Goal: Task Accomplishment & Management: Use online tool/utility

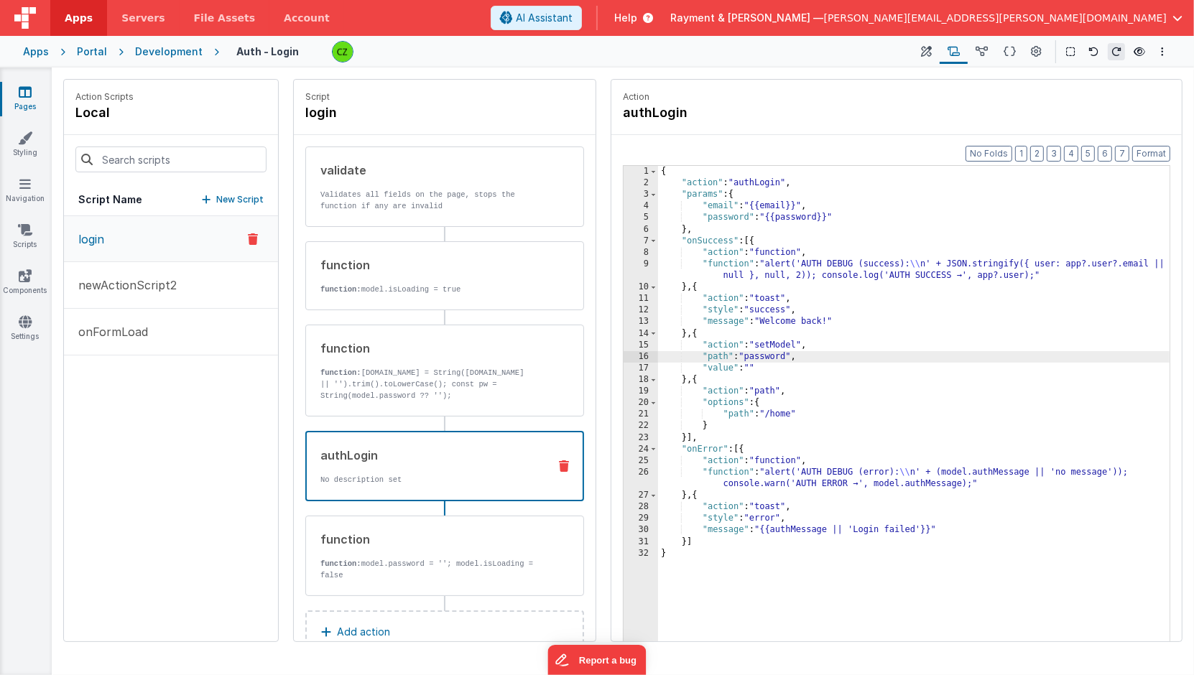
scroll to position [33, 0]
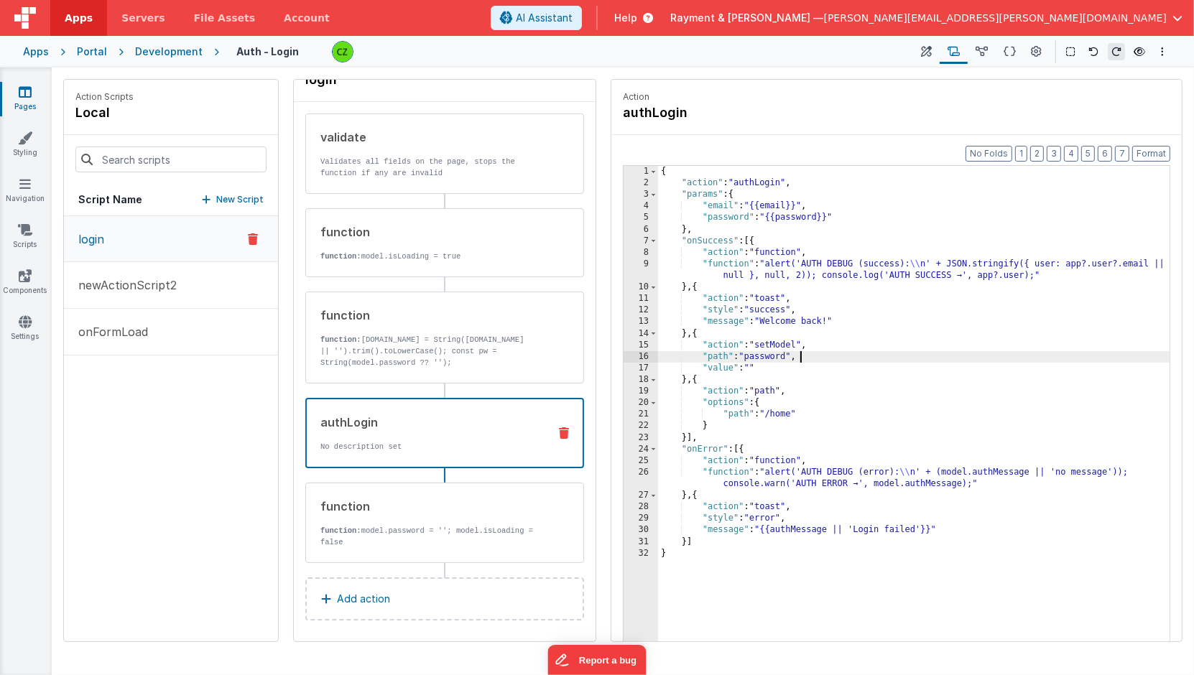
click at [842, 385] on div "{ "action" : "authLogin" , "params" : { "email" : "{{email}}" , "password" : "{…" at bounding box center [914, 438] width 513 height 544
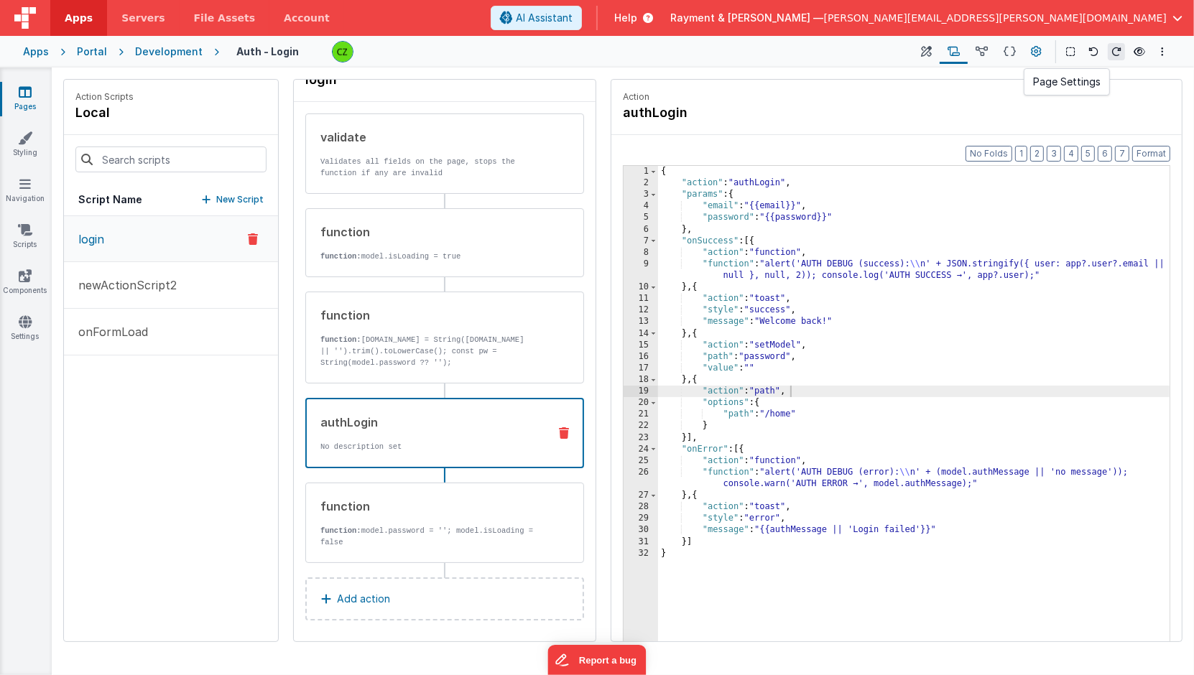
click at [1033, 42] on button at bounding box center [1036, 51] width 26 height 24
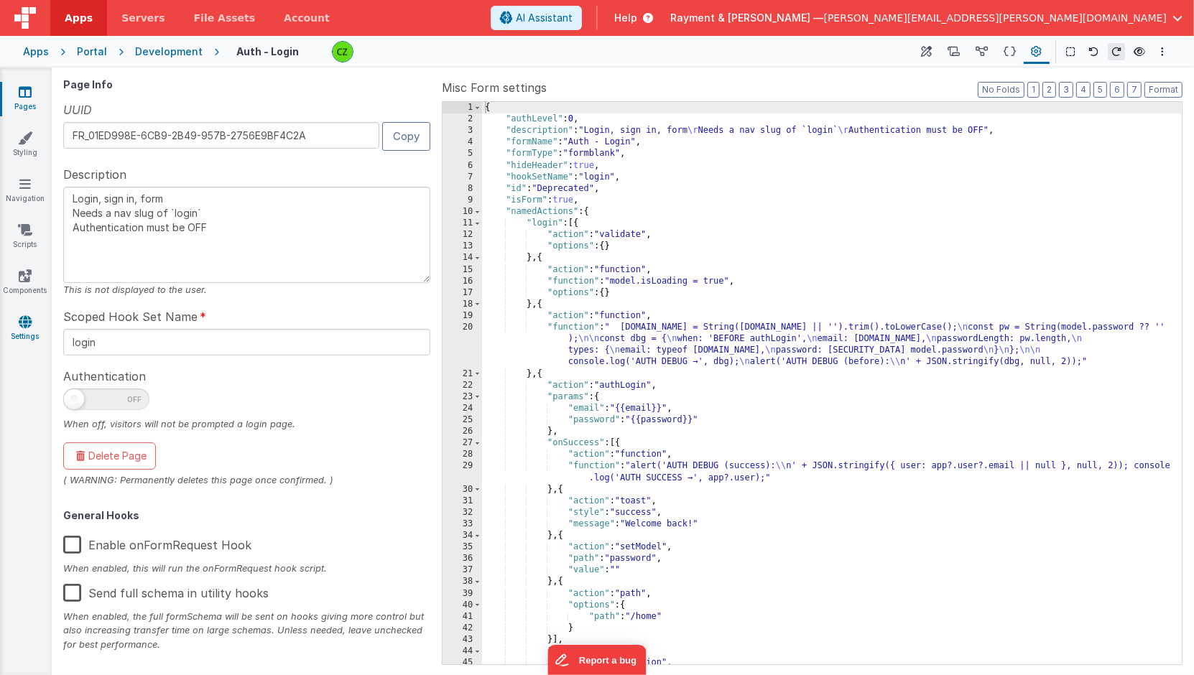
click at [19, 326] on icon at bounding box center [25, 322] width 13 height 14
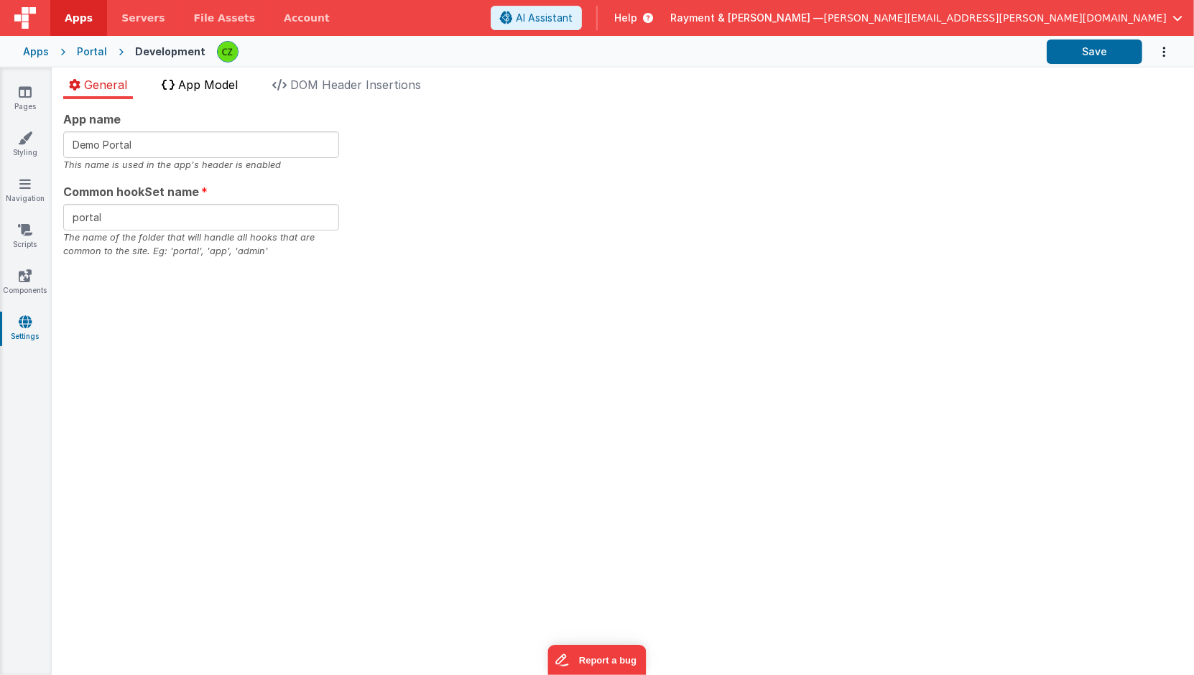
click at [185, 85] on span "App Model" at bounding box center [208, 85] width 60 height 14
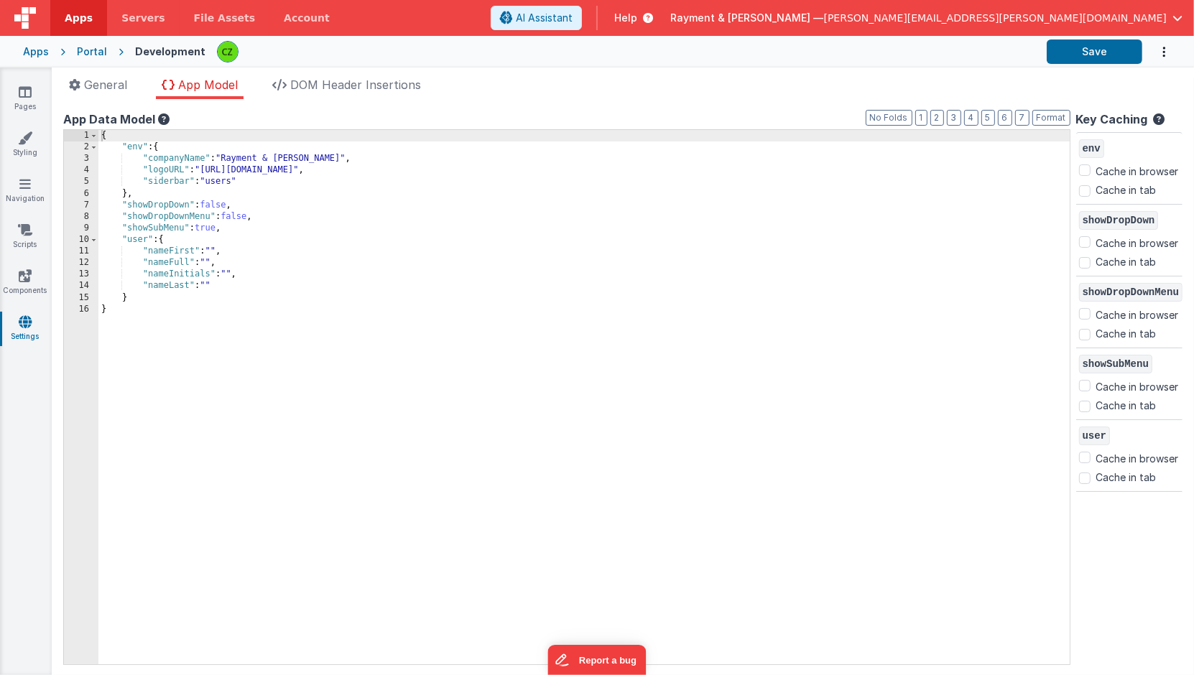
click at [225, 197] on div "{ "env" : { "companyName" : "Rayment & Collins" , "logoURL" : "https://www.raym…" at bounding box center [584, 409] width 972 height 558
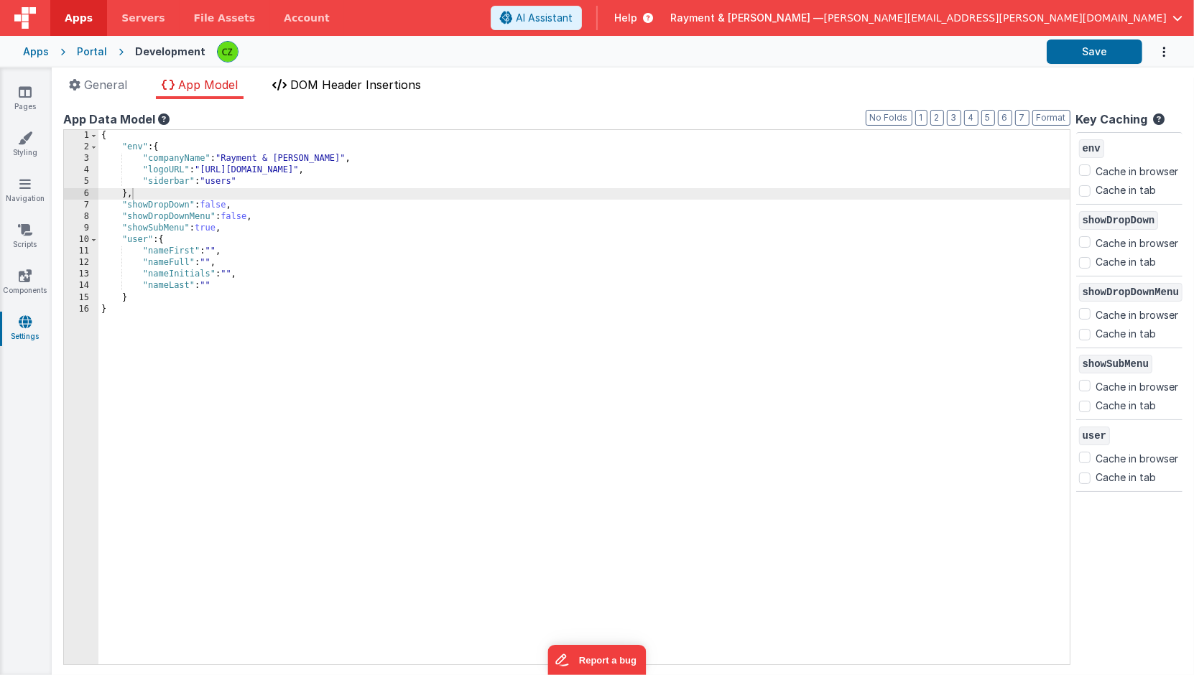
click at [319, 78] on span "DOM Header Insertions" at bounding box center [355, 85] width 131 height 14
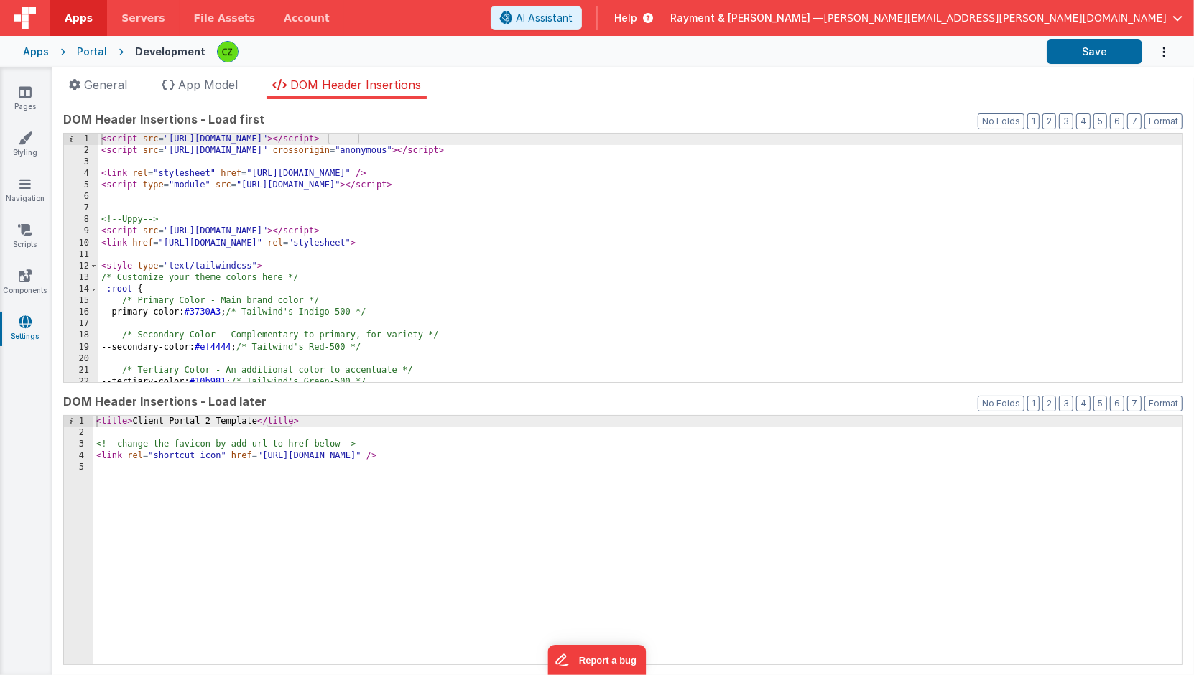
click at [182, 205] on div "< script src = "https://cdn.tailwindcss.com" > </ script > < script src = "http…" at bounding box center [640, 270] width 1084 height 272
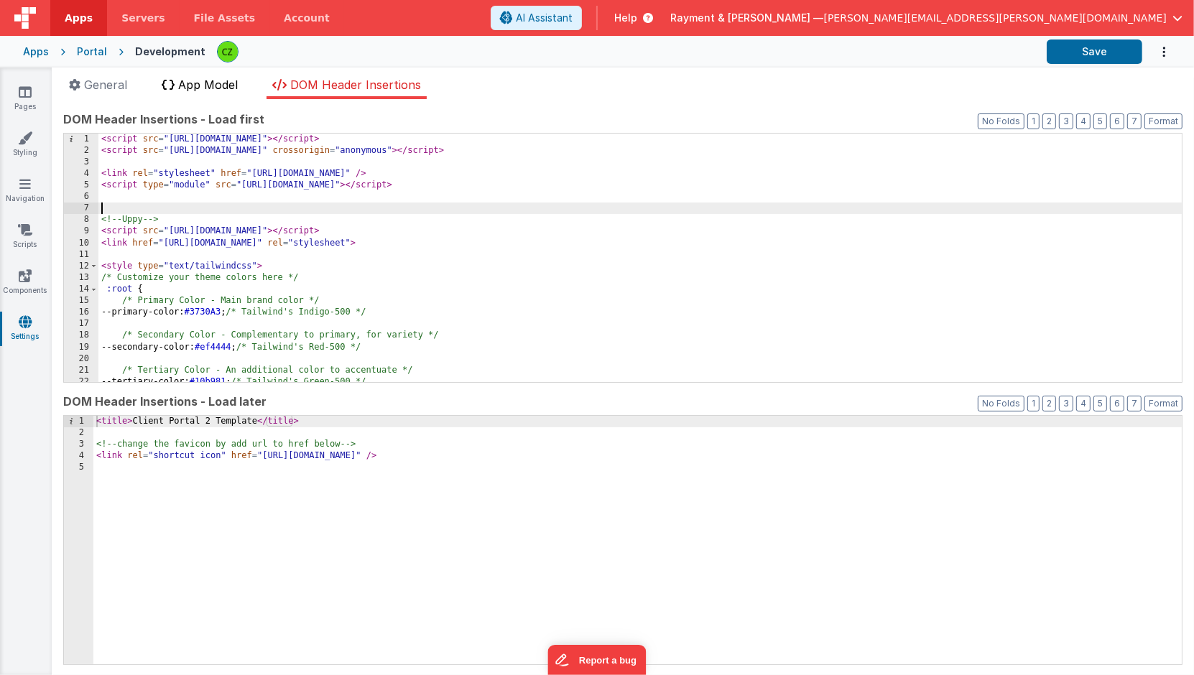
click at [195, 80] on span "App Model" at bounding box center [208, 85] width 60 height 14
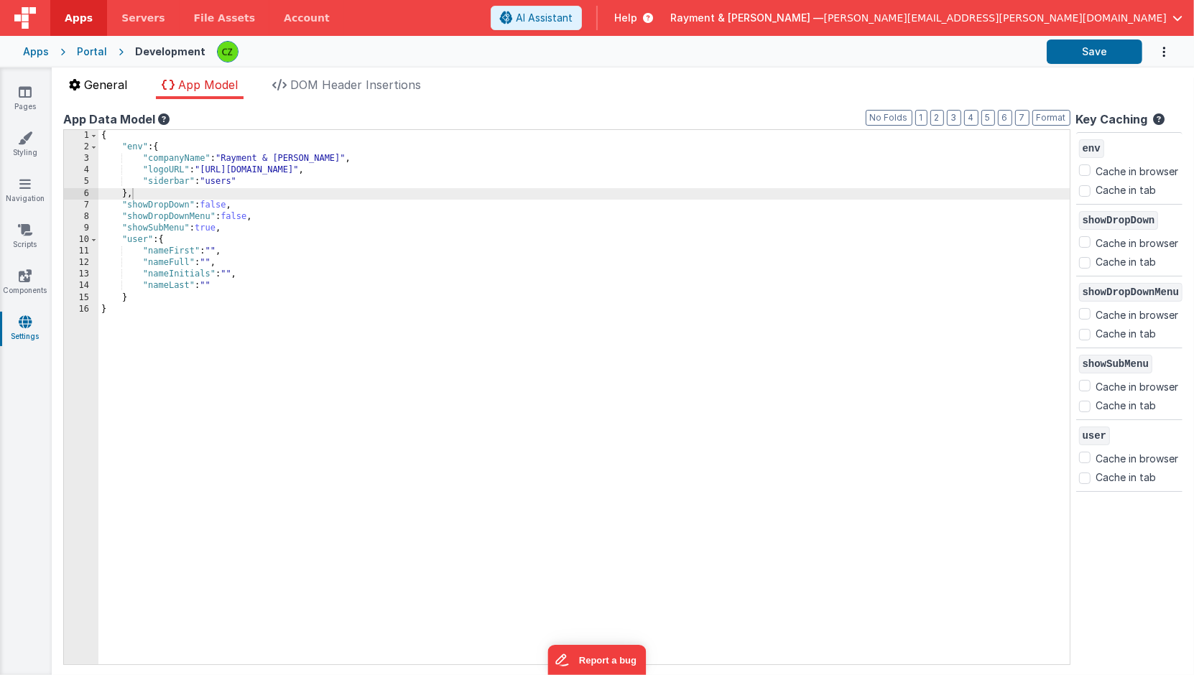
click at [121, 78] on span "General" at bounding box center [105, 85] width 43 height 14
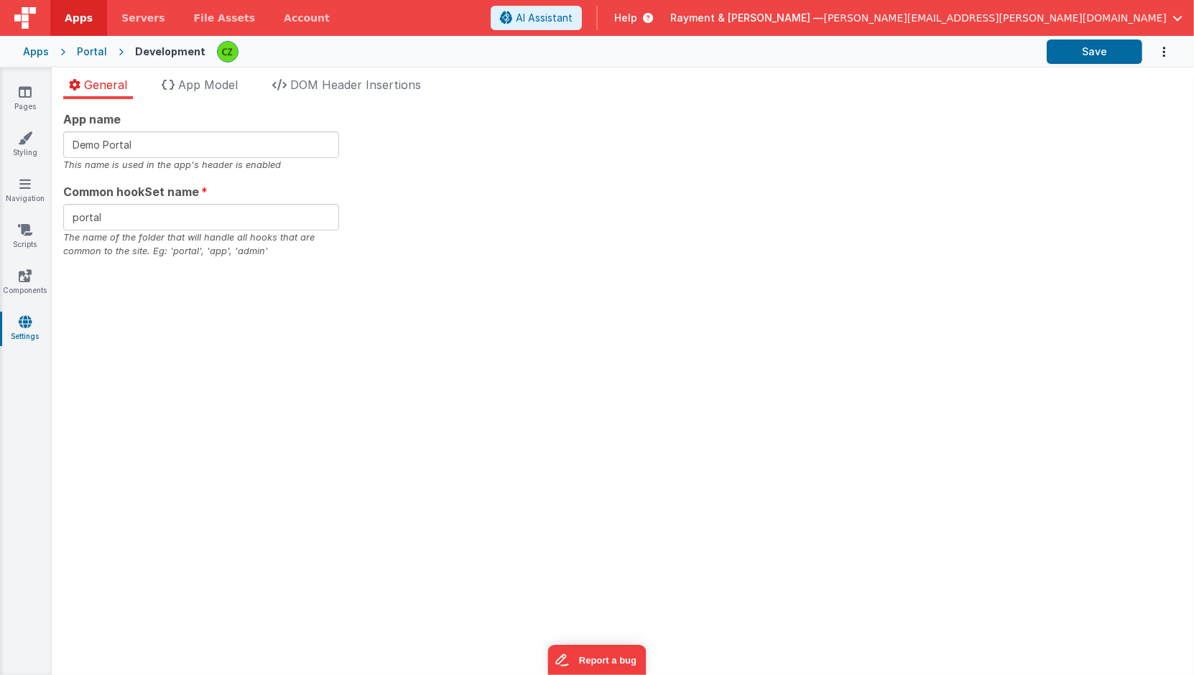
click at [1166, 55] on icon "Options" at bounding box center [1163, 51] width 14 height 29
click at [22, 89] on button at bounding box center [597, 337] width 1194 height 675
click at [22, 89] on icon at bounding box center [25, 92] width 13 height 14
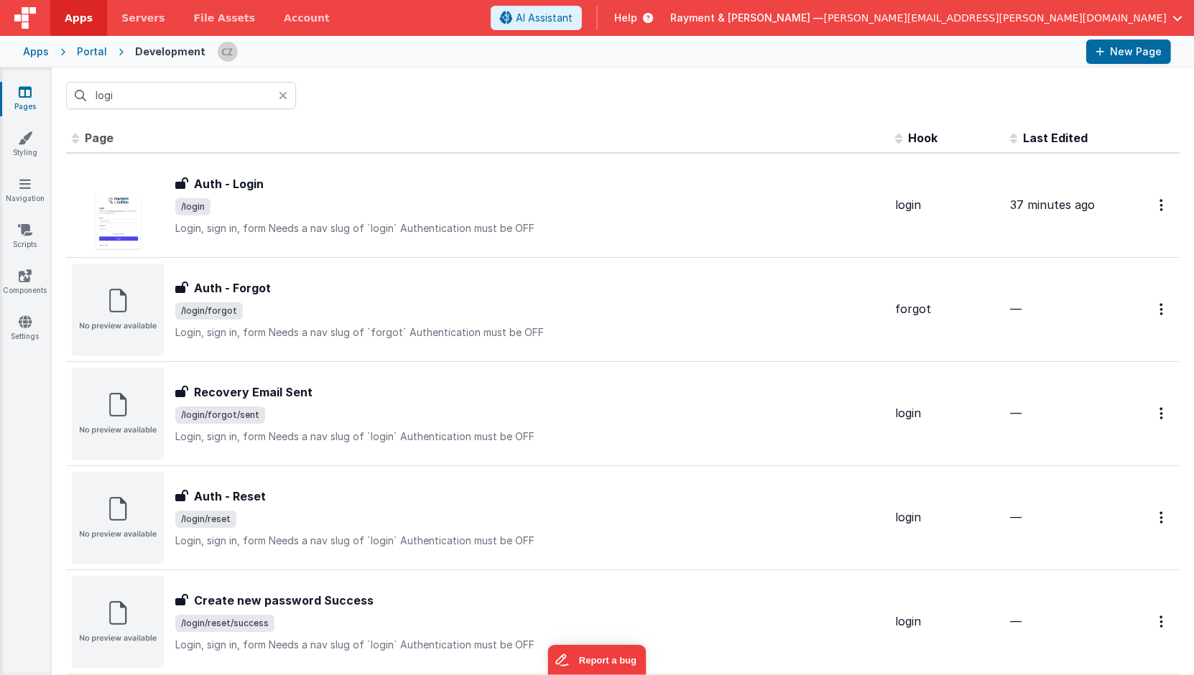
click at [280, 98] on icon at bounding box center [283, 95] width 9 height 11
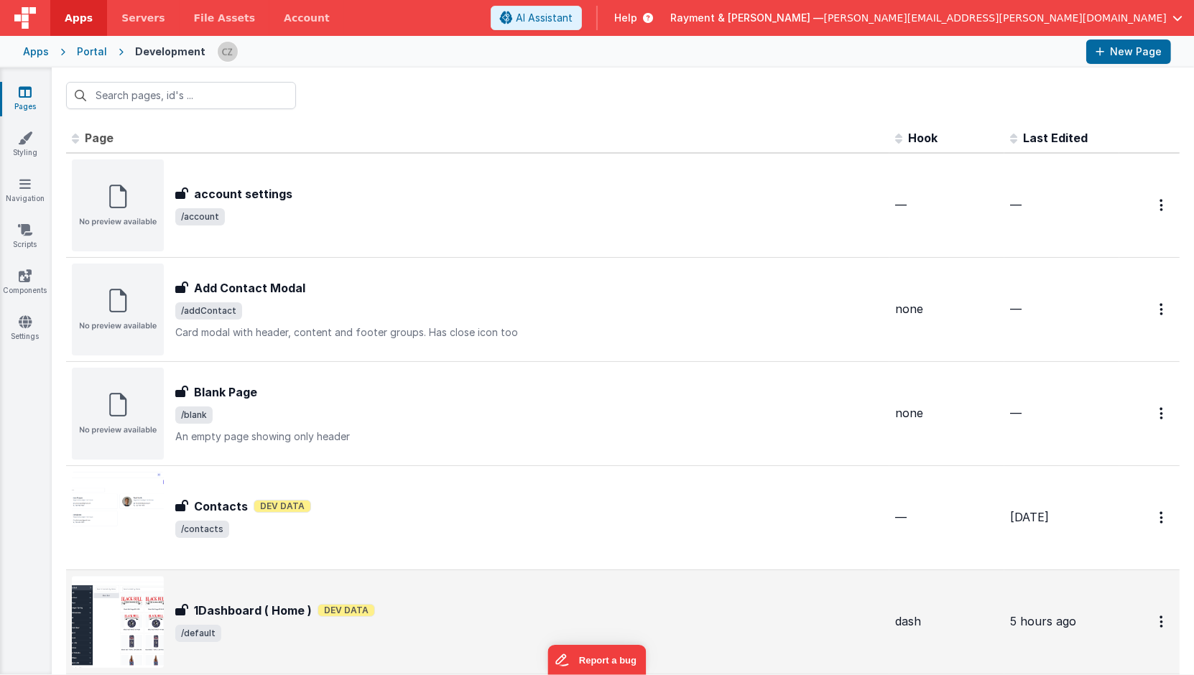
click at [386, 584] on div "1Dashboard ( Home ) 1Dashboard ( Home ) Dev Data /default" at bounding box center [477, 622] width 811 height 92
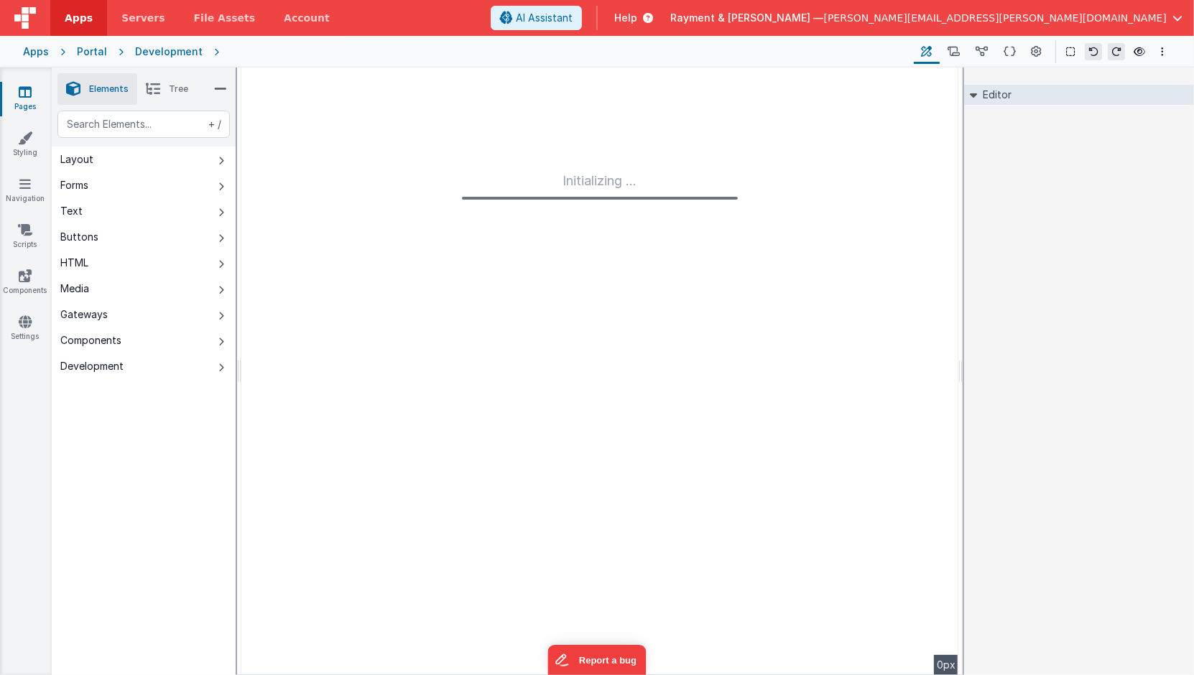
type input "FR_66CF00C2-CE58-7B43-A220-DADA3922CF24"
type input "dash"
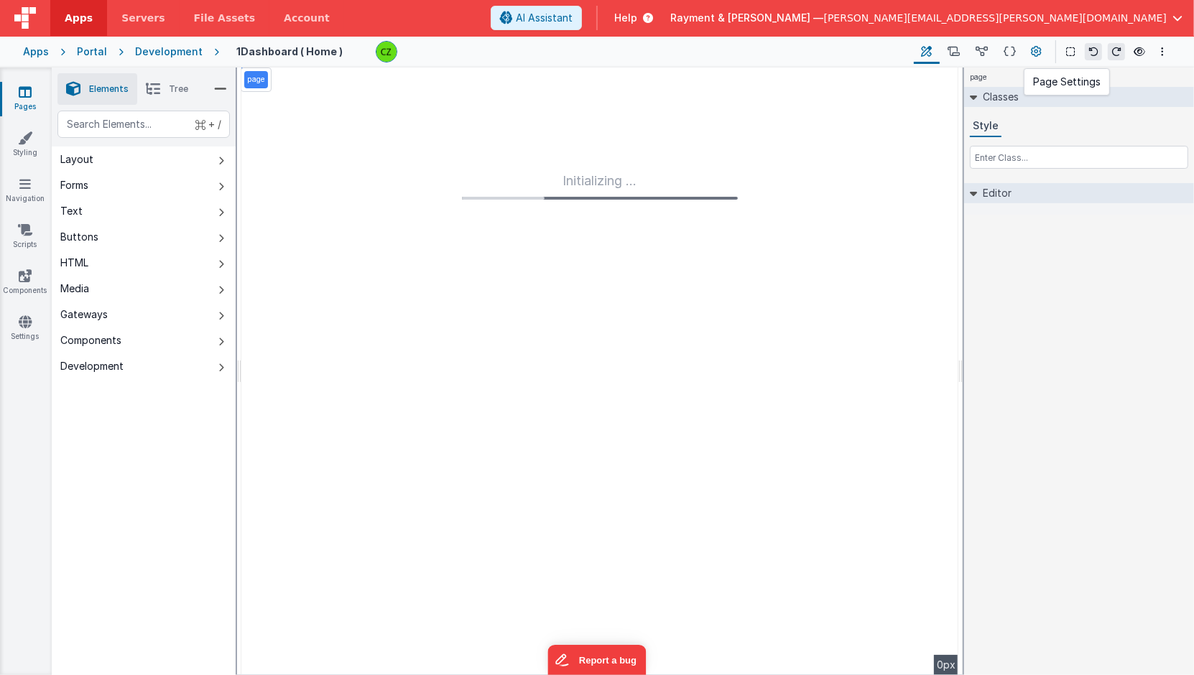
click at [1034, 53] on icon at bounding box center [1036, 52] width 11 height 15
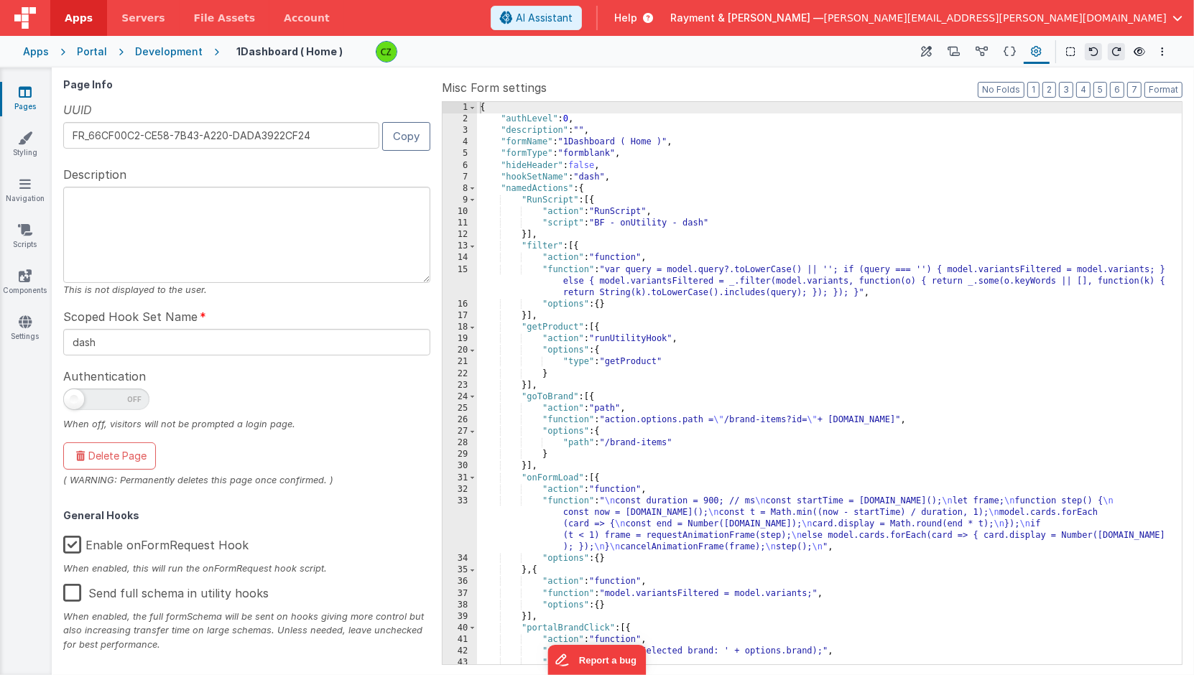
click at [78, 397] on span at bounding box center [74, 399] width 20 height 20
click at [75, 397] on input "checkbox" at bounding box center [68, 396] width 11 height 11
checkbox input "true"
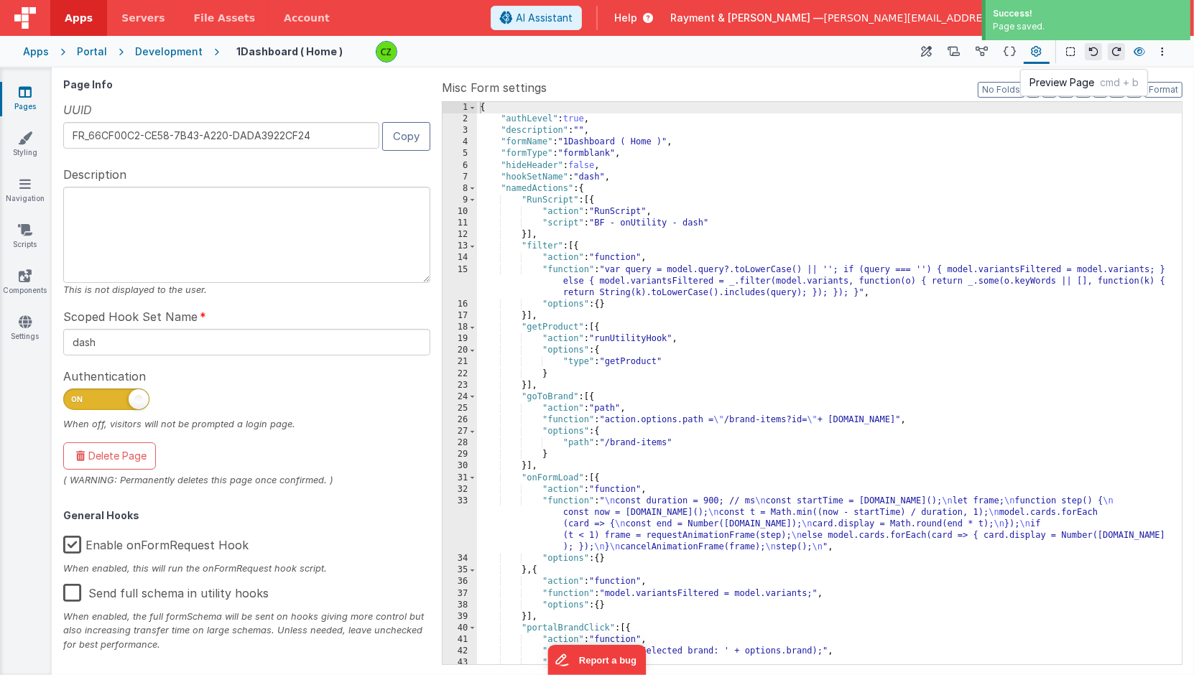
click at [1138, 52] on icon at bounding box center [1138, 52] width 11 height 10
click at [1140, 53] on icon at bounding box center [1138, 52] width 11 height 10
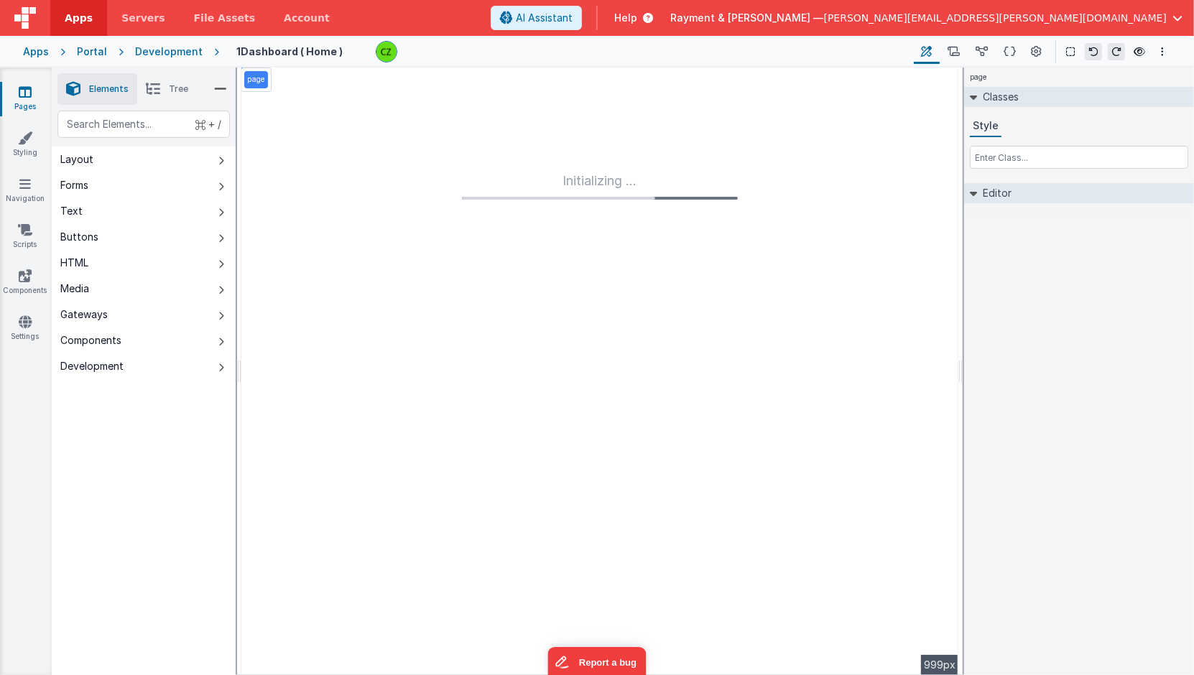
click at [92, 50] on div "Portal" at bounding box center [92, 52] width 30 height 14
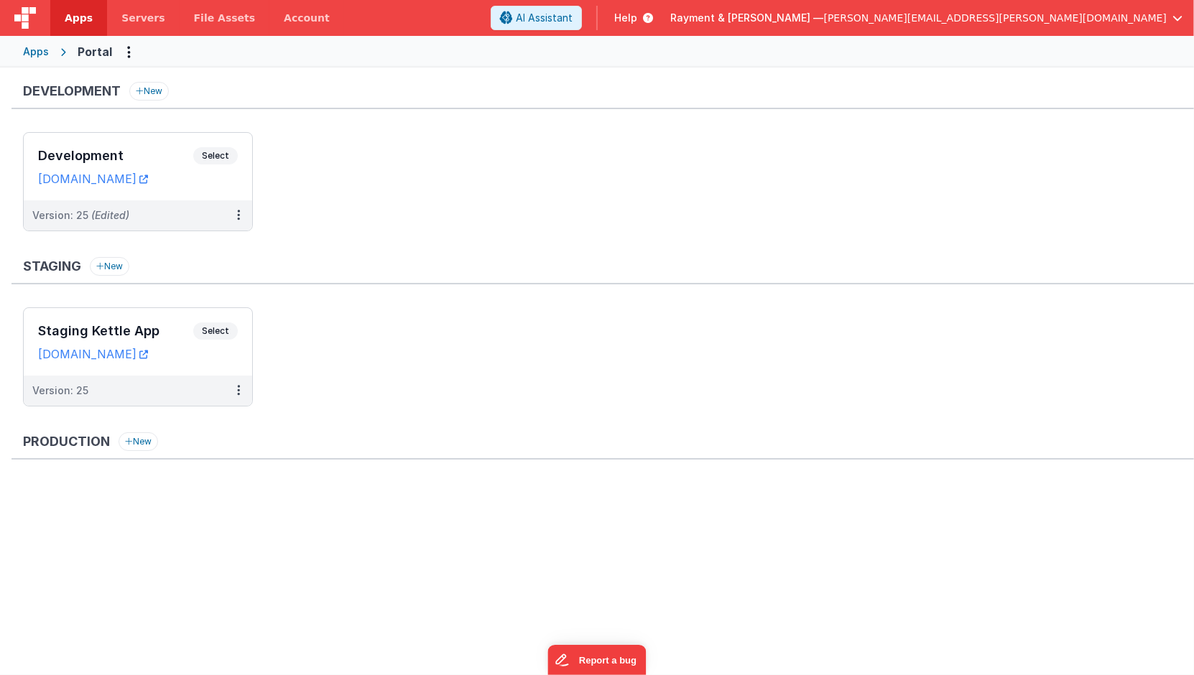
click at [350, 206] on ul "Development Select URLs raymentcollinsdev.clientportal.cloud Version: 25 (Edite…" at bounding box center [608, 188] width 1171 height 113
click at [142, 181] on link "raymentcollinsdev.clientportal.cloud" at bounding box center [93, 179] width 110 height 14
click at [154, 149] on h3 "Development" at bounding box center [115, 156] width 155 height 14
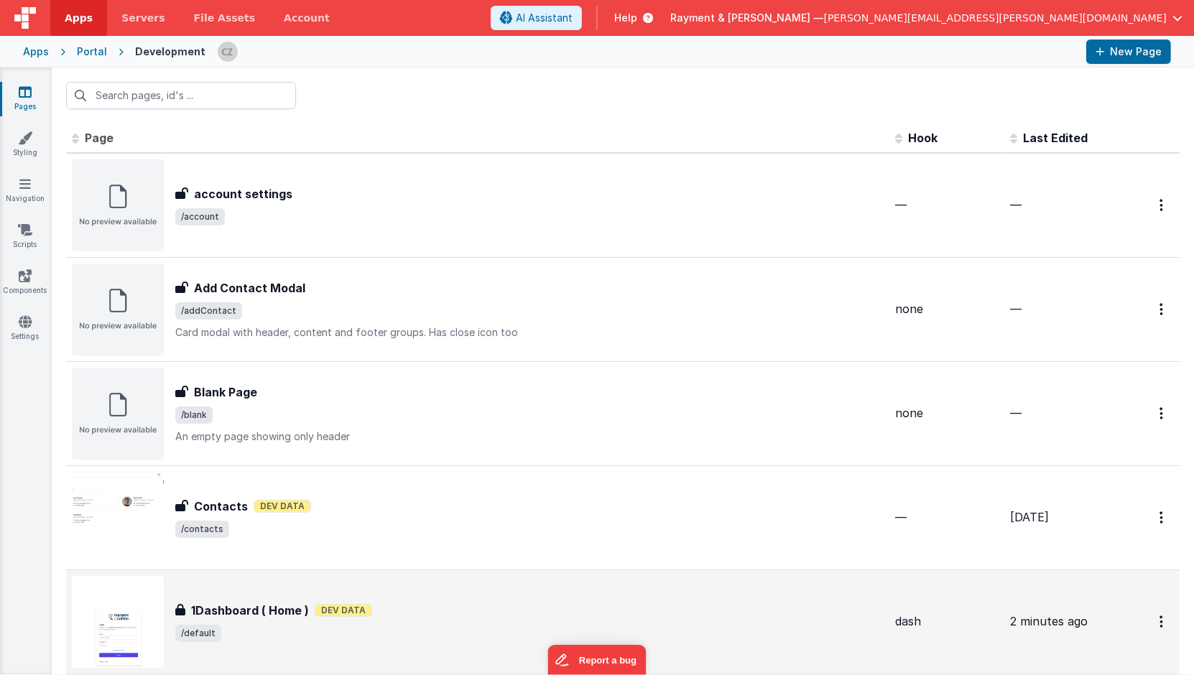
click at [399, 608] on div "1Dashboard ( Home ) Dev Data" at bounding box center [529, 610] width 708 height 17
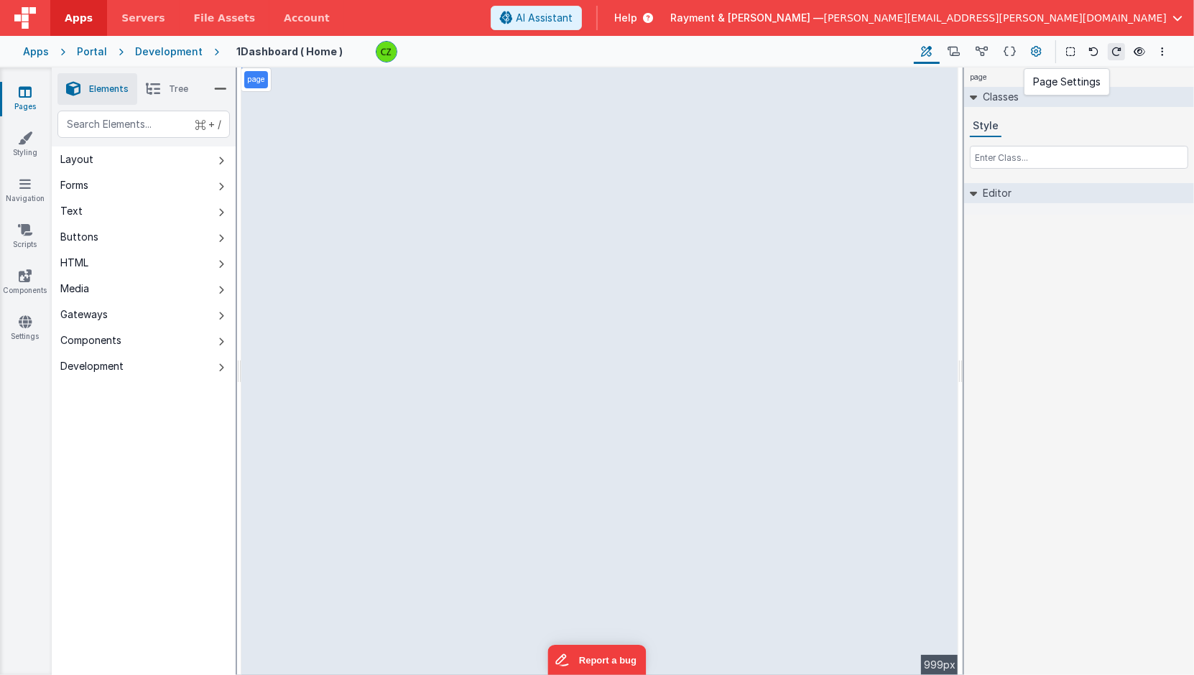
click at [1031, 45] on icon at bounding box center [1036, 52] width 11 height 15
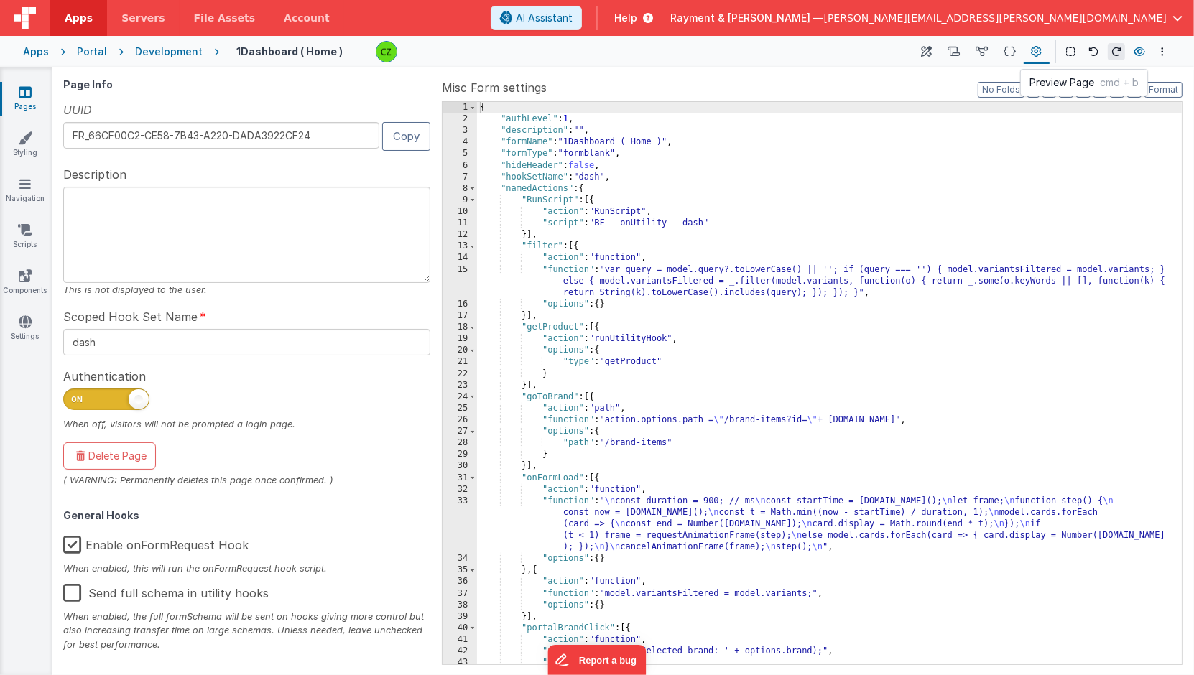
click at [1140, 49] on icon at bounding box center [1138, 52] width 11 height 10
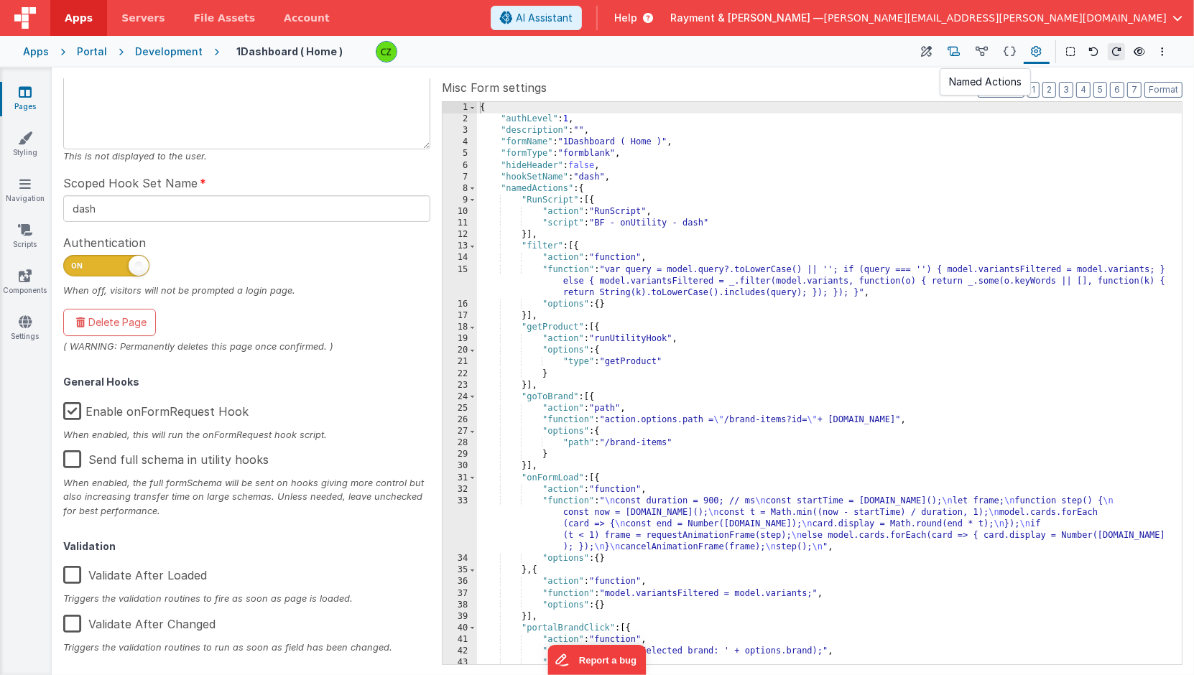
click at [949, 47] on icon at bounding box center [953, 52] width 12 height 15
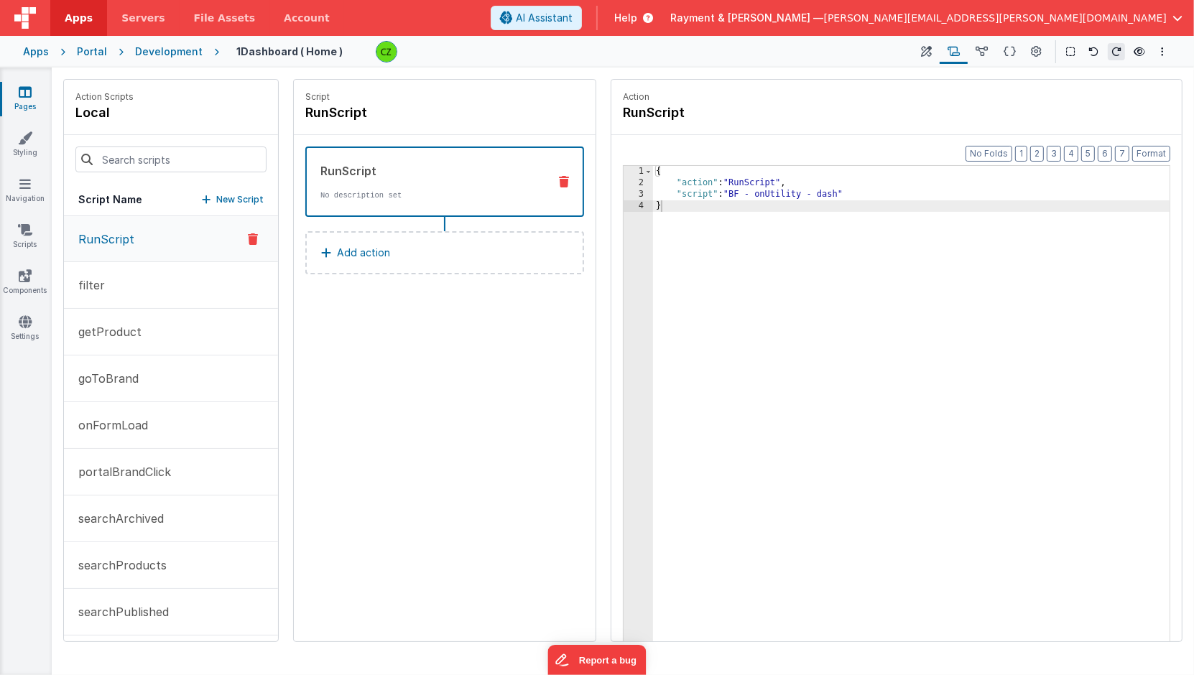
click at [29, 91] on icon at bounding box center [25, 92] width 13 height 14
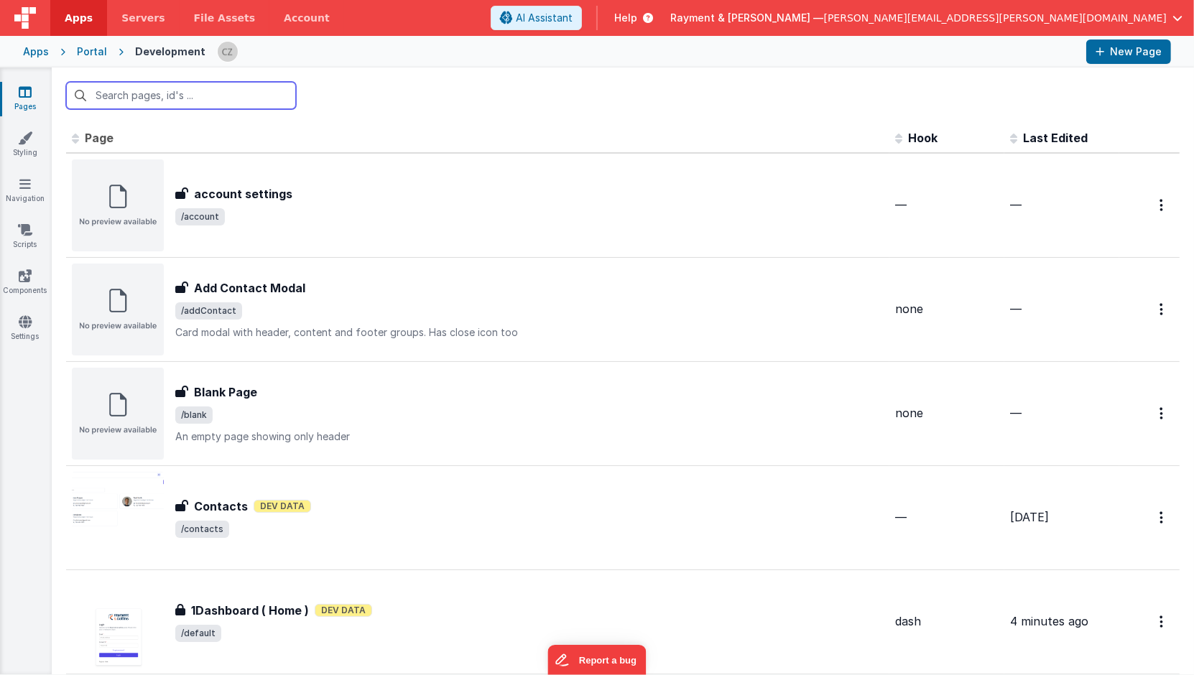
click at [154, 98] on input "text" at bounding box center [181, 95] width 230 height 27
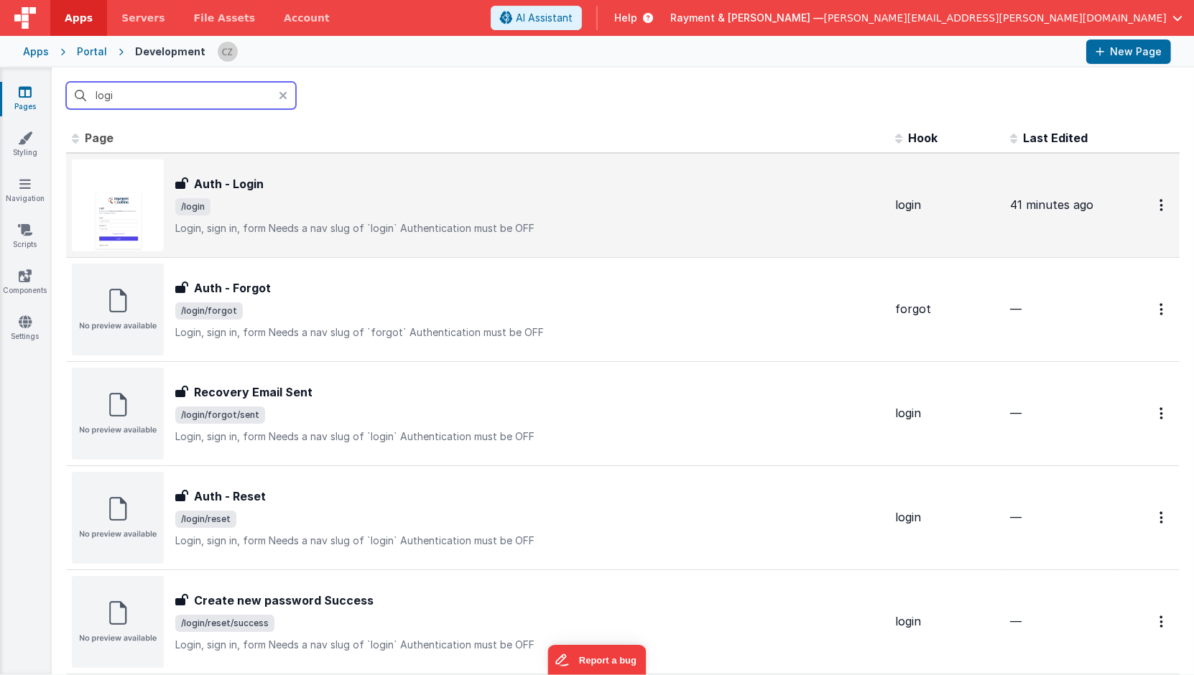
type input "logi"
click at [276, 180] on div "Auth - Login" at bounding box center [529, 183] width 708 height 17
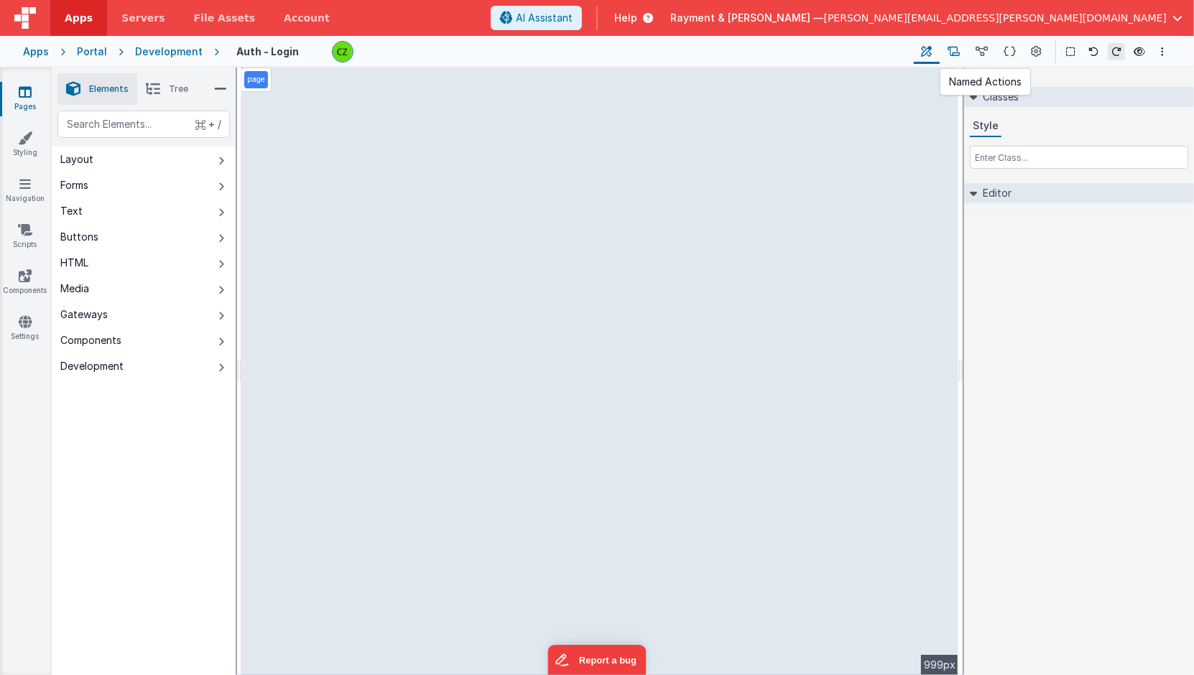
click at [952, 46] on icon at bounding box center [953, 52] width 12 height 15
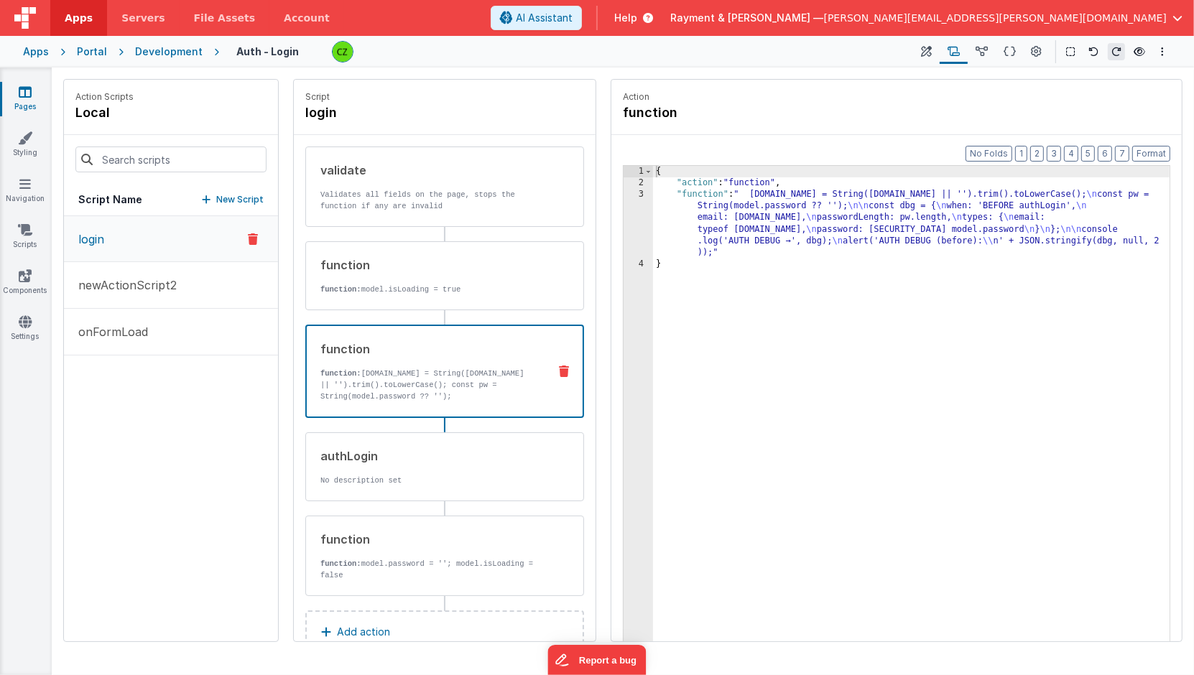
click at [435, 368] on p "function: model.email = String(model.email || '').trim().toLowerCase(); const p…" at bounding box center [428, 385] width 216 height 34
click at [646, 214] on div "3" at bounding box center [637, 224] width 29 height 70
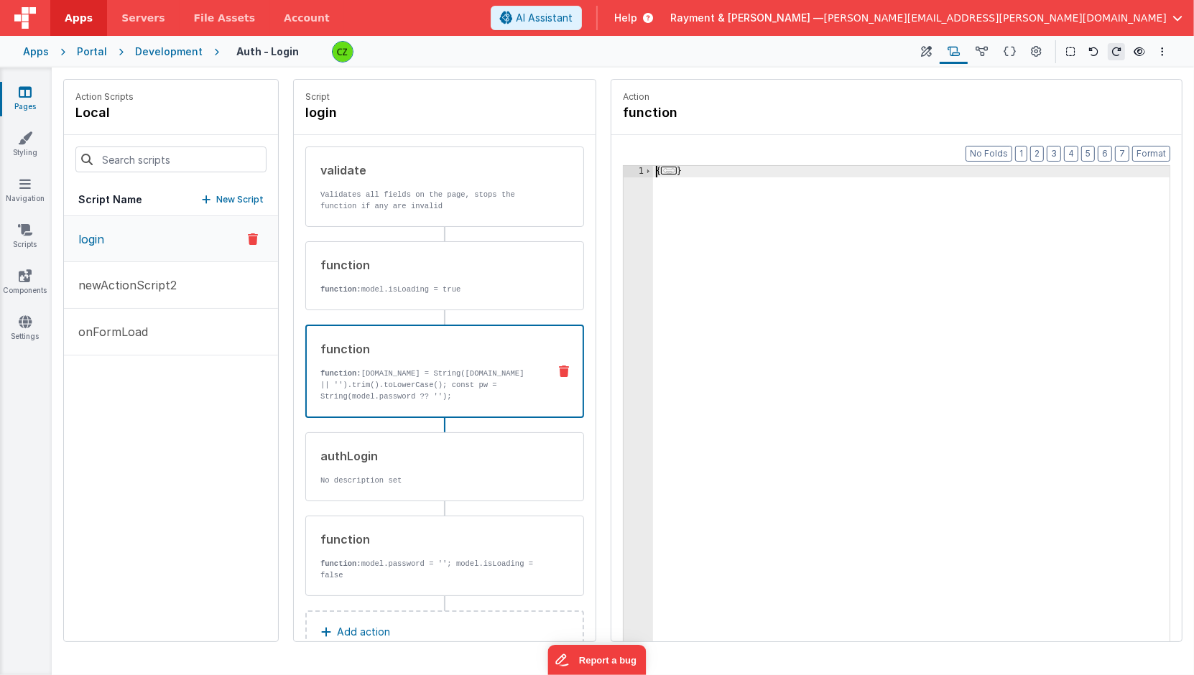
click at [646, 198] on div "1" at bounding box center [637, 438] width 29 height 544
click at [647, 171] on span at bounding box center [648, 171] width 8 height 11
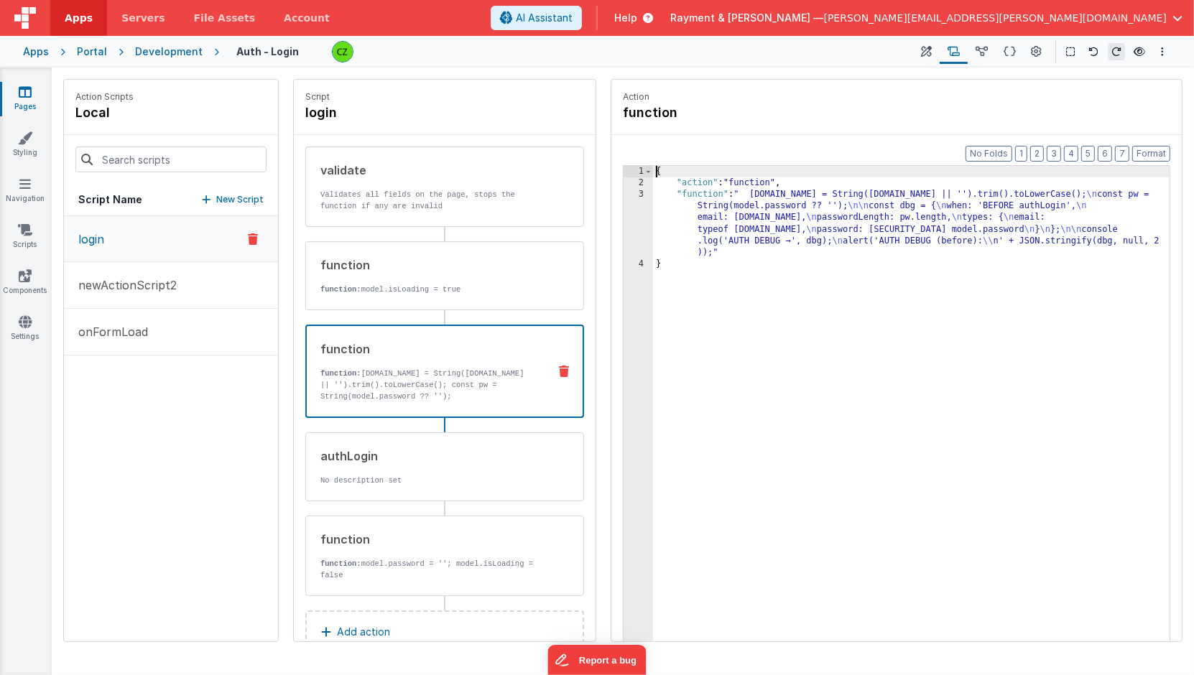
click at [643, 209] on div "3" at bounding box center [637, 224] width 29 height 70
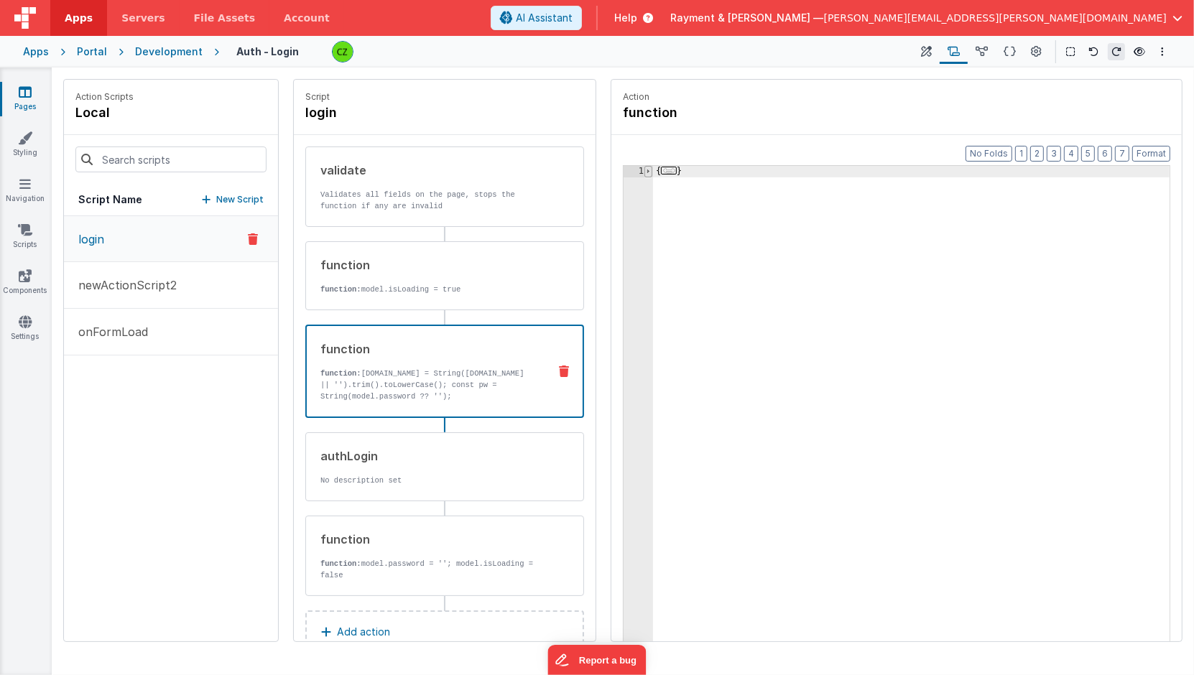
click at [646, 168] on span at bounding box center [648, 171] width 8 height 11
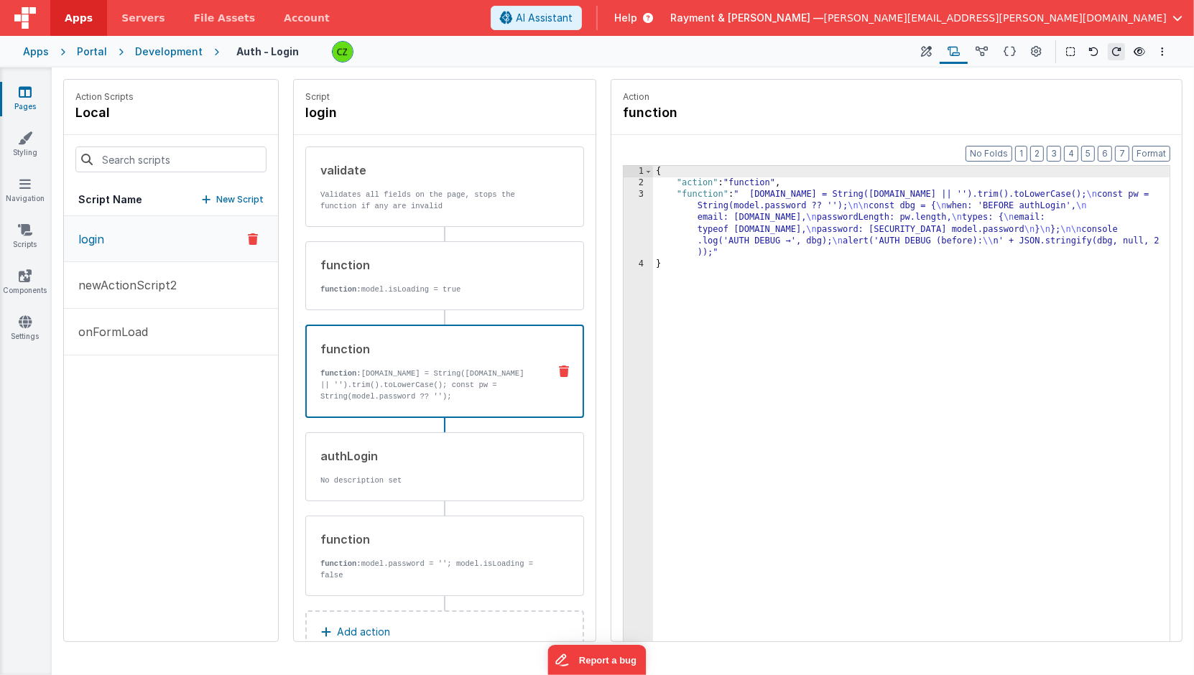
click at [646, 191] on div "3" at bounding box center [637, 224] width 29 height 70
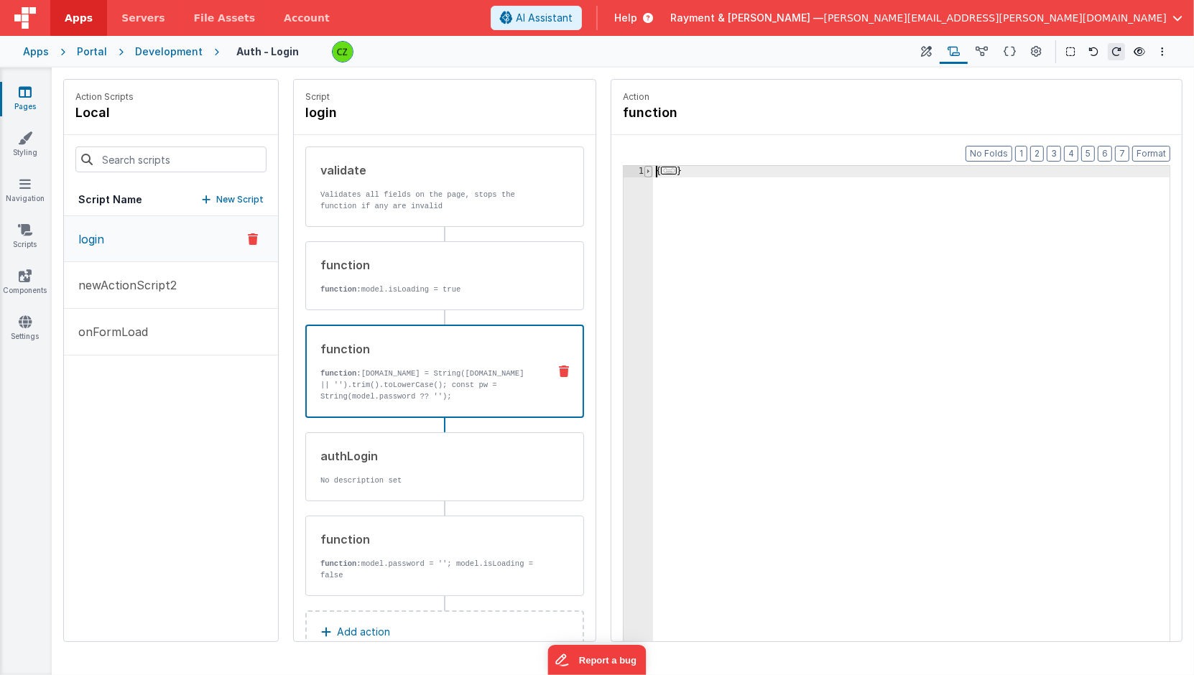
click at [646, 173] on span at bounding box center [648, 171] width 8 height 11
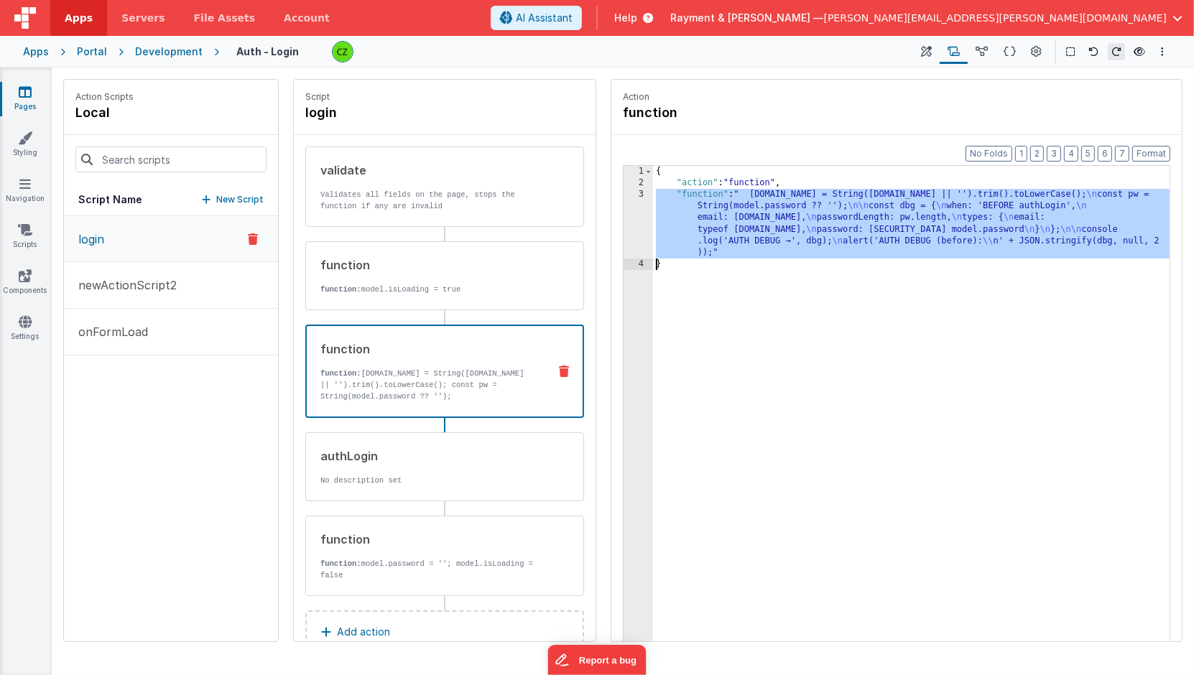
click at [641, 240] on div "3" at bounding box center [637, 224] width 29 height 70
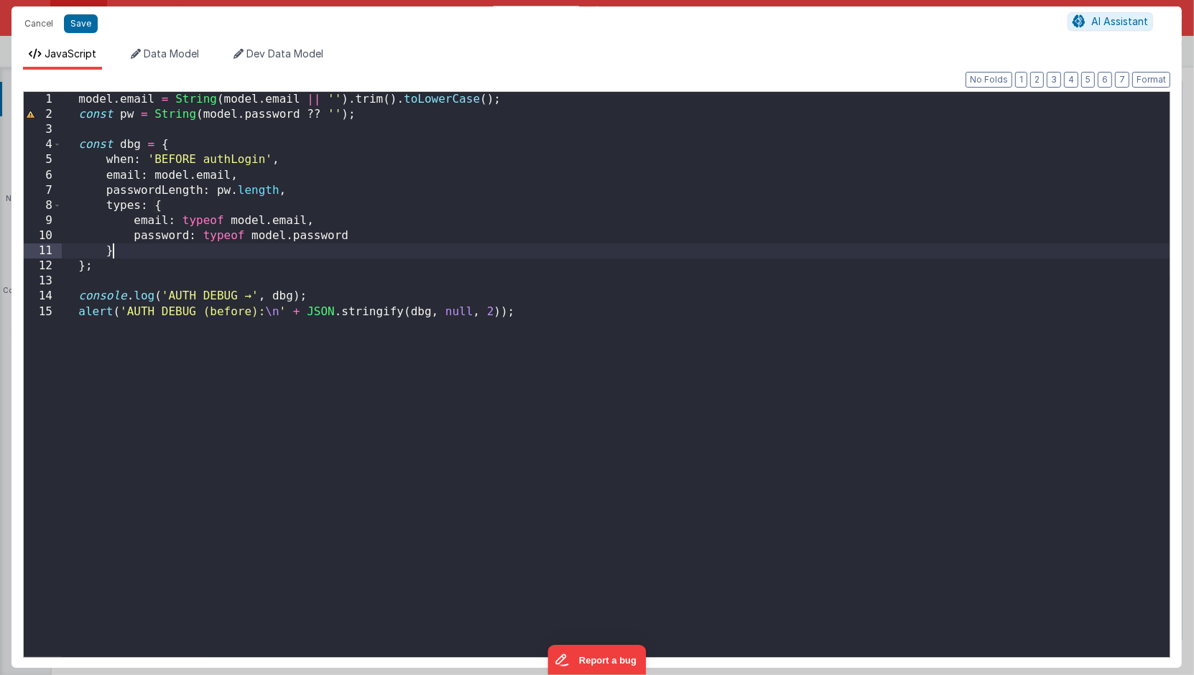
click at [446, 235] on div "model . email = String ( model . email || '' ) . trim ( ) . toLowerCase ( ) ; c…" at bounding box center [616, 394] width 1108 height 604
click at [88, 22] on button "Save" at bounding box center [81, 23] width 34 height 19
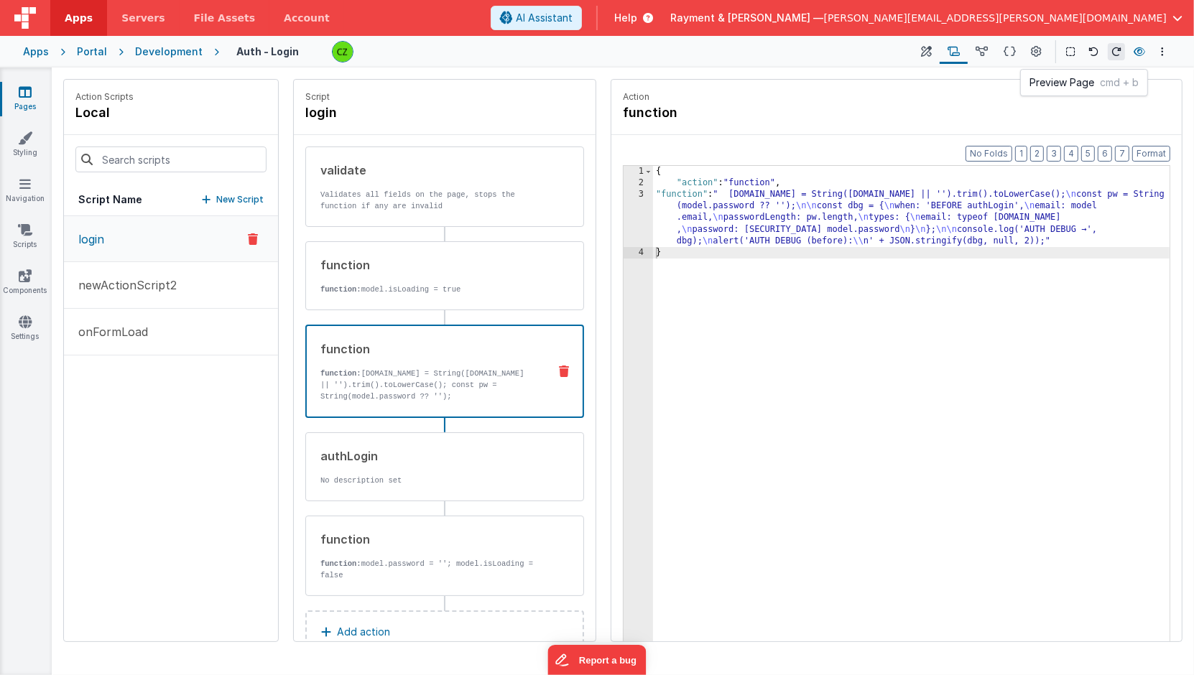
click at [1134, 52] on icon at bounding box center [1138, 52] width 11 height 10
click at [912, 54] on div "Auth - Login Page Builder Named Actions Data Model Page Schema Page Settings Sh…" at bounding box center [695, 51] width 952 height 24
click at [934, 54] on button at bounding box center [926, 51] width 26 height 24
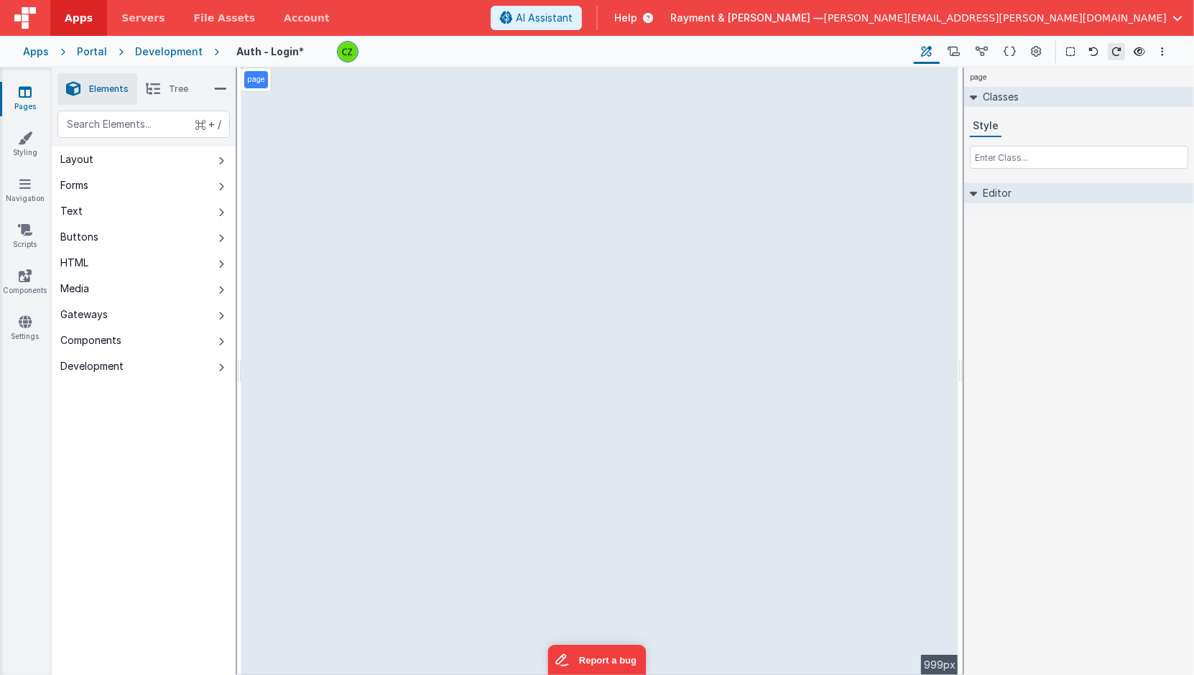
click at [613, 427] on div "page --> 999px" at bounding box center [599, 372] width 717 height 608
click at [507, 365] on div "page --> 999px" at bounding box center [599, 372] width 717 height 608
click at [500, 381] on div "page --> 999px" at bounding box center [599, 372] width 717 height 608
click at [736, 242] on div "page --> 999px" at bounding box center [599, 372] width 717 height 608
click at [312, 164] on div "page --> 999px" at bounding box center [599, 372] width 717 height 608
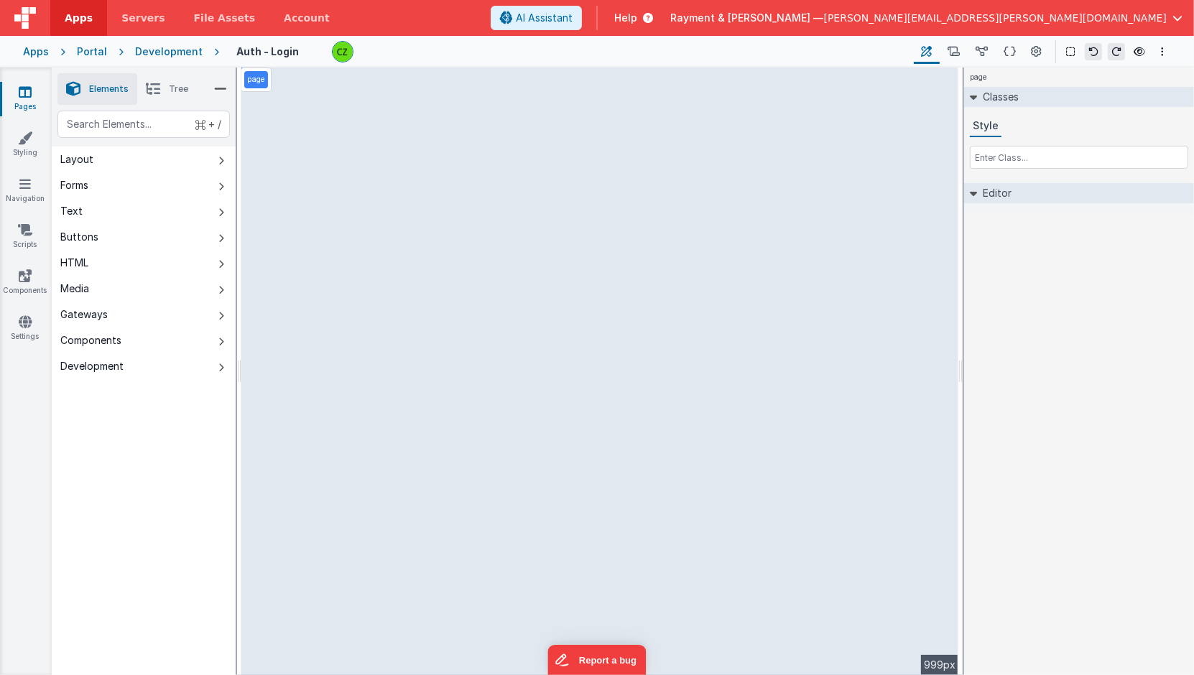
select select "password"
select select "string"
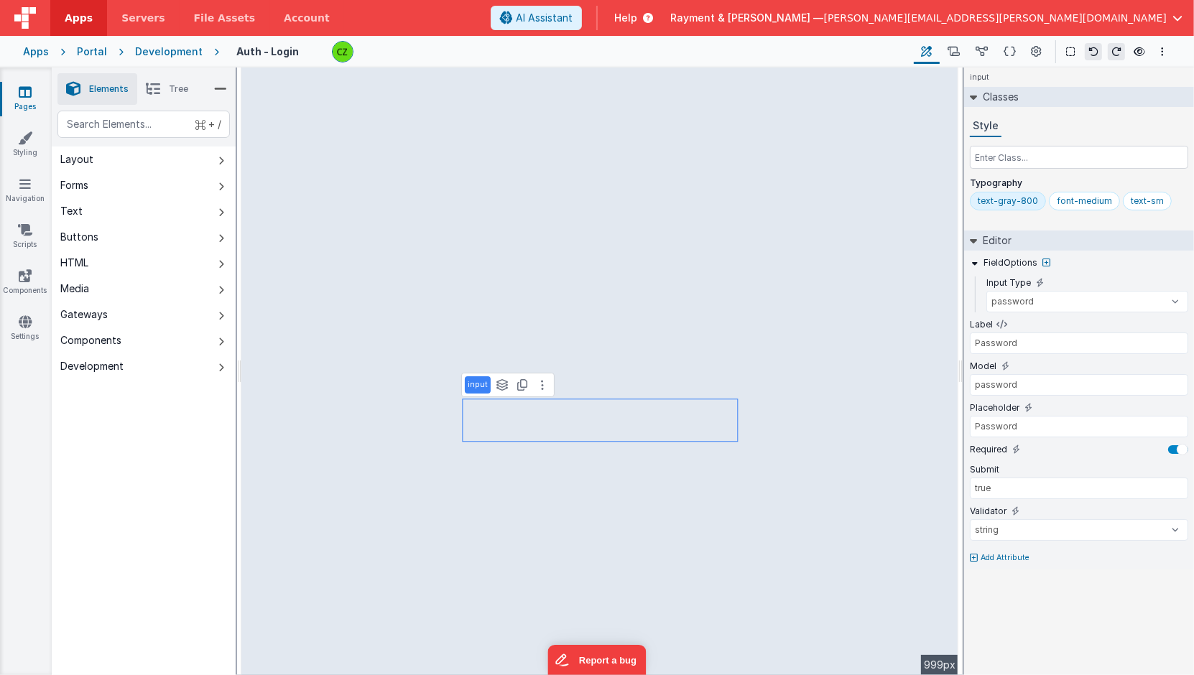
click at [146, 86] on icon at bounding box center [153, 89] width 14 height 20
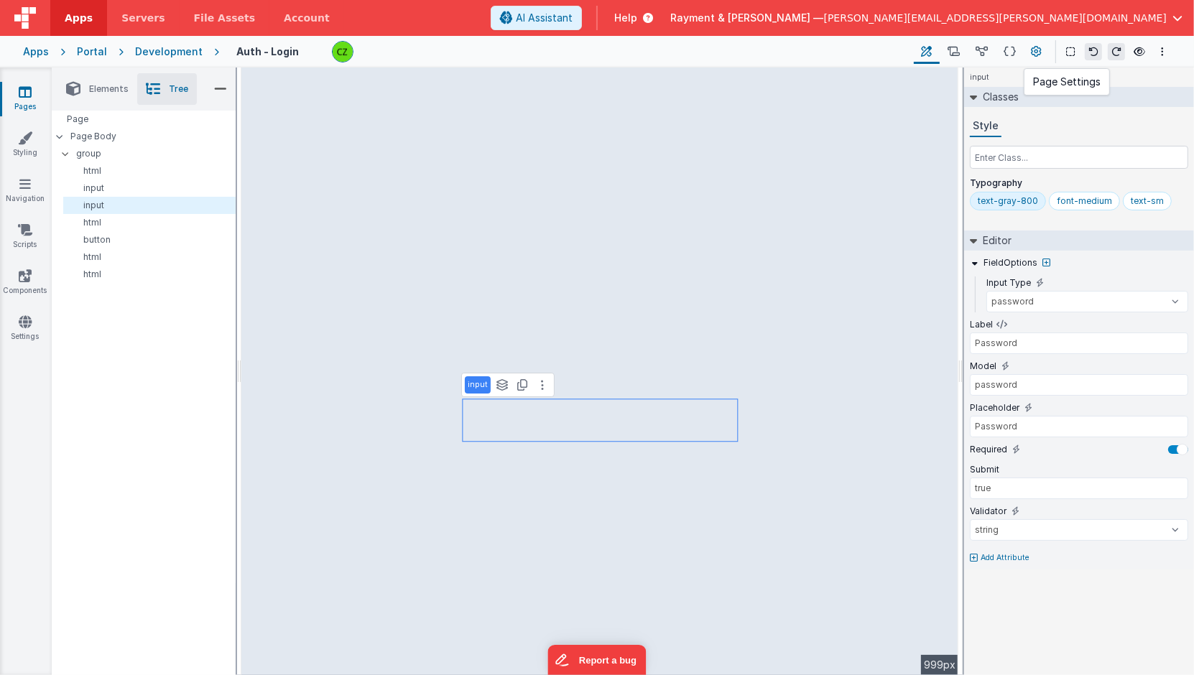
click at [1033, 47] on icon at bounding box center [1036, 52] width 11 height 15
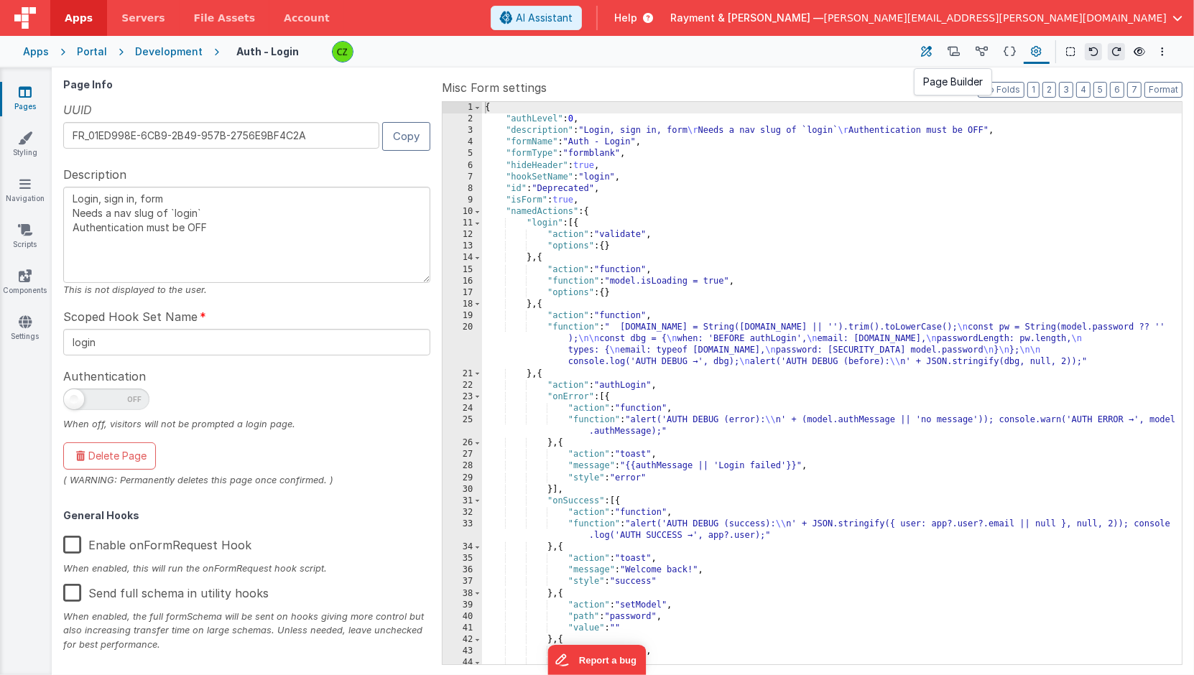
click at [926, 48] on icon at bounding box center [926, 52] width 11 height 15
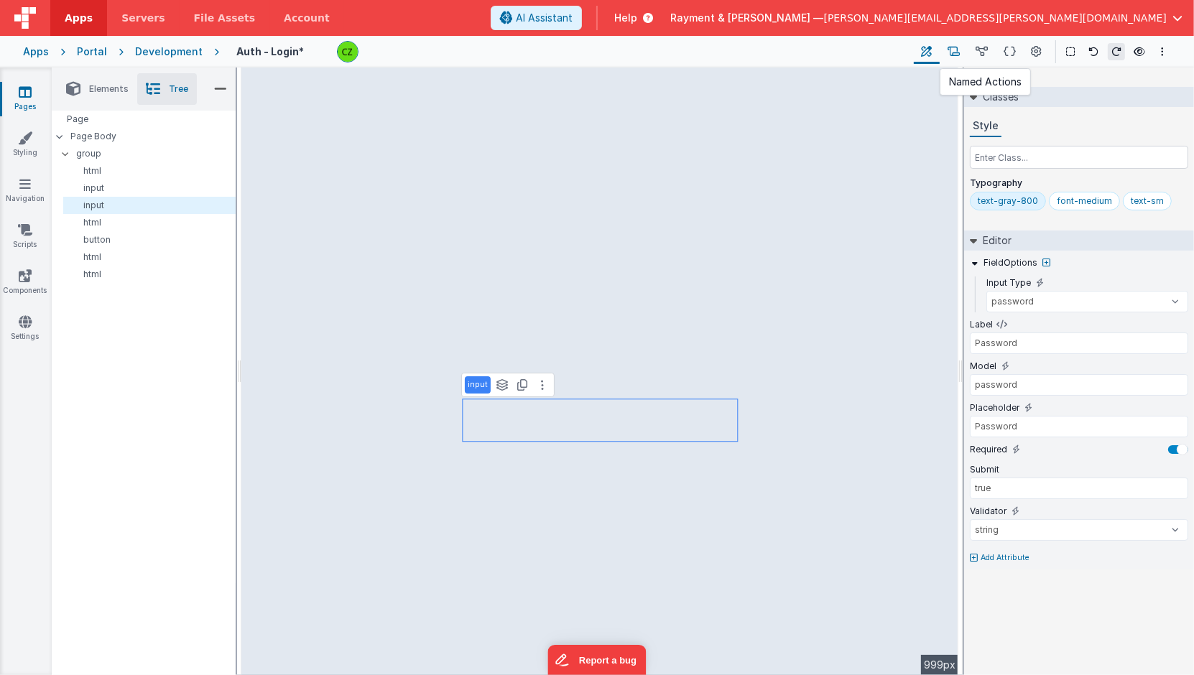
click at [959, 45] on icon at bounding box center [953, 52] width 12 height 15
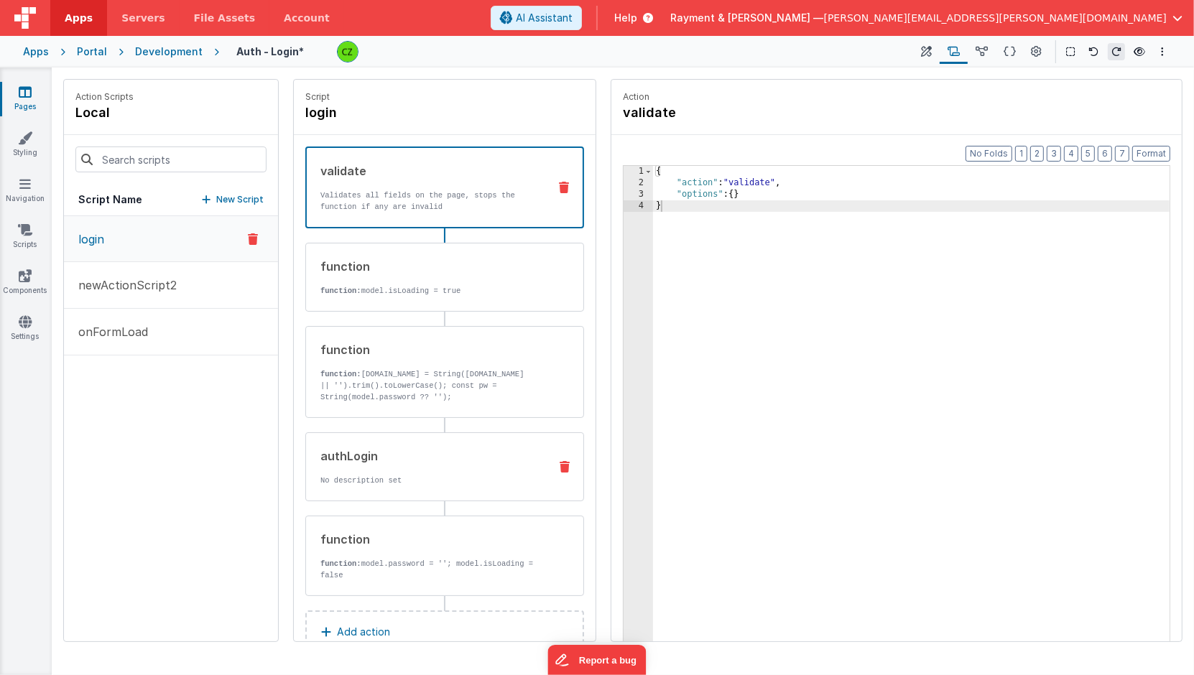
click at [420, 470] on div "authLogin No description set" at bounding box center [421, 466] width 231 height 39
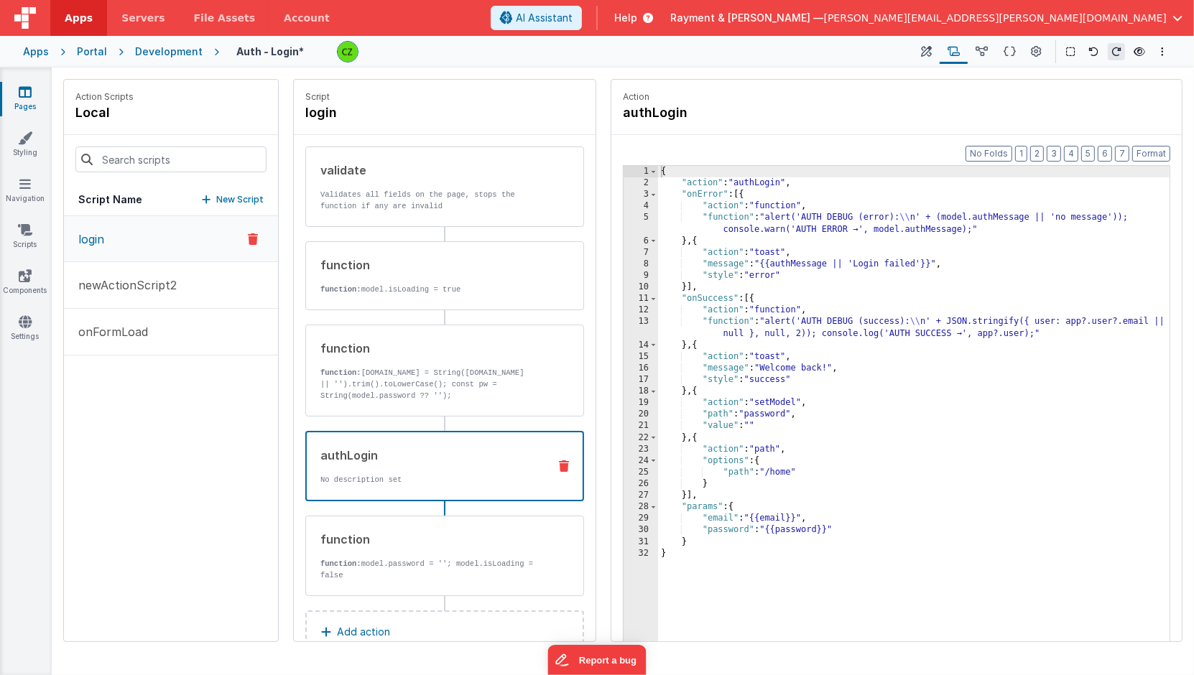
click at [780, 256] on div "{ "action" : "authLogin" , "onError" : [{ "action" : "function" , "function" : …" at bounding box center [914, 438] width 513 height 544
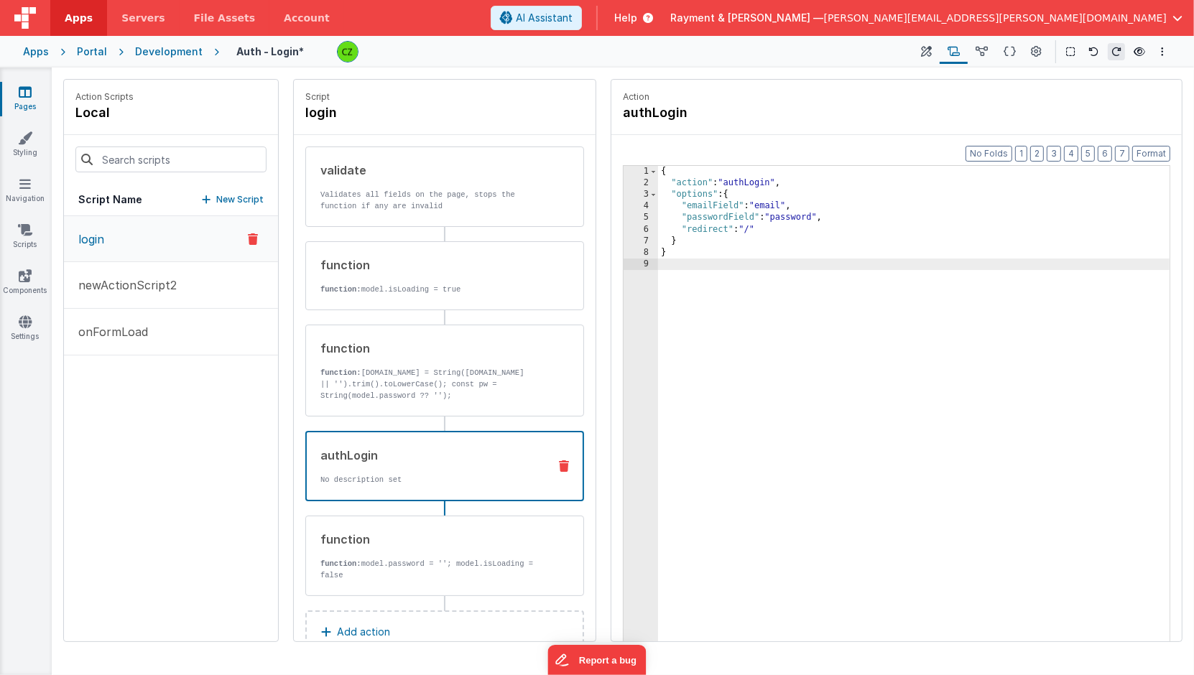
click at [758, 266] on div "{ "action" : "authLogin" , "options" : { "emailField" : "email" , "passwordFiel…" at bounding box center [914, 438] width 513 height 544
click at [1153, 146] on button "Format" at bounding box center [1151, 154] width 38 height 16
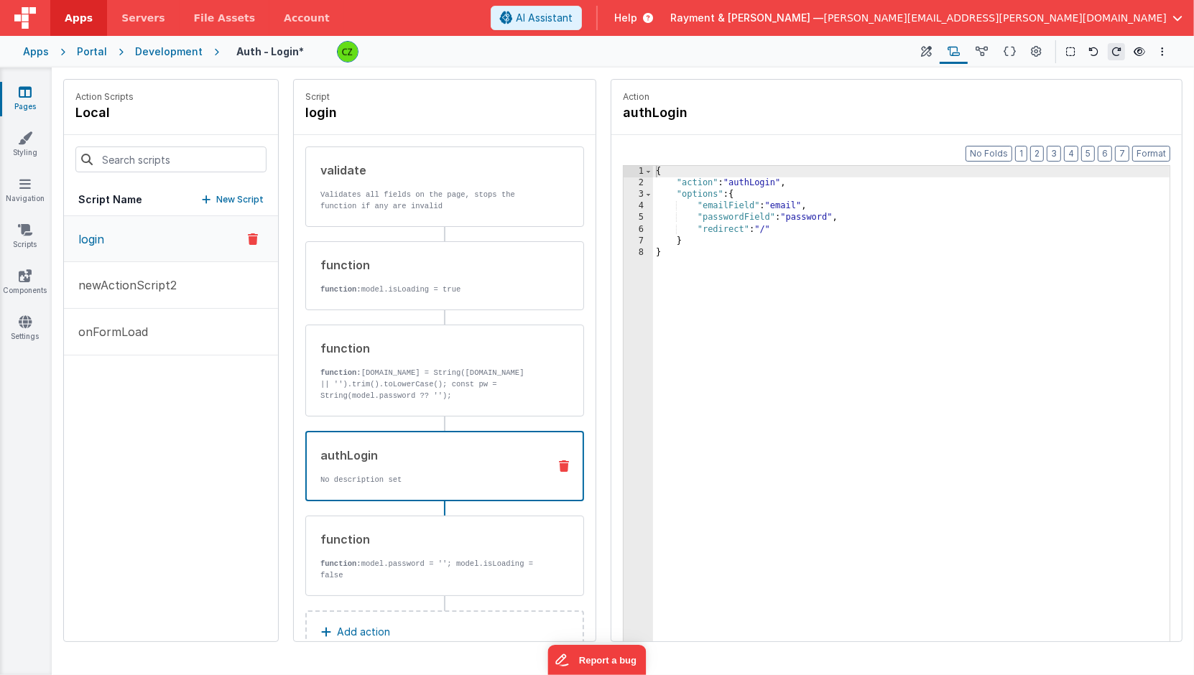
click at [862, 235] on div "{ "action" : "authLogin" , "options" : { "emailField" : "email" , "passwordFiel…" at bounding box center [912, 438] width 518 height 544
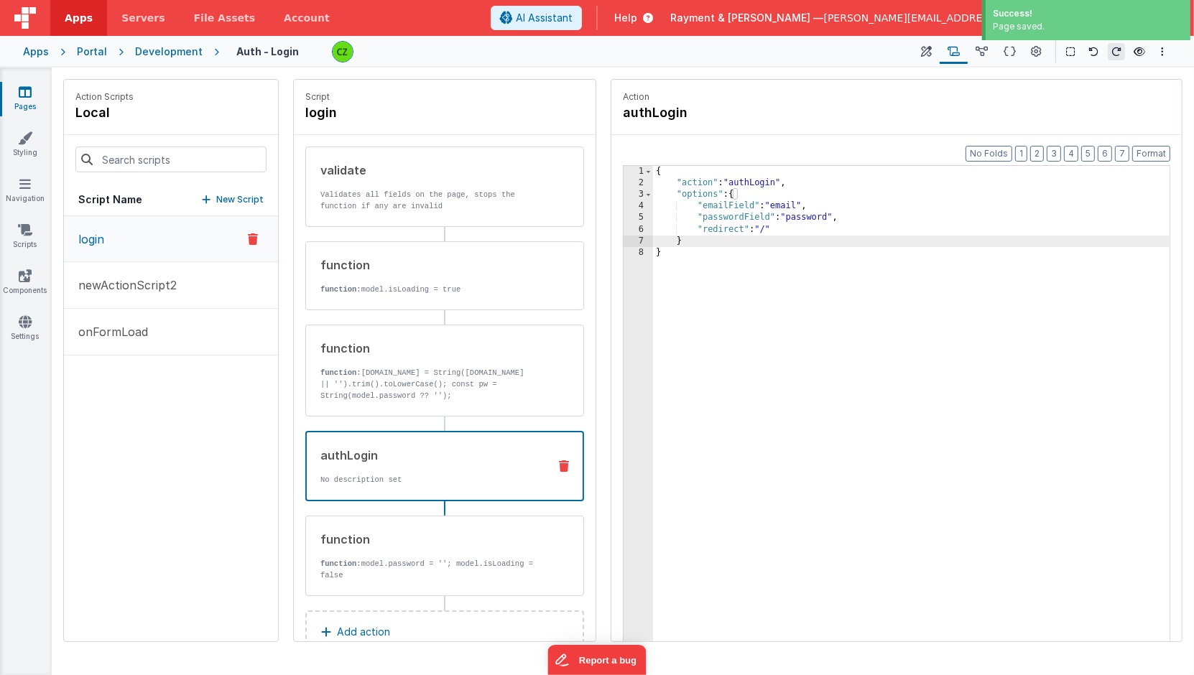
click at [884, 84] on div "Action authLogin" at bounding box center [896, 107] width 570 height 55
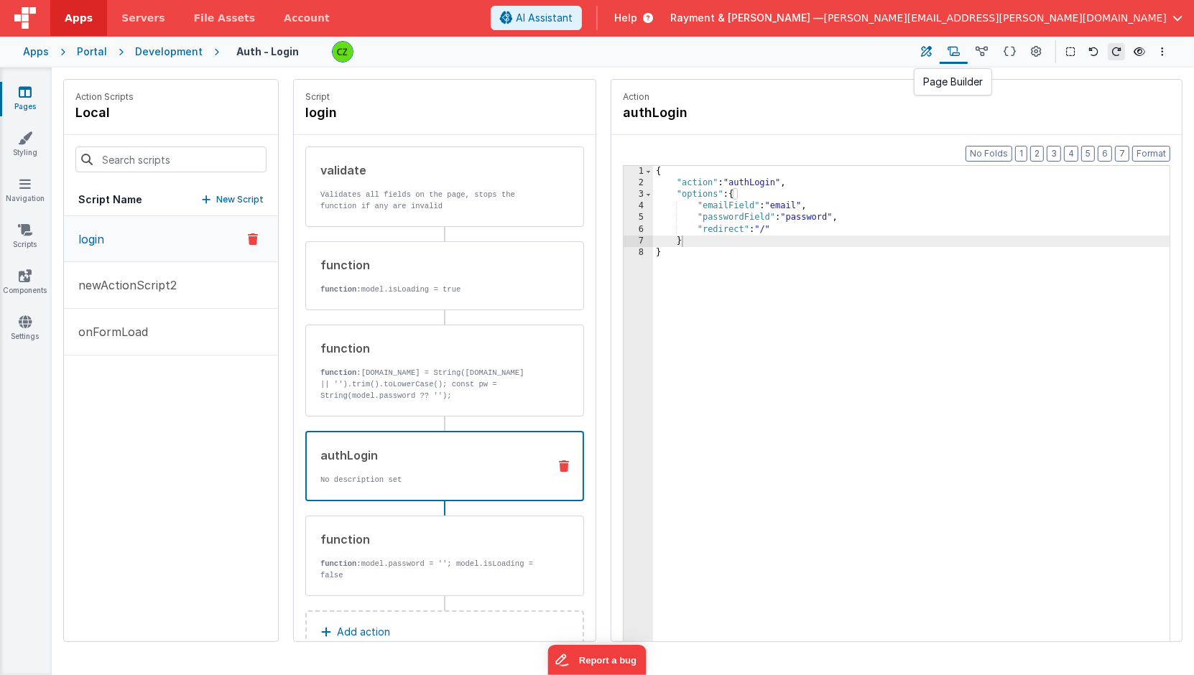
click at [926, 47] on icon at bounding box center [926, 52] width 11 height 15
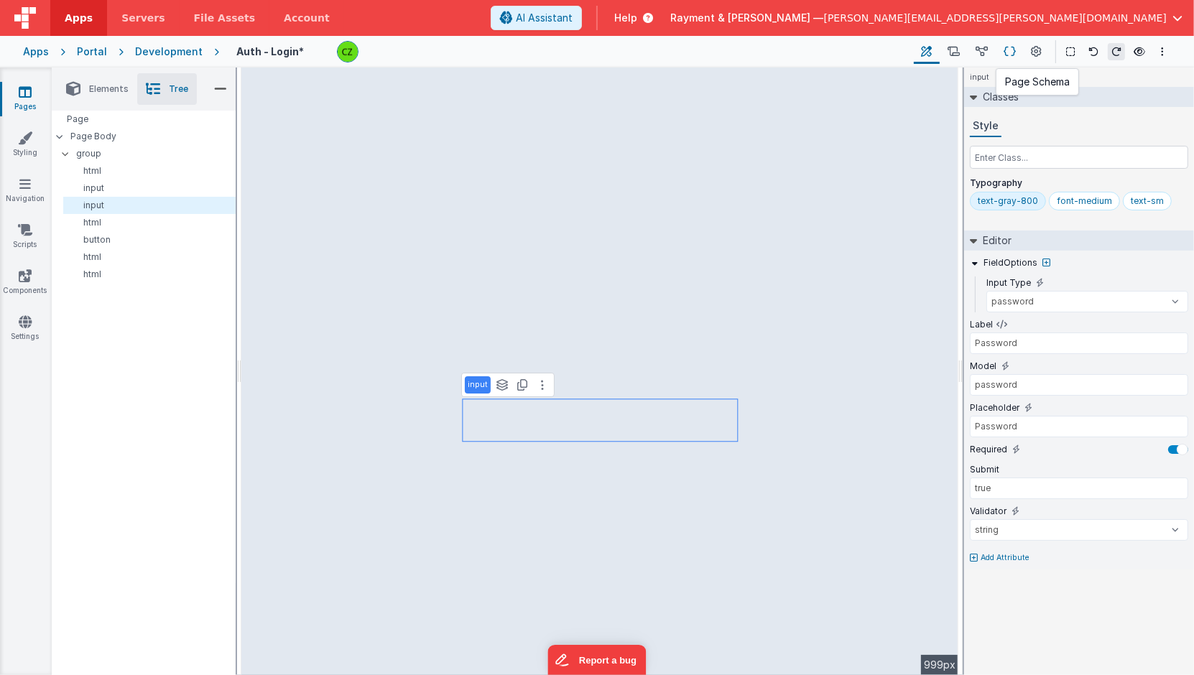
click at [1010, 50] on icon at bounding box center [1009, 52] width 12 height 15
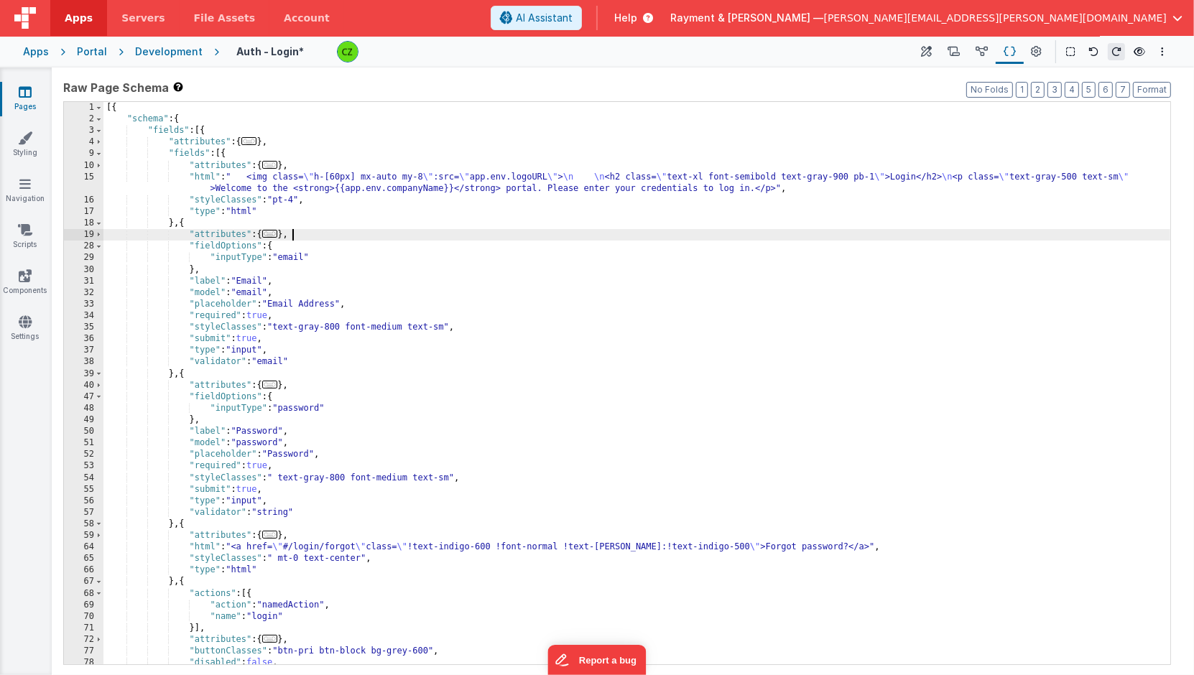
click at [628, 236] on div "[{ "schema" : { "fields" : [{ "attributes" : { ... } , "fields" : [{ "attribute…" at bounding box center [636, 395] width 1067 height 586
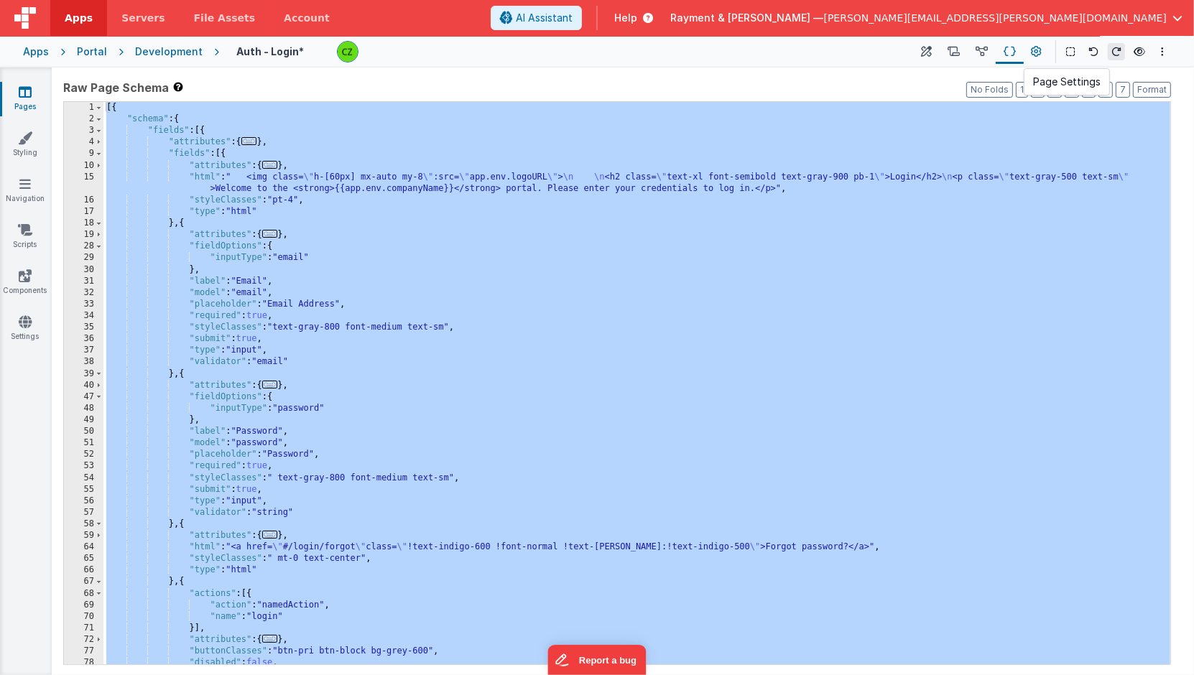
click at [1033, 51] on icon at bounding box center [1036, 52] width 11 height 15
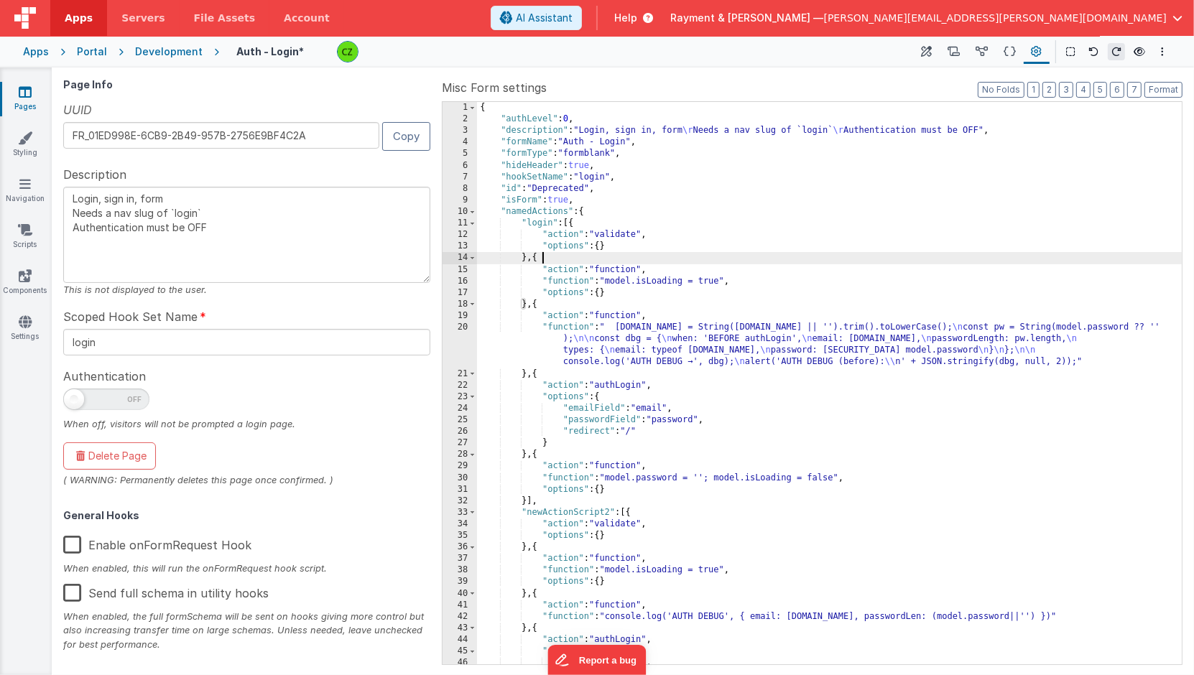
click at [707, 253] on div "{ "authLevel" : 0 , "description" : "Login, sign in, form \r Needs a nav slug o…" at bounding box center [829, 395] width 705 height 586
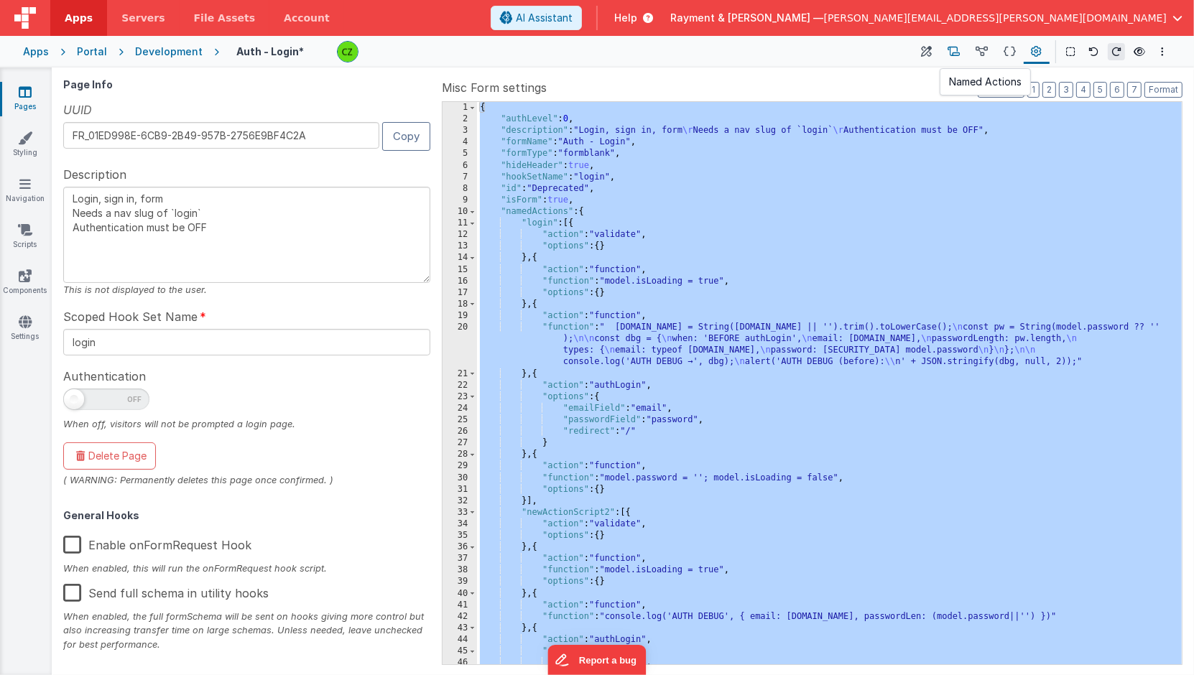
click at [958, 48] on icon at bounding box center [953, 52] width 12 height 15
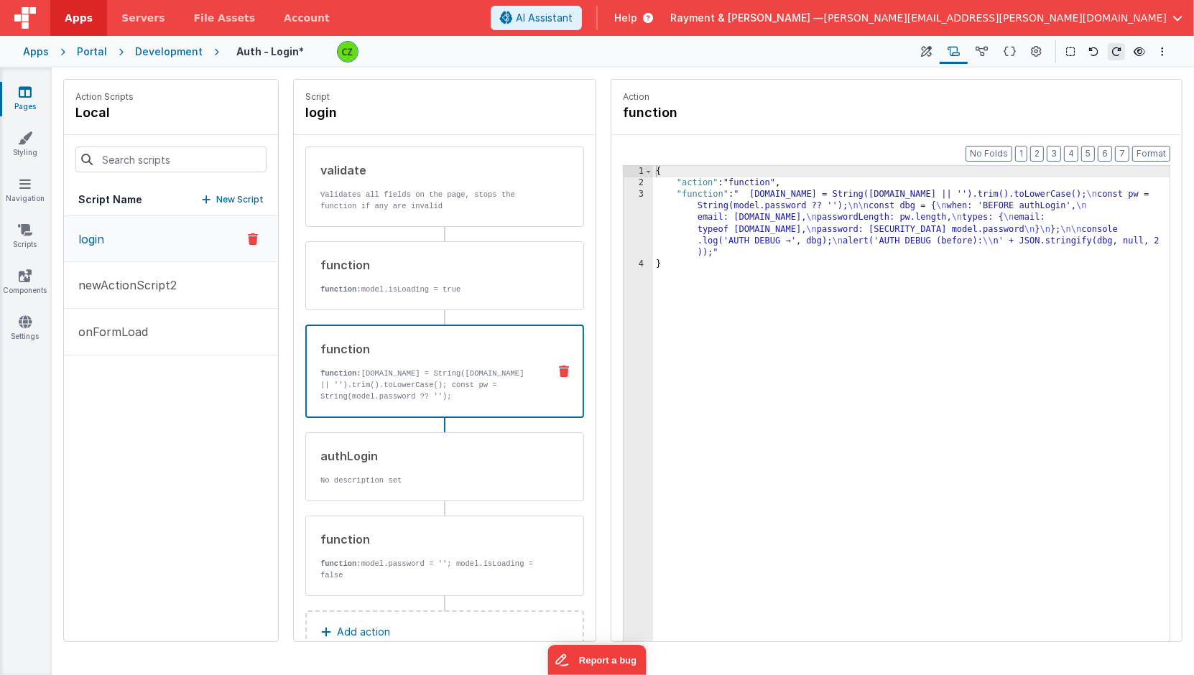
click at [401, 401] on div "function function: model.email = String(model.email || '').trim().toLowerCase()…" at bounding box center [444, 371] width 279 height 93
click at [636, 216] on div "3" at bounding box center [637, 224] width 29 height 70
click at [647, 194] on div "3" at bounding box center [637, 224] width 29 height 70
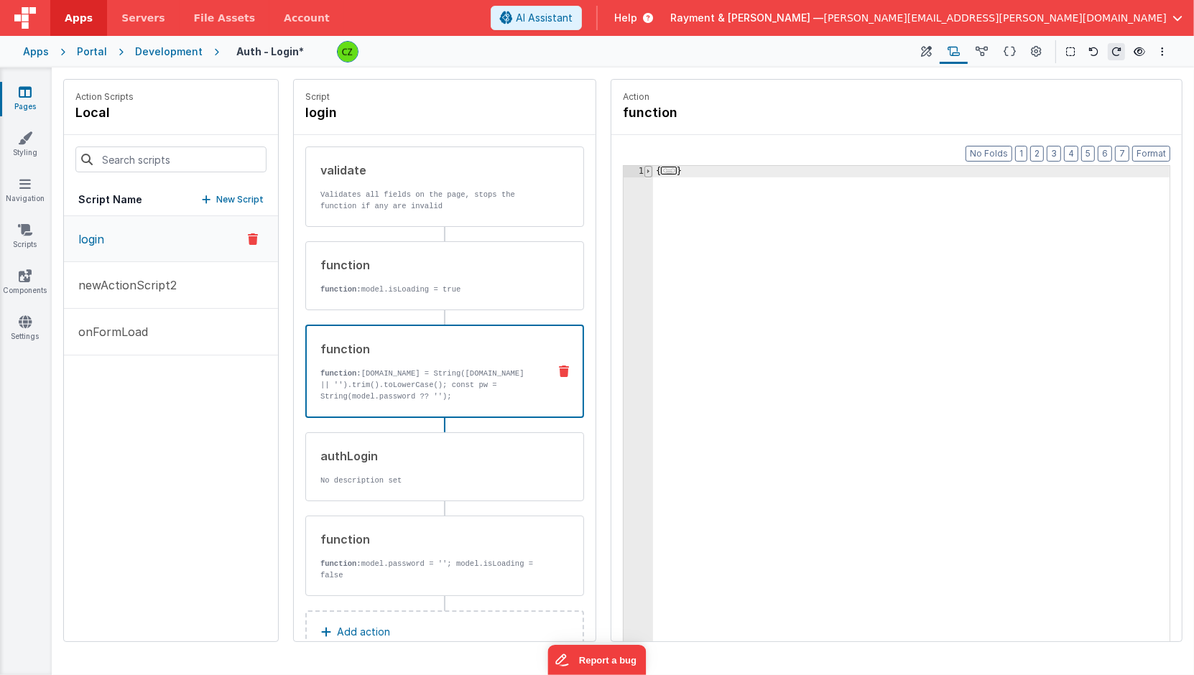
click at [644, 172] on span at bounding box center [648, 171] width 8 height 11
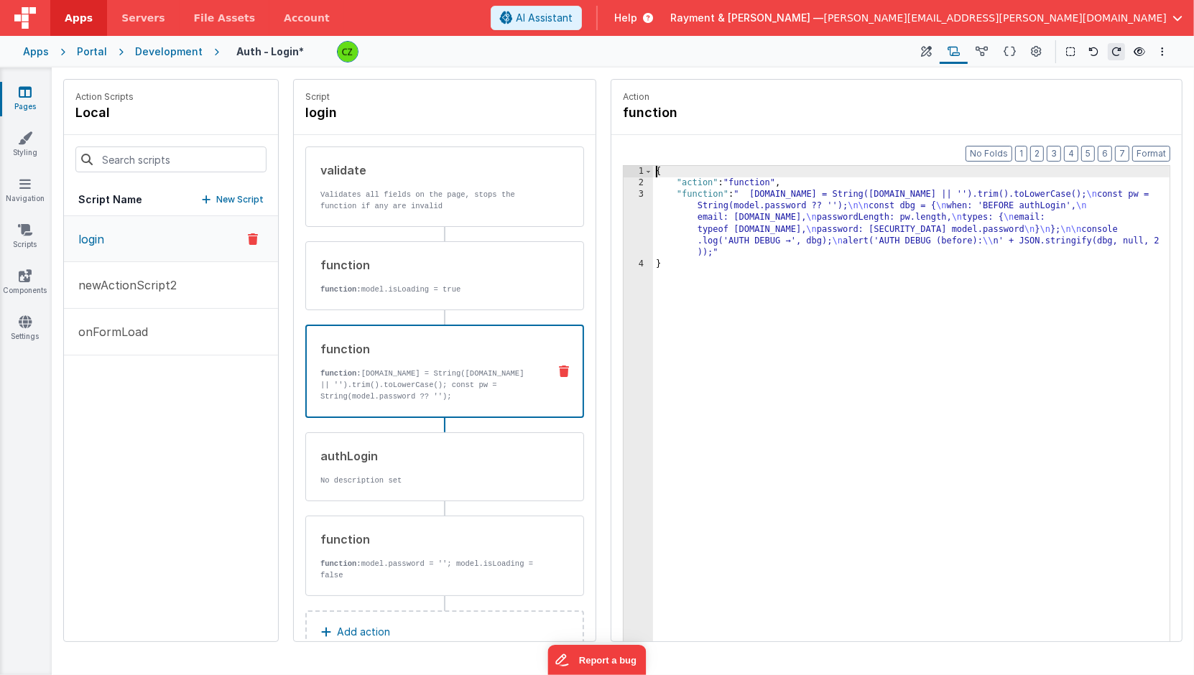
click at [643, 228] on div "3" at bounding box center [637, 224] width 29 height 70
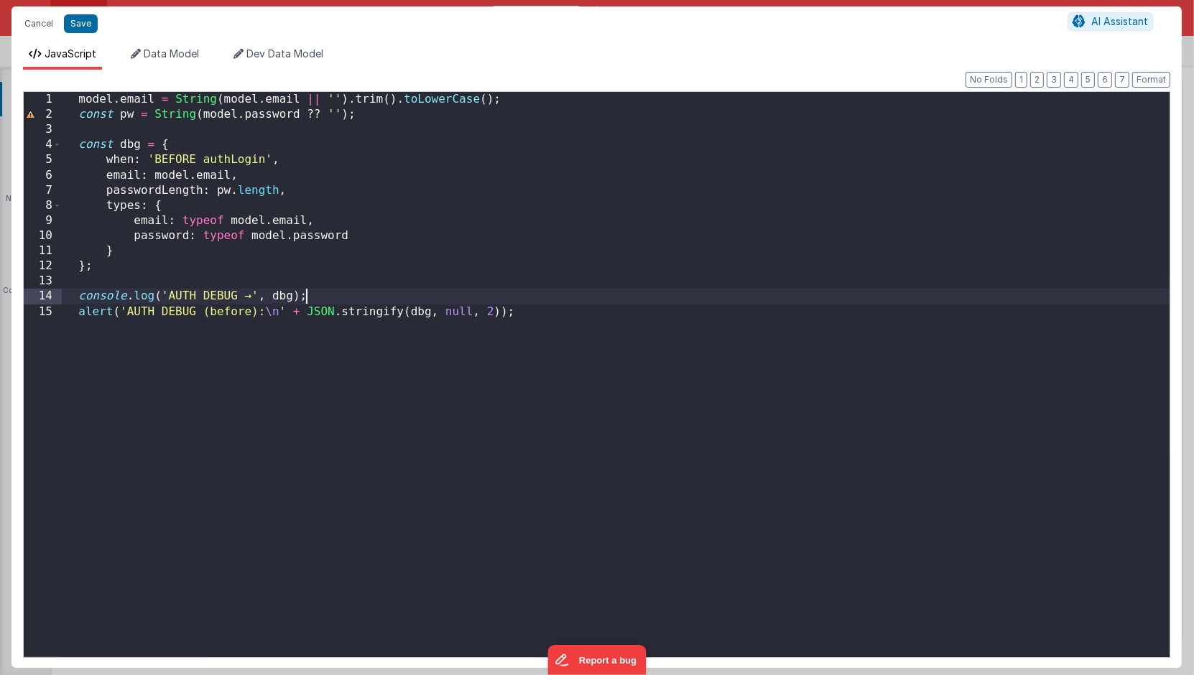
click at [456, 290] on div "model . email = String ( model . email || '' ) . trim ( ) . toLowerCase ( ) ; c…" at bounding box center [616, 394] width 1108 height 604
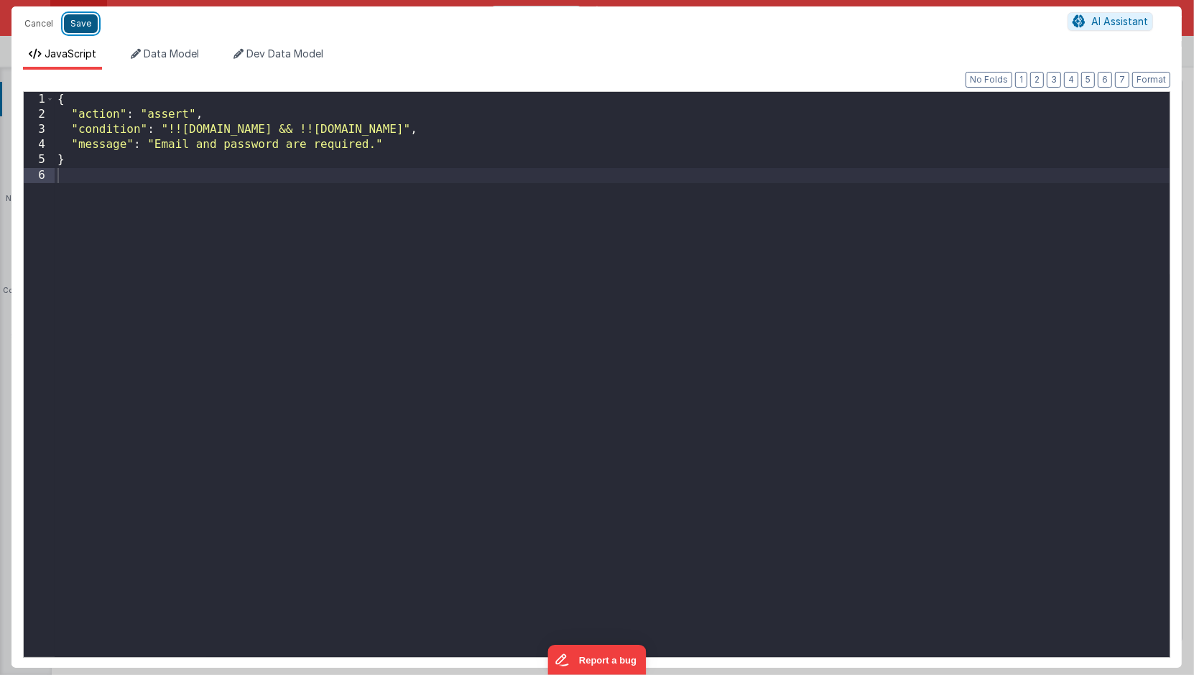
click at [81, 24] on button "Save" at bounding box center [81, 23] width 34 height 19
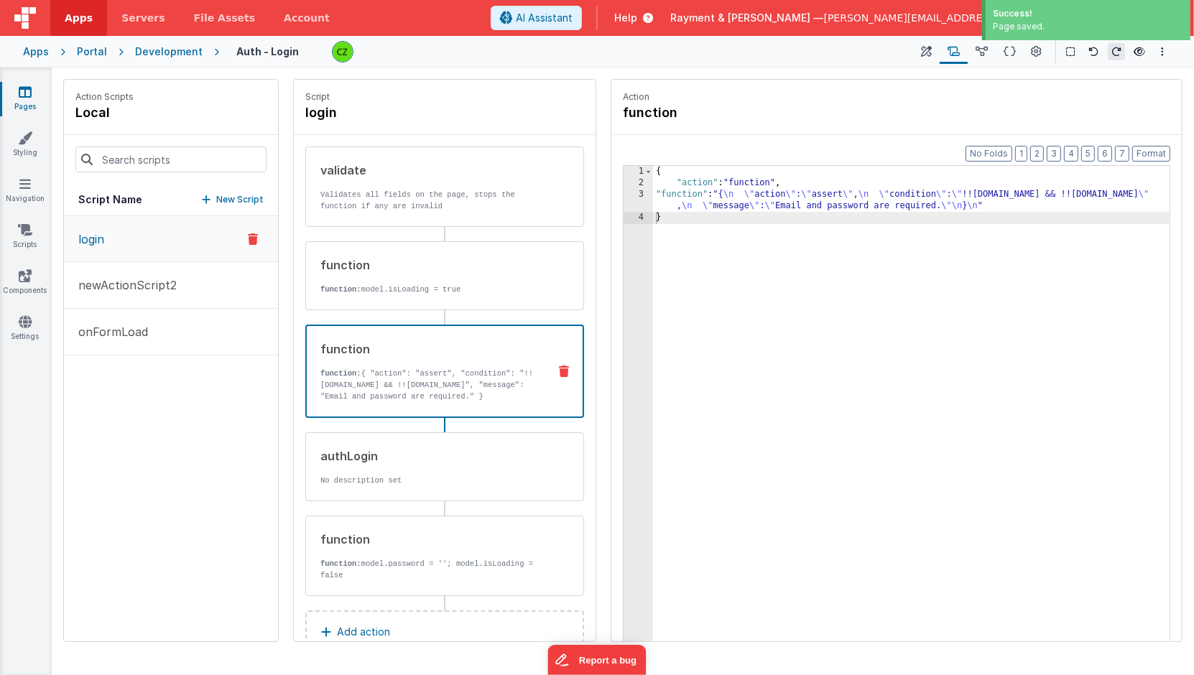
click at [768, 350] on div "{ "action" : "function" , "function" : "{ \n \" action \" : \" assert \" , \n \…" at bounding box center [912, 438] width 518 height 544
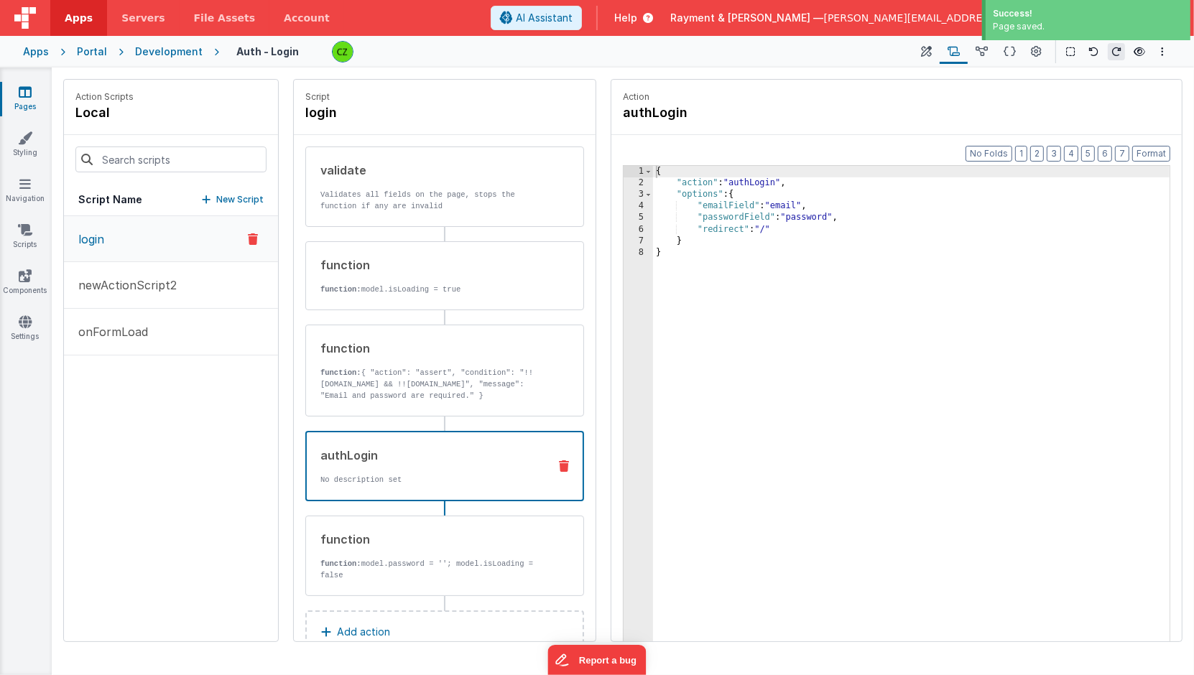
click at [381, 450] on div "authLogin" at bounding box center [428, 455] width 216 height 17
click at [734, 250] on div "{ "action" : "authLogin" , "options" : { "emailField" : "email" , "passwordFiel…" at bounding box center [912, 438] width 518 height 544
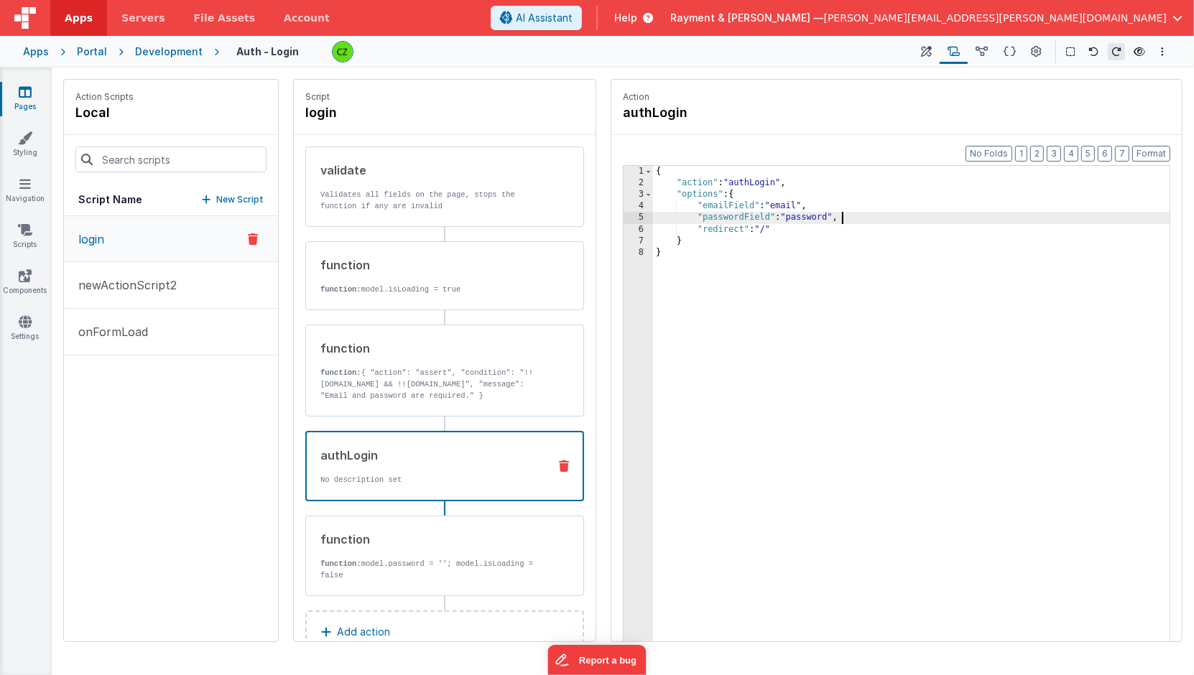
click at [839, 220] on div "{ "action" : "authLogin" , "options" : { "emailField" : "email" , "passwordFiel…" at bounding box center [912, 438] width 518 height 544
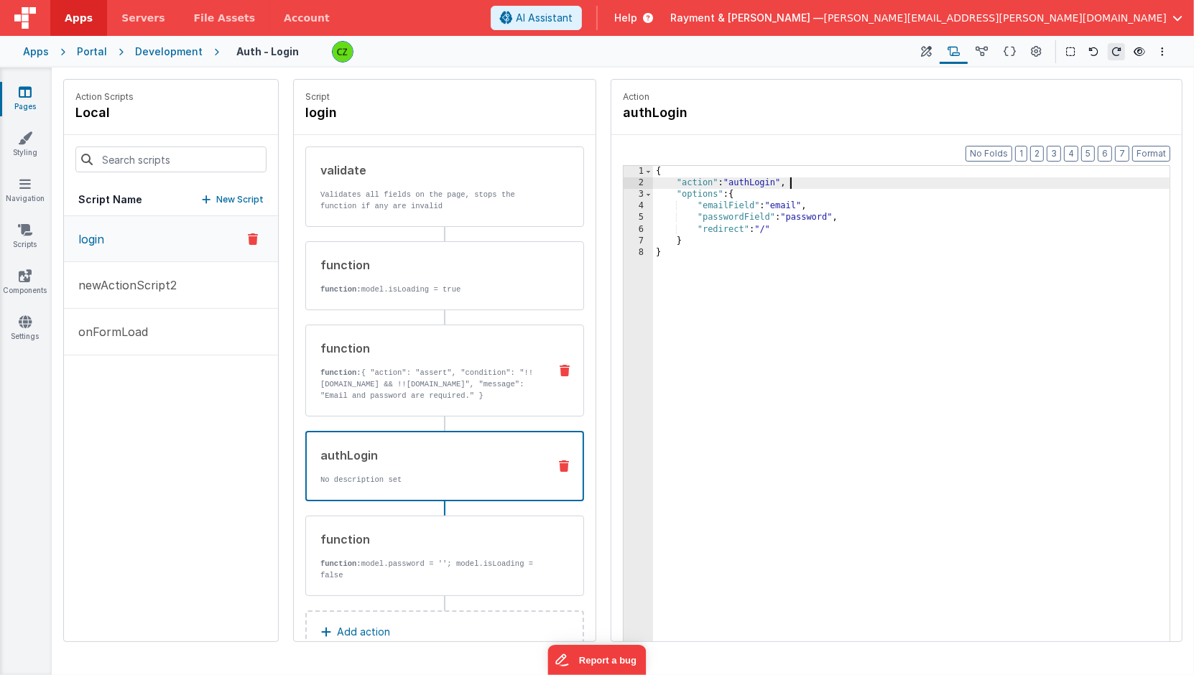
click at [416, 381] on p "function: { "action": "assert", "condition": "!!model.email && !!model.password…" at bounding box center [428, 384] width 217 height 34
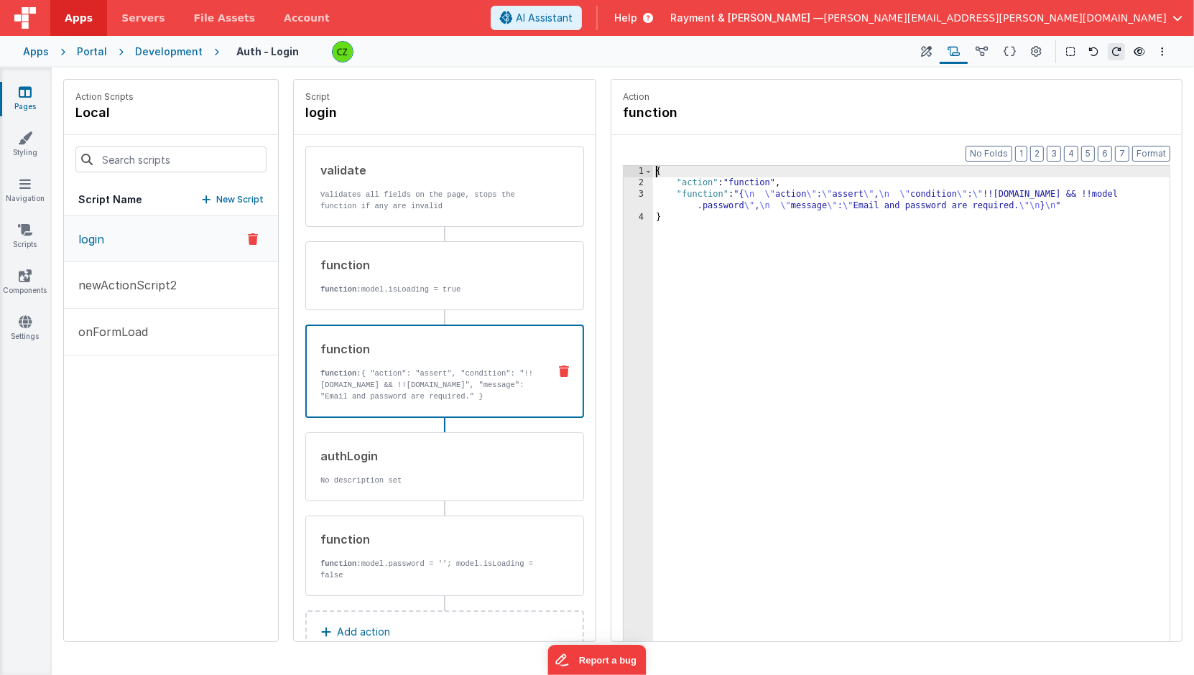
click at [642, 205] on div "3" at bounding box center [637, 200] width 29 height 23
click at [643, 205] on div "3" at bounding box center [637, 200] width 29 height 23
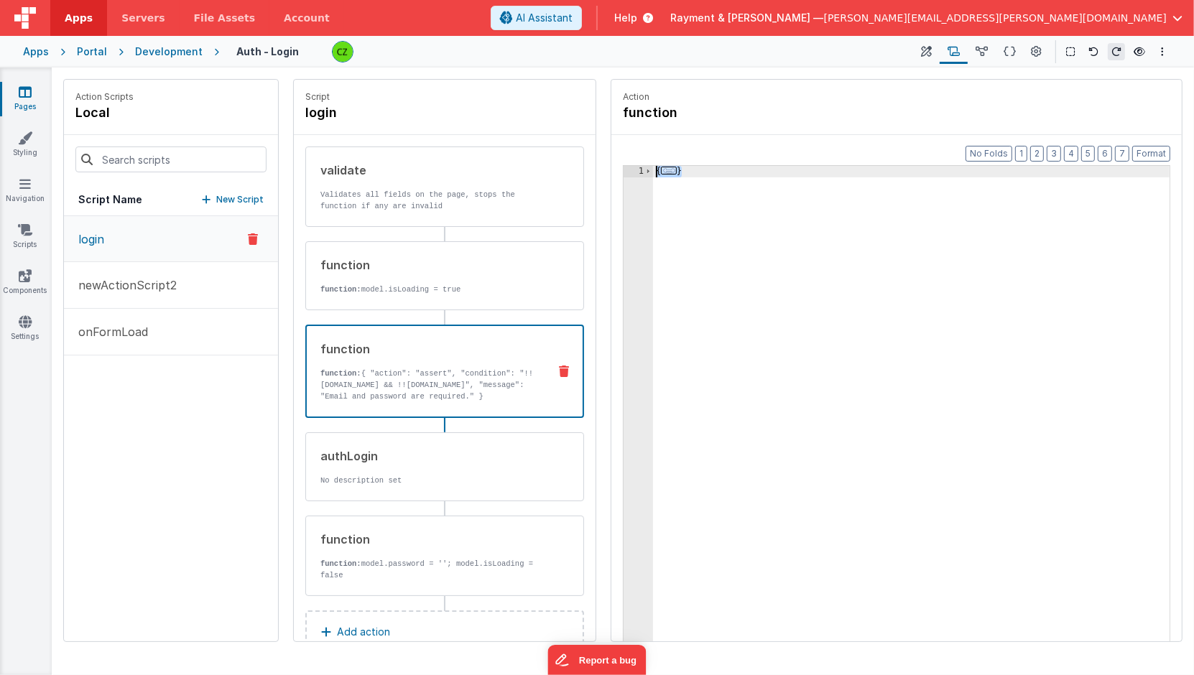
click at [641, 167] on div "1" at bounding box center [637, 171] width 29 height 11
click at [645, 168] on span at bounding box center [648, 171] width 8 height 11
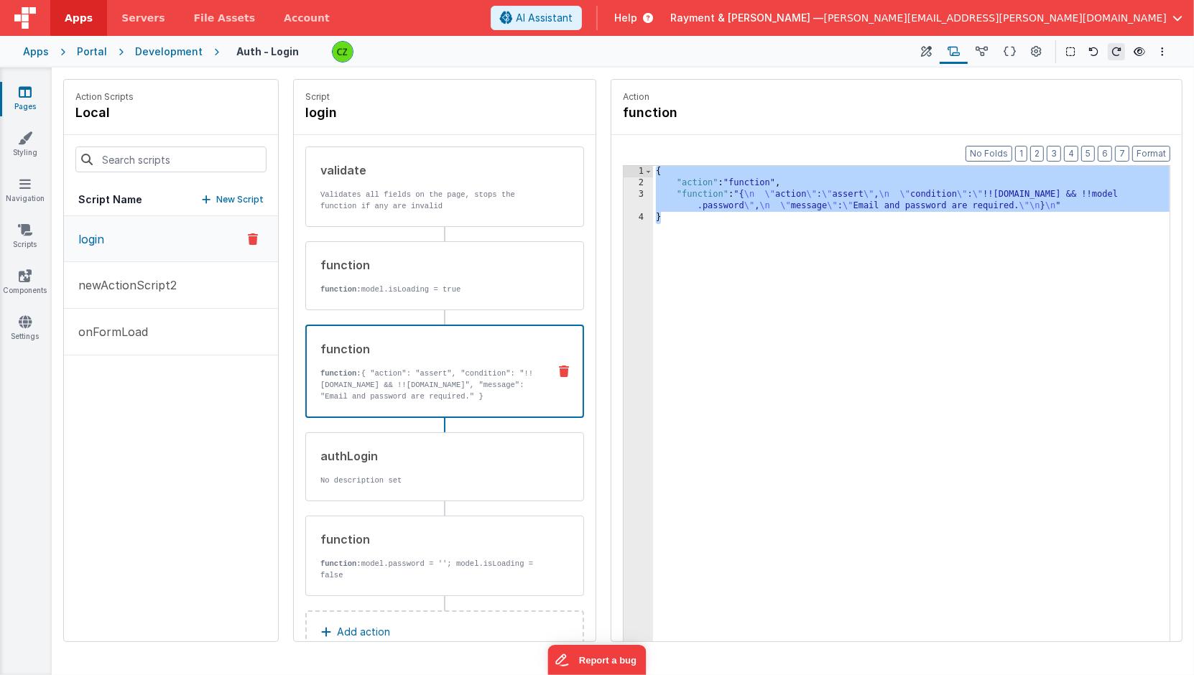
click at [645, 192] on div "3" at bounding box center [637, 200] width 29 height 23
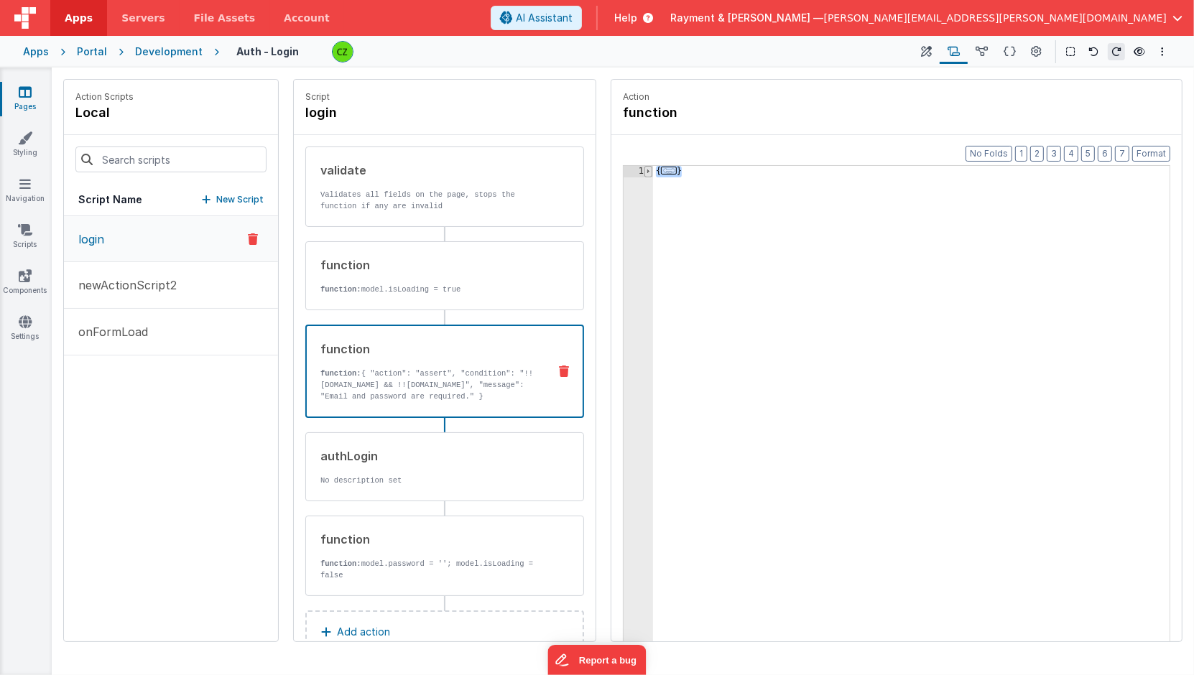
click at [647, 170] on span at bounding box center [648, 171] width 8 height 11
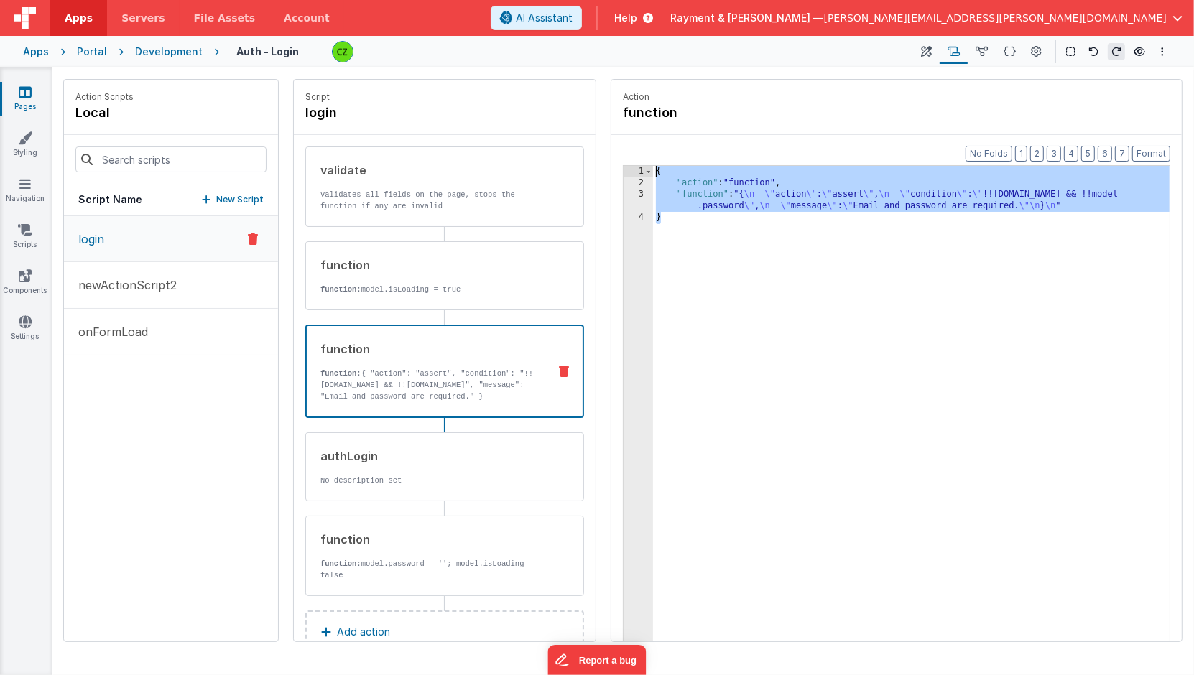
click at [683, 268] on div "{ "action" : "function" , "function" : "{ \n \" action \" : \" assert \" , \n \…" at bounding box center [912, 438] width 518 height 544
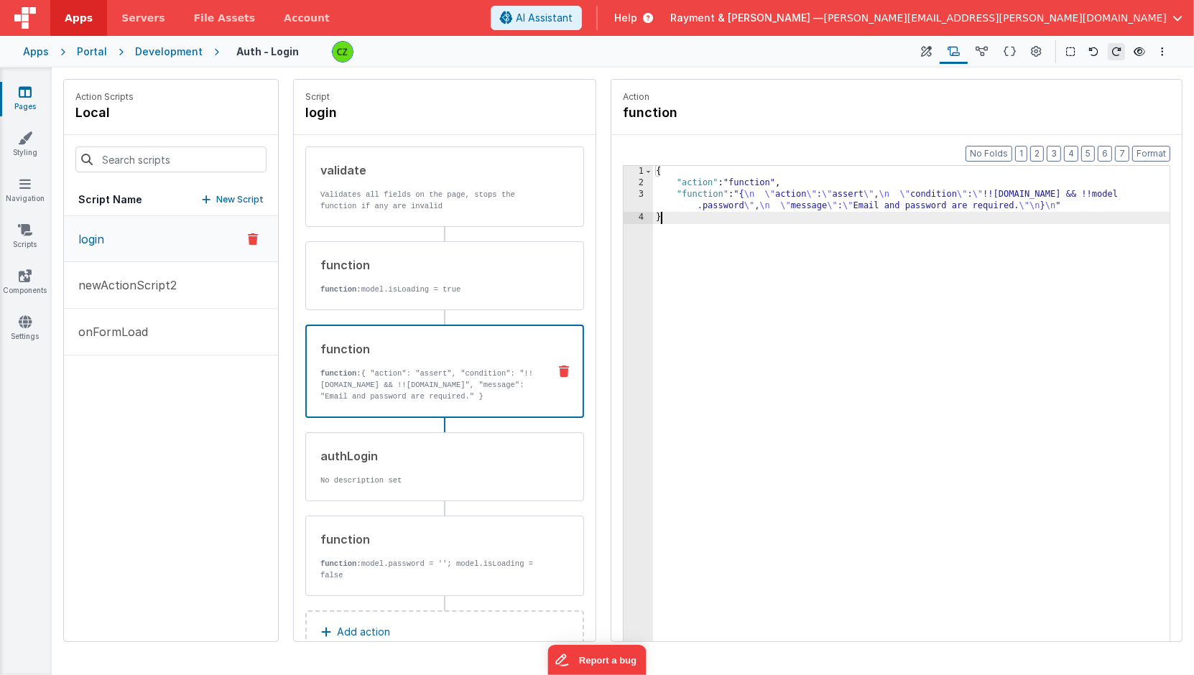
click at [648, 205] on div "3" at bounding box center [637, 200] width 29 height 23
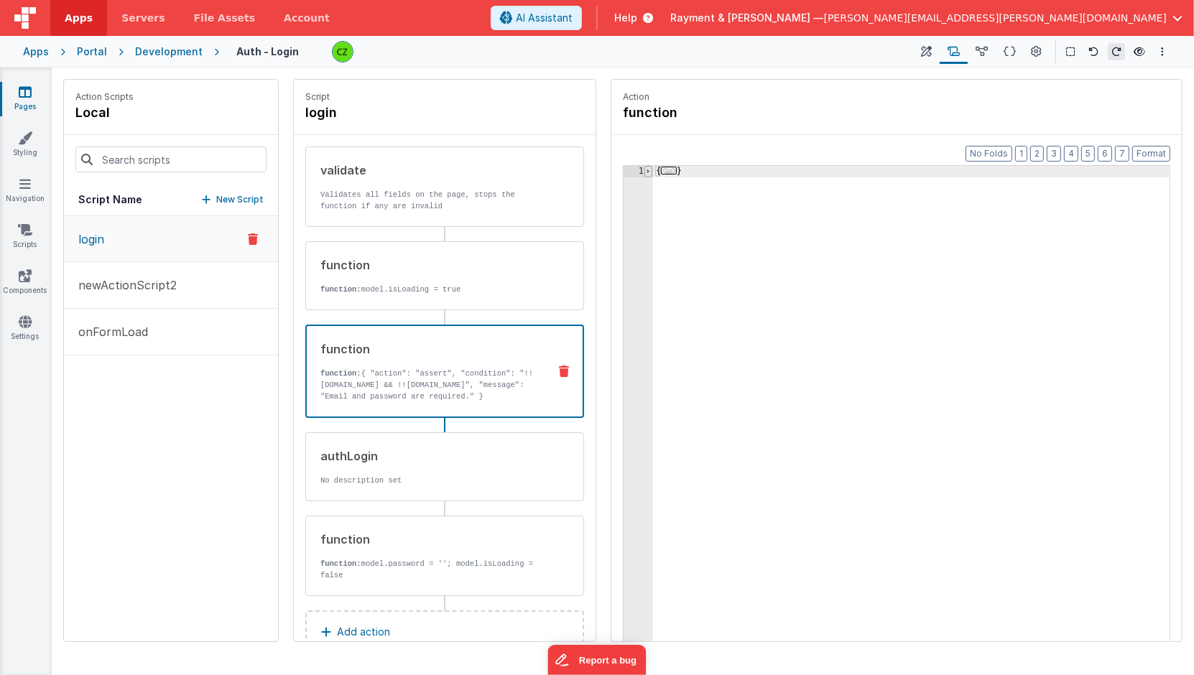
click at [647, 170] on span at bounding box center [648, 171] width 8 height 11
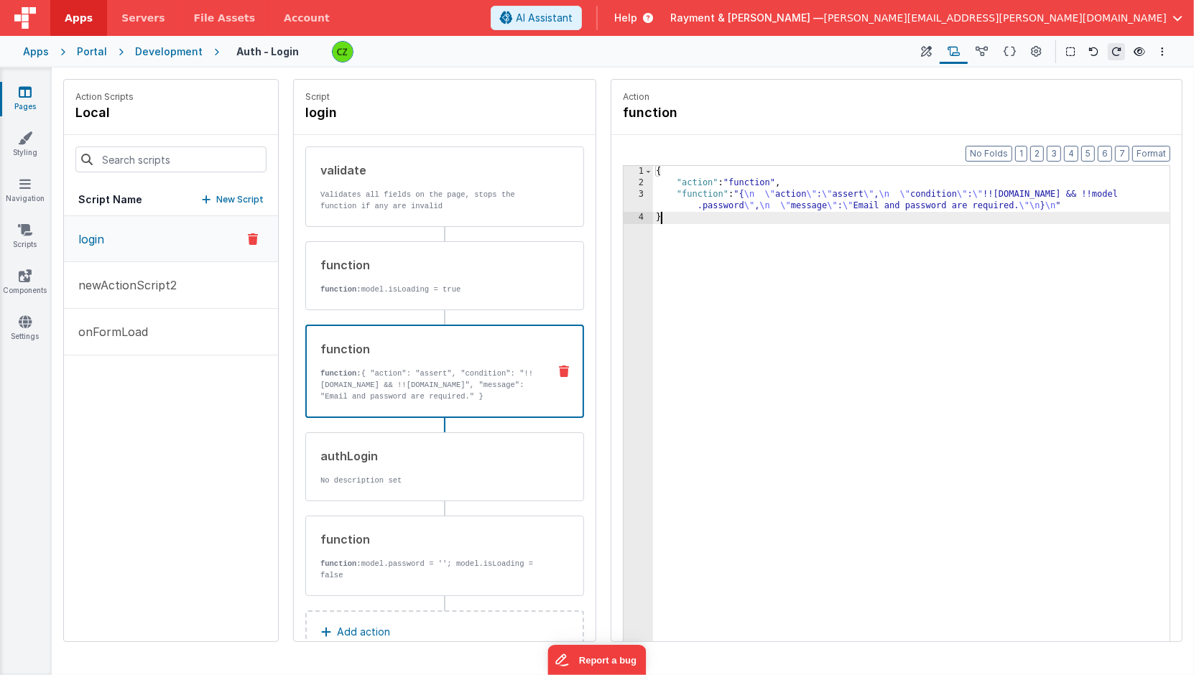
click at [641, 192] on div "3" at bounding box center [637, 200] width 29 height 23
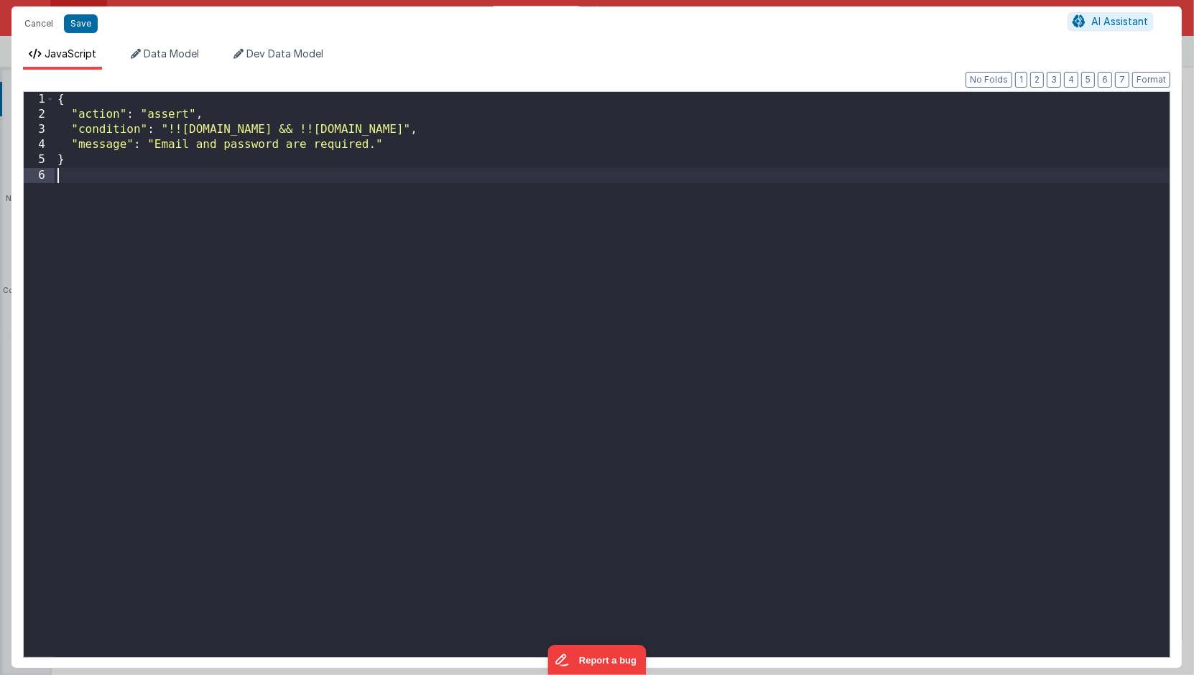
click at [641, 192] on div "{ "action" : "assert" , "condition" : "!!model.email && !!model.password" , "me…" at bounding box center [612, 390] width 1115 height 596
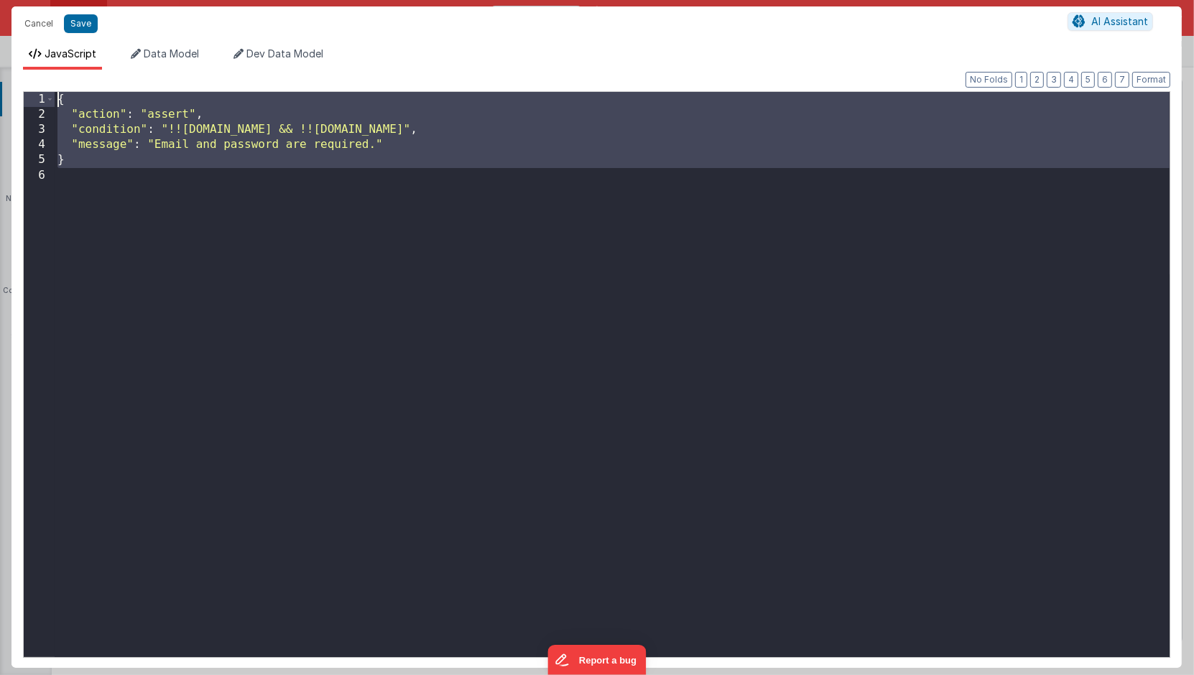
drag, startPoint x: 116, startPoint y: 195, endPoint x: 5, endPoint y: 68, distance: 169.0
click at [5, 68] on div "Cancel Save AI Assistant JavaScript Data Model Dev Data Model Format 7 6 5 4 3 …" at bounding box center [597, 337] width 1194 height 675
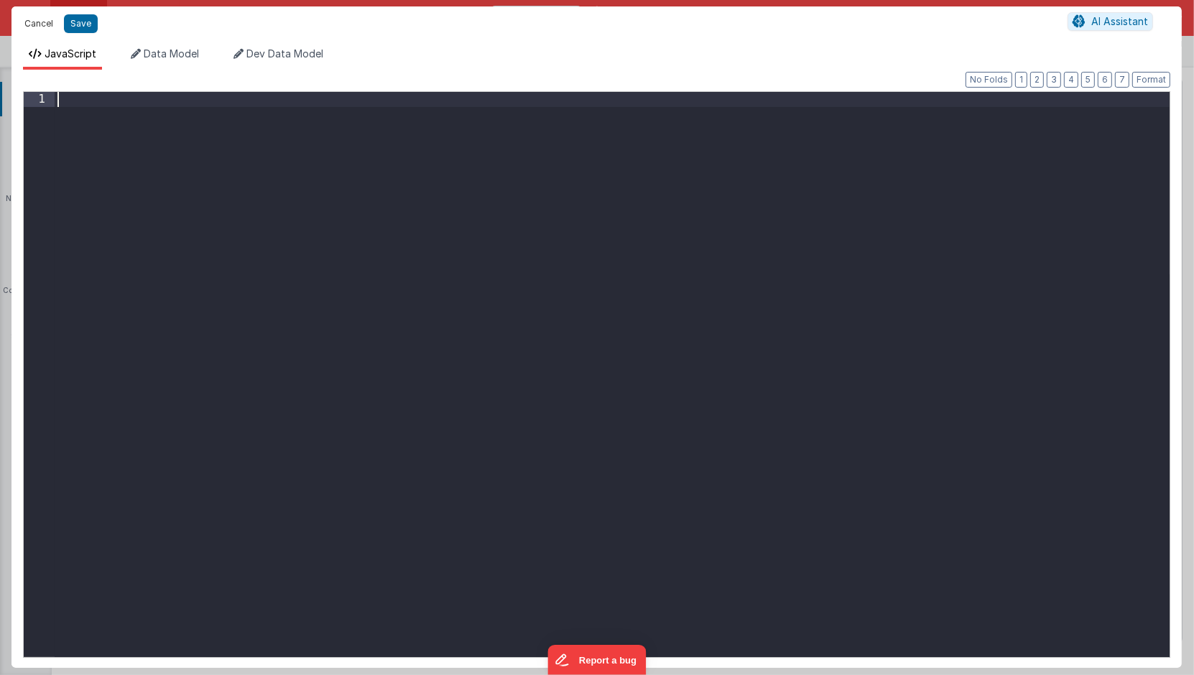
click at [34, 27] on button "Cancel" at bounding box center [38, 24] width 43 height 20
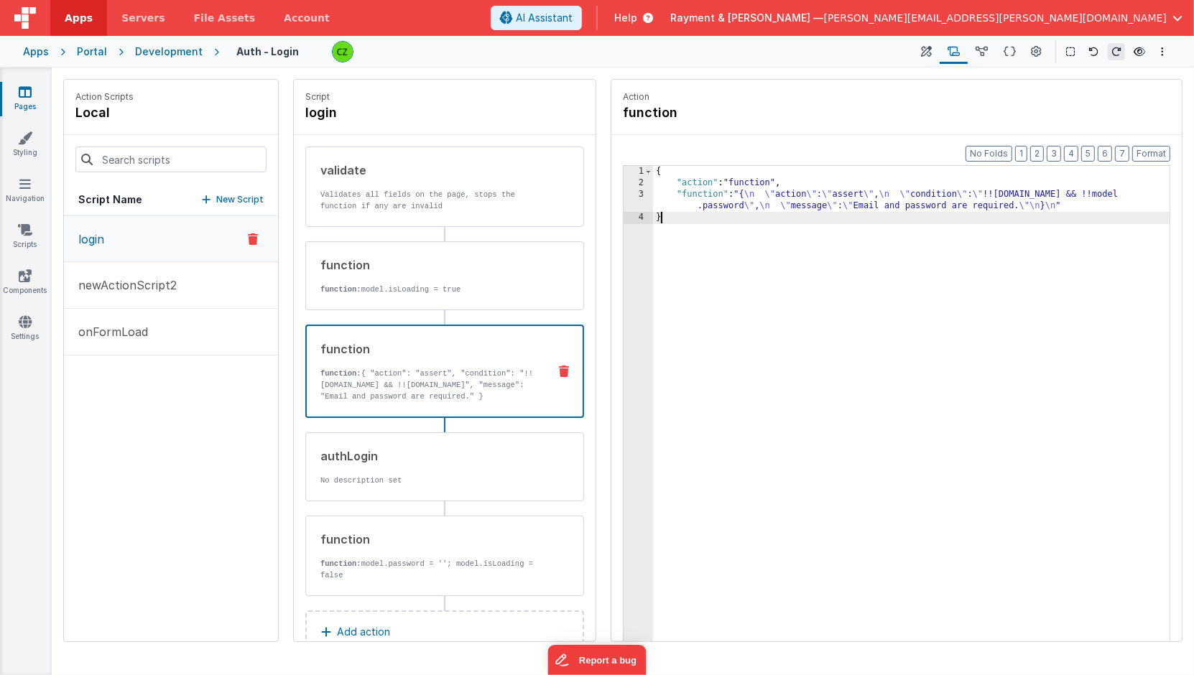
click at [774, 266] on div "{ "action" : "function" , "function" : "{ \n \" action \" : \" assert \" , \n \…" at bounding box center [912, 438] width 518 height 544
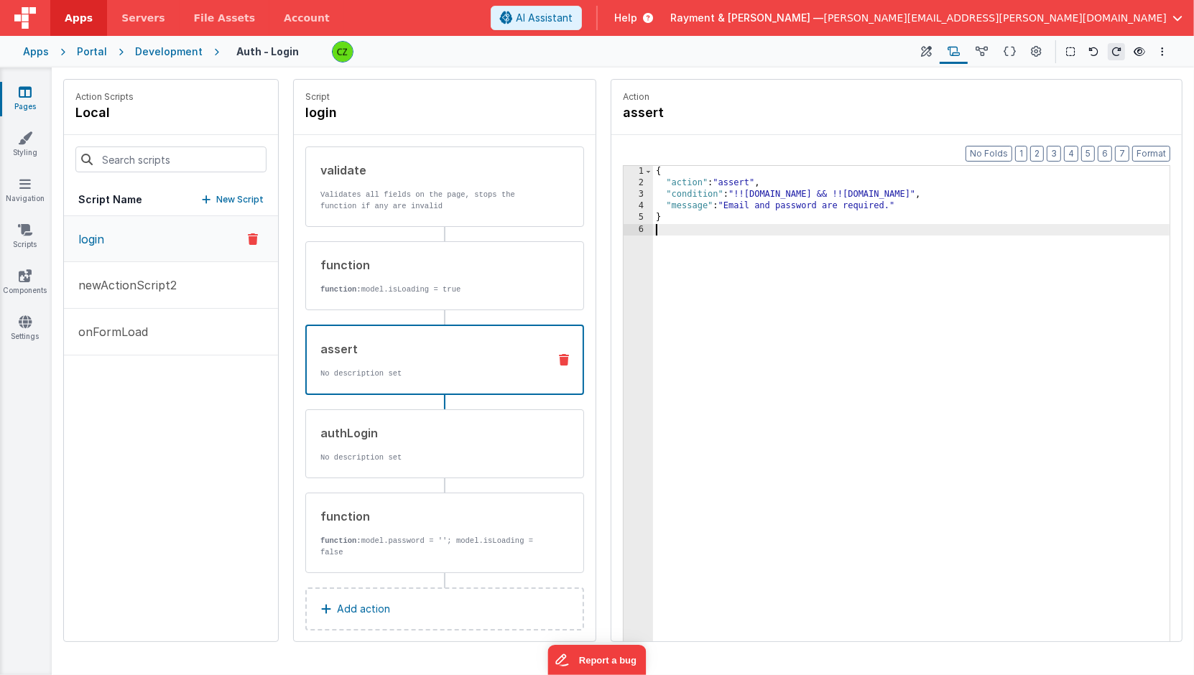
click at [741, 266] on div "{ "action" : "assert" , "condition" : "!!model.email && !!model.password" , "me…" at bounding box center [912, 438] width 518 height 544
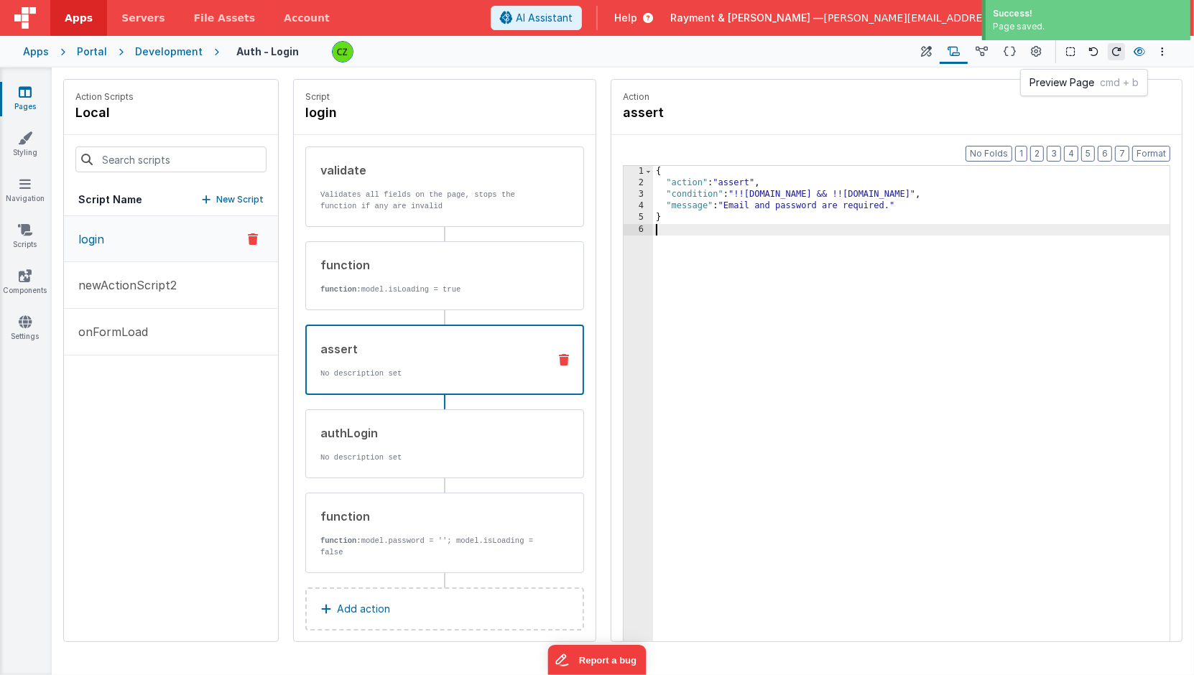
click at [1138, 51] on icon at bounding box center [1138, 52] width 11 height 10
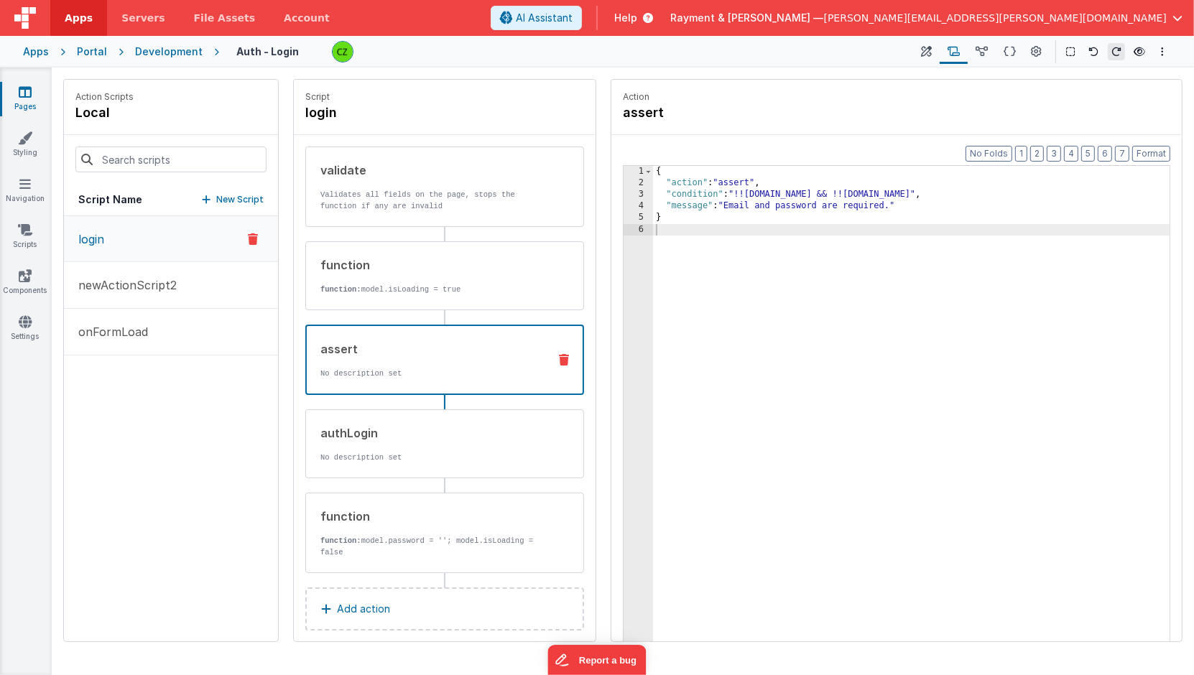
click at [810, 226] on div "{ "action" : "assert" , "condition" : "!!model.email && !!model.password" , "me…" at bounding box center [912, 438] width 518 height 544
click at [837, 310] on div "{ "action" : "assert" , "condition" : "!!model.email && !!model.password" , "me…" at bounding box center [912, 438] width 518 height 544
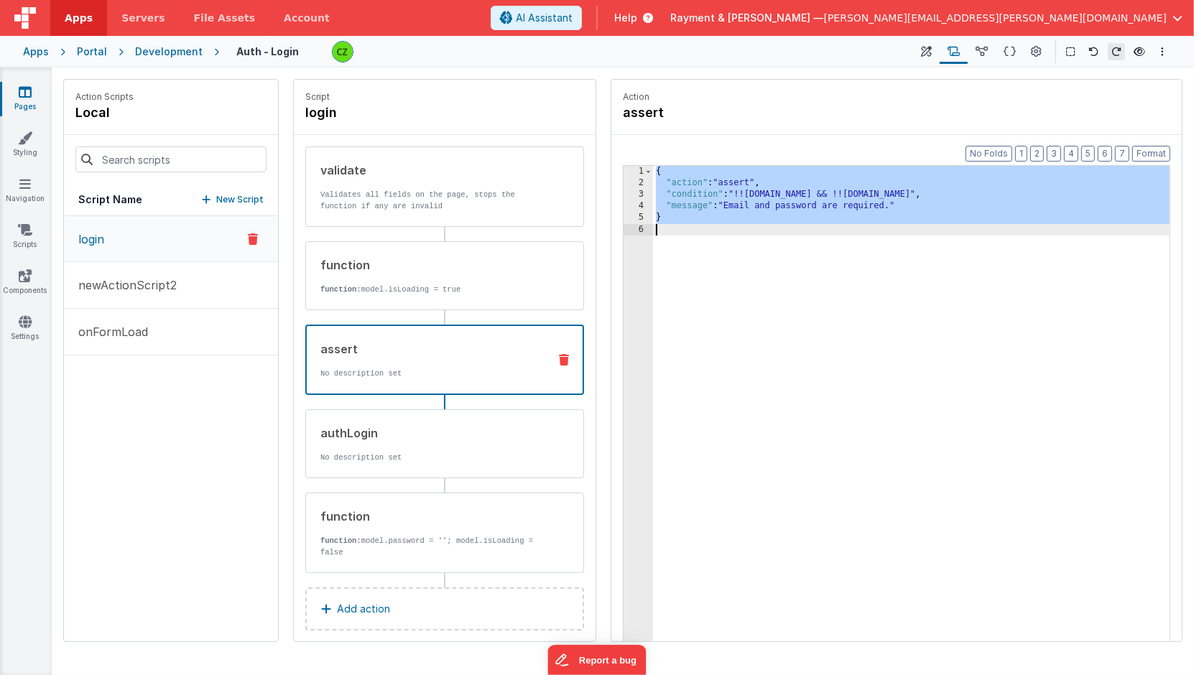
click at [804, 335] on div "{ "action" : "assert" , "condition" : "!!model.email && !!model.password" , "me…" at bounding box center [912, 438] width 518 height 544
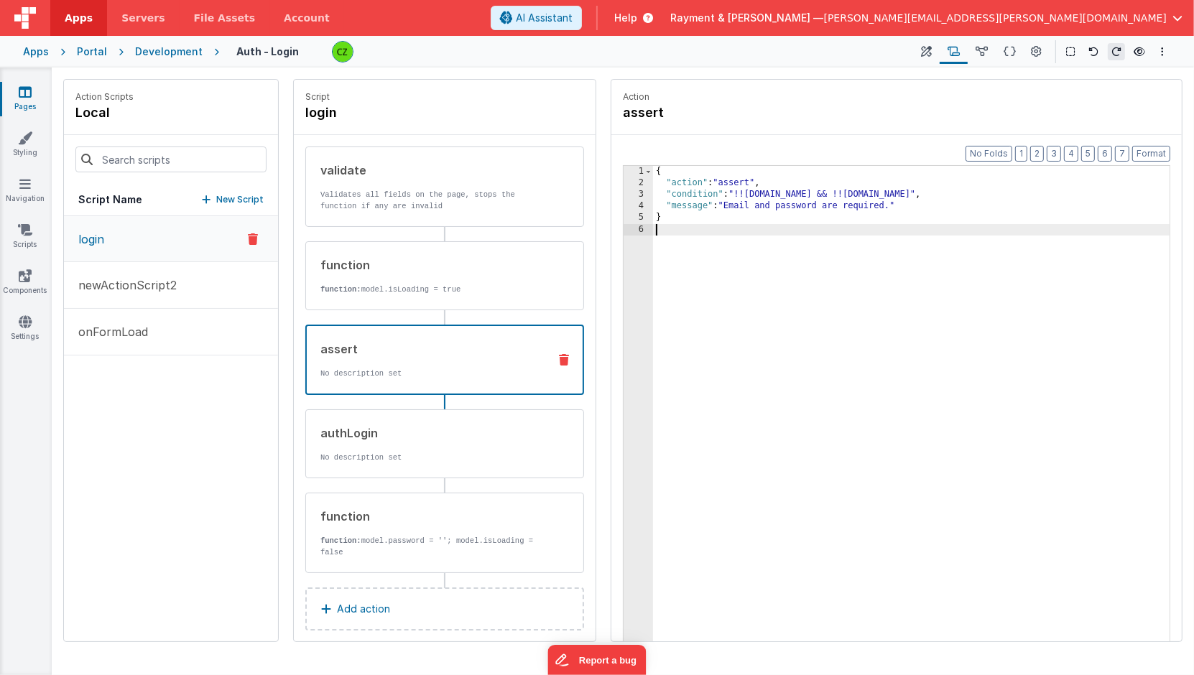
click at [852, 335] on div "{ "action" : "assert" , "condition" : "!!model.email && !!model.password" , "me…" at bounding box center [912, 438] width 518 height 544
click at [827, 274] on div "{ "action" : "assert" , "condition" : "!!model.email && !!model.password" , "me…" at bounding box center [912, 438] width 518 height 544
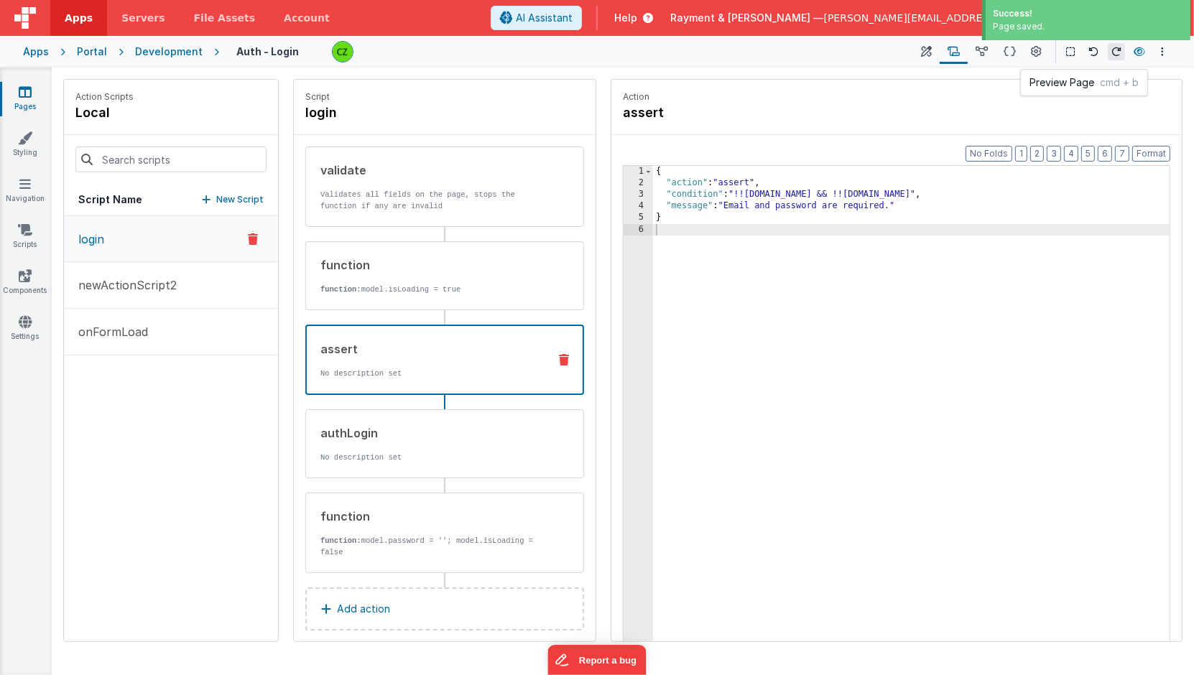
click at [1139, 50] on icon at bounding box center [1138, 52] width 11 height 10
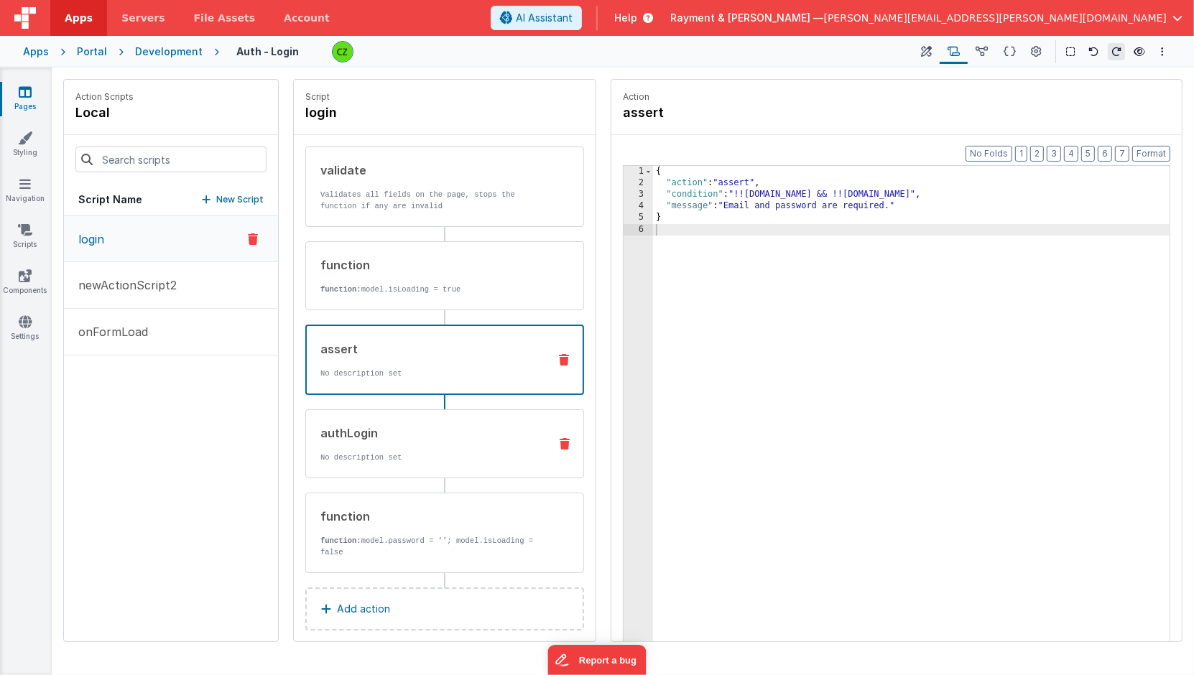
click at [395, 424] on div "authLogin" at bounding box center [428, 432] width 217 height 17
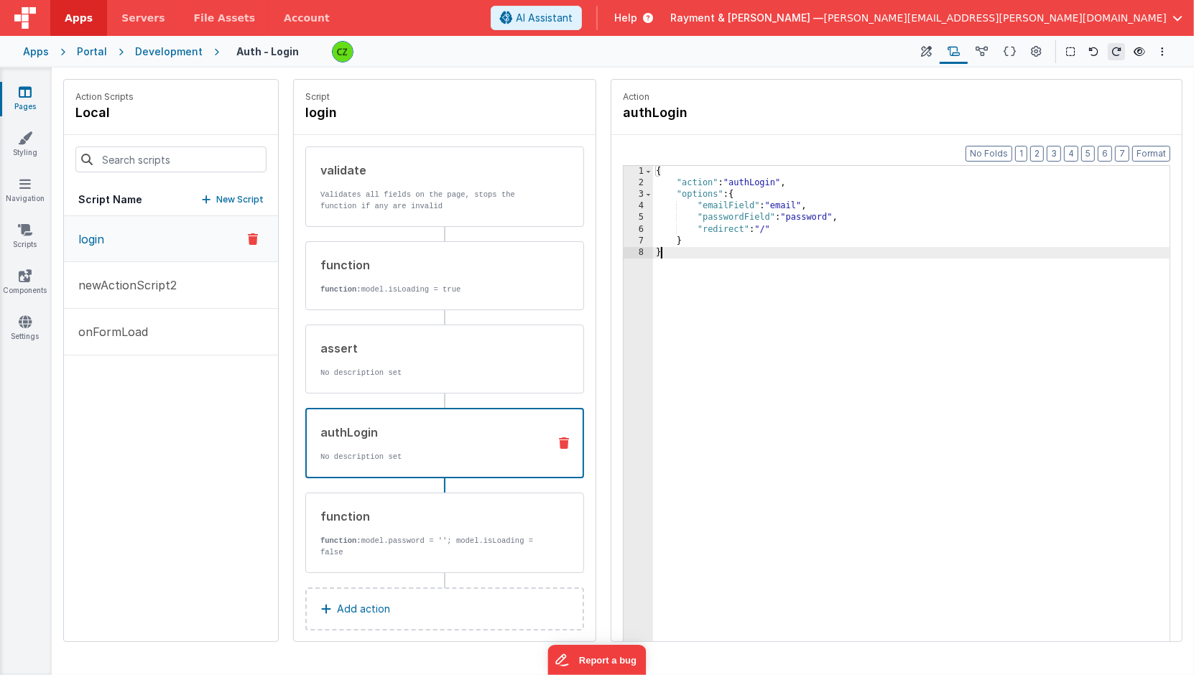
click at [778, 367] on div "{ "action" : "authLogin" , "options" : { "emailField" : "email" , "passwordFiel…" at bounding box center [912, 438] width 518 height 544
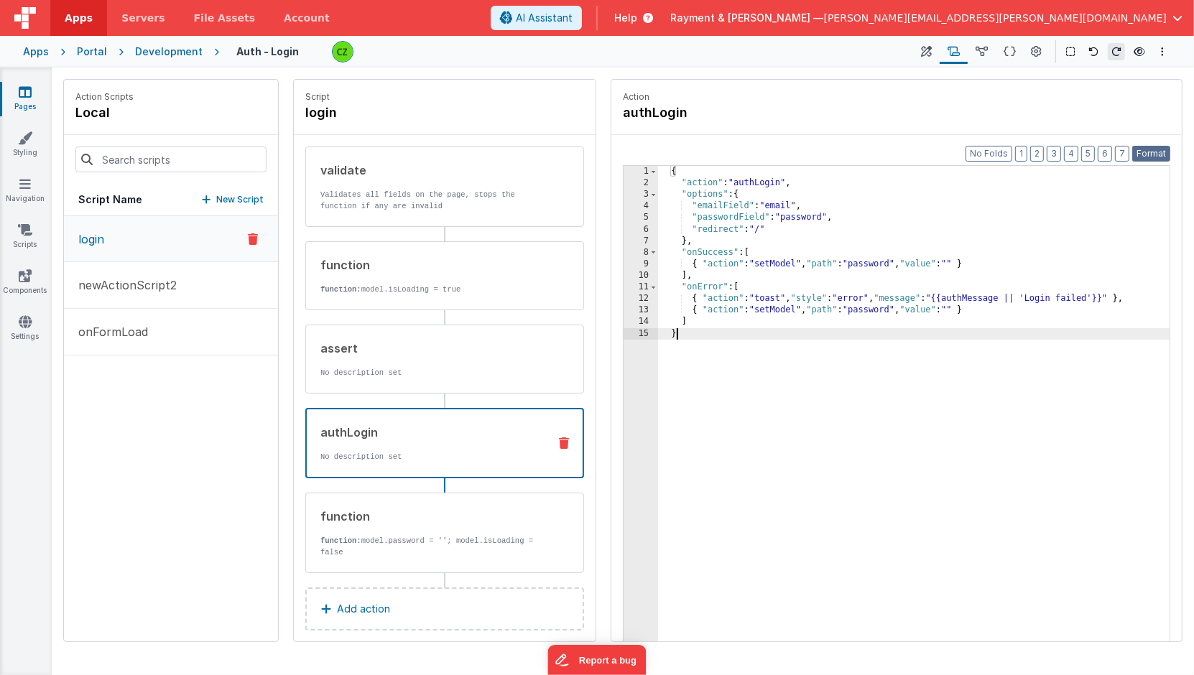
click at [1153, 157] on button "Format" at bounding box center [1151, 154] width 38 height 16
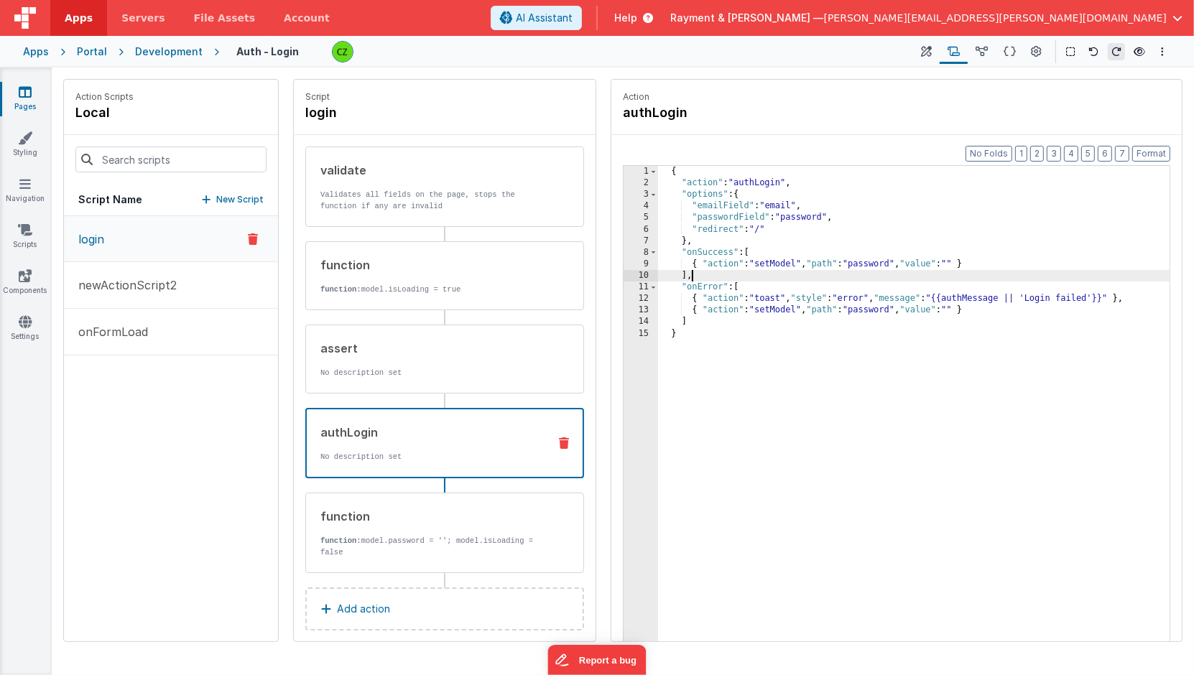
click at [867, 279] on div "{ "action" : "authLogin" , "options" : { "emailField" : "email" , "passwordFiel…" at bounding box center [914, 438] width 513 height 544
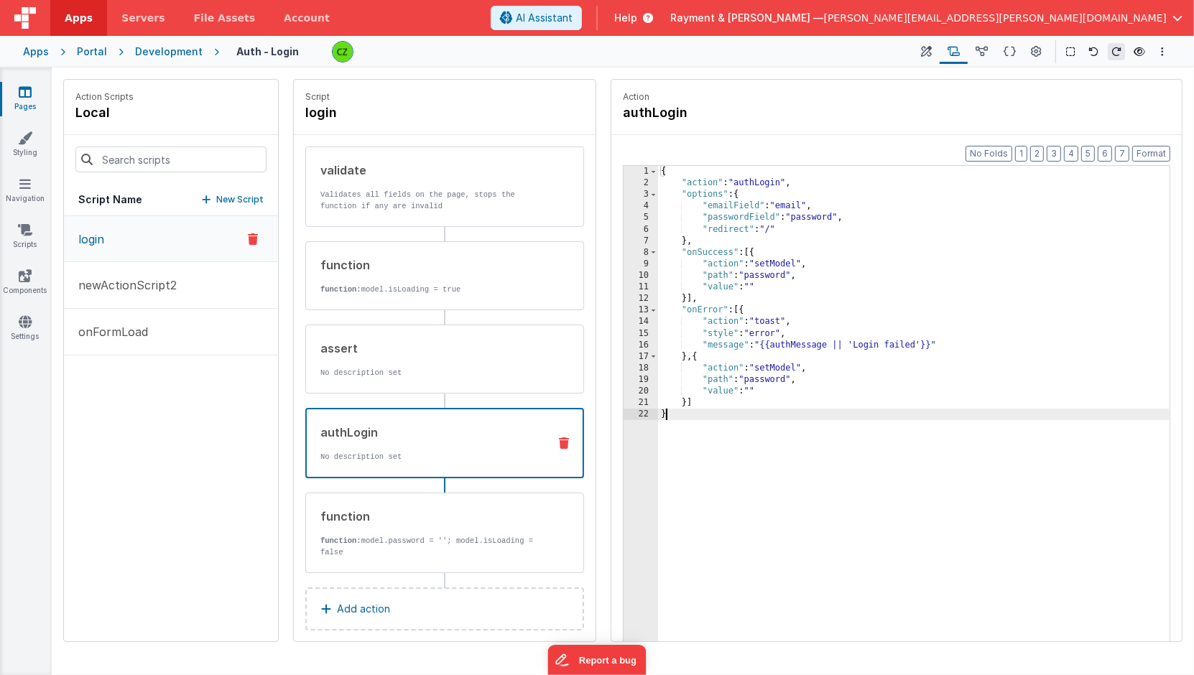
click at [795, 465] on div "{ "action" : "authLogin" , "options" : { "emailField" : "email" , "passwordFiel…" at bounding box center [914, 438] width 513 height 544
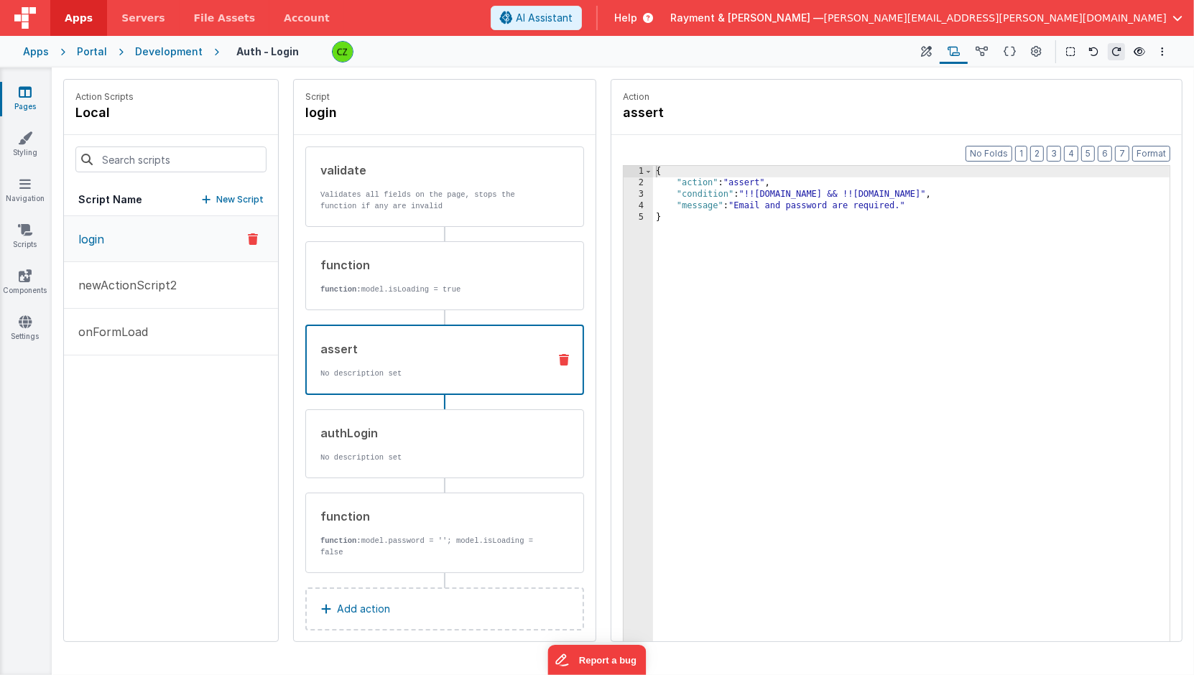
click at [411, 368] on p "No description set" at bounding box center [428, 373] width 216 height 11
click at [430, 267] on div "function" at bounding box center [428, 264] width 217 height 17
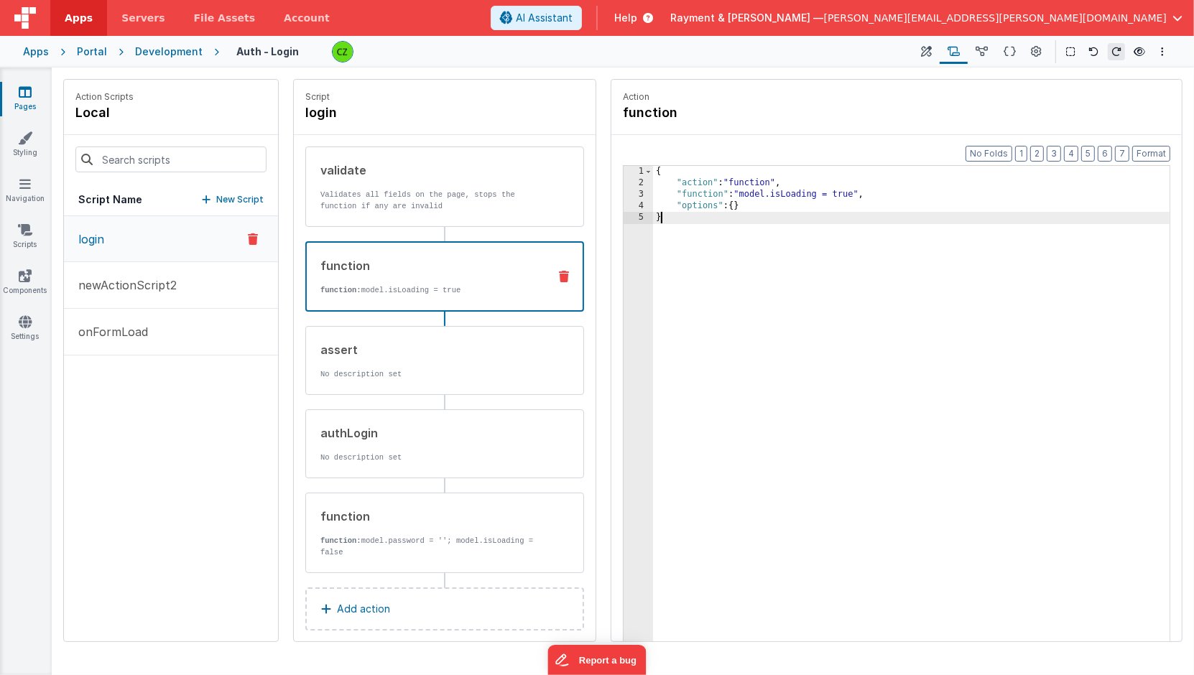
click at [786, 246] on div "{ "action" : "function" , "function" : "model.isLoading = true" , "options" : {…" at bounding box center [912, 438] width 518 height 544
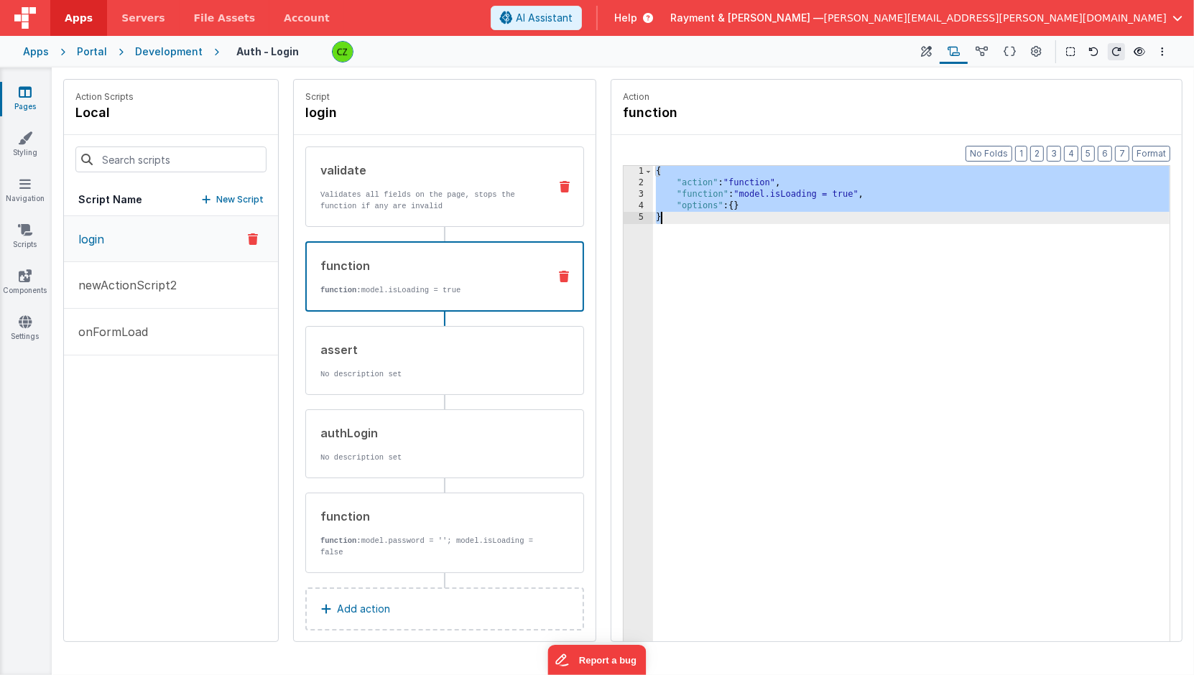
click at [409, 196] on p "Validates all fields on the page, stops the function if any are invalid" at bounding box center [428, 200] width 217 height 23
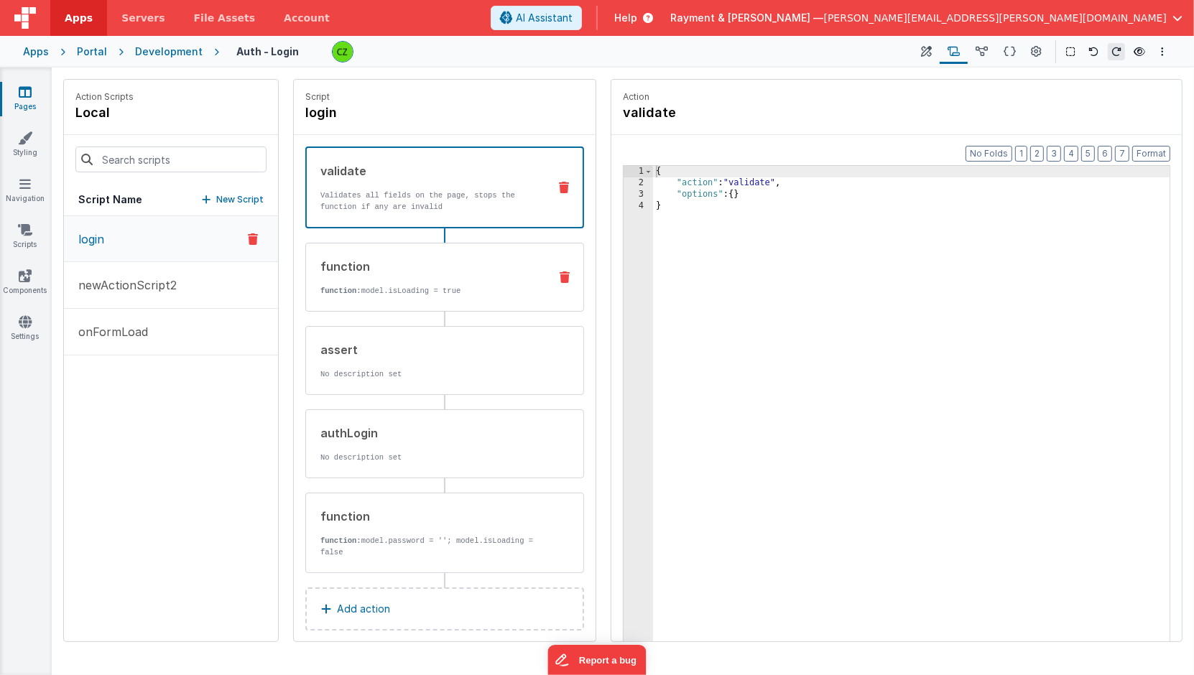
click at [420, 259] on div "function" at bounding box center [428, 266] width 217 height 17
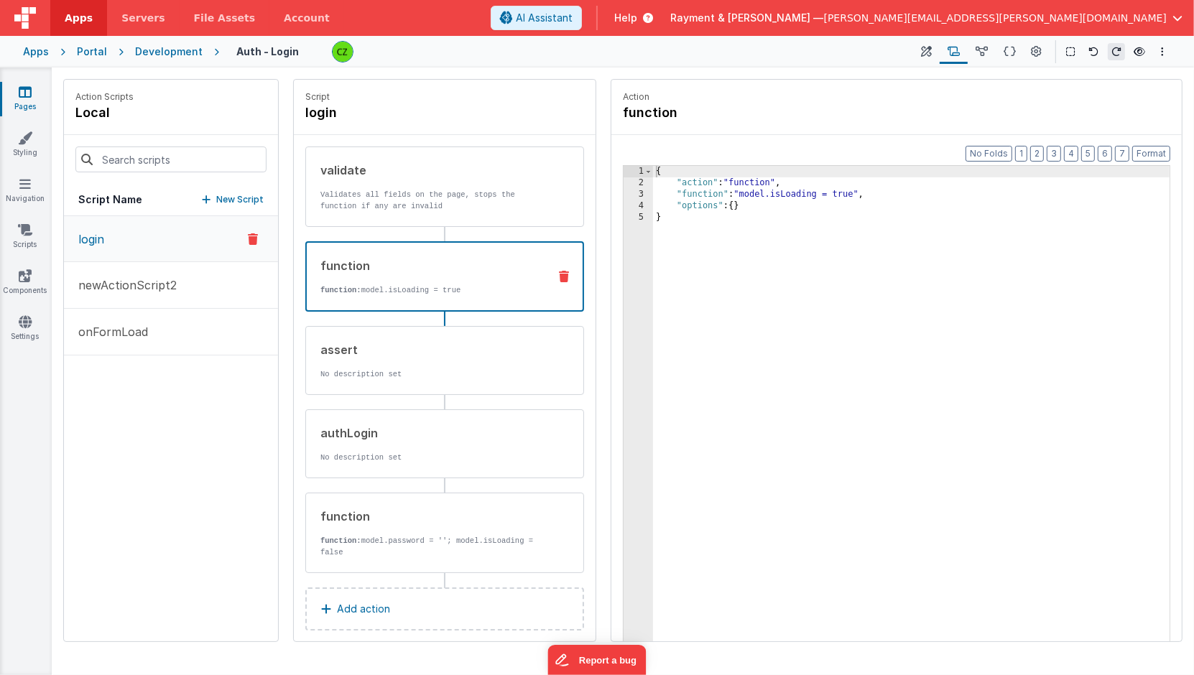
click at [749, 243] on div "{ "action" : "function" , "function" : "model.isLoading = true" , "options" : {…" at bounding box center [912, 438] width 518 height 544
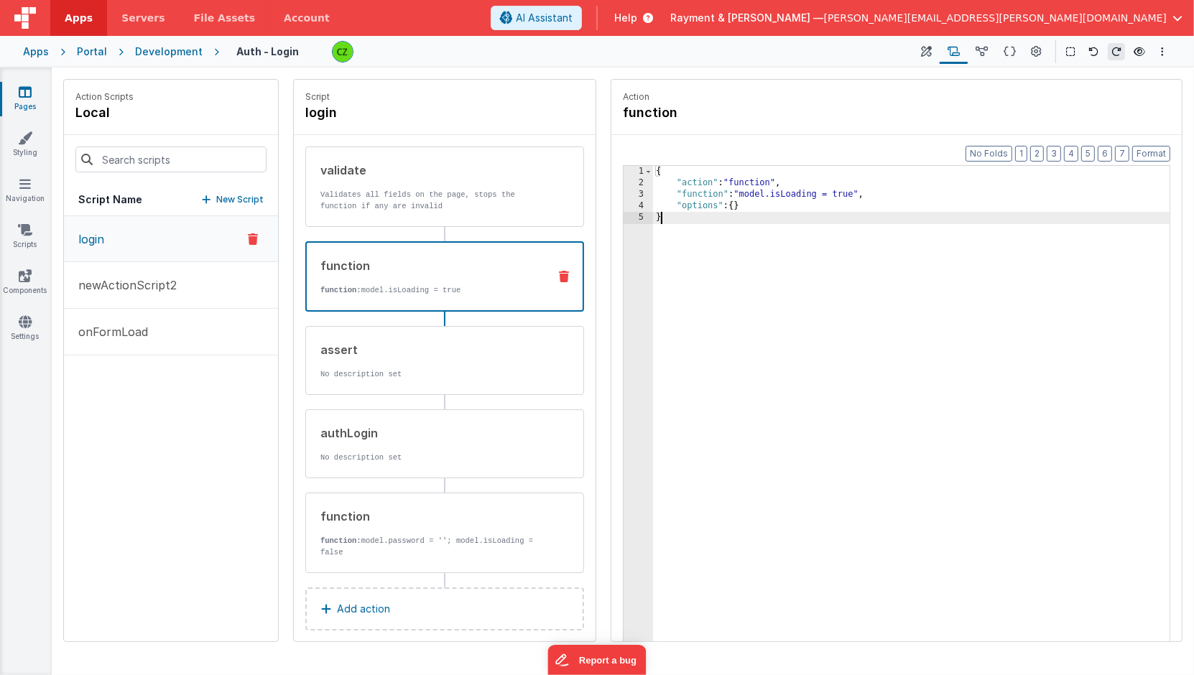
click at [758, 220] on div "{ "action" : "function" , "function" : "model.isLoading = true" , "options" : {…" at bounding box center [912, 438] width 518 height 544
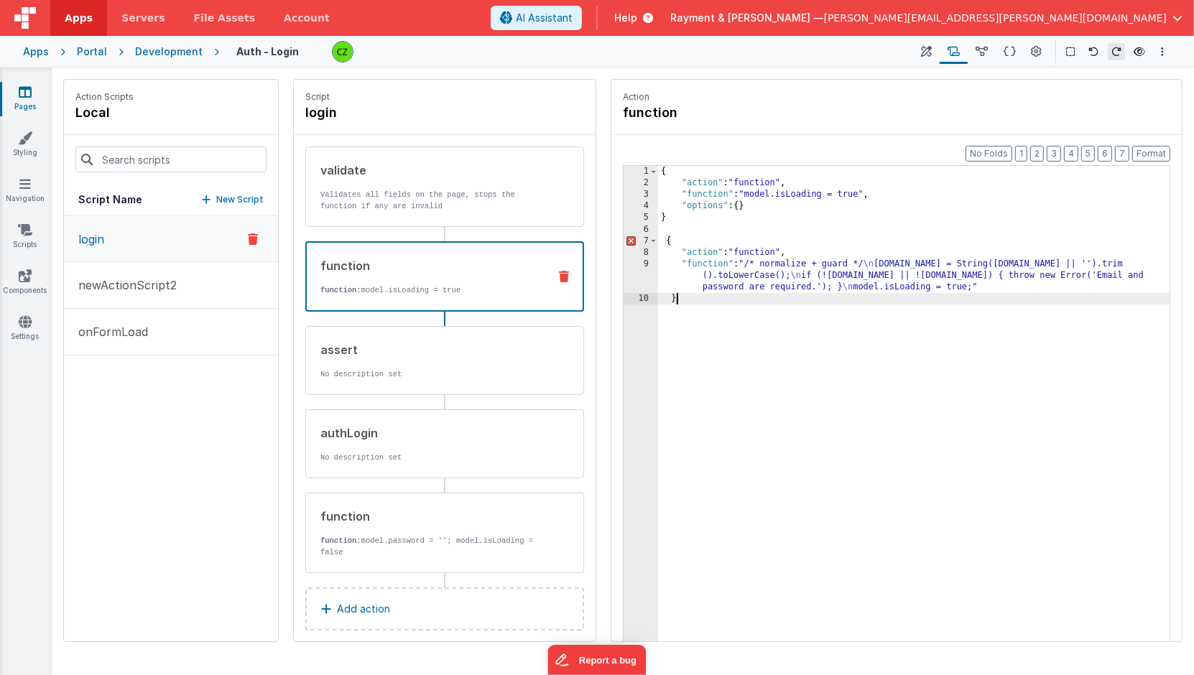
click at [801, 191] on div "{ "action" : "function" , "function" : "model.isLoading = true" , "options" : {…" at bounding box center [914, 438] width 513 height 544
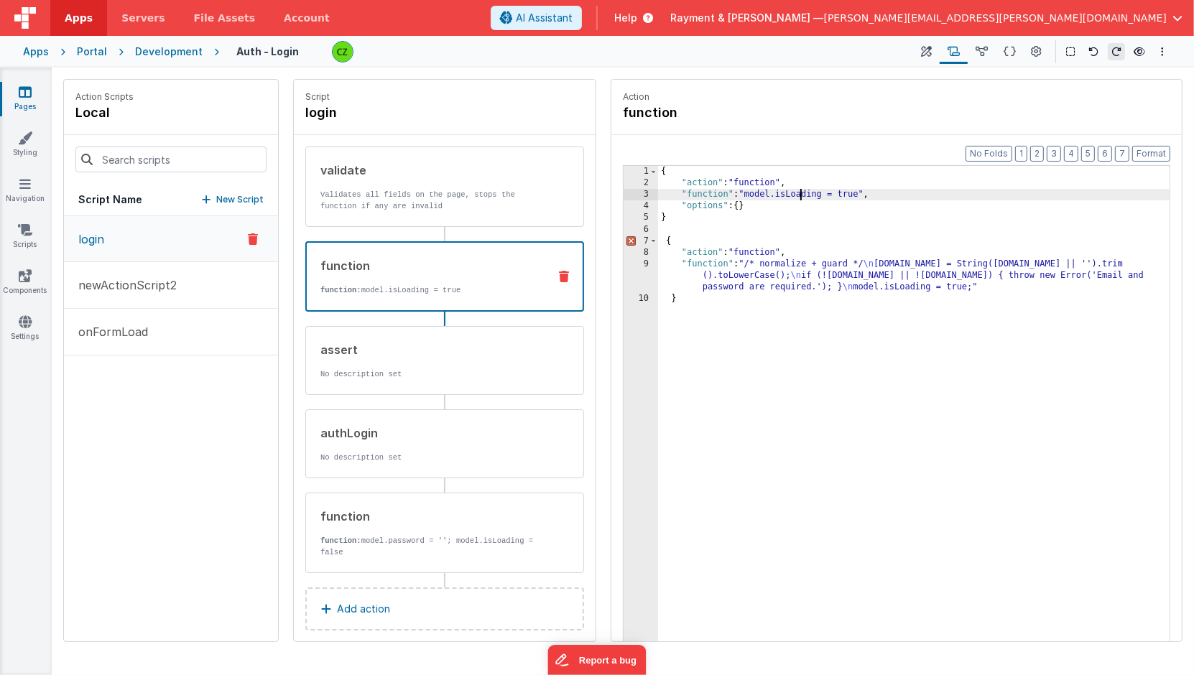
click at [801, 191] on div "{ "action" : "function" , "function" : "model.isLoading = true" , "options" : {…" at bounding box center [914, 438] width 513 height 544
click at [760, 193] on div "{ "action" : "function" , "function" : "model.isLoading = true" , "options" : {…" at bounding box center [914, 438] width 513 height 544
click at [786, 193] on div "{ "action" : "function" , "function" : "model.isLoading = true" , "options" : {…" at bounding box center [914, 438] width 513 height 544
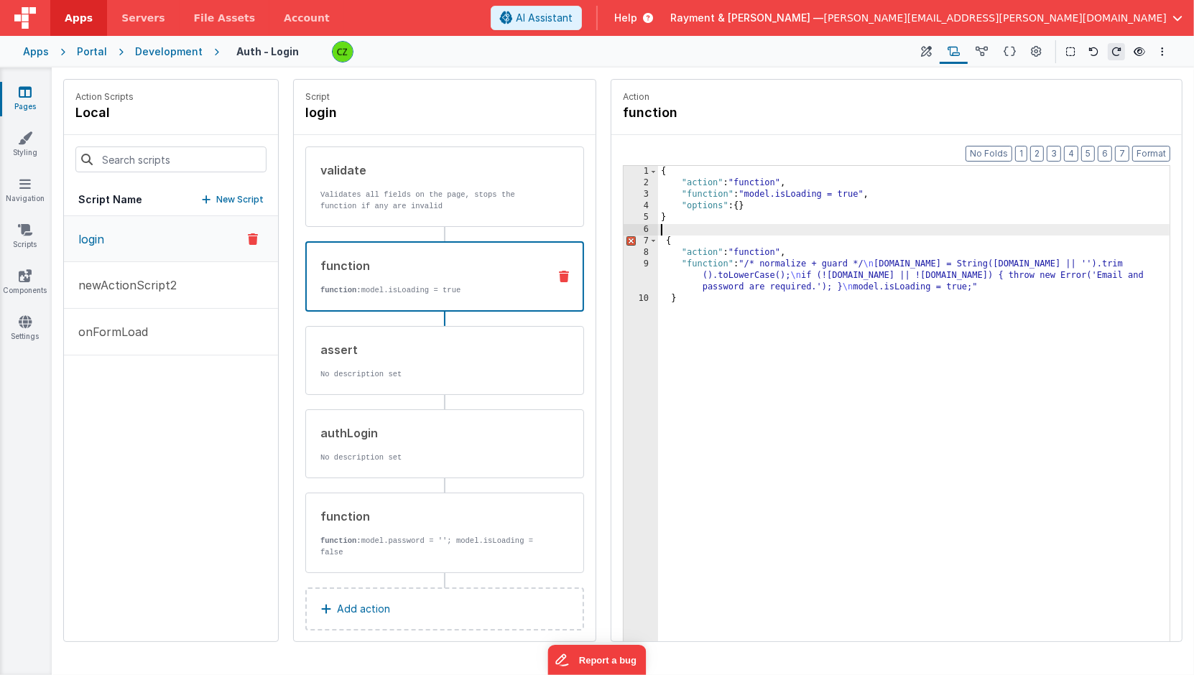
click at [694, 227] on div "{ "action" : "function" , "function" : "model.isLoading = true" , "options" : {…" at bounding box center [914, 438] width 513 height 544
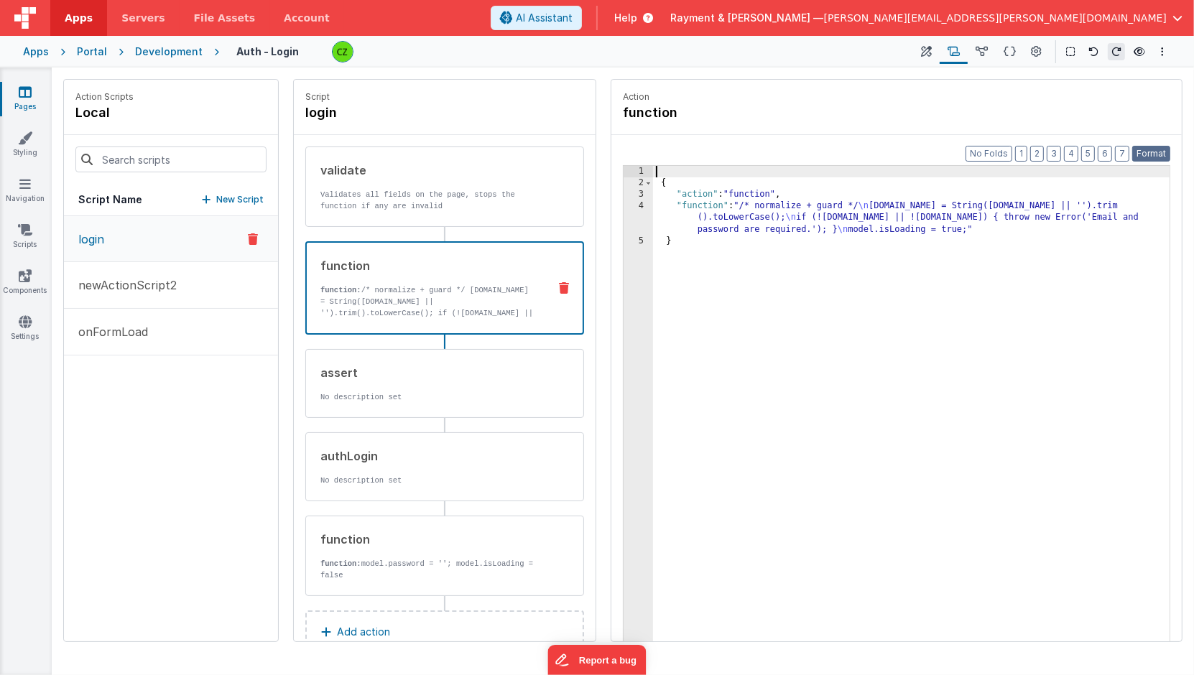
click at [1153, 147] on button "Format" at bounding box center [1151, 154] width 38 height 16
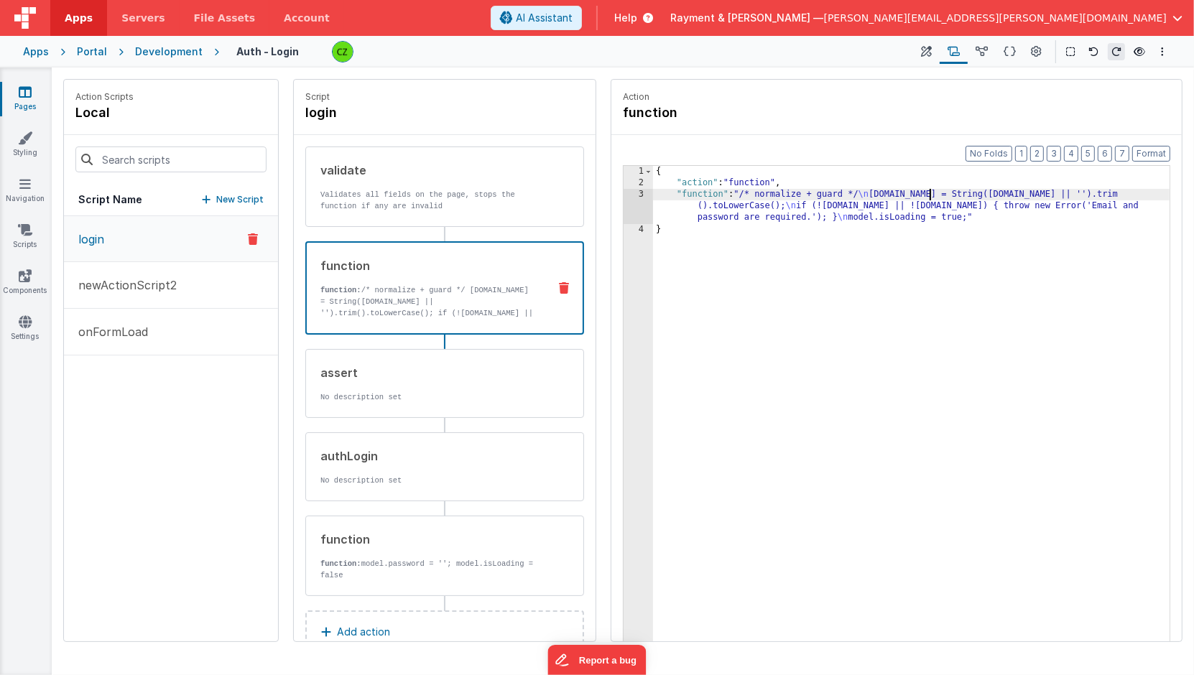
click at [929, 188] on div "{ "action" : "function" , "function" : "/* normalize + guard */ \n model.email …" at bounding box center [912, 438] width 518 height 544
click at [646, 211] on div "3" at bounding box center [637, 206] width 29 height 34
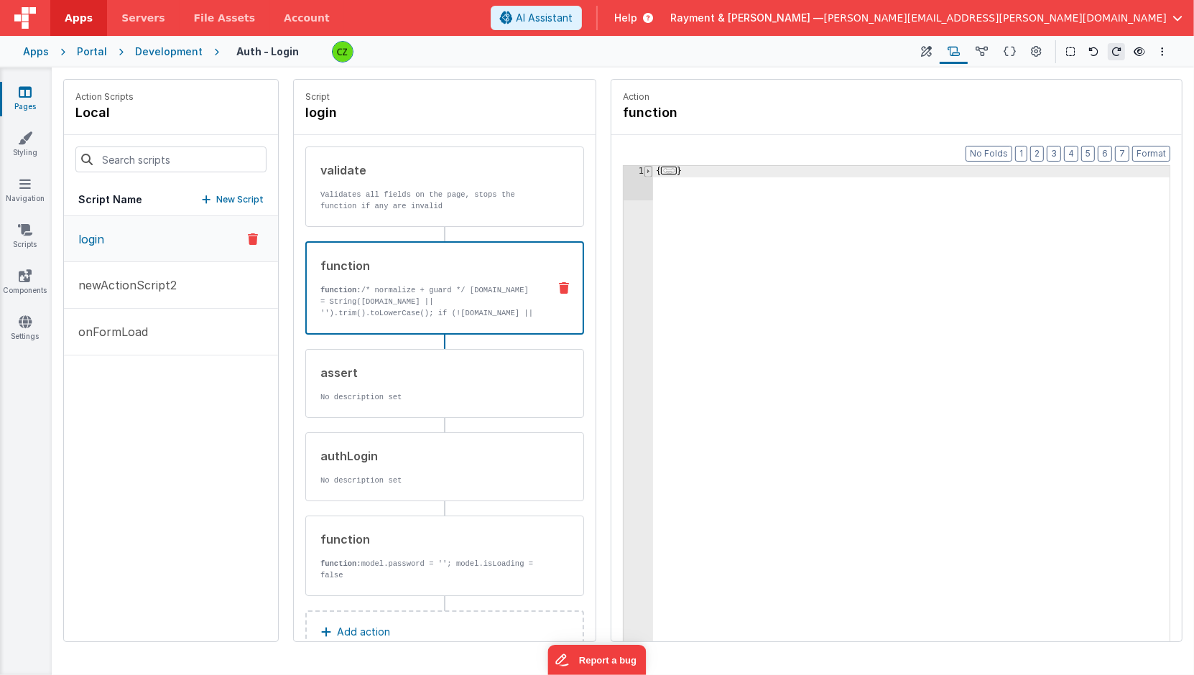
click at [646, 171] on span at bounding box center [648, 171] width 8 height 11
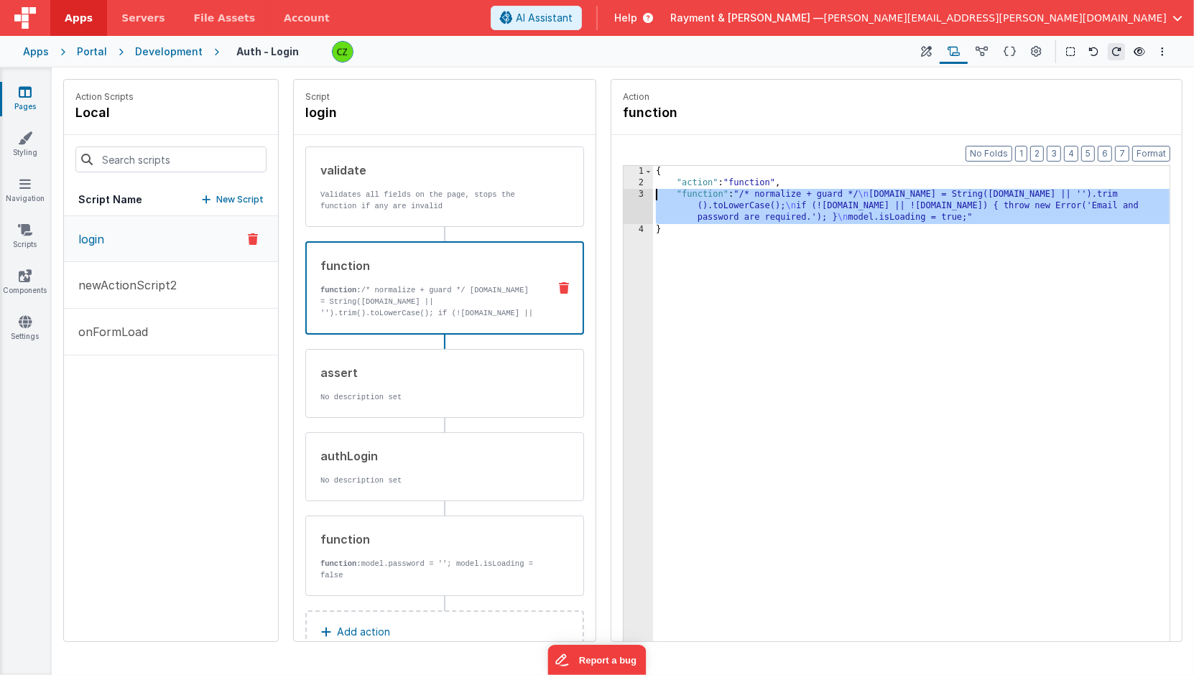
click at [643, 193] on div "3" at bounding box center [637, 206] width 29 height 34
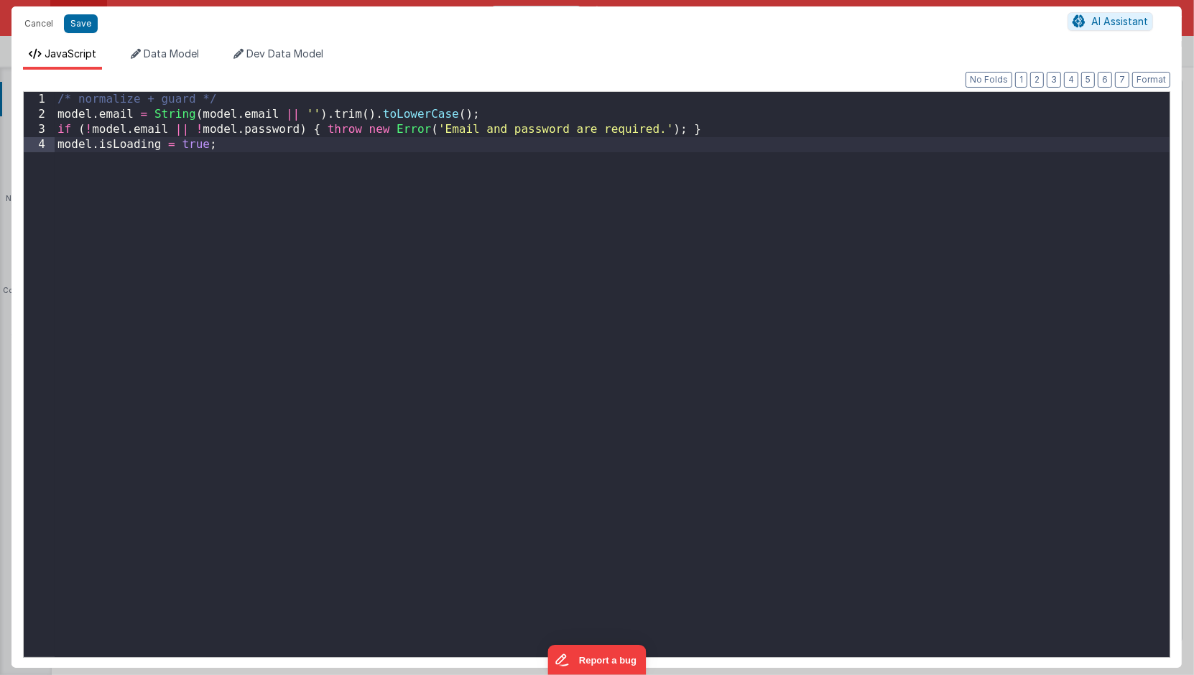
click at [617, 195] on div "/* normalize + guard */ model . email = String ( model . email || '' ) . trim (…" at bounding box center [612, 390] width 1115 height 596
click at [80, 21] on button "Save" at bounding box center [81, 23] width 34 height 19
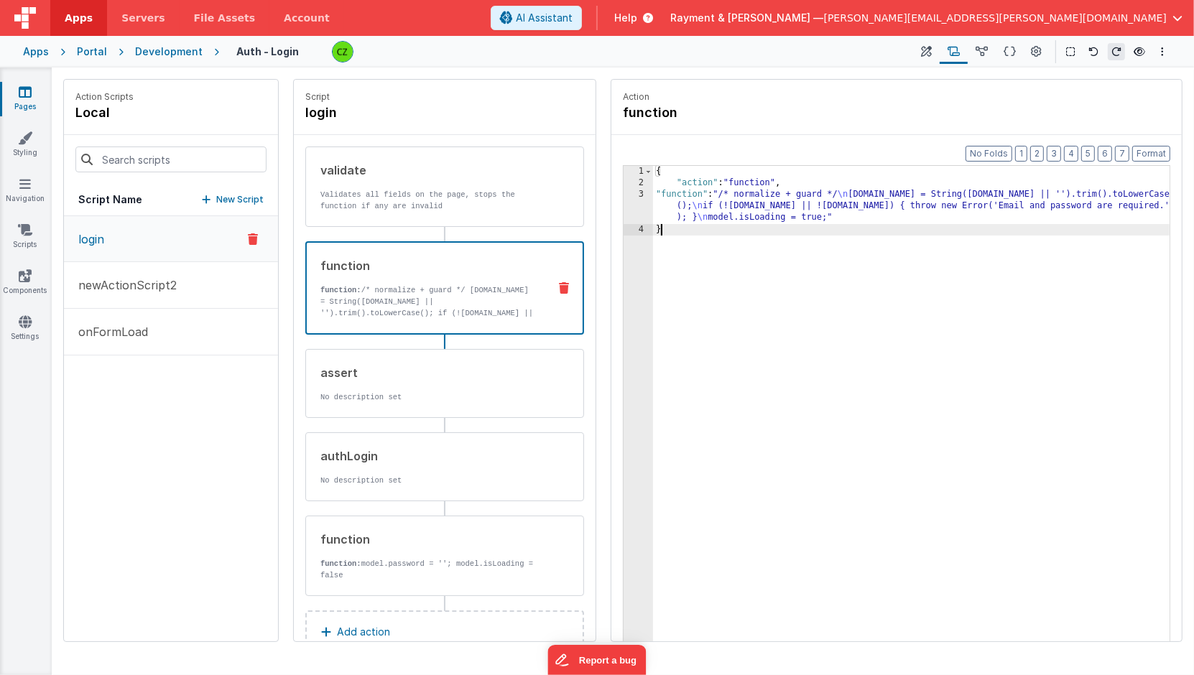
click at [743, 286] on div "{ "action" : "function" , "function" : "/* normalize + guard */ \n model.email …" at bounding box center [912, 438] width 518 height 544
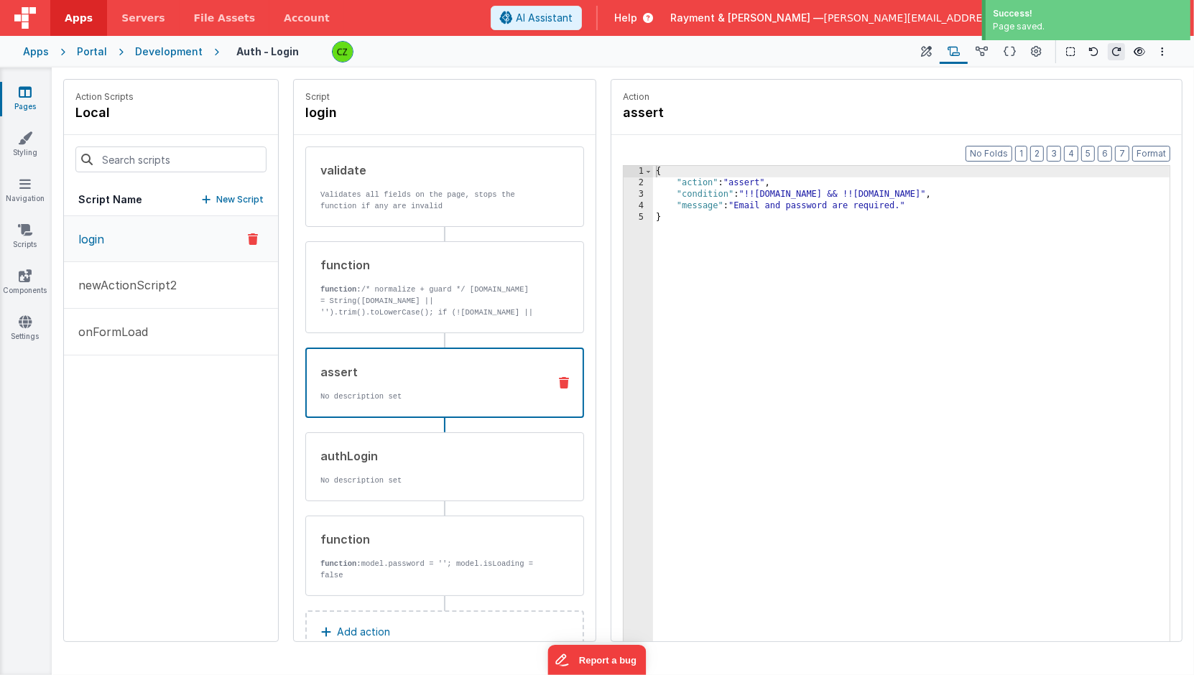
click at [431, 356] on div "assert No description set" at bounding box center [444, 383] width 279 height 70
click at [429, 449] on div "authLogin" at bounding box center [428, 455] width 217 height 17
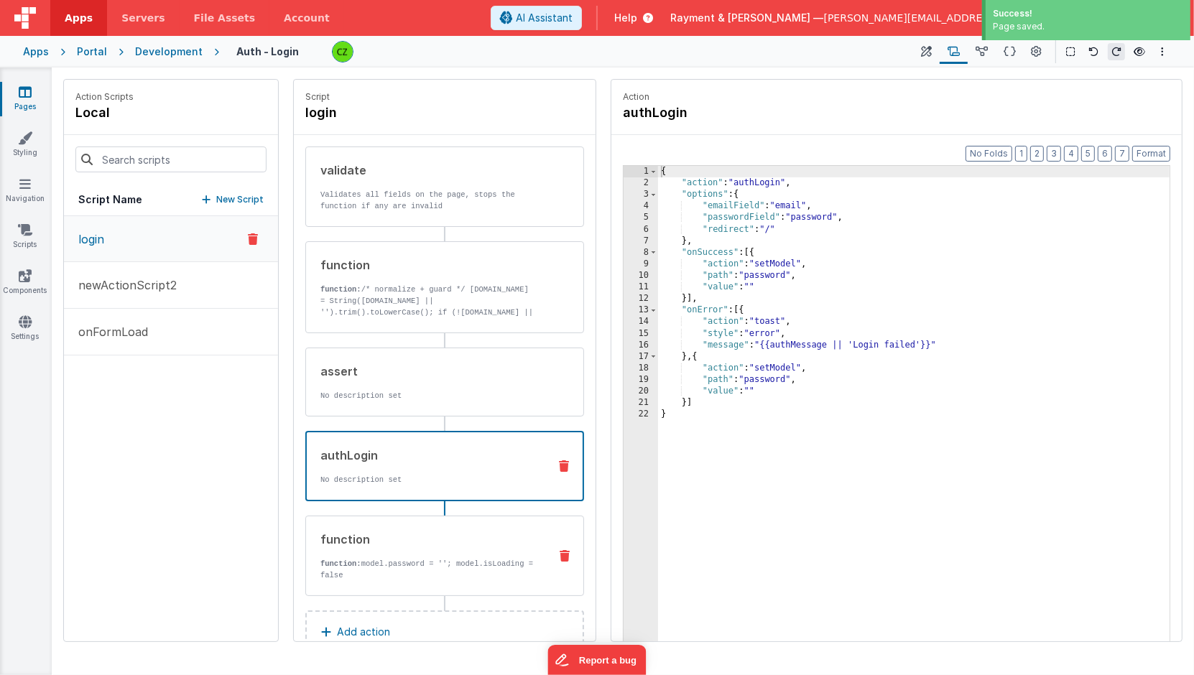
click at [391, 549] on div "function function: model.password = ''; model.isLoading = false" at bounding box center [421, 556] width 231 height 50
click at [424, 461] on div "authLogin No description set" at bounding box center [422, 466] width 230 height 39
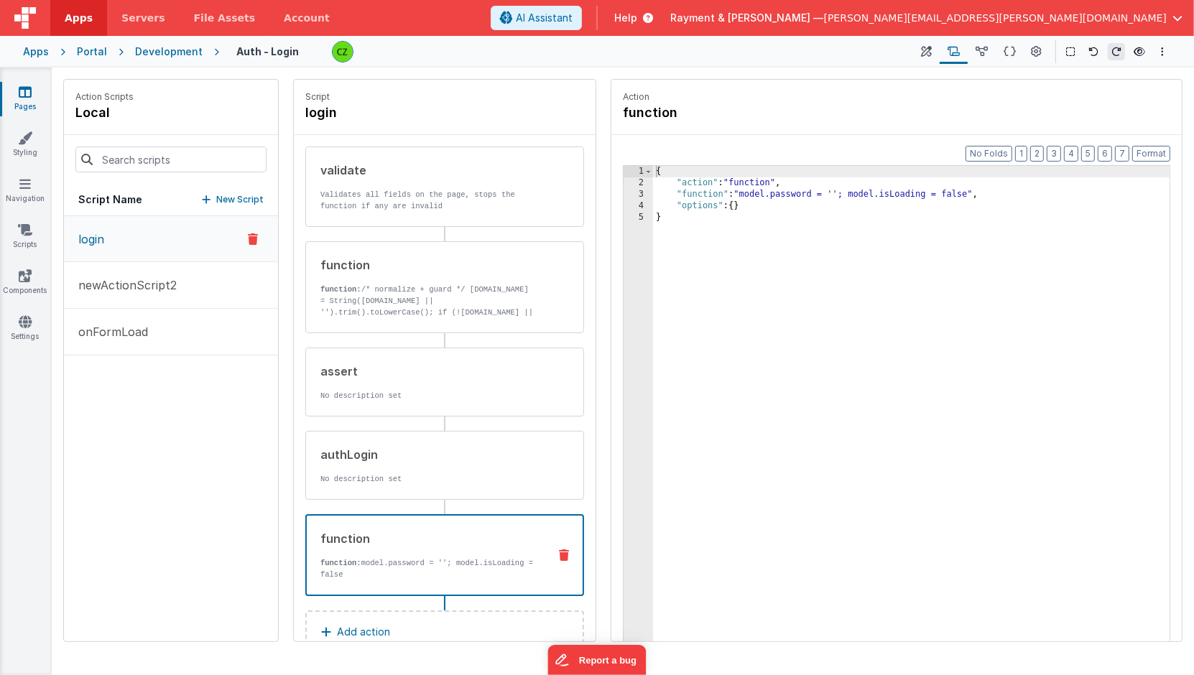
click at [429, 557] on p "function: model.password = ''; model.isLoading = false" at bounding box center [428, 568] width 216 height 23
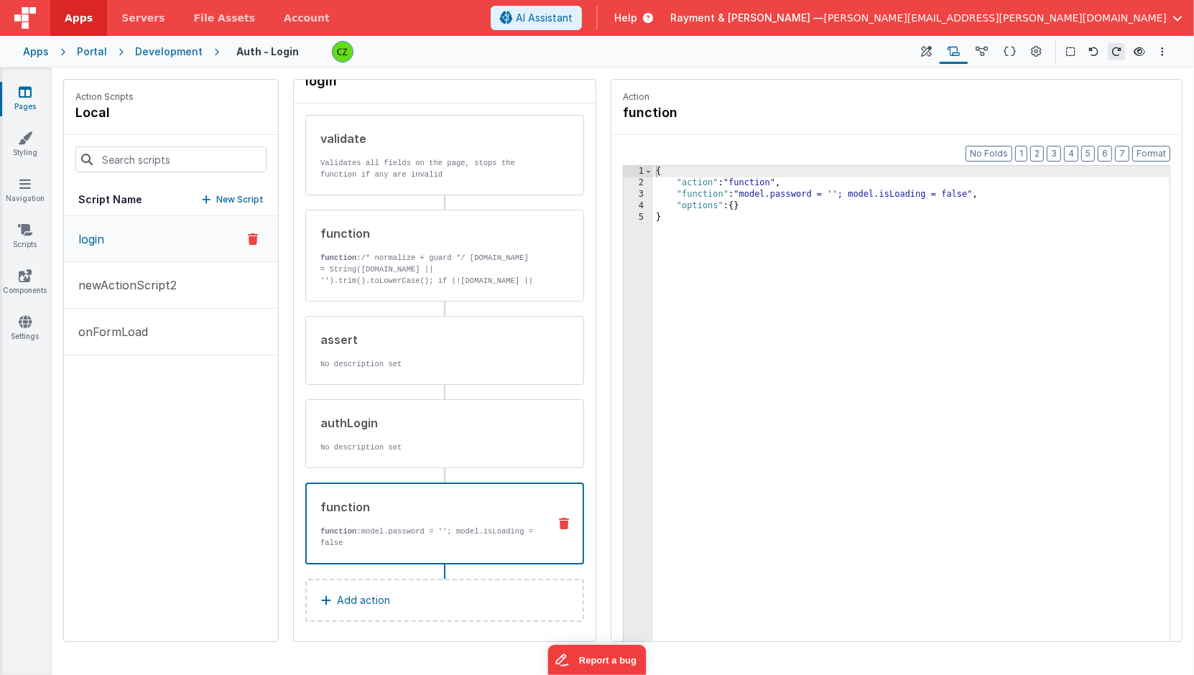
scroll to position [33, 0]
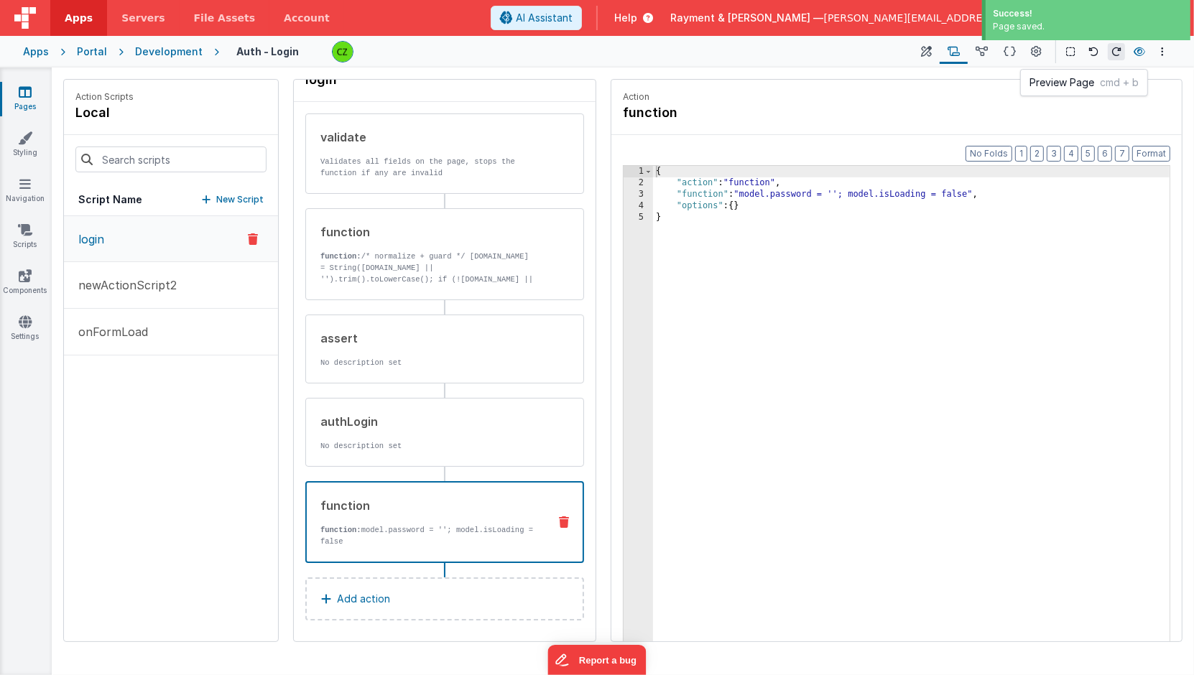
click at [1142, 50] on icon at bounding box center [1138, 52] width 11 height 10
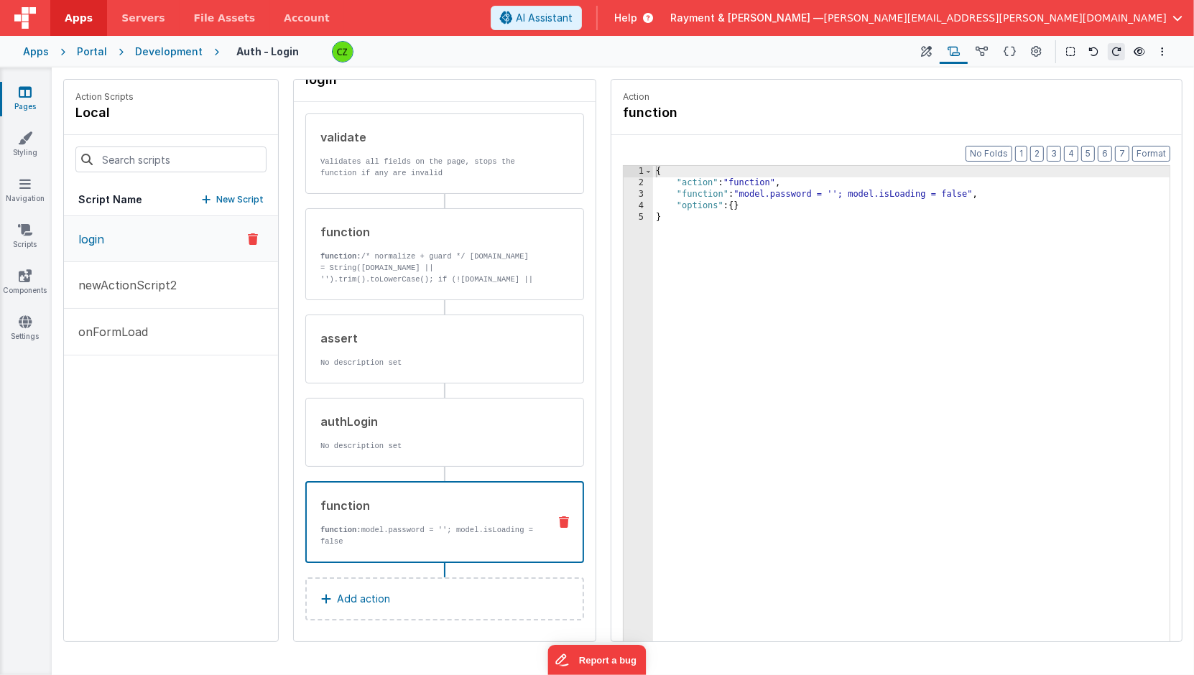
click at [757, 268] on div "{ "action" : "function" , "function" : "model.password = ''; model.isLoading = …" at bounding box center [912, 438] width 518 height 544
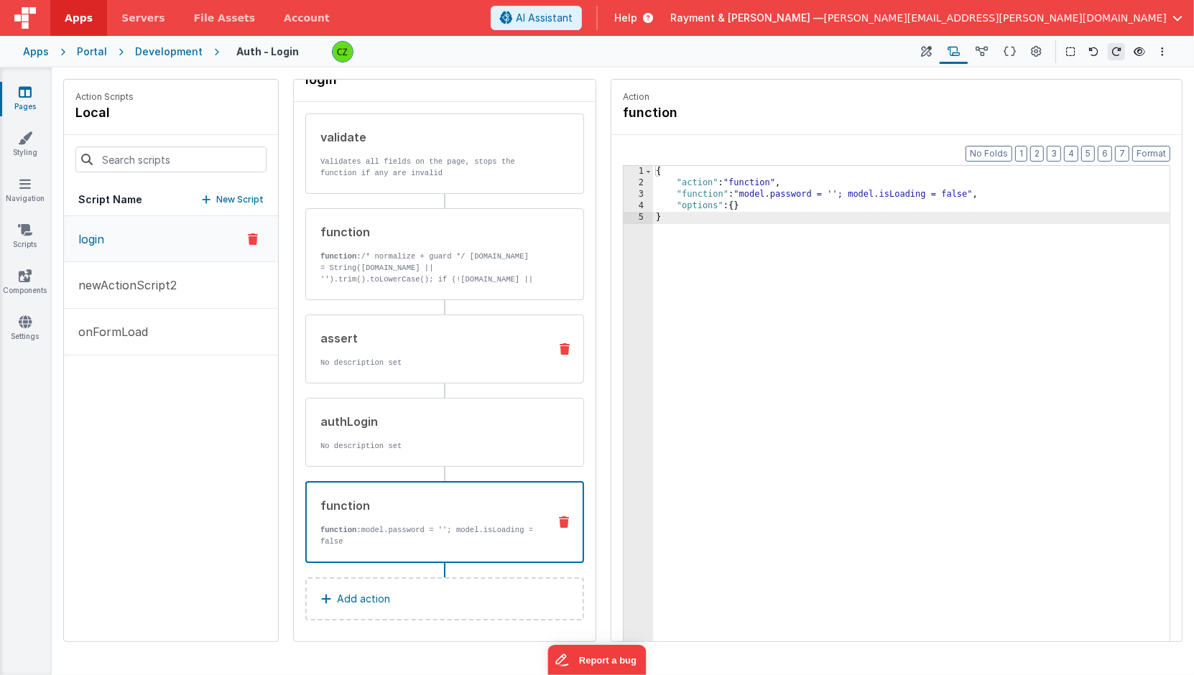
click at [424, 366] on div "assert No description set" at bounding box center [444, 349] width 279 height 69
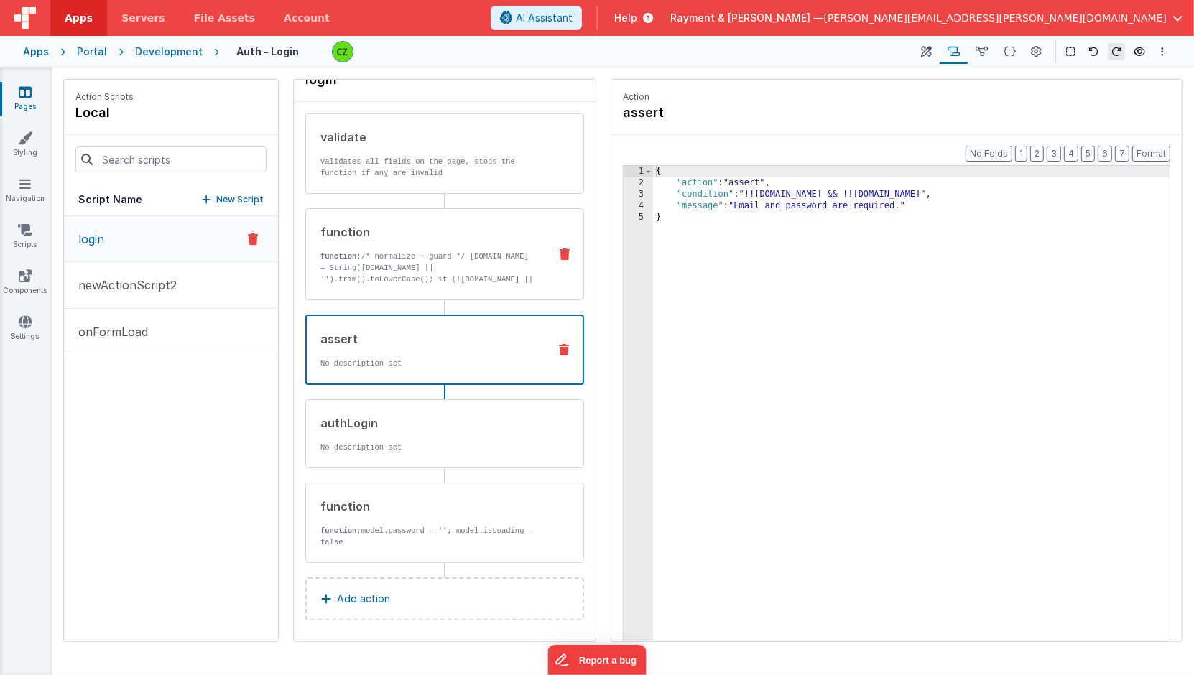
click at [427, 251] on p "function: /* normalize + guard */ model.email = String(model.email || '').trim(…" at bounding box center [428, 285] width 217 height 69
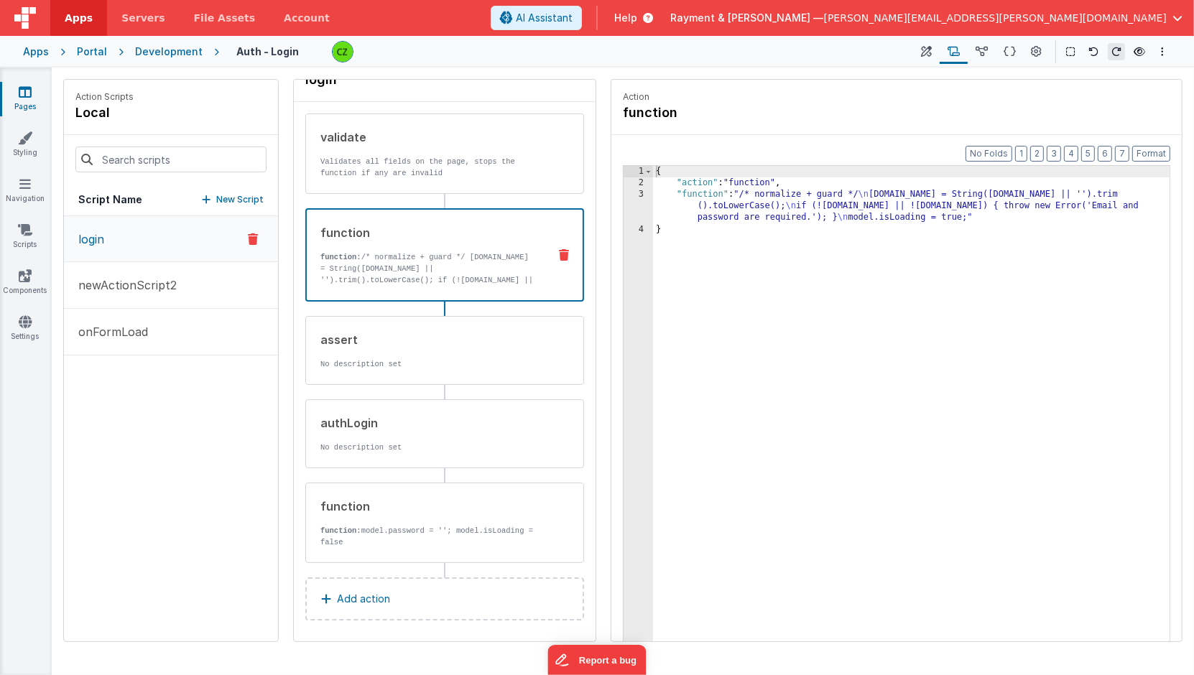
click at [452, 253] on p "function: /* normalize + guard */ model.email = String(model.email || '').trim(…" at bounding box center [428, 285] width 216 height 69
click at [856, 274] on div "{ "action" : "function" , "function" : "/* normalize + guard */ \n model.email …" at bounding box center [912, 438] width 518 height 544
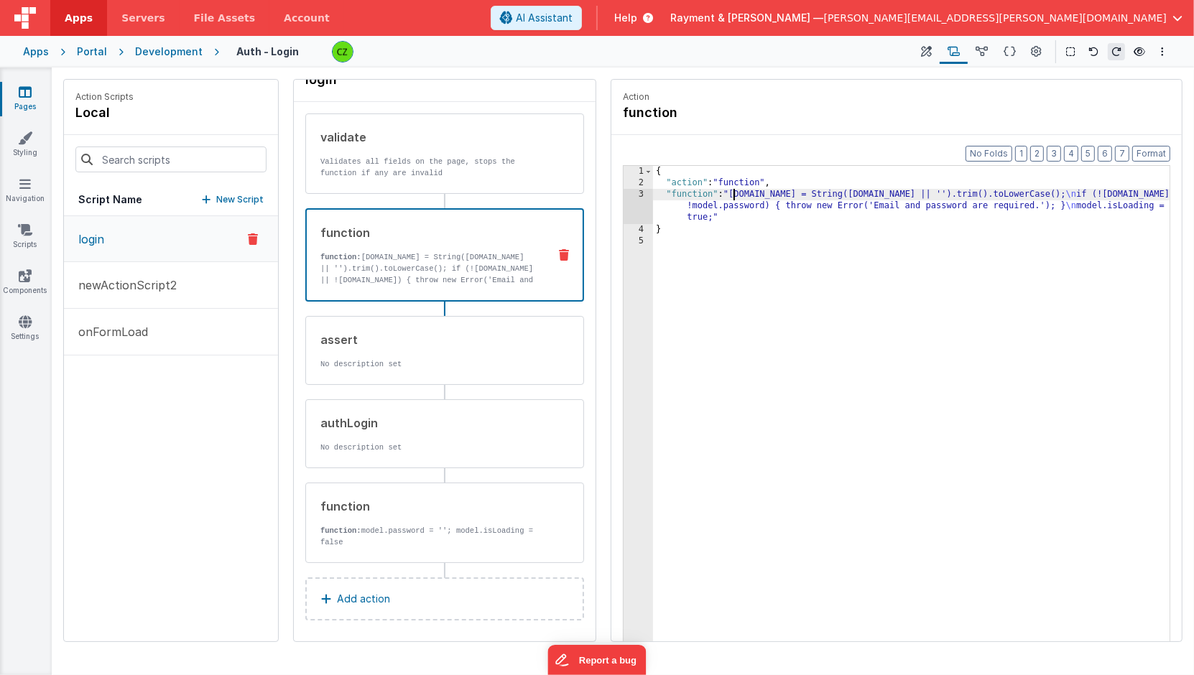
click at [733, 199] on div "{ "action" : "function" , "function" : "model.email = String(model.email || '')…" at bounding box center [912, 438] width 518 height 544
click at [645, 213] on div "3" at bounding box center [637, 206] width 29 height 34
click at [645, 207] on div "3" at bounding box center [637, 206] width 29 height 34
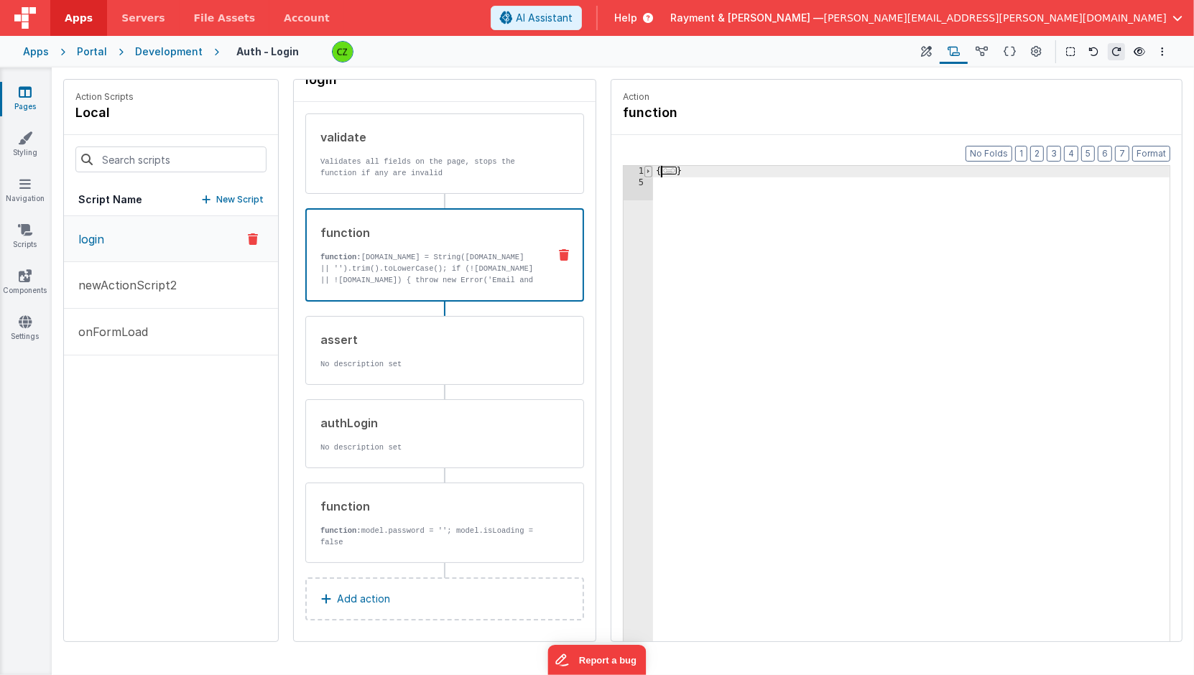
click at [648, 167] on span at bounding box center [648, 171] width 8 height 11
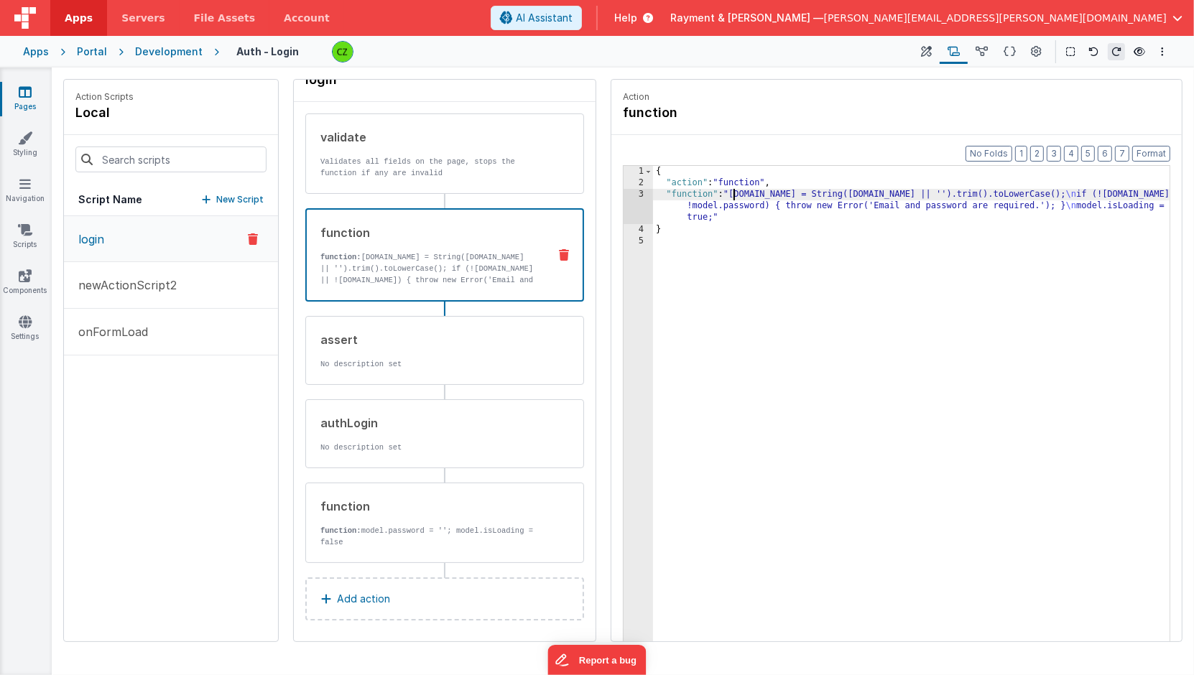
click at [644, 191] on div "3" at bounding box center [637, 206] width 29 height 34
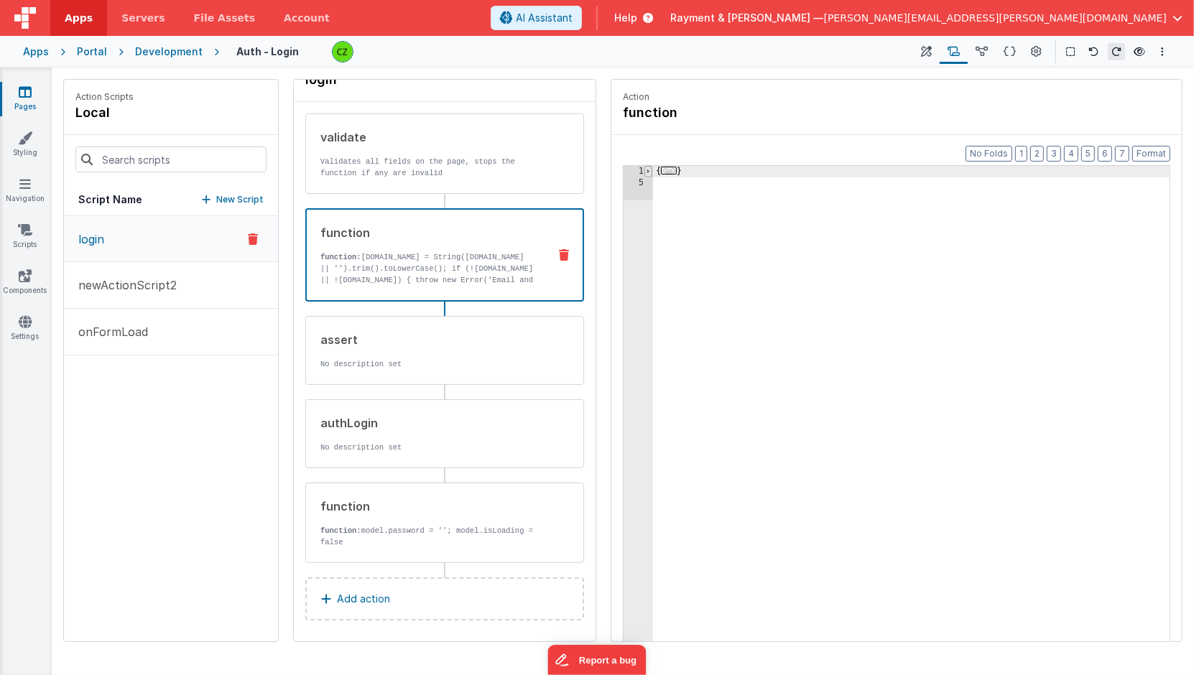
click at [648, 166] on span at bounding box center [648, 171] width 8 height 11
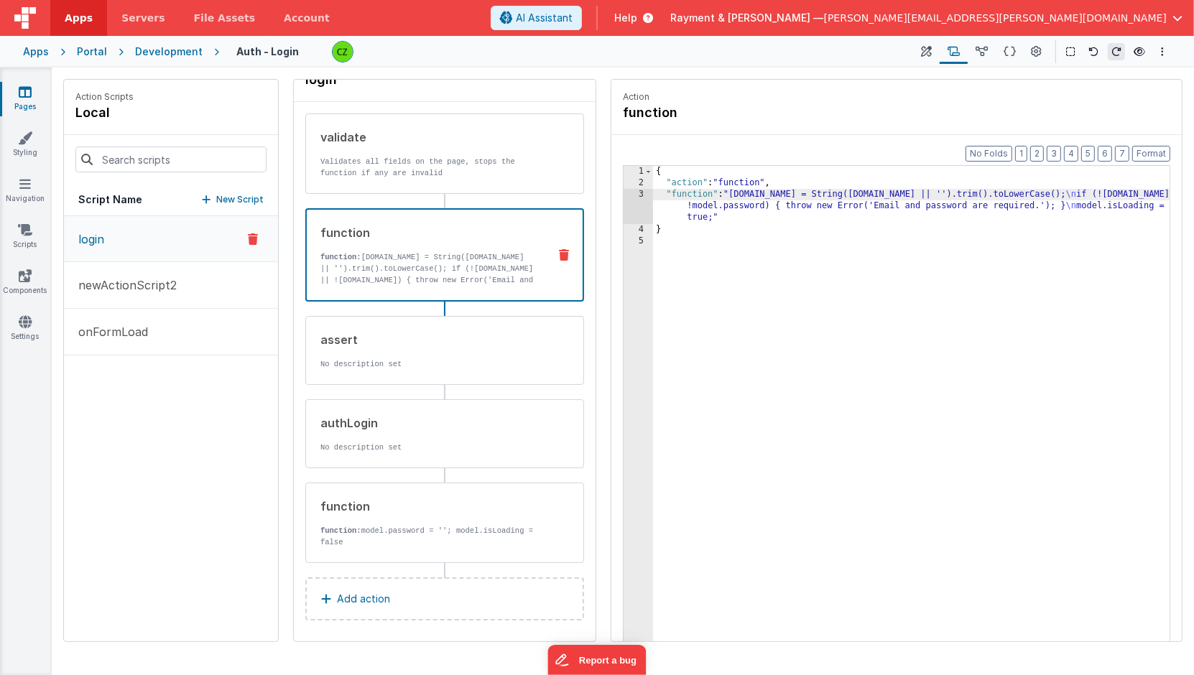
click at [638, 194] on div "3" at bounding box center [637, 206] width 29 height 34
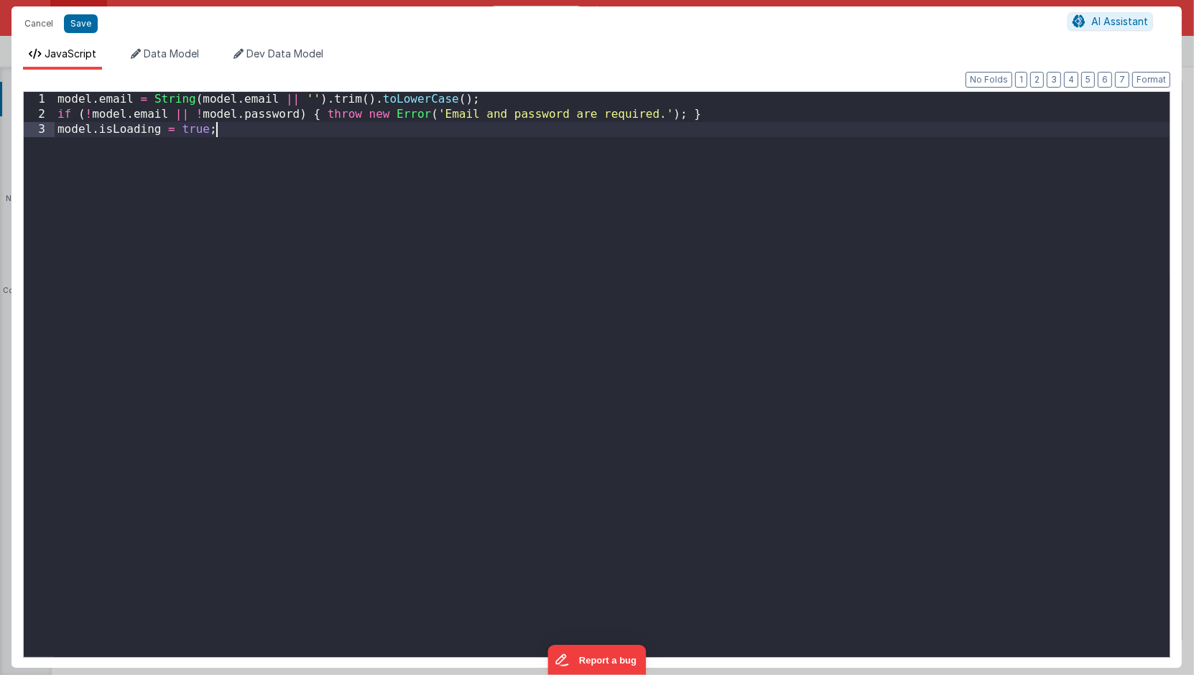
click at [638, 194] on div "model . email = String ( model . email || '' ) . trim ( ) . toLowerCase ( ) ; i…" at bounding box center [612, 390] width 1115 height 596
click at [436, 193] on div "model . email = String ( model . email || '' ) . trim ( ) . toLowerCase ( ) ; i…" at bounding box center [612, 390] width 1115 height 596
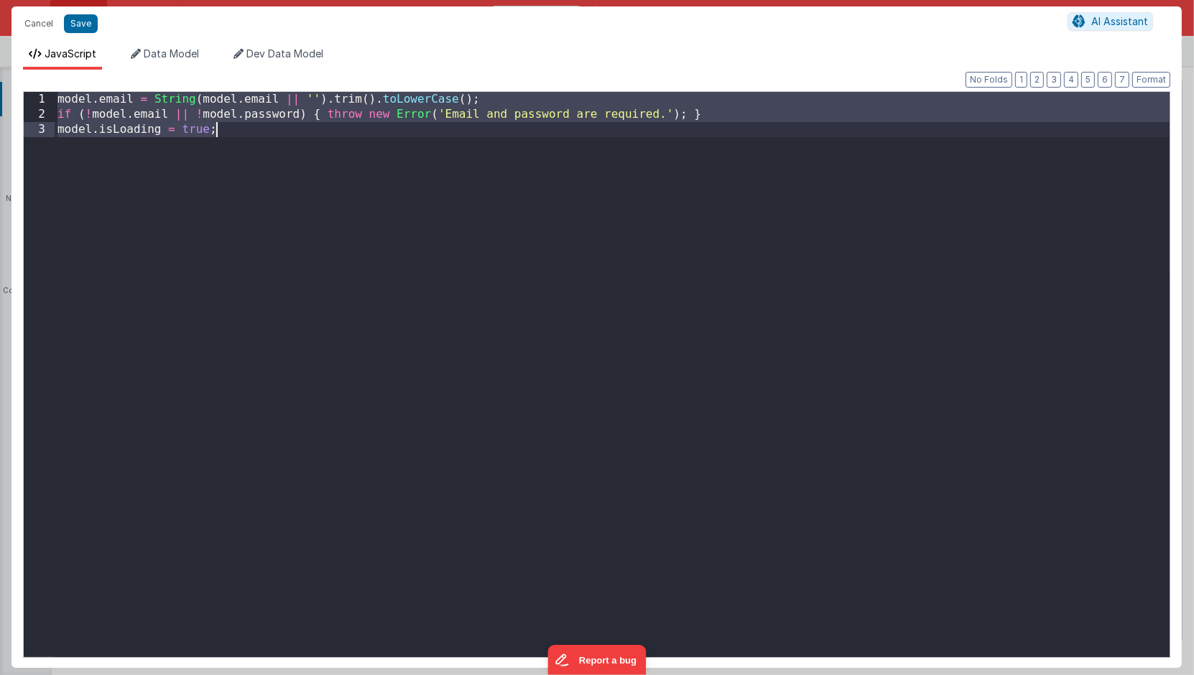
click at [343, 188] on div "model . email = String ( model . email || '' ) . trim ( ) . toLowerCase ( ) ; i…" at bounding box center [612, 390] width 1115 height 596
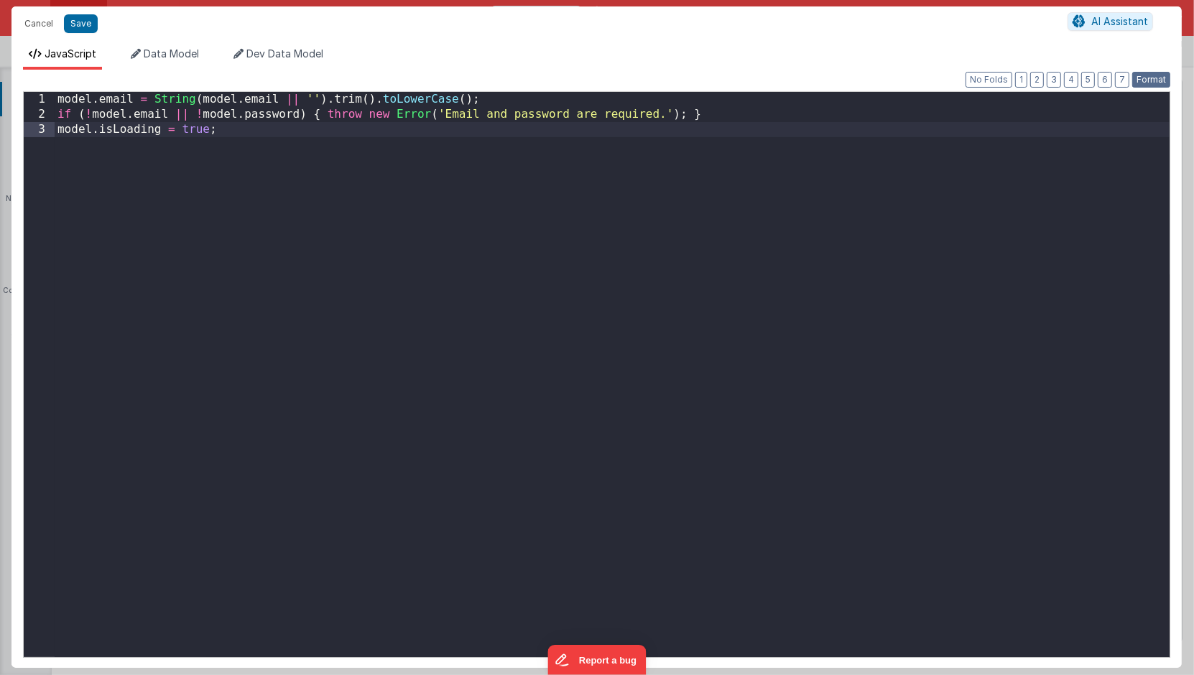
click at [1145, 72] on button "Format" at bounding box center [1151, 80] width 38 height 16
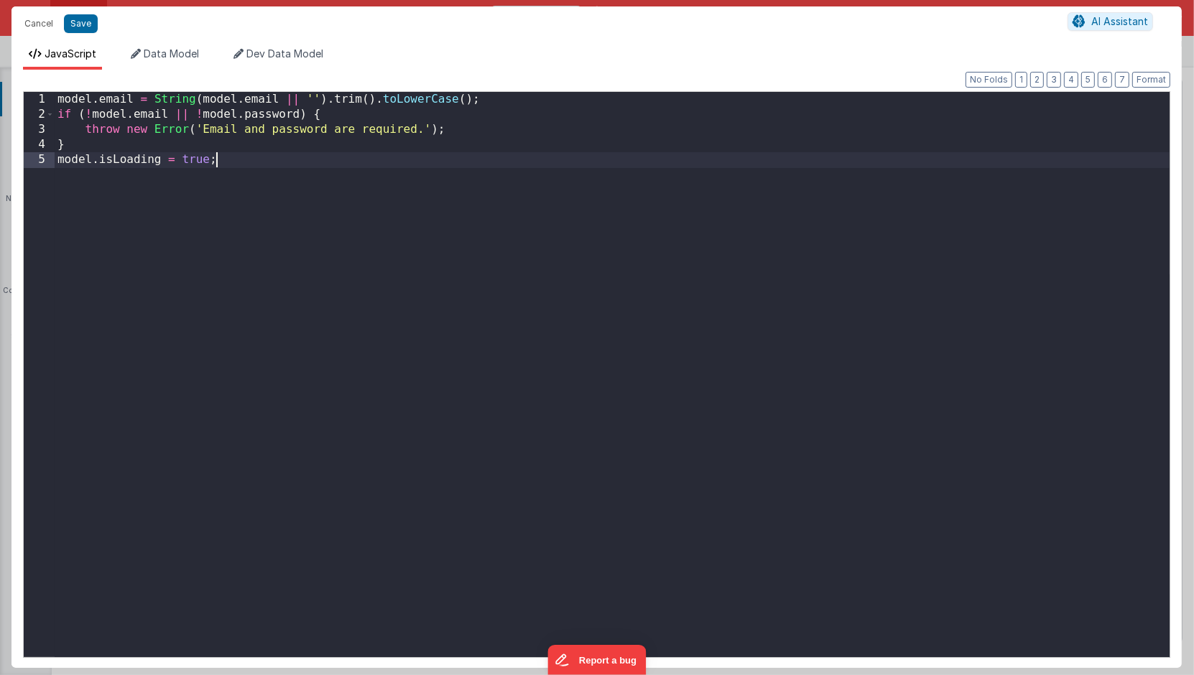
click at [317, 183] on div "model . email = String ( model . email || '' ) . trim ( ) . toLowerCase ( ) ; i…" at bounding box center [612, 390] width 1115 height 596
click at [74, 23] on button "Save" at bounding box center [81, 23] width 34 height 19
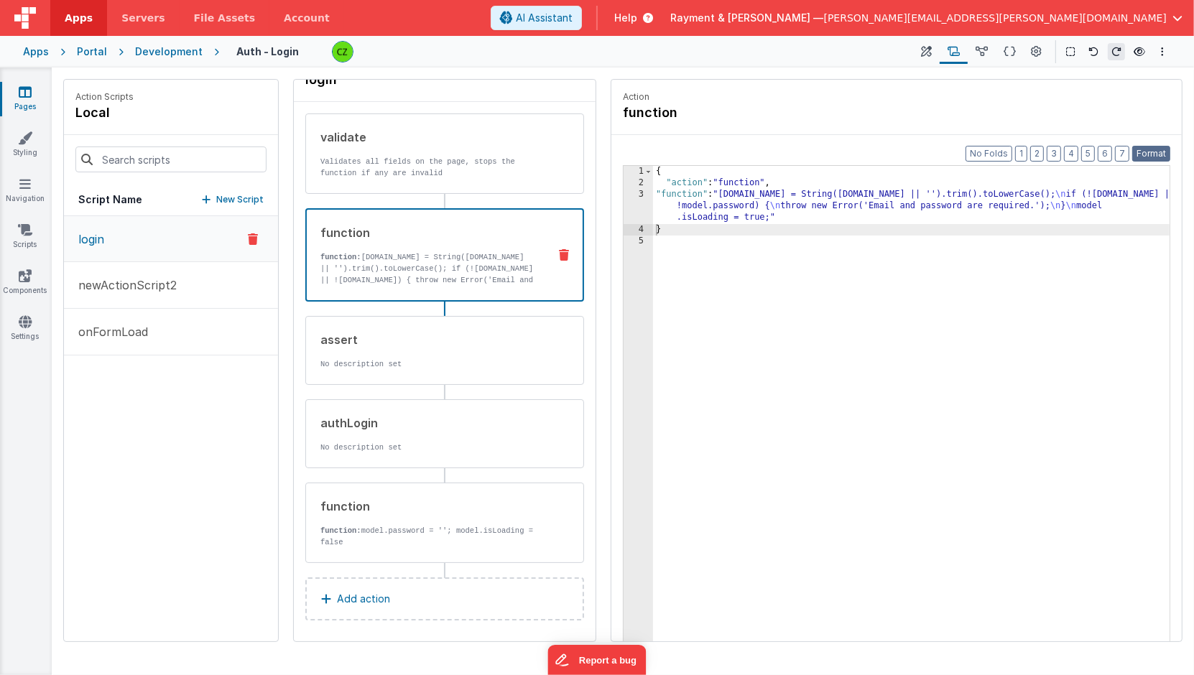
click at [1150, 151] on button "Format" at bounding box center [1151, 154] width 38 height 16
click at [812, 264] on div "{ "action" : "function" , "function" : "model.email = String(model.email || '')…" at bounding box center [912, 438] width 518 height 544
click at [389, 354] on div "assert No description set" at bounding box center [421, 350] width 231 height 39
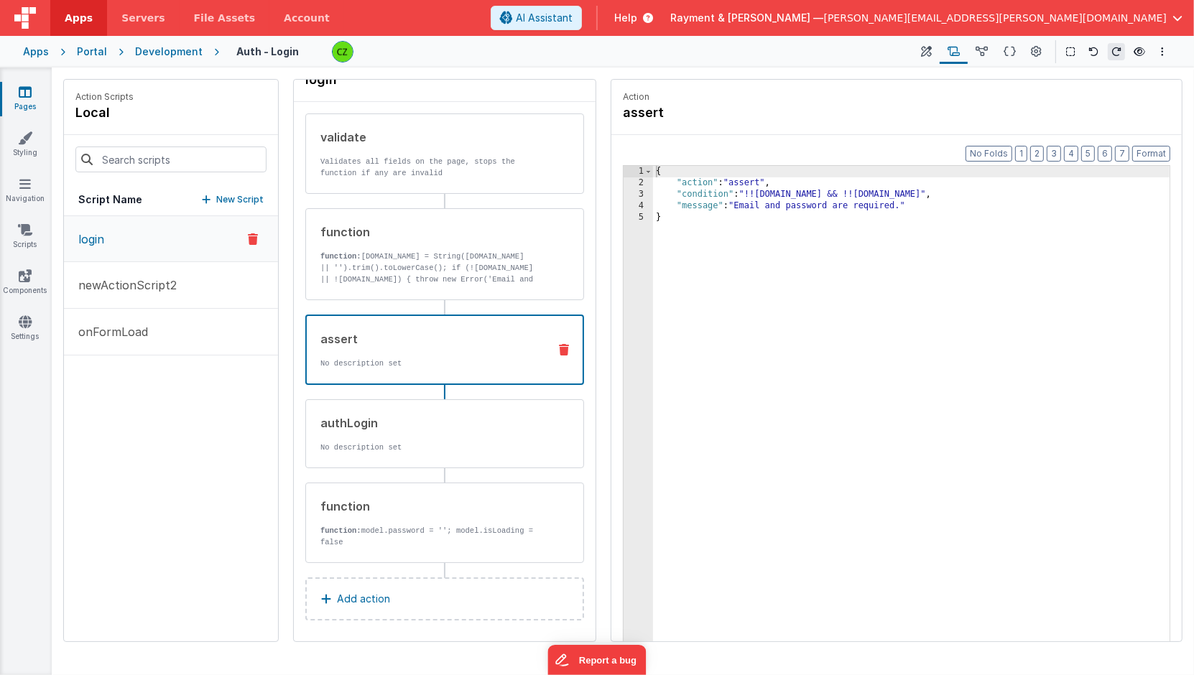
click at [566, 346] on icon at bounding box center [564, 349] width 10 height 11
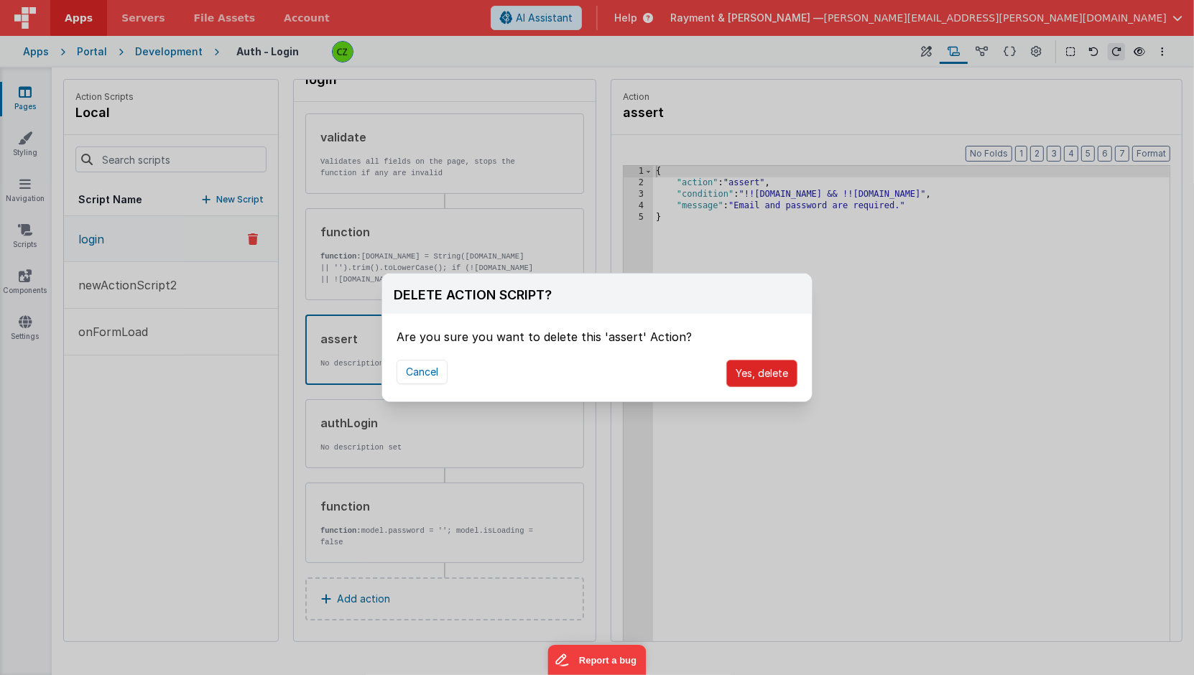
click at [773, 374] on button "Yes, delete" at bounding box center [761, 373] width 71 height 27
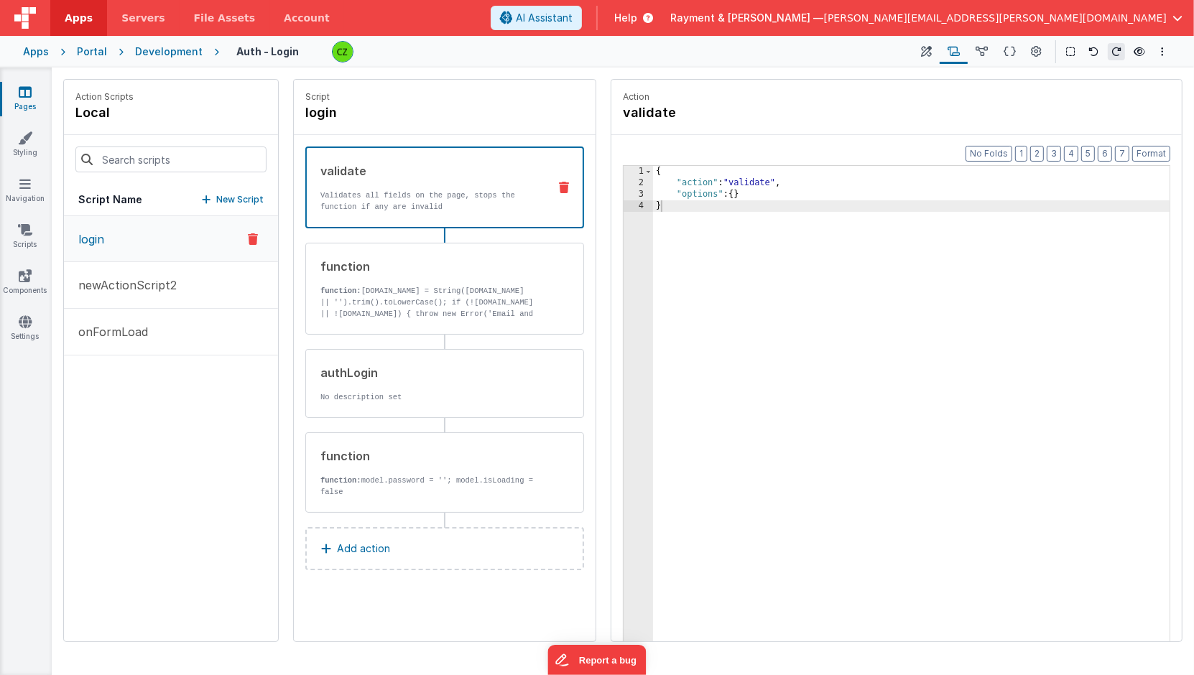
scroll to position [0, 0]
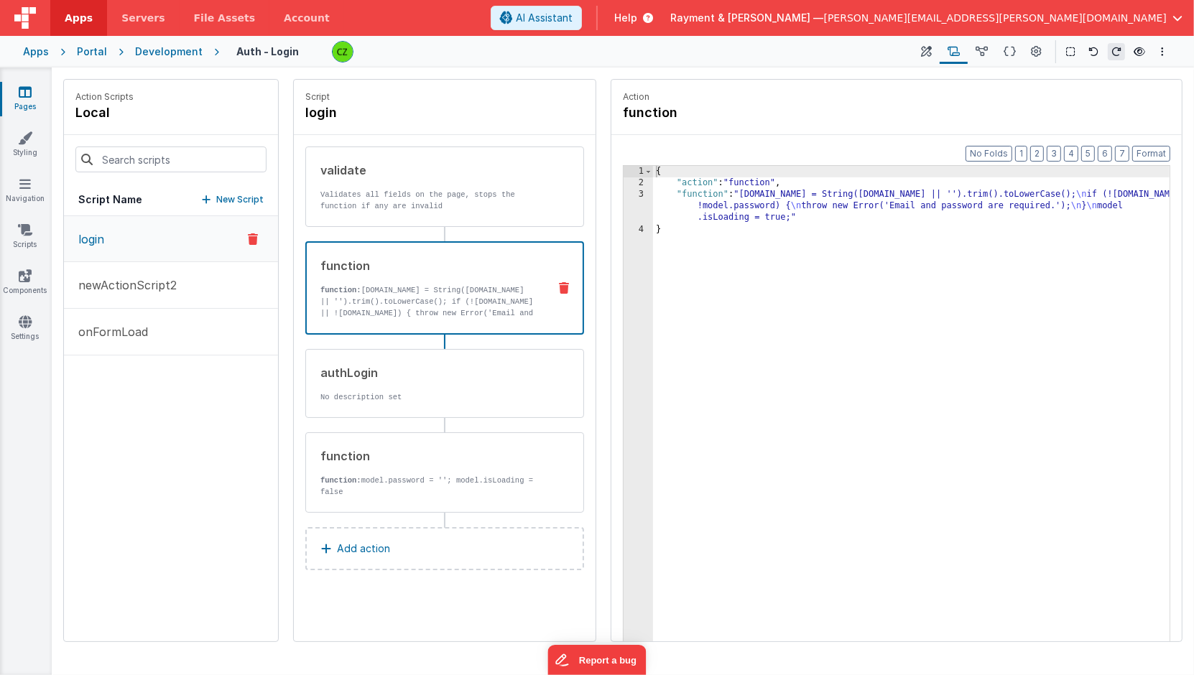
click at [436, 264] on div "function" at bounding box center [428, 265] width 216 height 17
click at [417, 380] on div "authLogin No description set" at bounding box center [421, 383] width 231 height 39
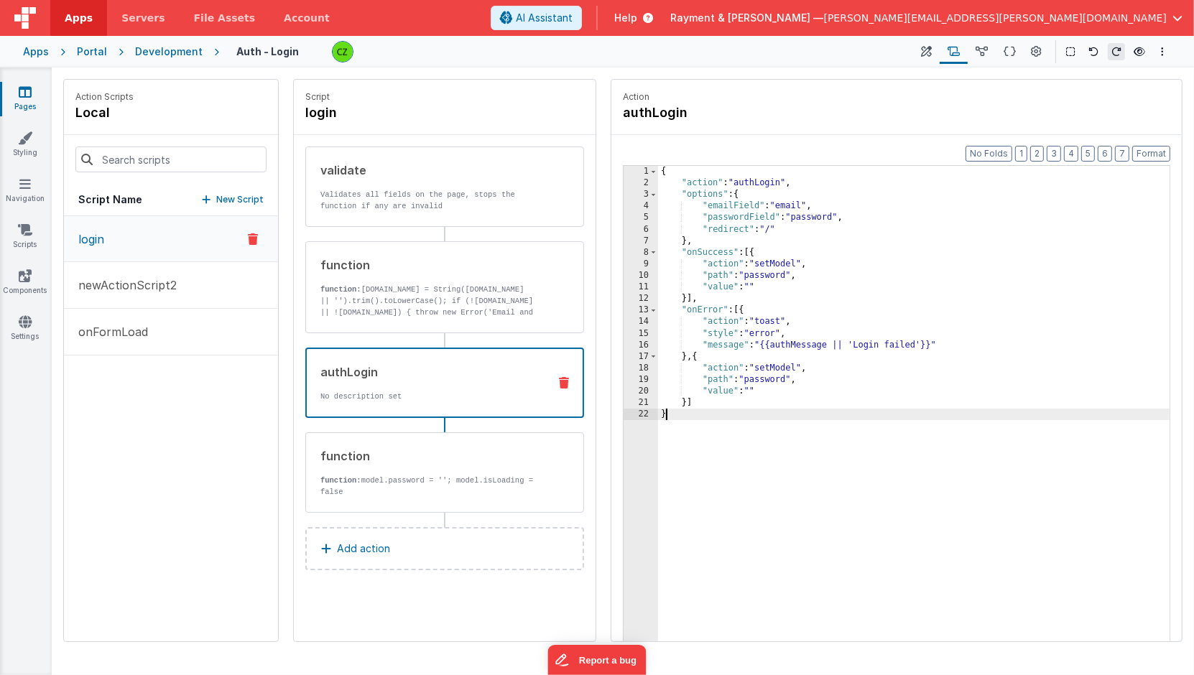
click at [862, 439] on div "{ "action" : "authLogin" , "options" : { "emailField" : "email" , "passwordFiel…" at bounding box center [914, 438] width 513 height 544
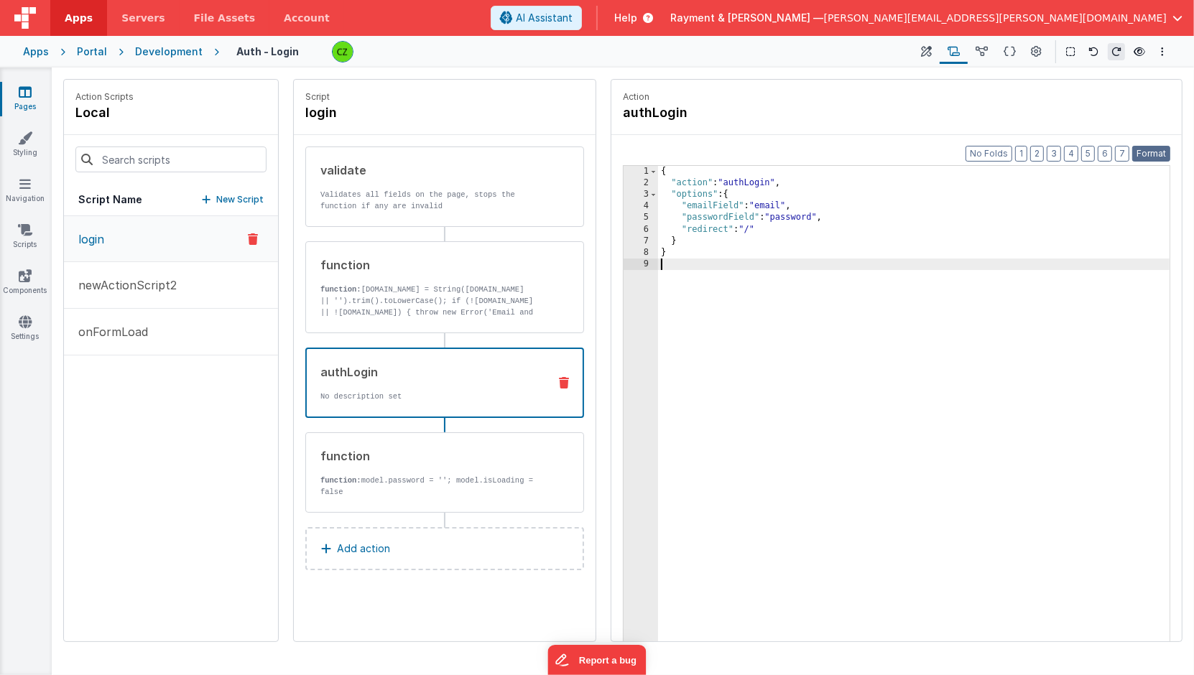
click at [1153, 152] on button "Format" at bounding box center [1151, 154] width 38 height 16
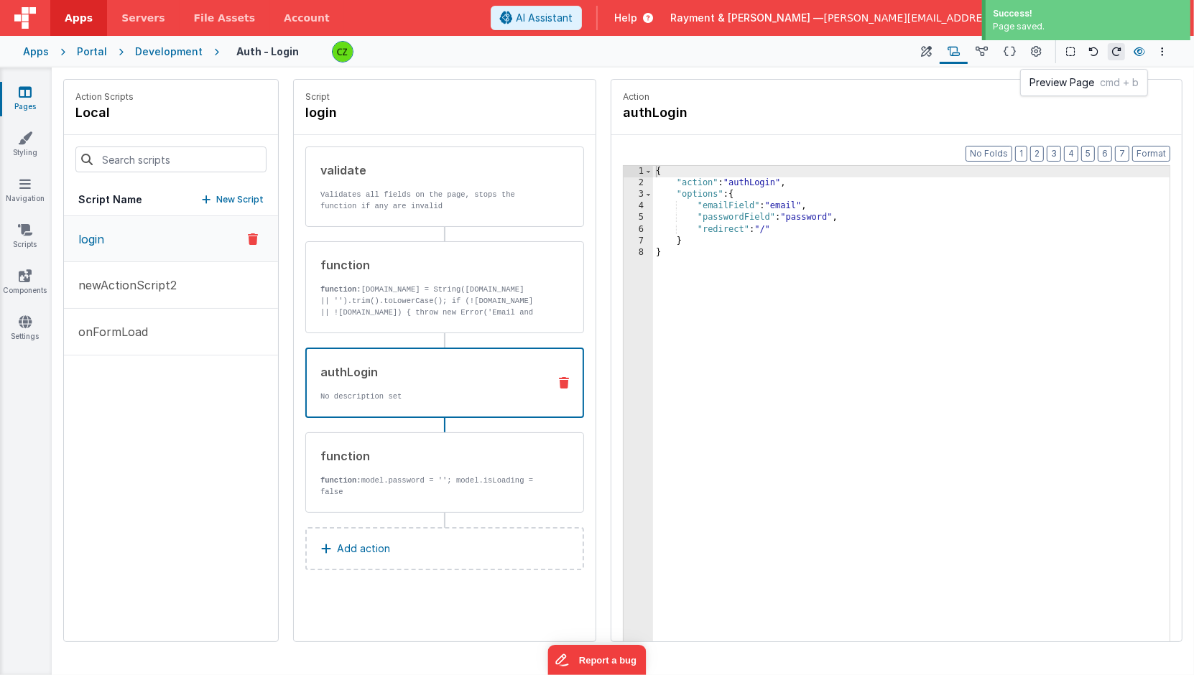
click at [1145, 51] on icon at bounding box center [1138, 52] width 11 height 10
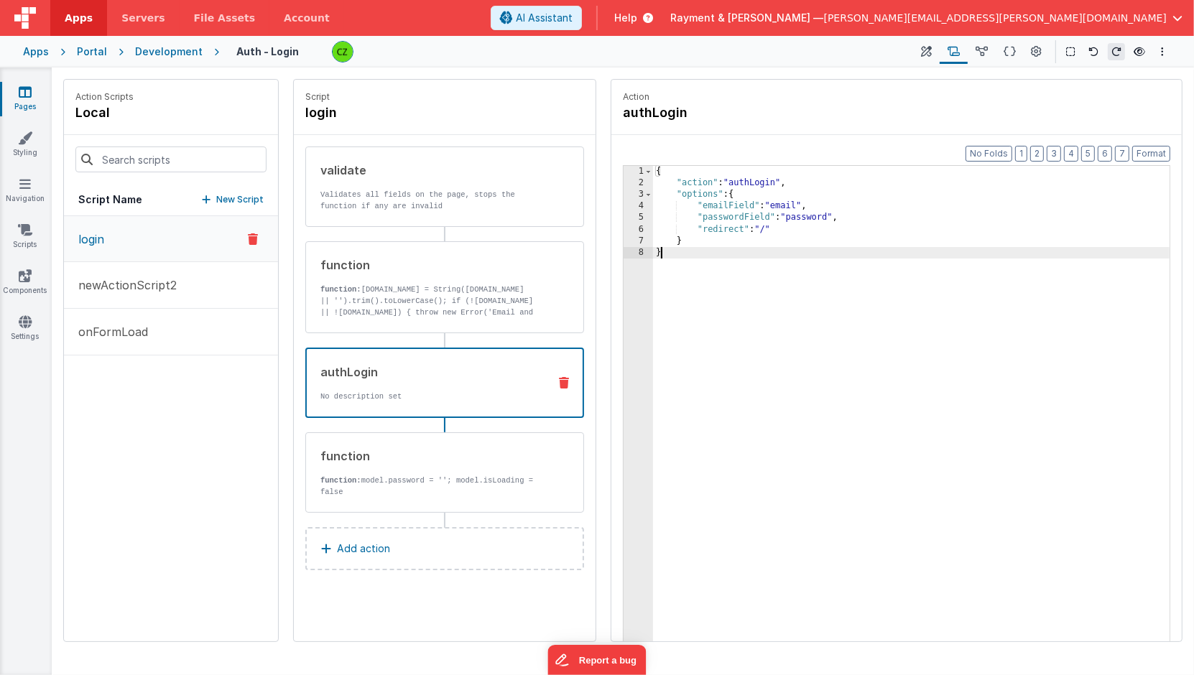
click at [804, 352] on div "{ "action" : "authLogin" , "options" : { "emailField" : "email" , "passwordFiel…" at bounding box center [912, 438] width 518 height 544
click at [22, 186] on icon at bounding box center [24, 184] width 11 height 14
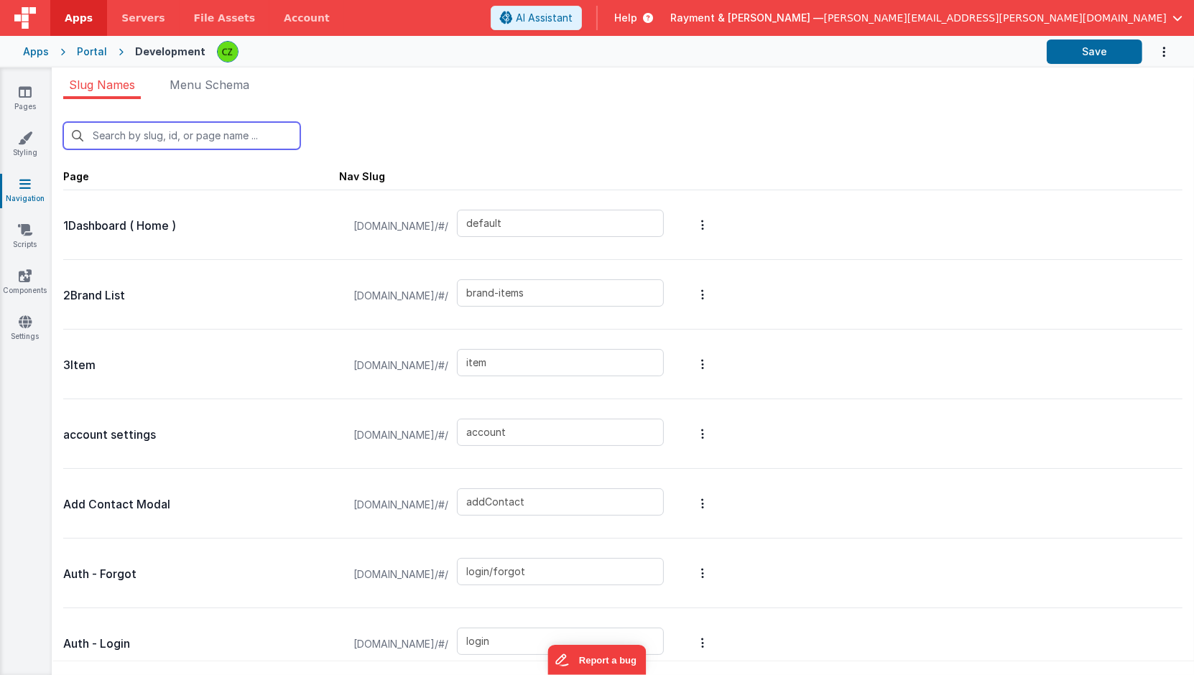
click at [152, 134] on input "text" at bounding box center [181, 135] width 237 height 27
type input "re"
type input "login/reset"
type input "login/signup"
type input "login/reset/success"
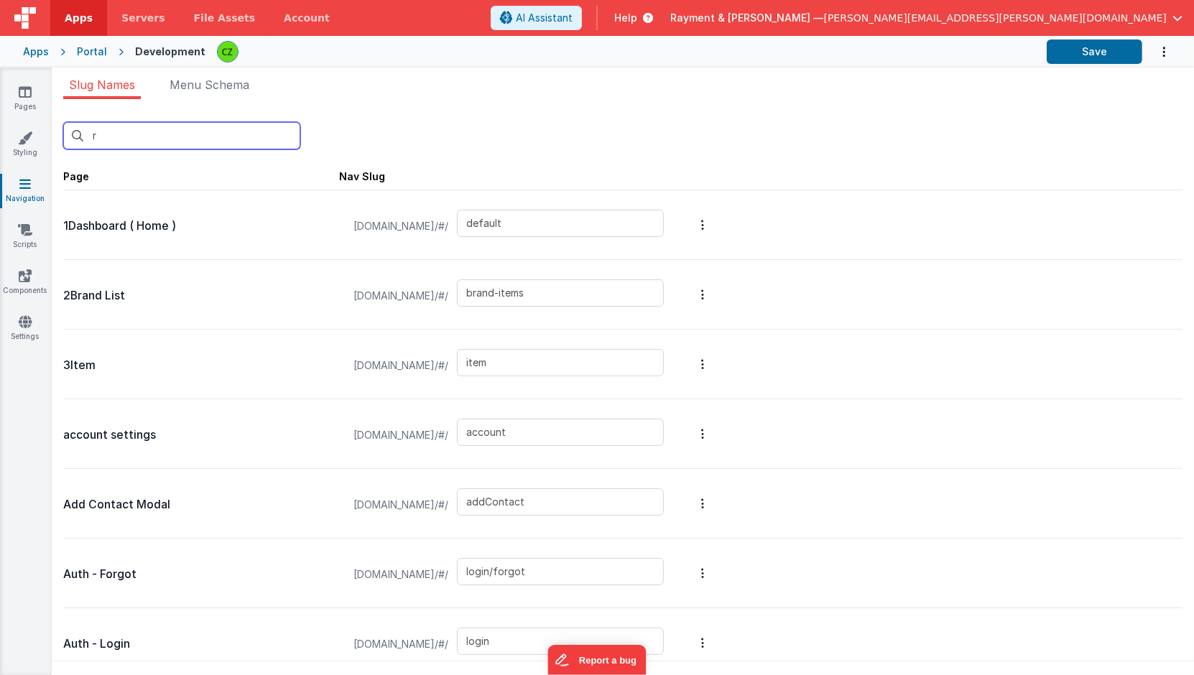
type input "login/forgot/sent"
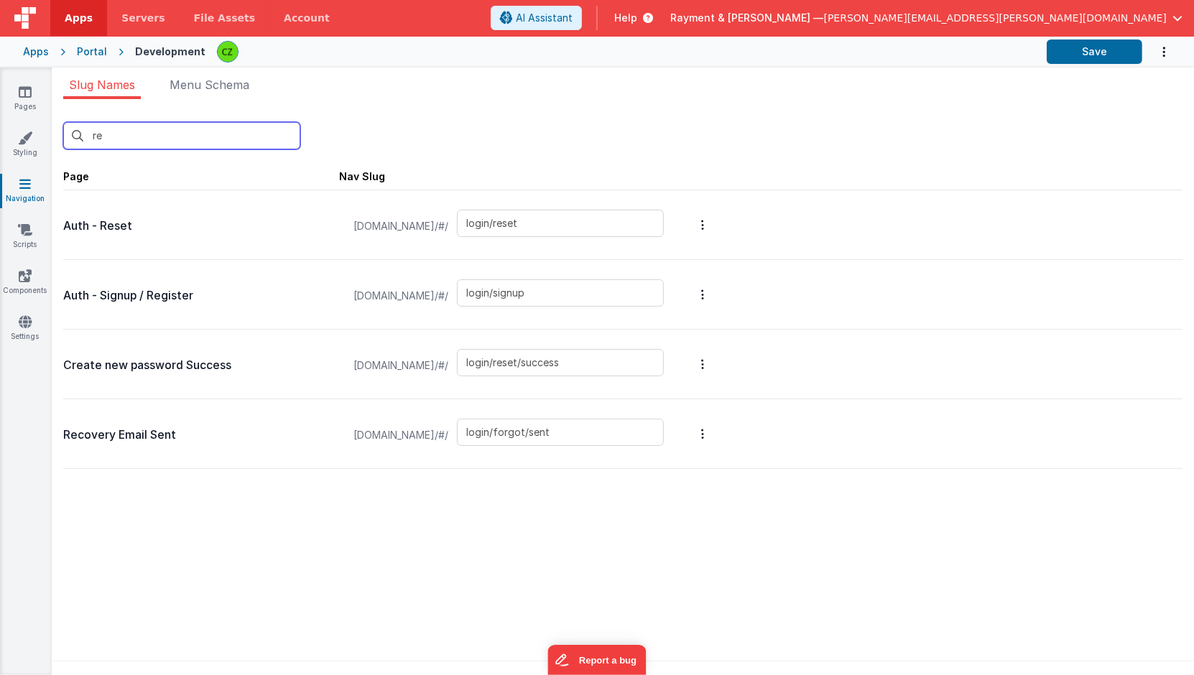
type input "reg"
type input "login/signup"
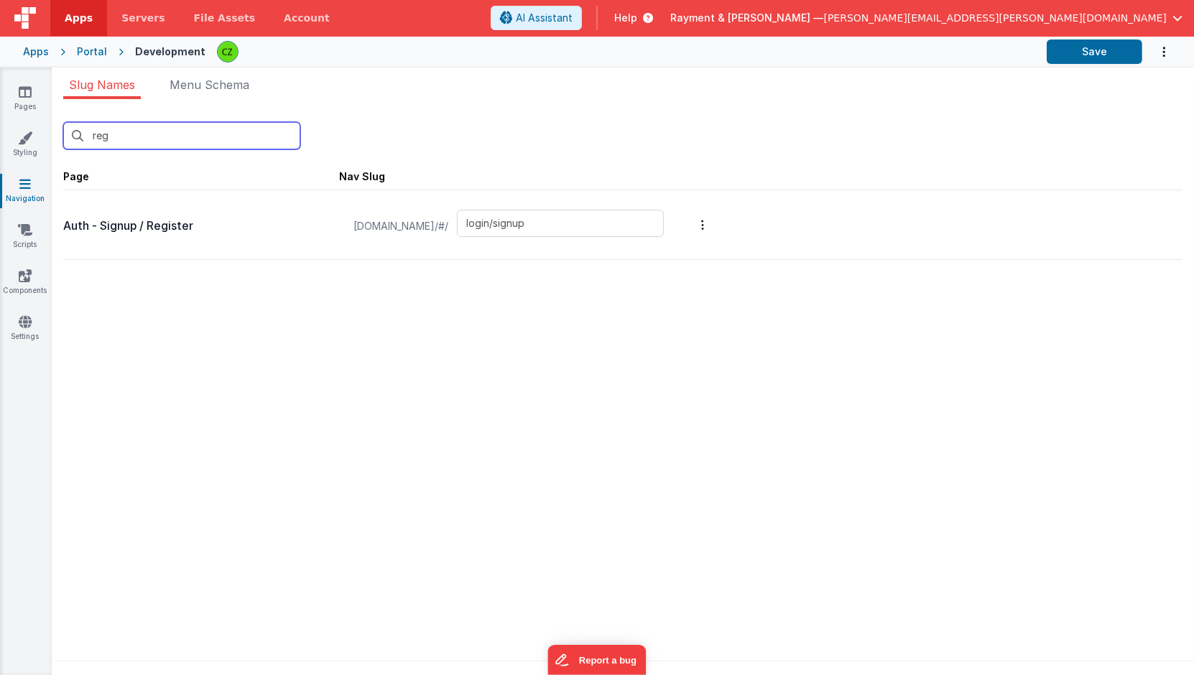
type input "reg"
click at [207, 247] on div at bounding box center [201, 244] width 276 height 17
click at [712, 226] on button "Options" at bounding box center [702, 224] width 20 height 57
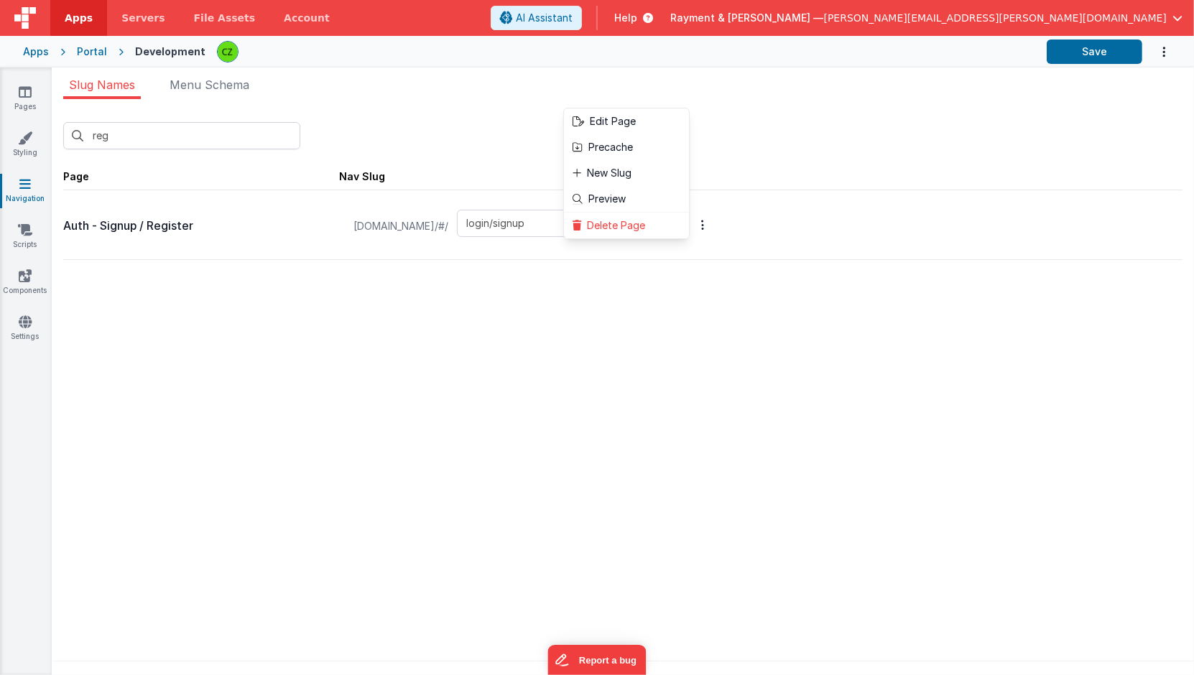
click at [355, 369] on button at bounding box center [597, 337] width 1194 height 675
drag, startPoint x: 350, startPoint y: 224, endPoint x: 549, endPoint y: 221, distance: 198.9
click at [549, 221] on div "raymentcollinsdev.clientportal.cloud/#/ login/signup" at bounding box center [508, 226] width 327 height 55
copy div "raymentcollinsdev.clientportal.cloud/#/"
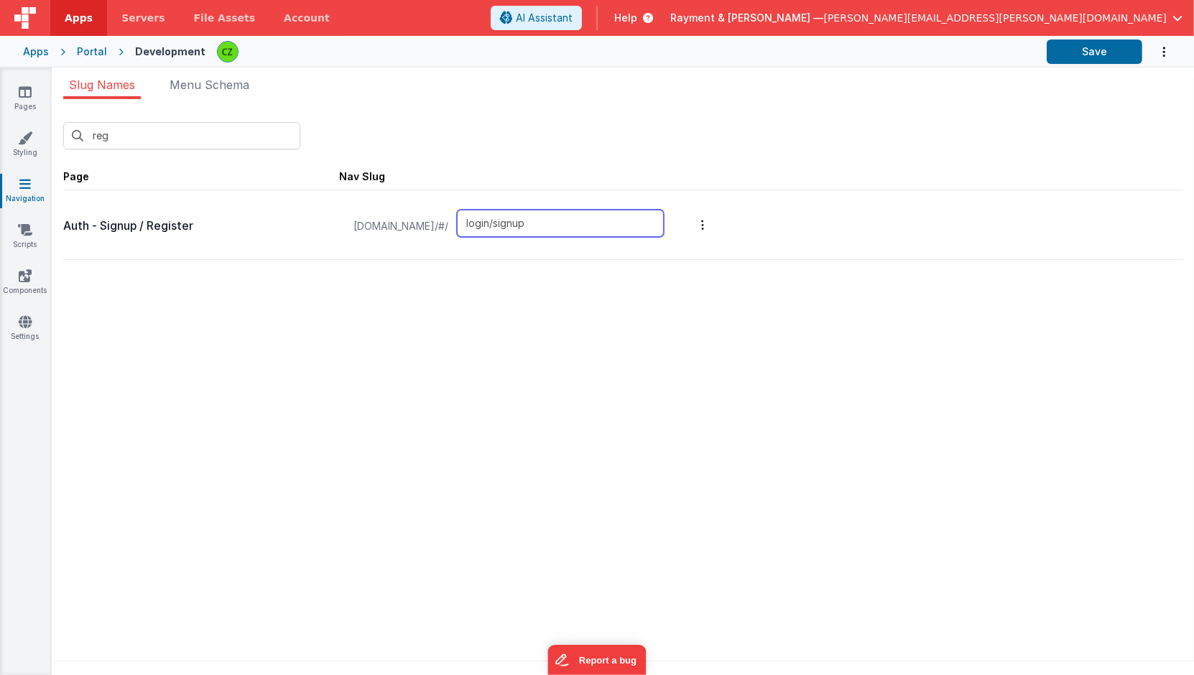
click at [659, 224] on input "login/signup" at bounding box center [560, 223] width 207 height 27
click at [491, 338] on div "reg New Slug Page Nav Slug Auth - Signup / Register raymentcollinsdev.clientpor…" at bounding box center [623, 391] width 1142 height 585
click at [21, 92] on icon at bounding box center [25, 92] width 13 height 14
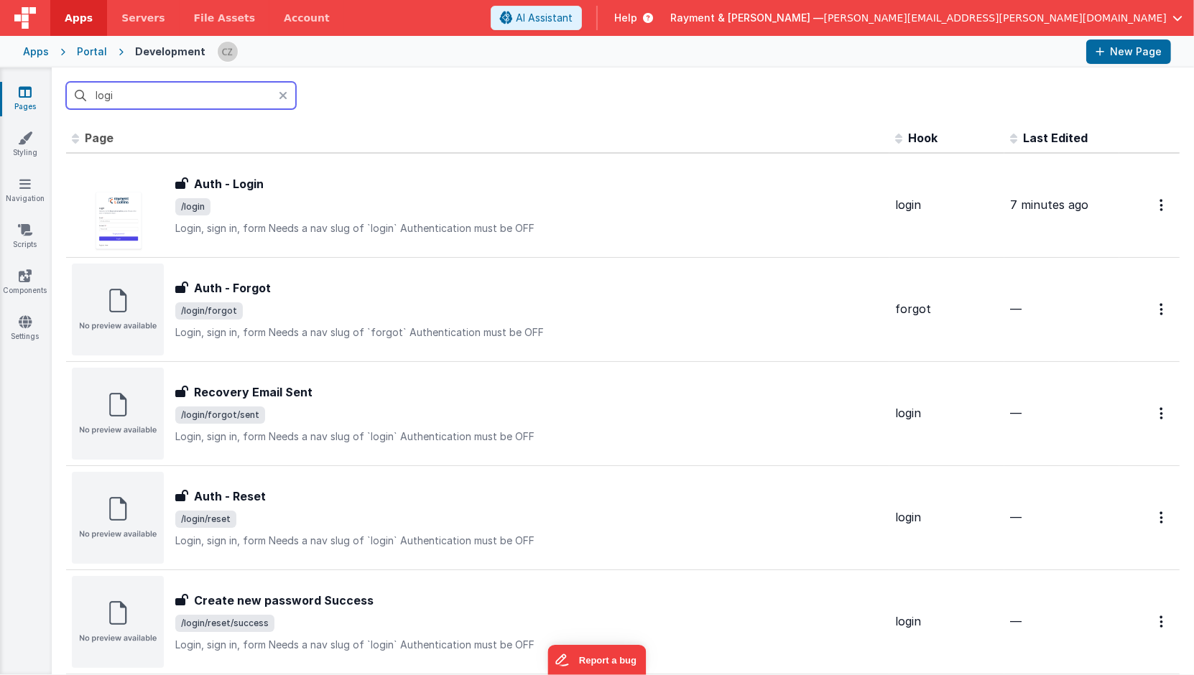
click at [151, 93] on input "logi" at bounding box center [181, 95] width 230 height 27
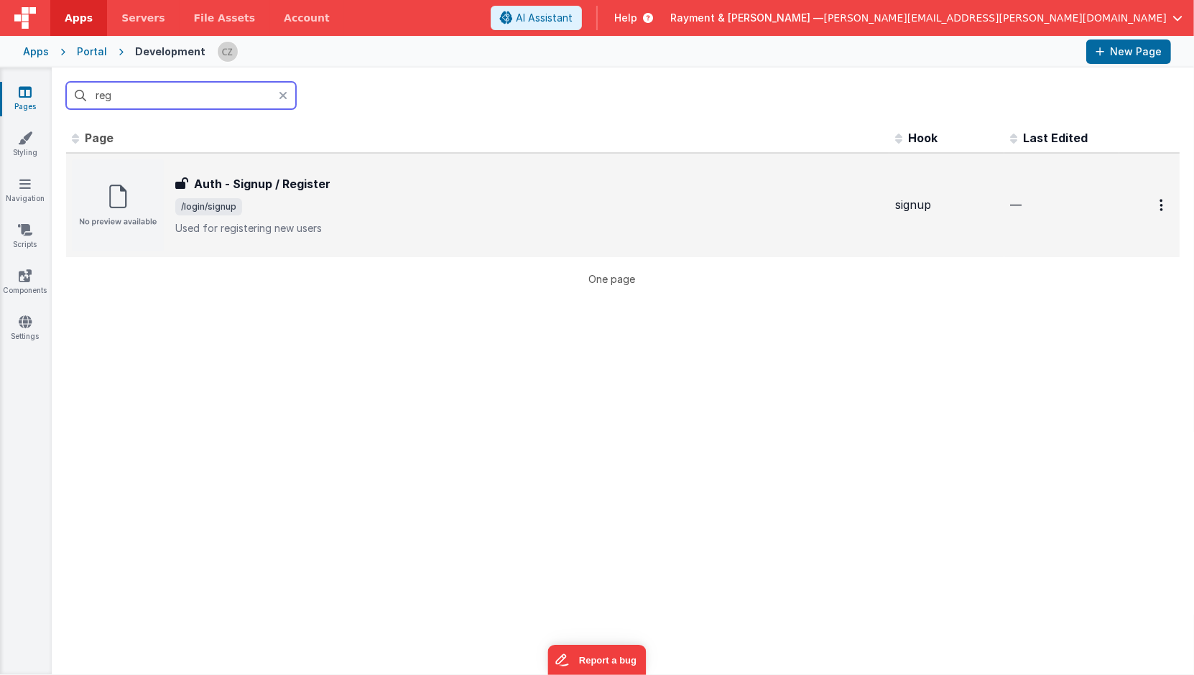
type input "reg"
click at [355, 198] on span "/login/signup" at bounding box center [529, 206] width 708 height 17
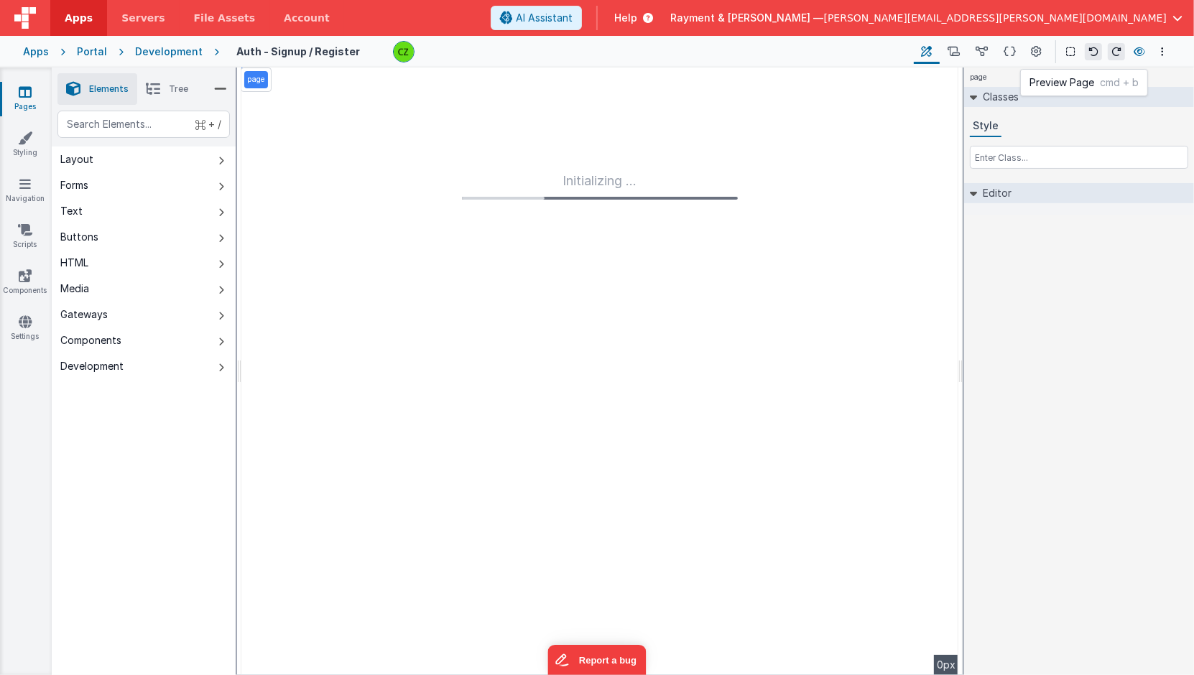
click at [1143, 47] on icon at bounding box center [1138, 52] width 11 height 10
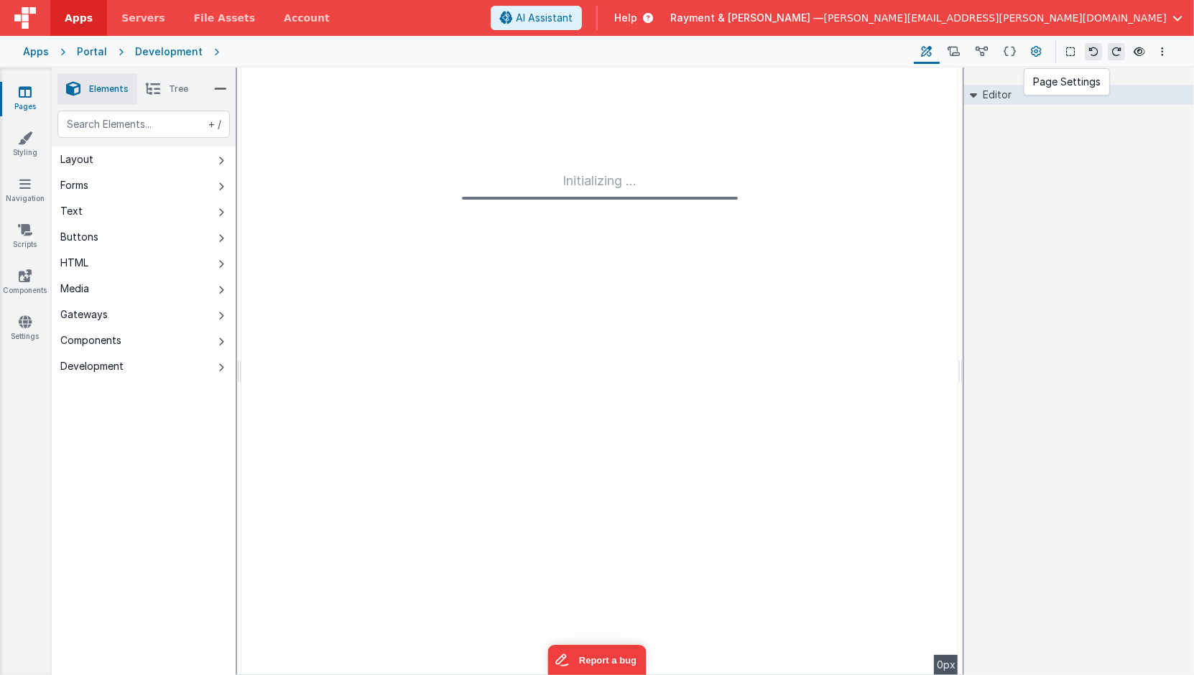
click at [1036, 45] on icon at bounding box center [1036, 52] width 11 height 15
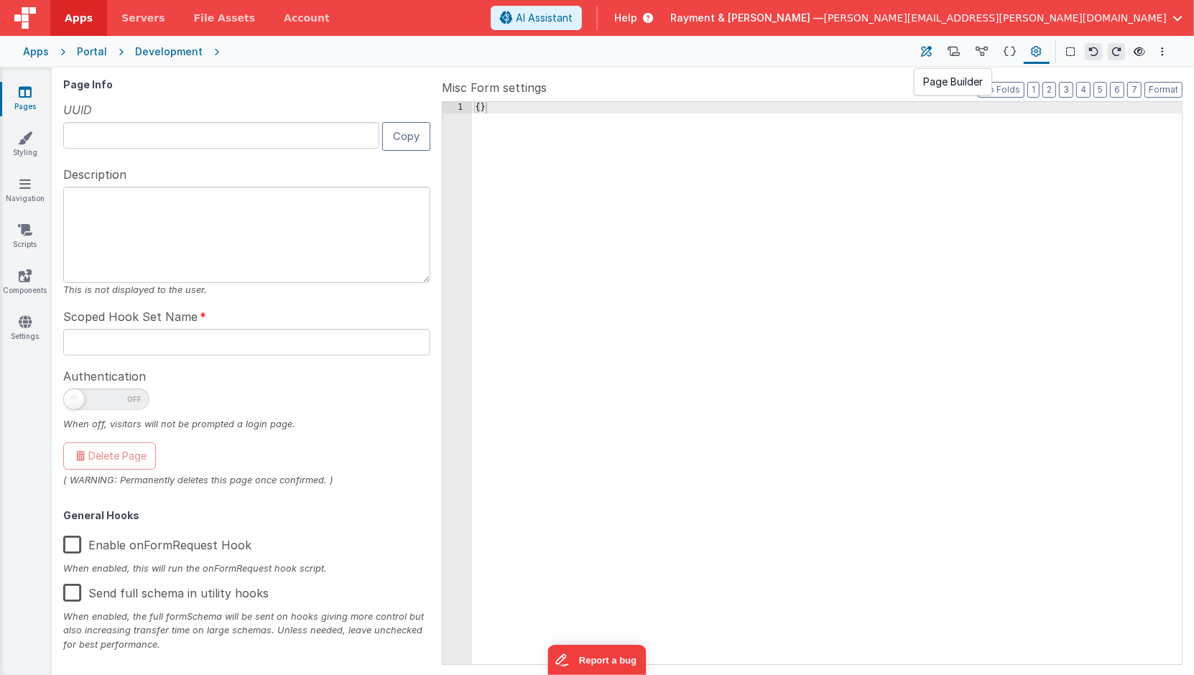
click at [929, 51] on icon at bounding box center [926, 52] width 11 height 15
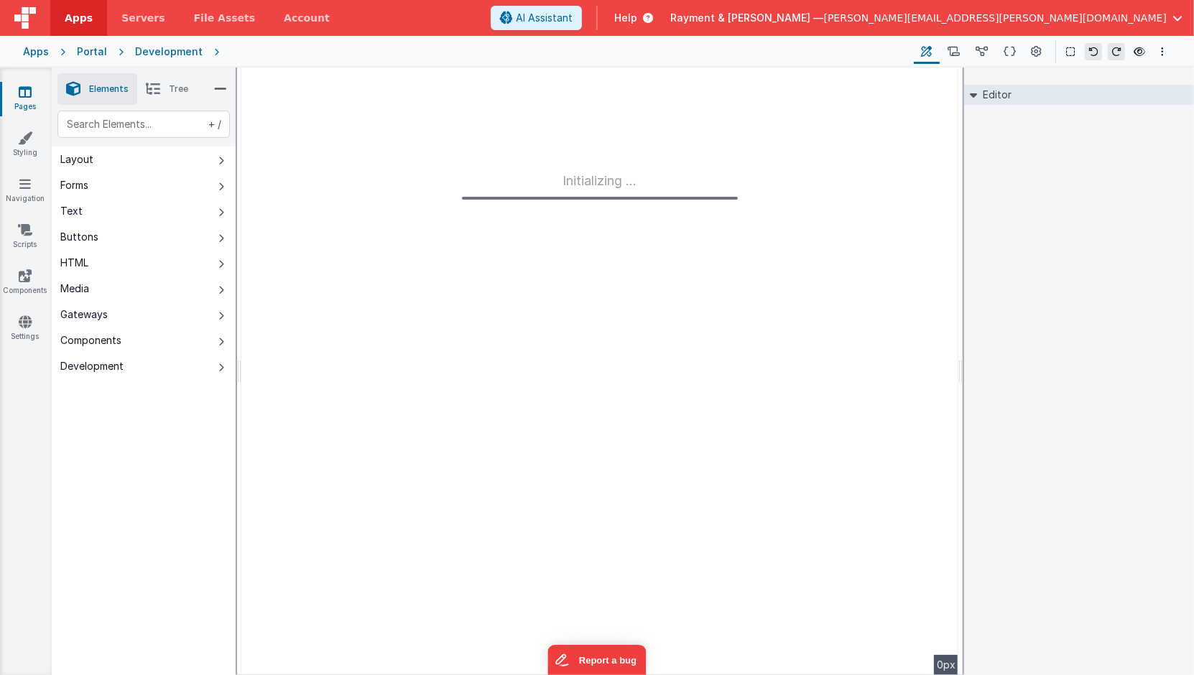
click at [25, 18] on img at bounding box center [25, 18] width 22 height 22
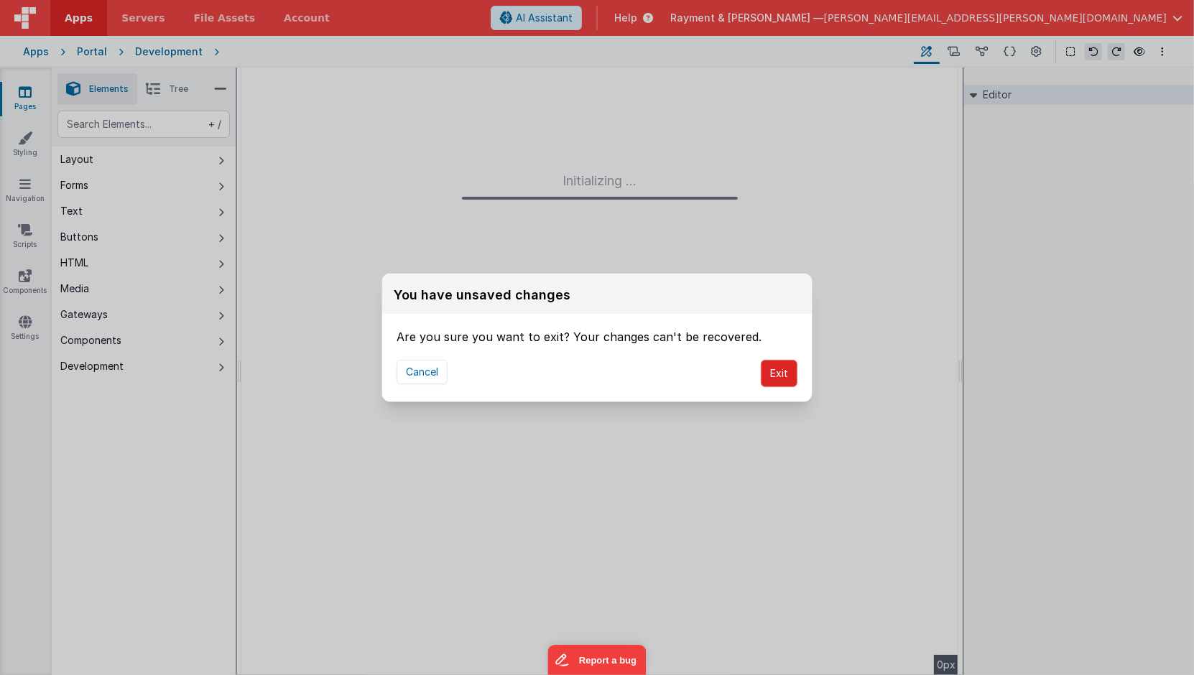
click at [778, 366] on button "Exit" at bounding box center [778, 373] width 37 height 27
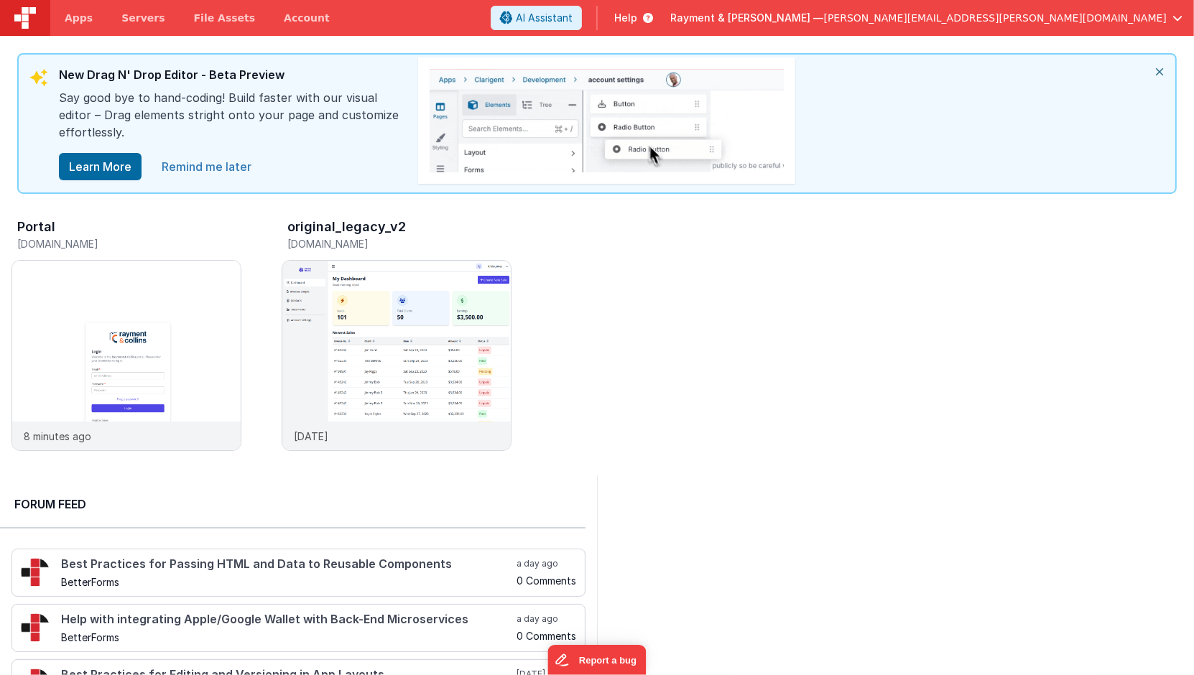
click at [202, 169] on link "Remind me later" at bounding box center [206, 166] width 107 height 29
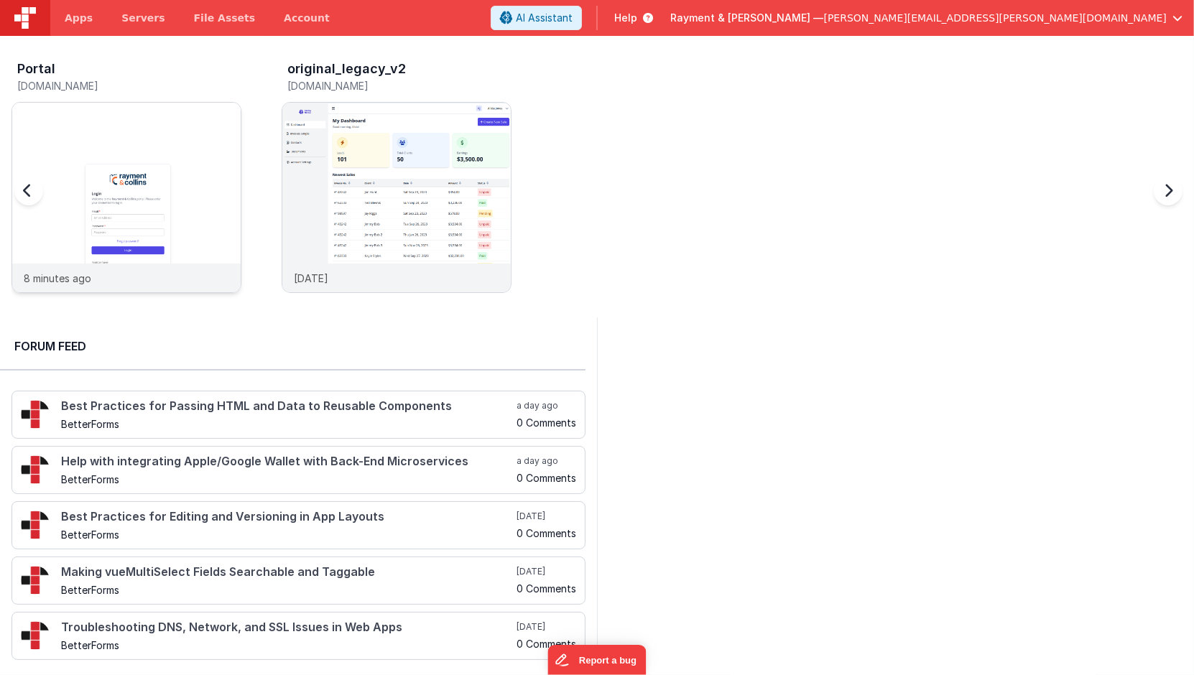
click at [142, 168] on img at bounding box center [126, 217] width 228 height 228
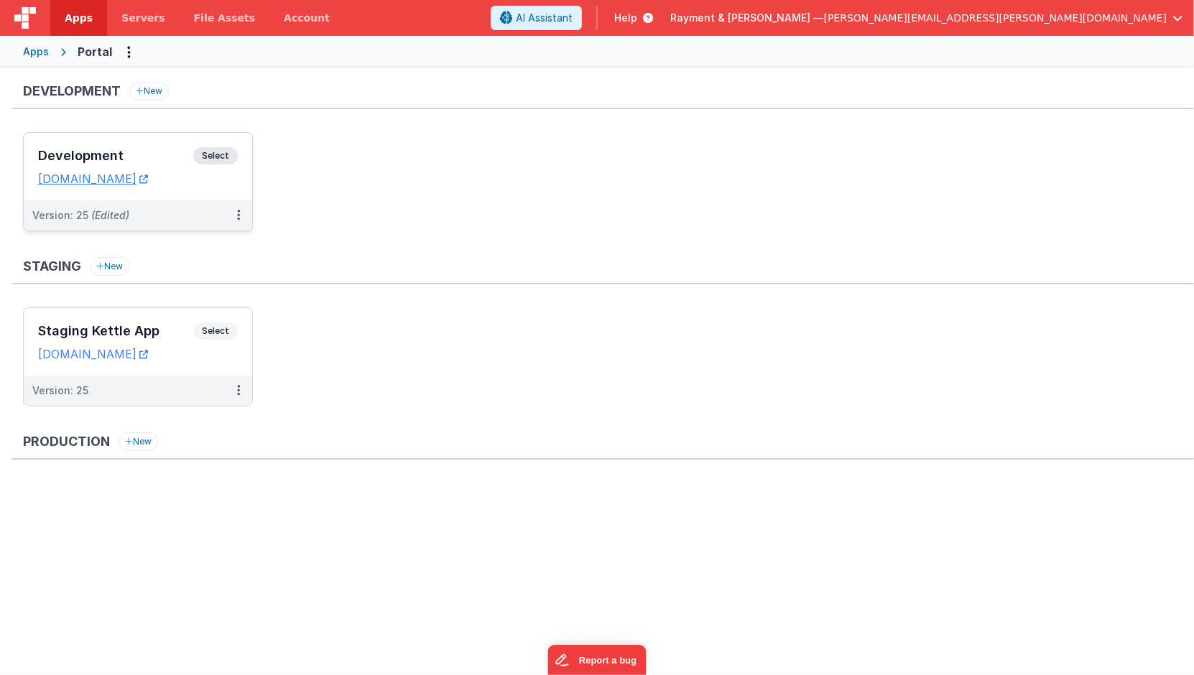
click at [146, 149] on h3 "Development" at bounding box center [115, 156] width 155 height 14
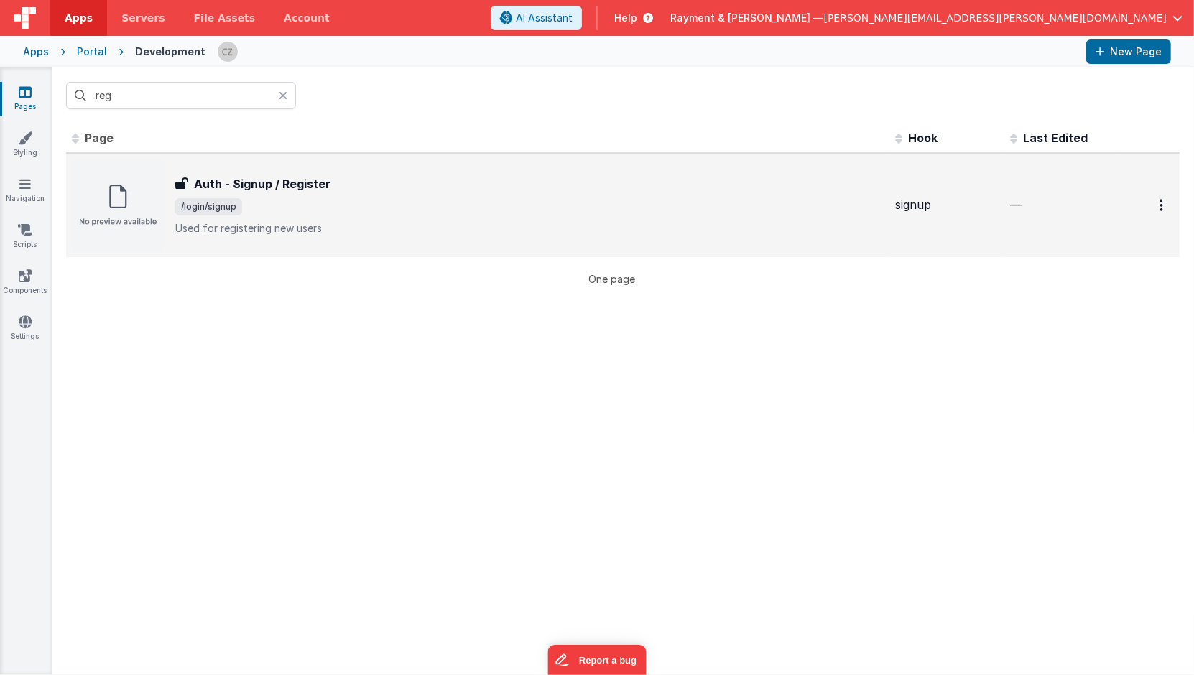
click at [383, 197] on div "Auth - Signup / Register Auth - Signup / Register /login/signup Used for regist…" at bounding box center [529, 205] width 708 height 60
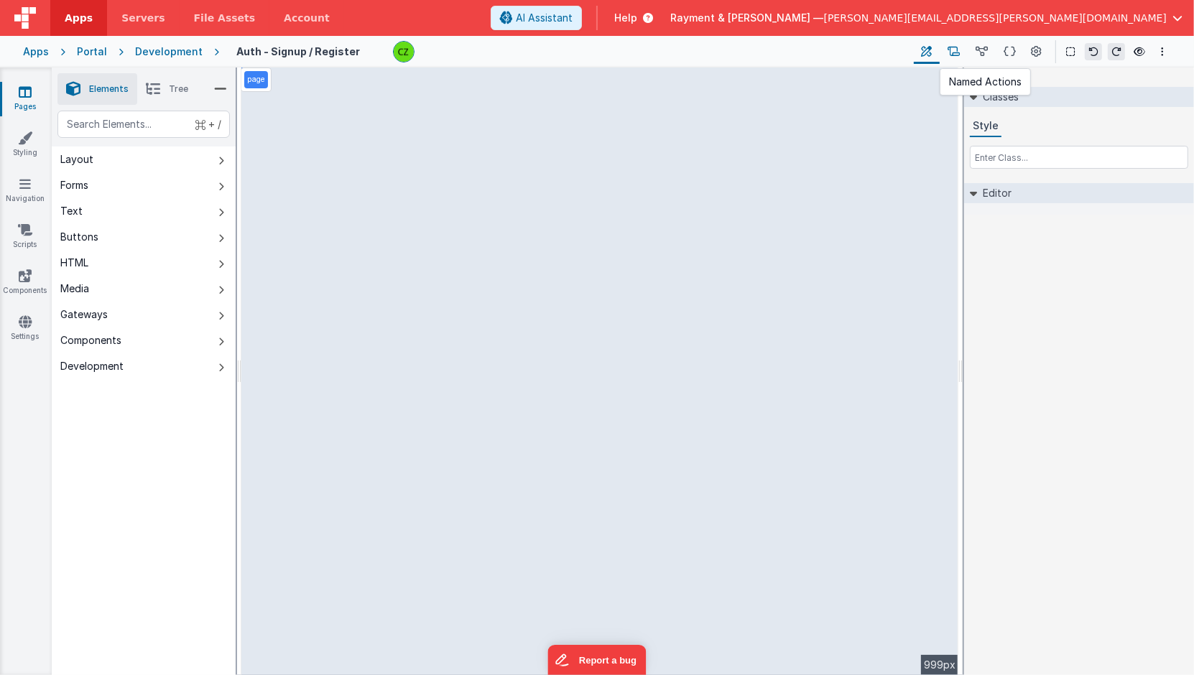
click at [951, 51] on icon at bounding box center [953, 52] width 12 height 15
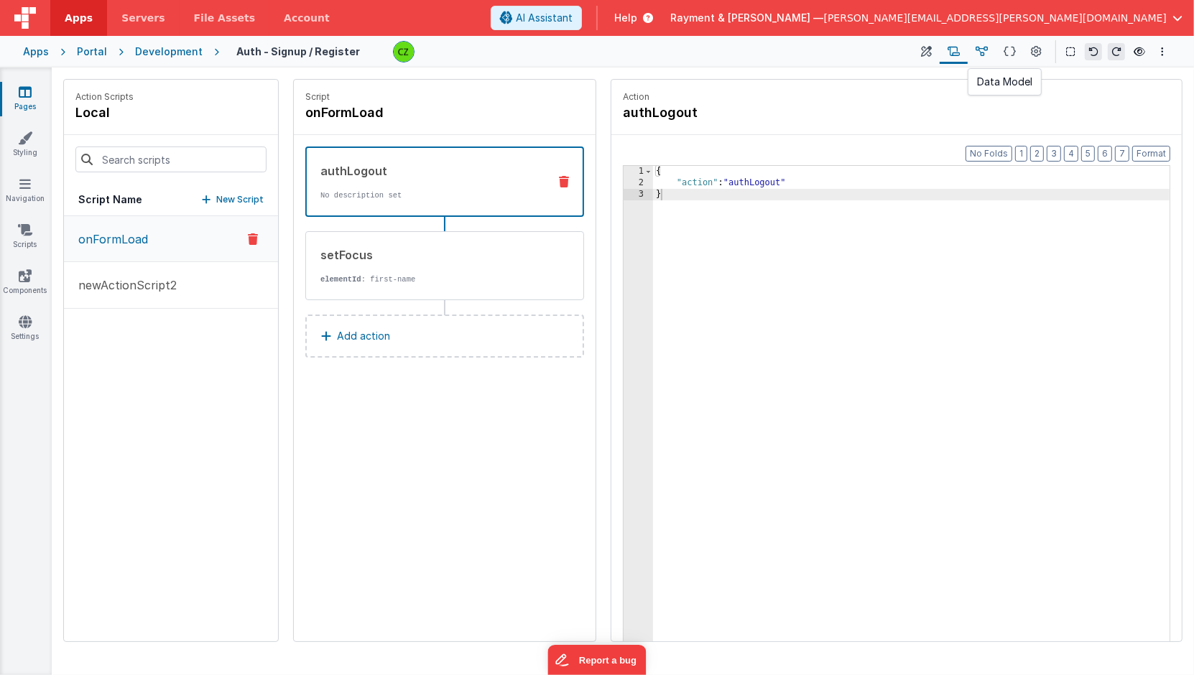
click at [981, 49] on icon at bounding box center [981, 52] width 12 height 15
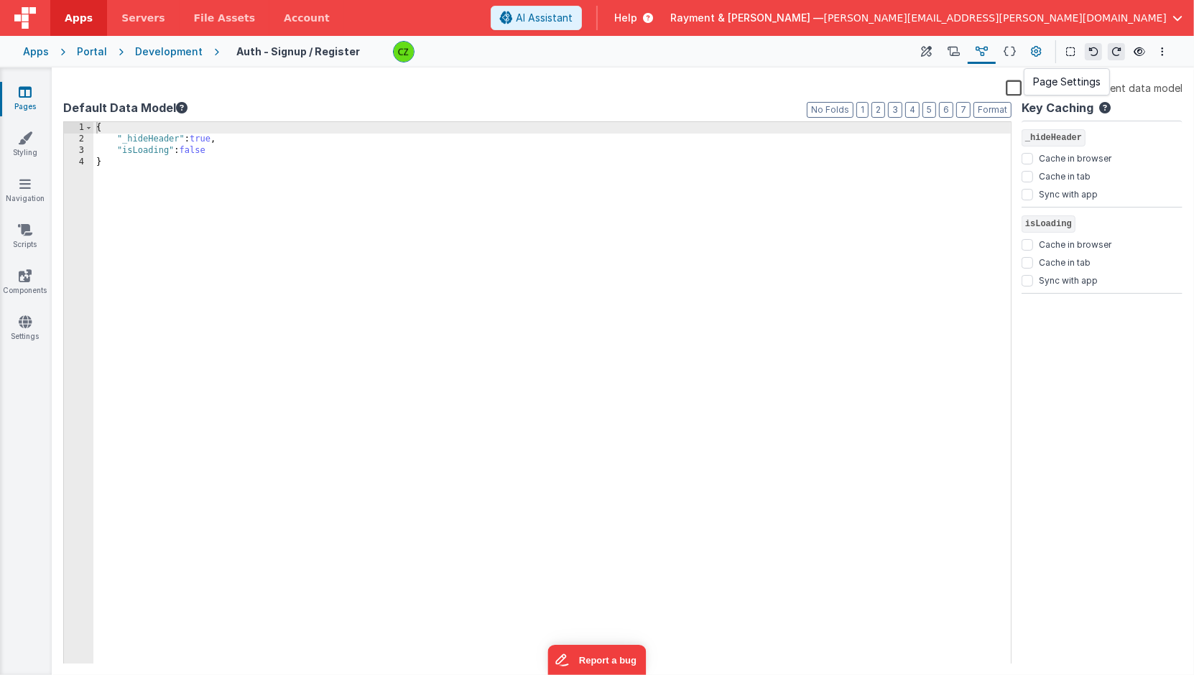
click at [1028, 52] on button at bounding box center [1036, 51] width 26 height 24
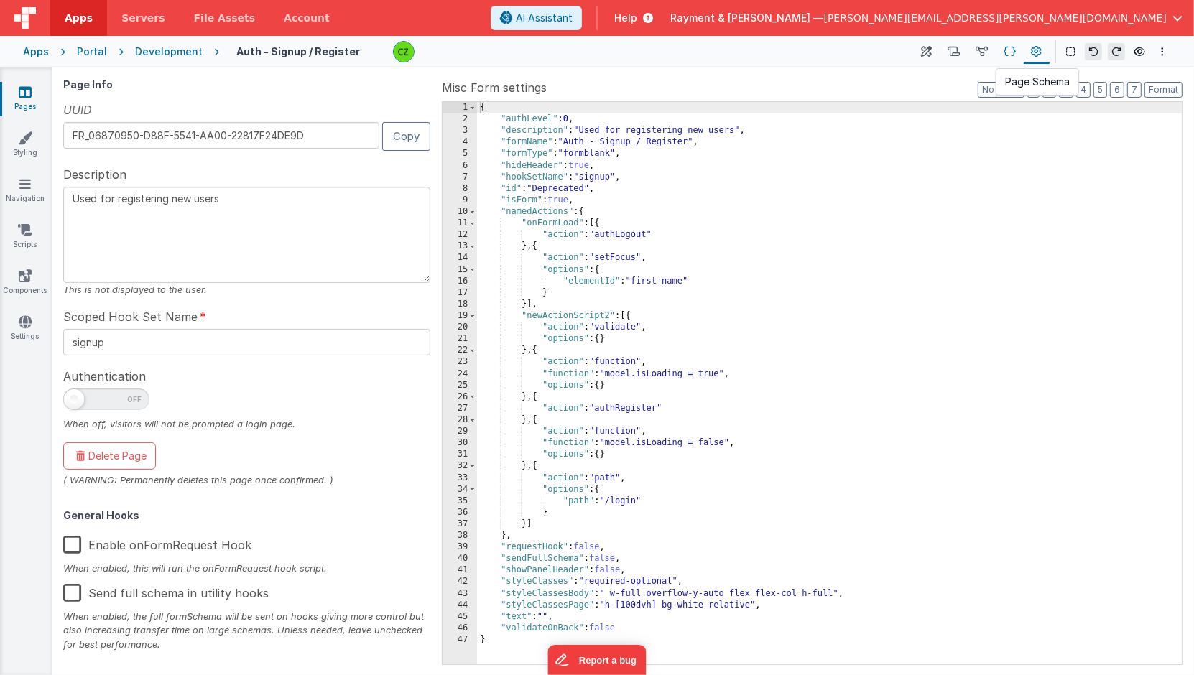
click at [1009, 52] on icon at bounding box center [1009, 52] width 12 height 15
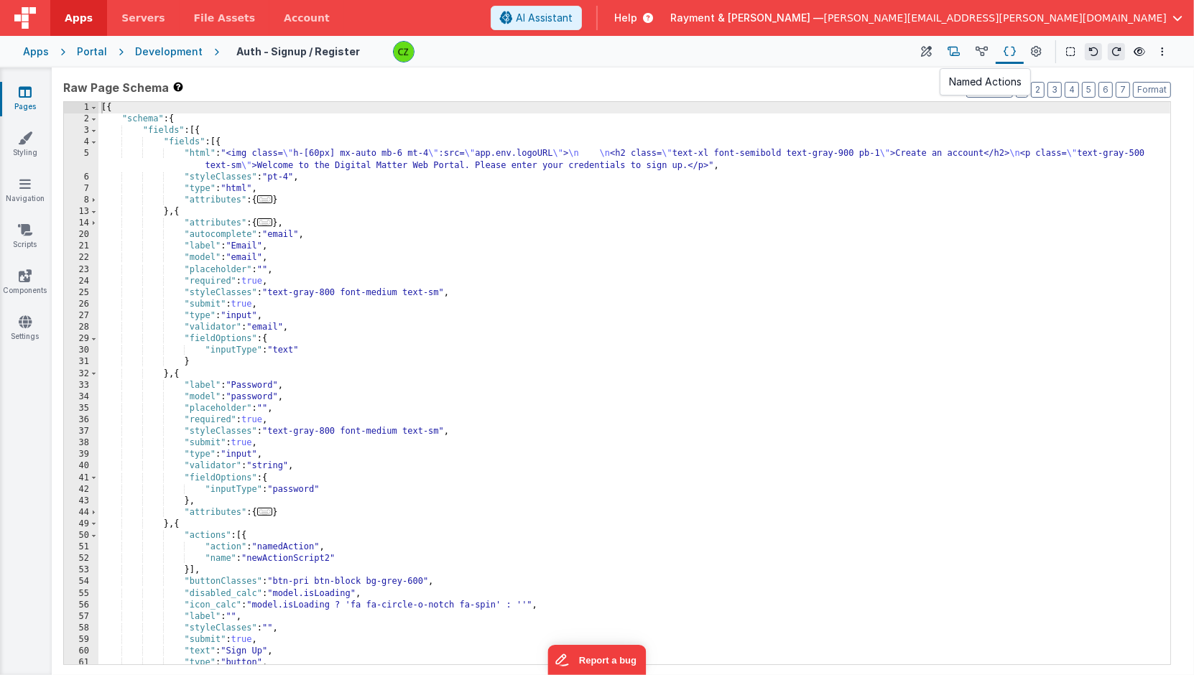
click at [941, 52] on button at bounding box center [953, 51] width 28 height 24
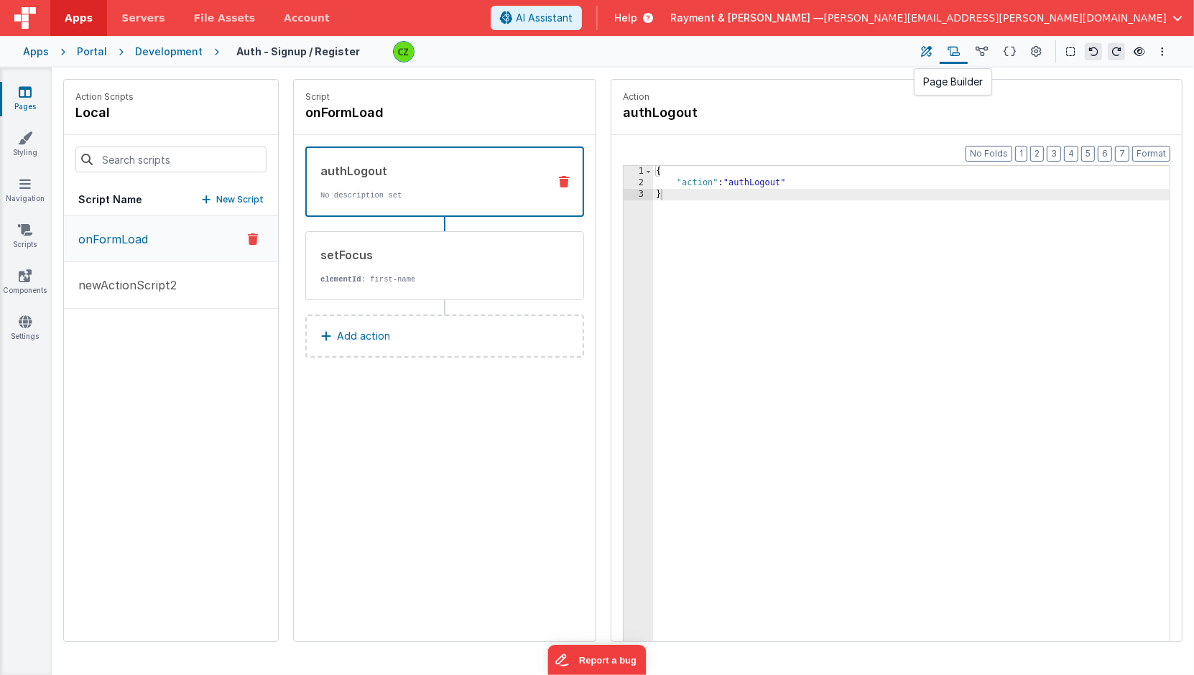
click at [925, 52] on icon at bounding box center [926, 52] width 11 height 15
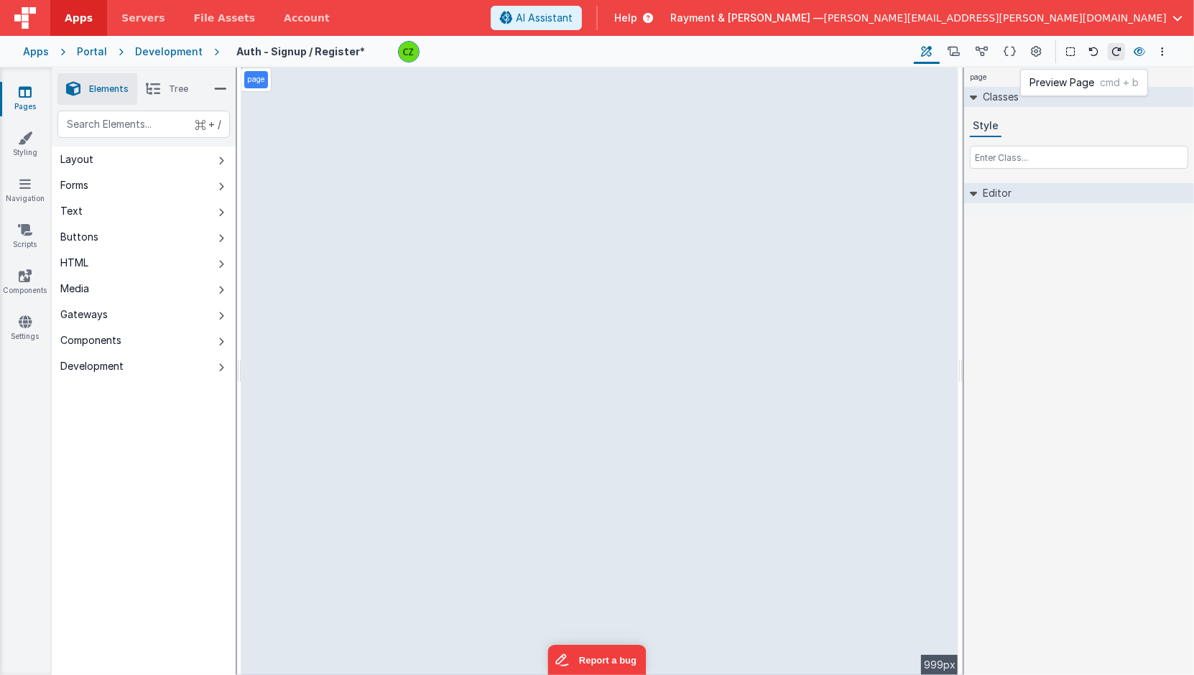
click at [1140, 53] on icon at bounding box center [1138, 52] width 11 height 10
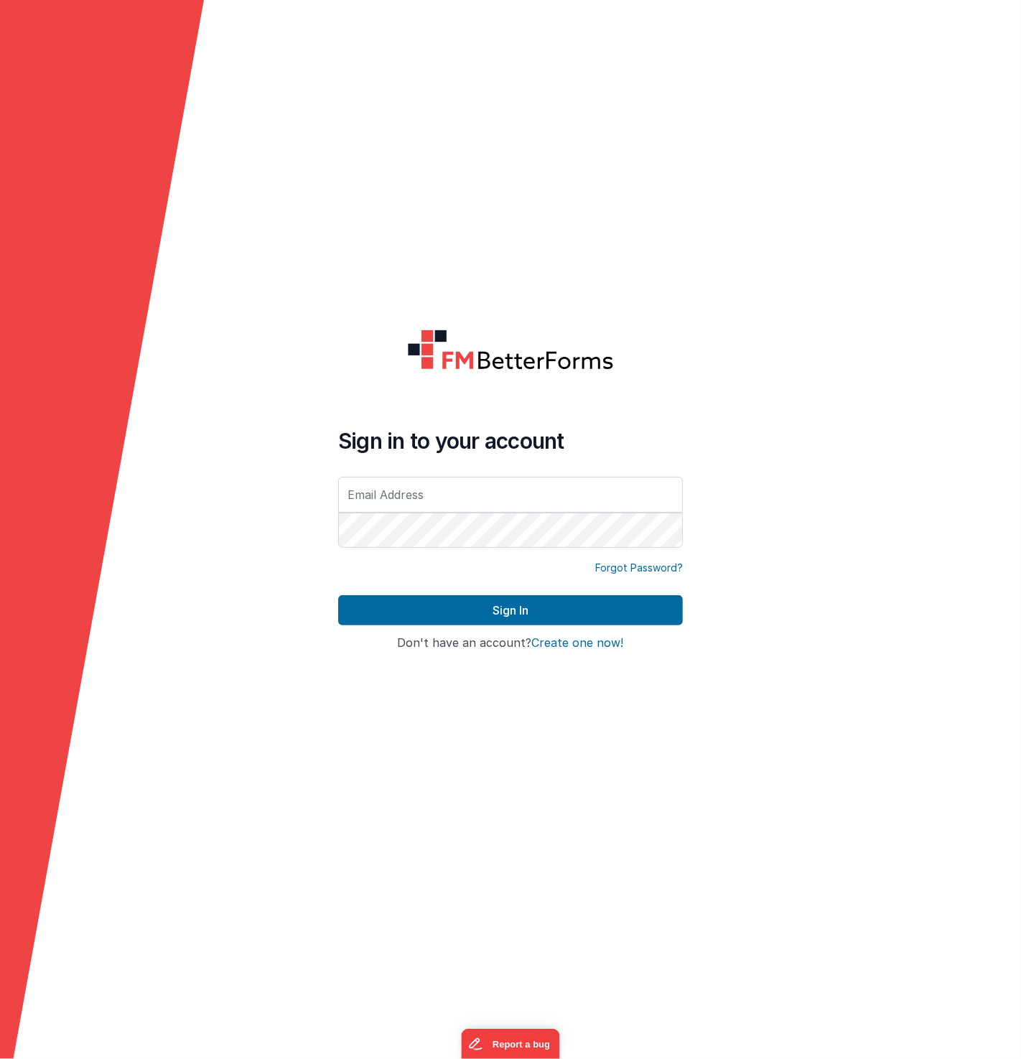
click at [454, 498] on input "text" at bounding box center [510, 495] width 345 height 36
type input "[PERSON_NAME][EMAIL_ADDRESS][PERSON_NAME][DOMAIN_NAME]"
click at [476, 586] on div "Forgot Password?" at bounding box center [510, 578] width 345 height 34
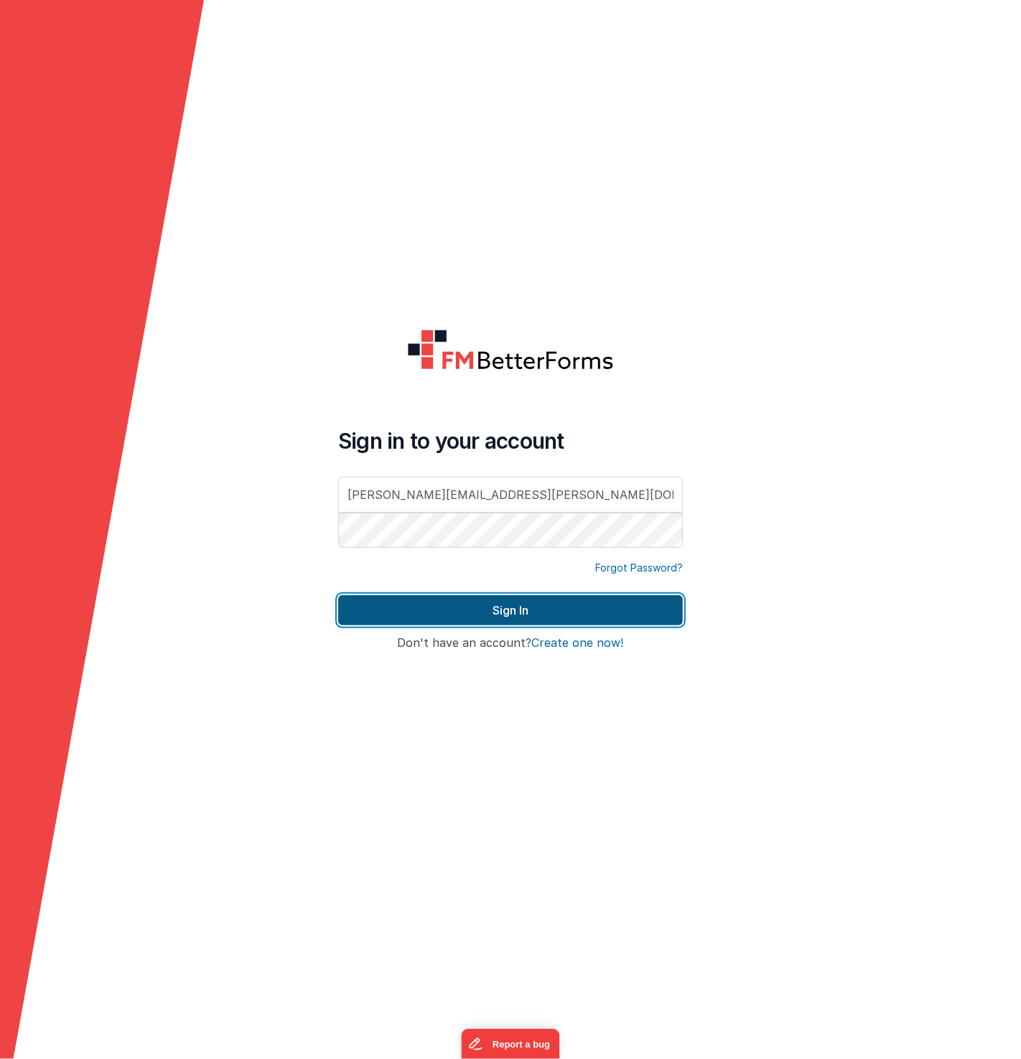
click at [476, 618] on button "Sign In" at bounding box center [510, 610] width 345 height 30
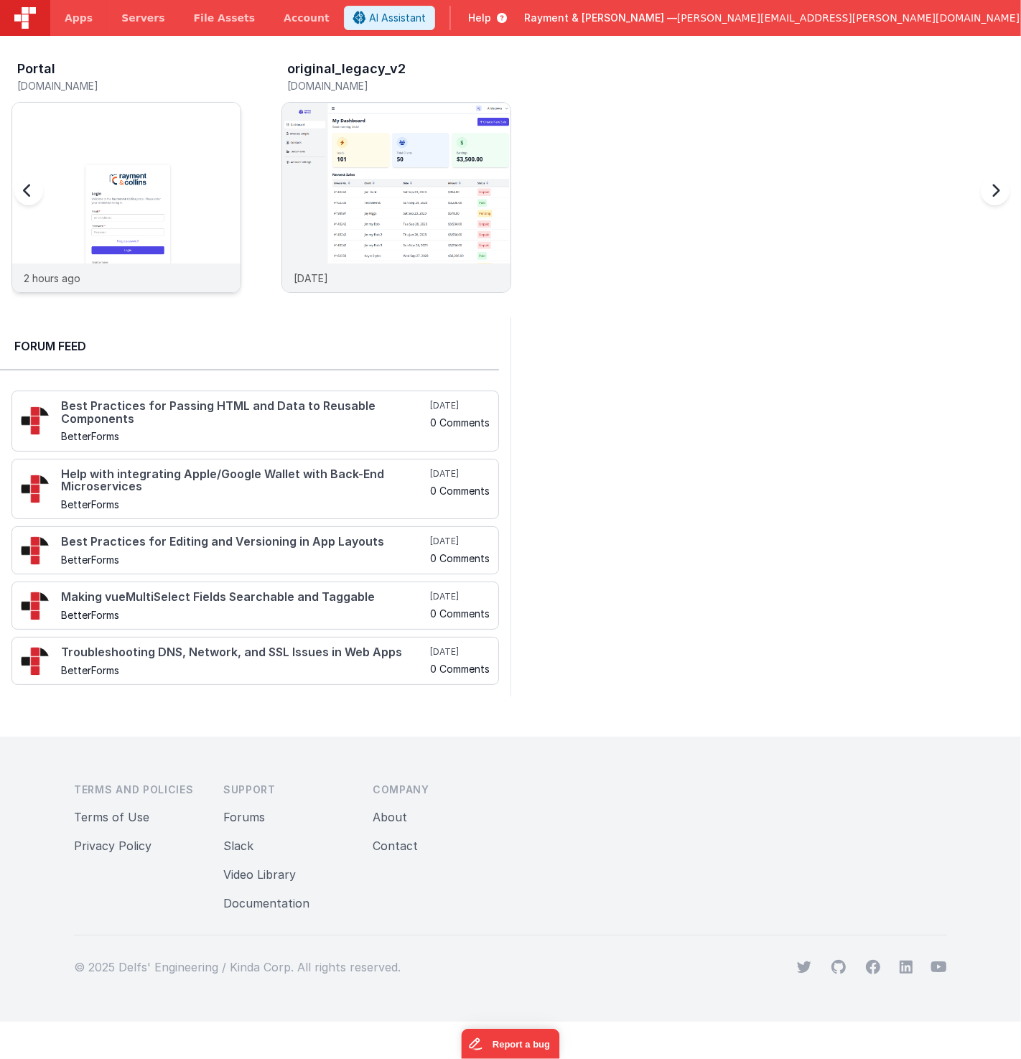
click at [163, 169] on img at bounding box center [126, 217] width 228 height 228
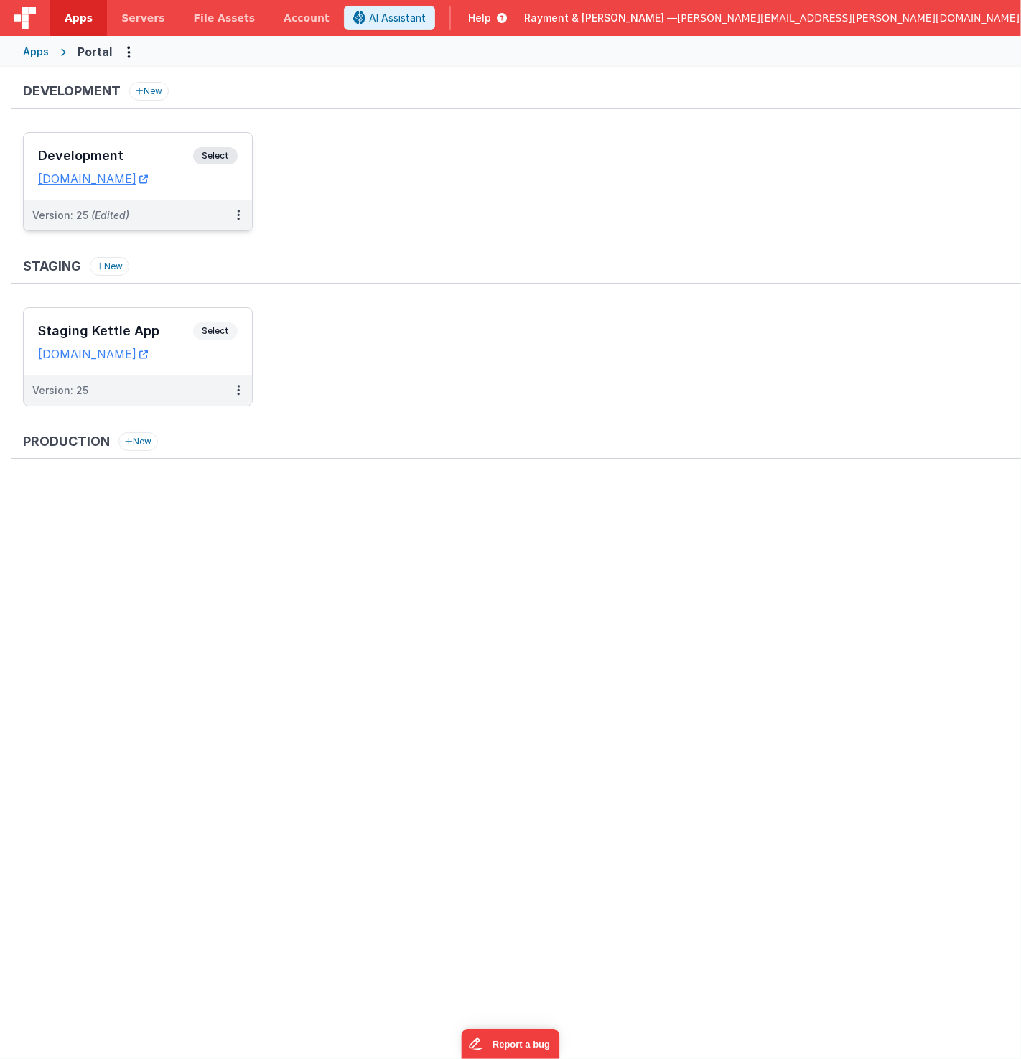
click at [171, 149] on h3 "Development" at bounding box center [115, 156] width 155 height 14
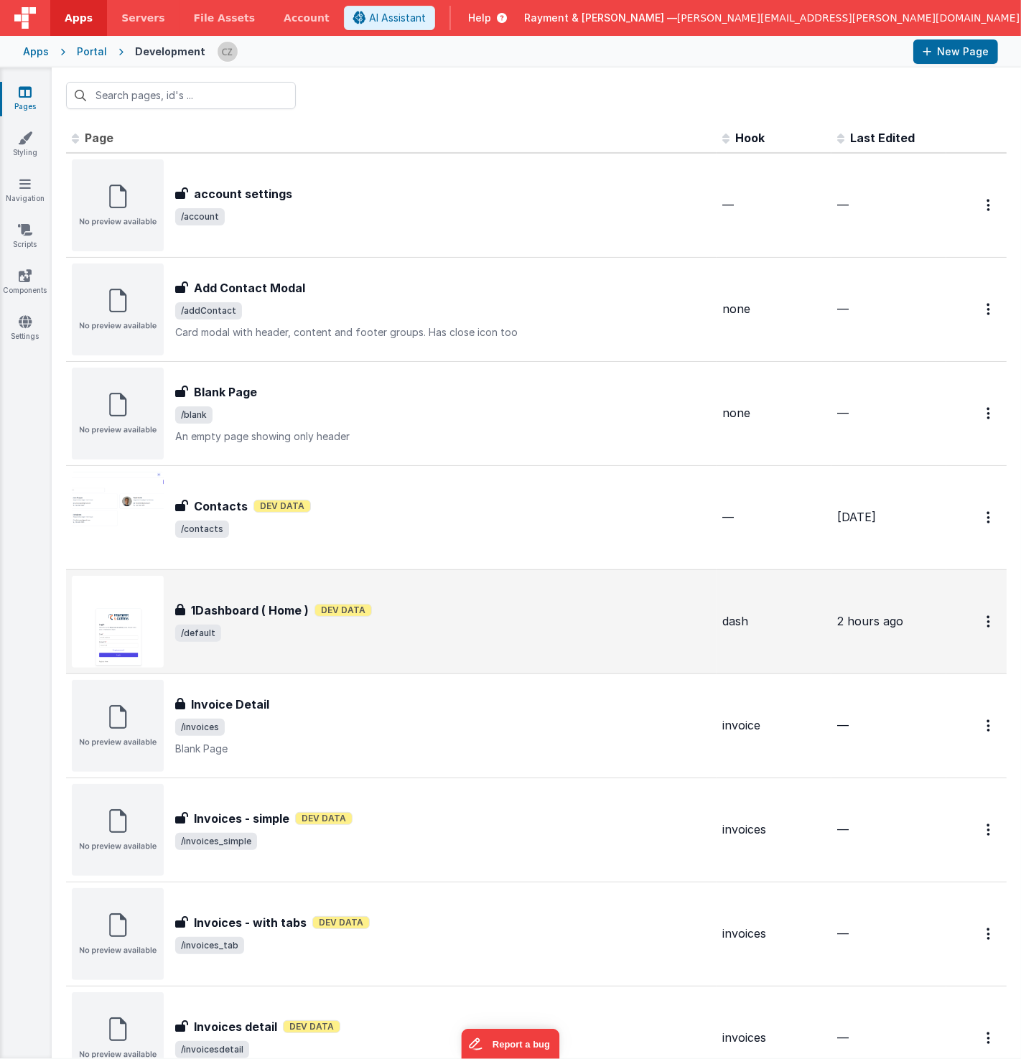
click at [494, 630] on span "/default" at bounding box center [443, 633] width 536 height 17
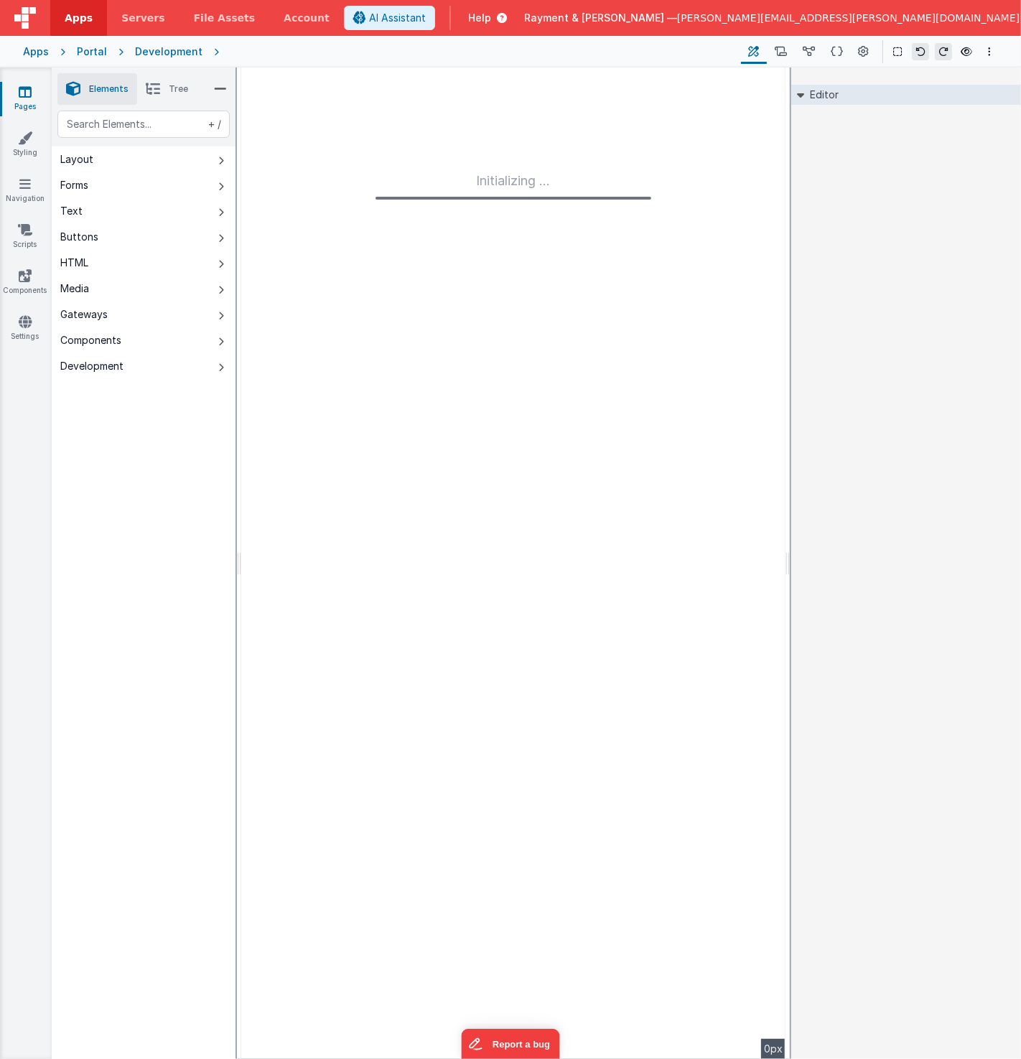
type input "FR_66CF00C2-CE58-7B43-A220-DADA3922CF24"
type input "dash"
checkbox input "true"
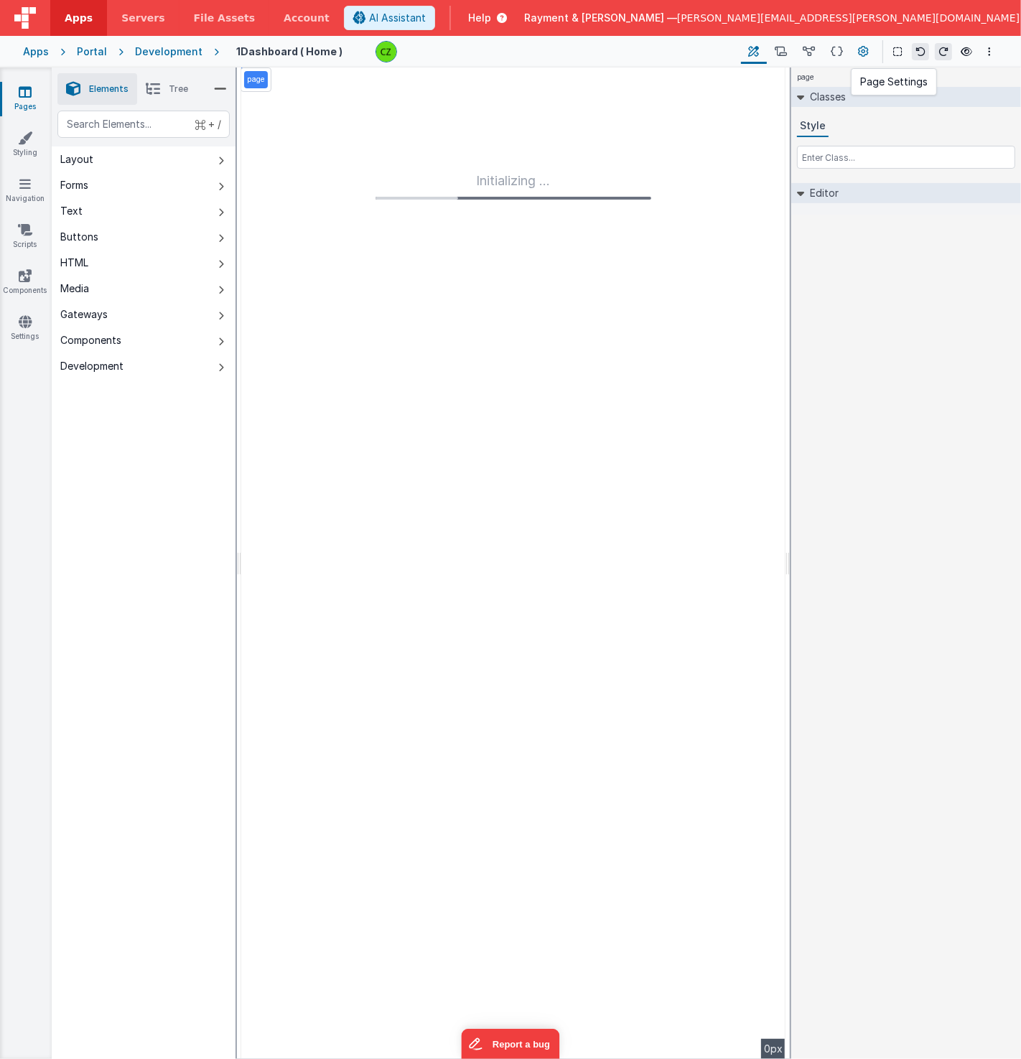
click at [863, 55] on icon at bounding box center [864, 52] width 11 height 15
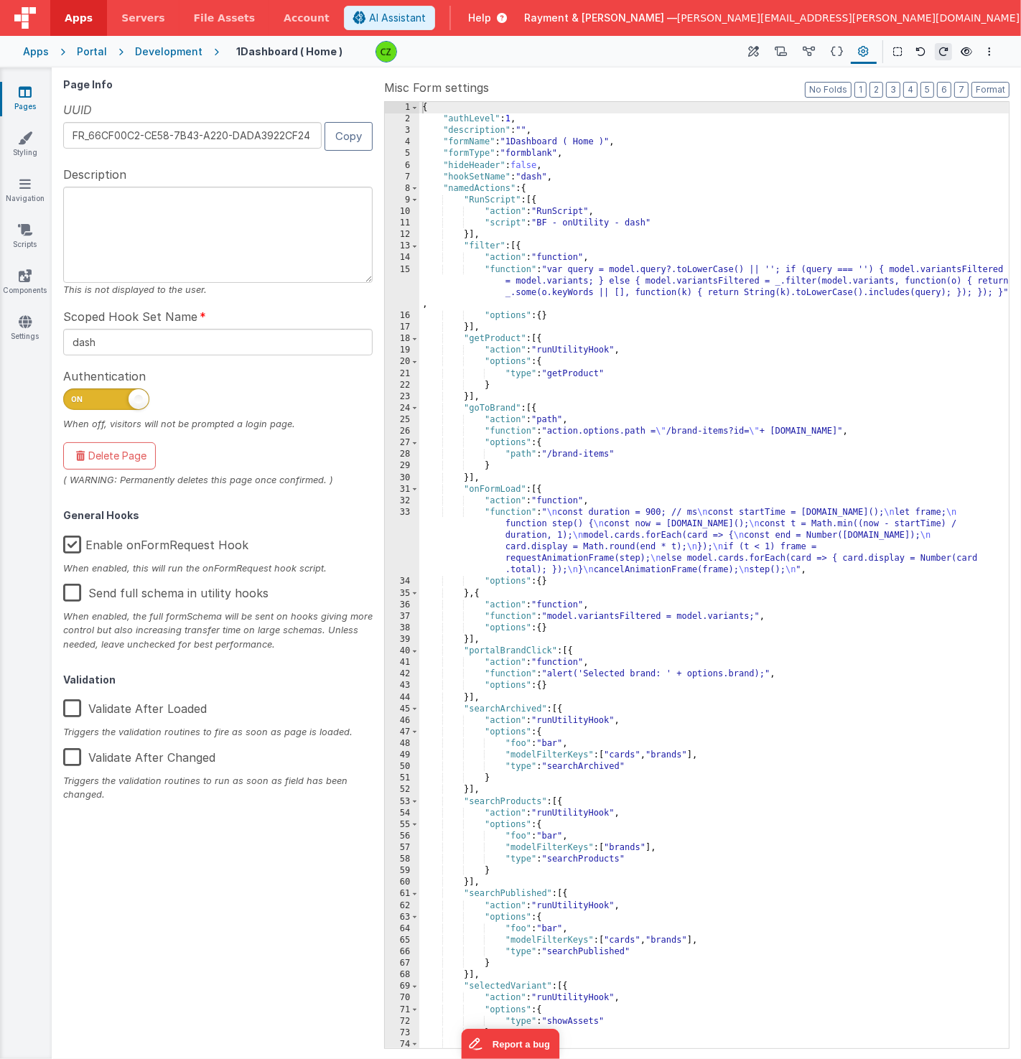
click at [19, 96] on icon at bounding box center [25, 92] width 13 height 14
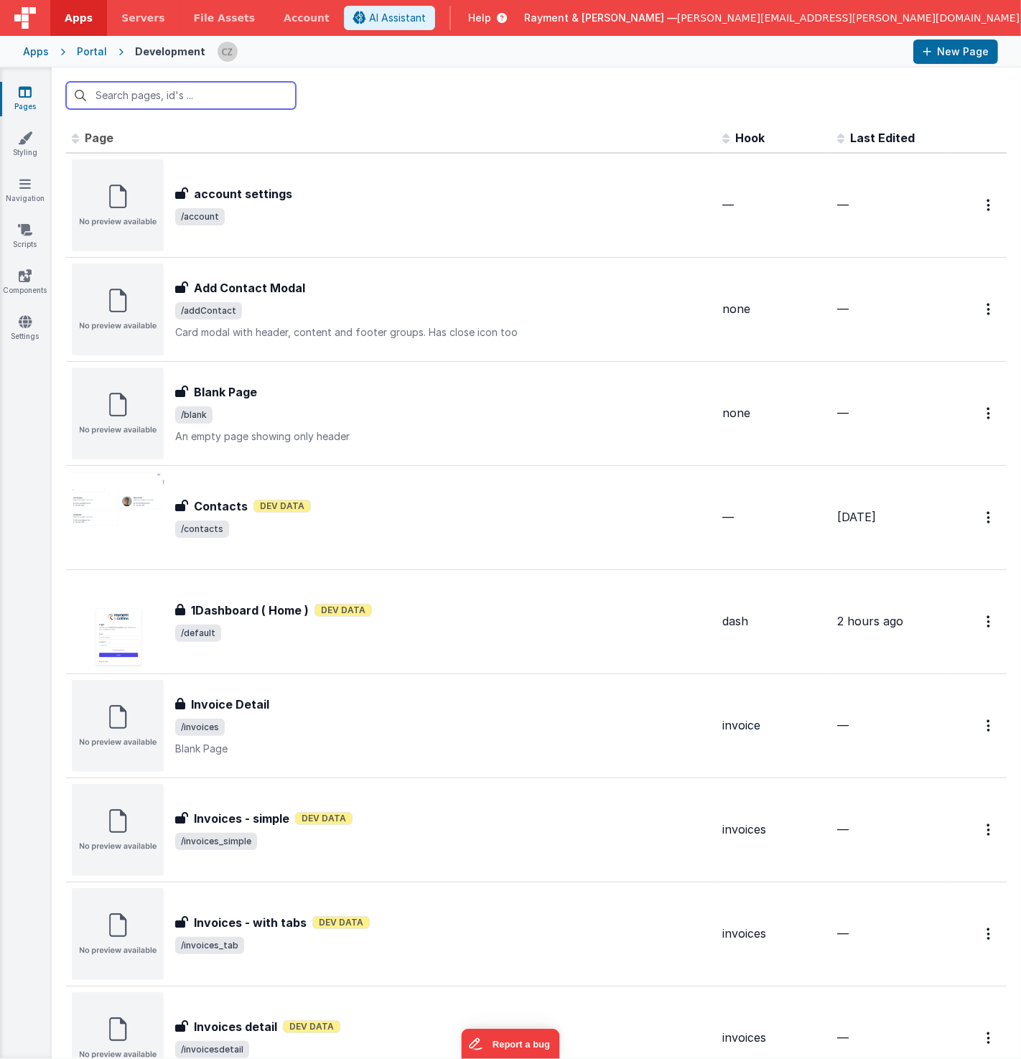
click at [171, 95] on input "text" at bounding box center [181, 95] width 230 height 27
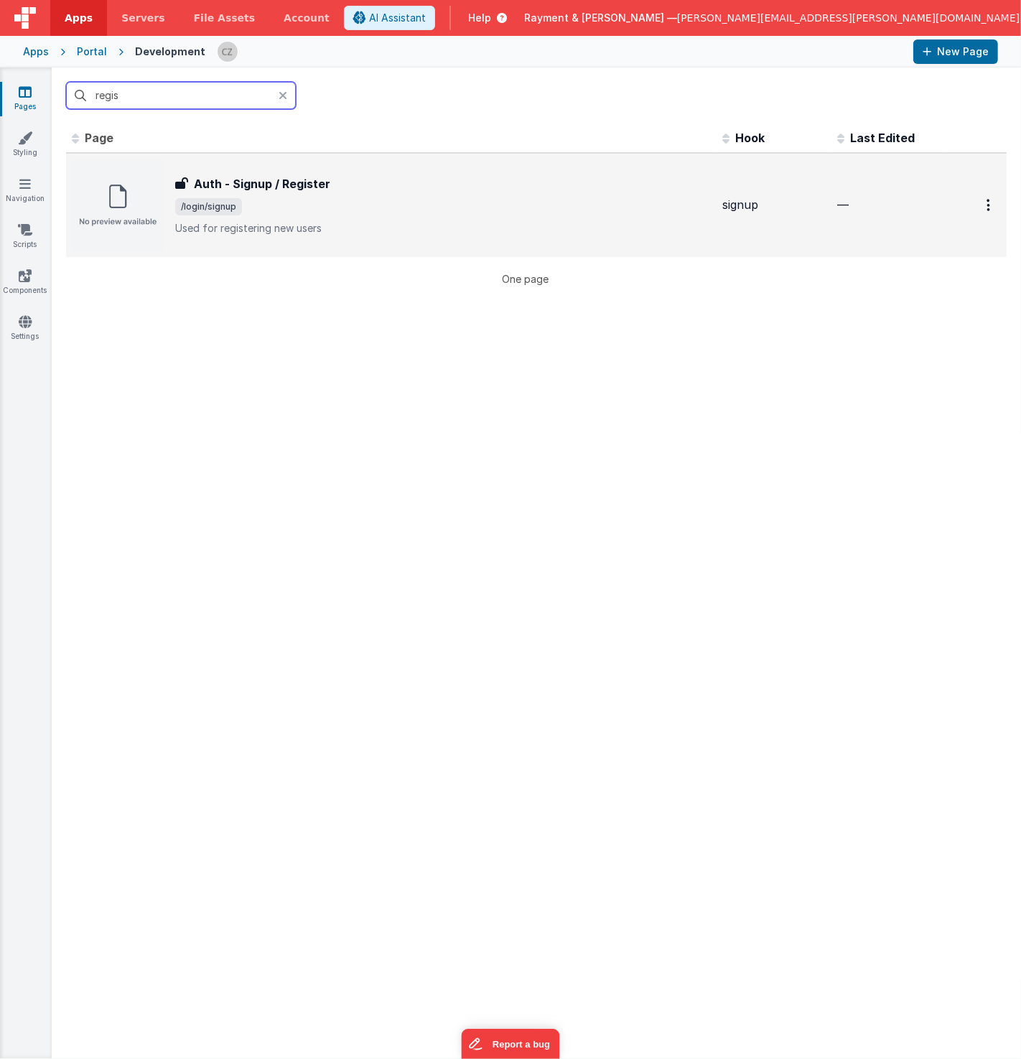
type input "regis"
click at [326, 194] on div "Auth - Signup / Register Auth - Signup / Register /login/signup Used for regist…" at bounding box center [443, 205] width 536 height 60
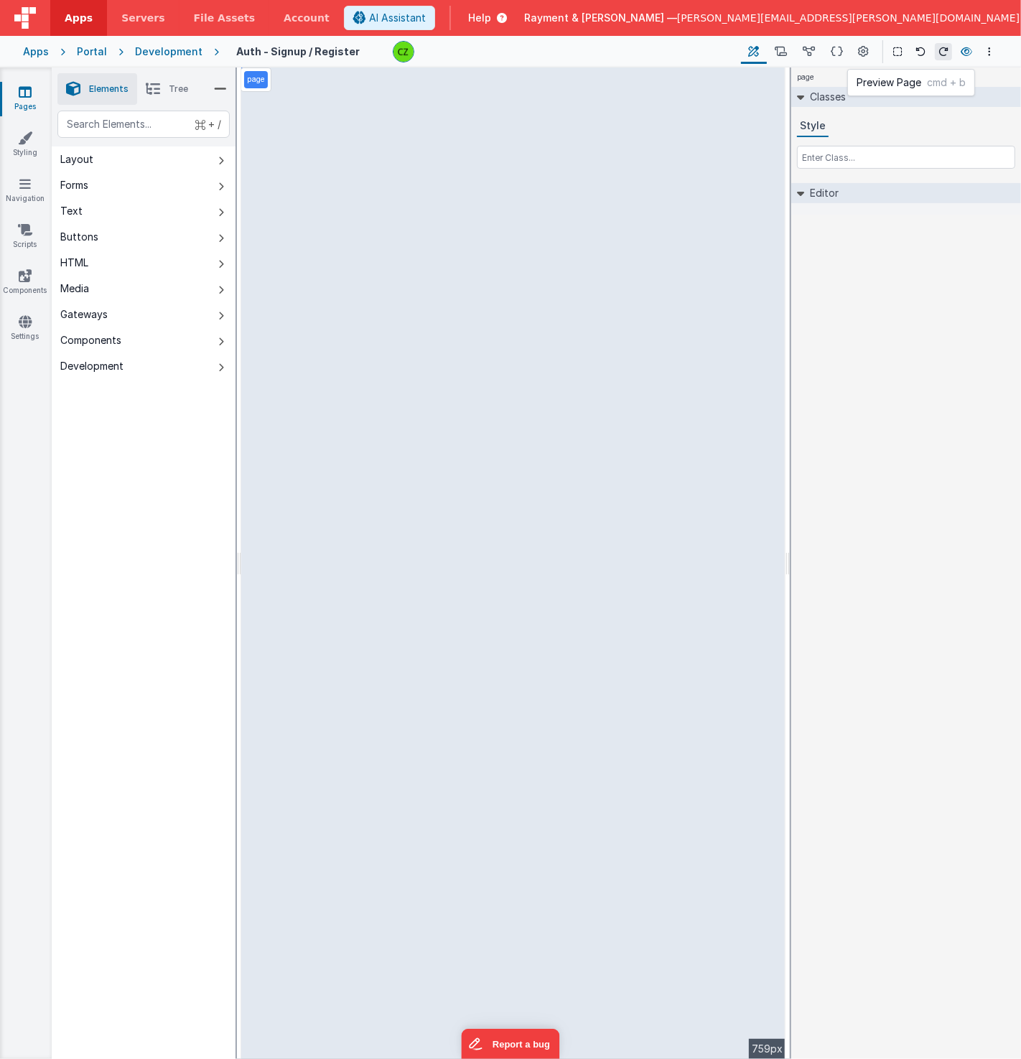
click at [969, 50] on icon at bounding box center [966, 52] width 11 height 10
click at [966, 49] on icon at bounding box center [966, 52] width 11 height 10
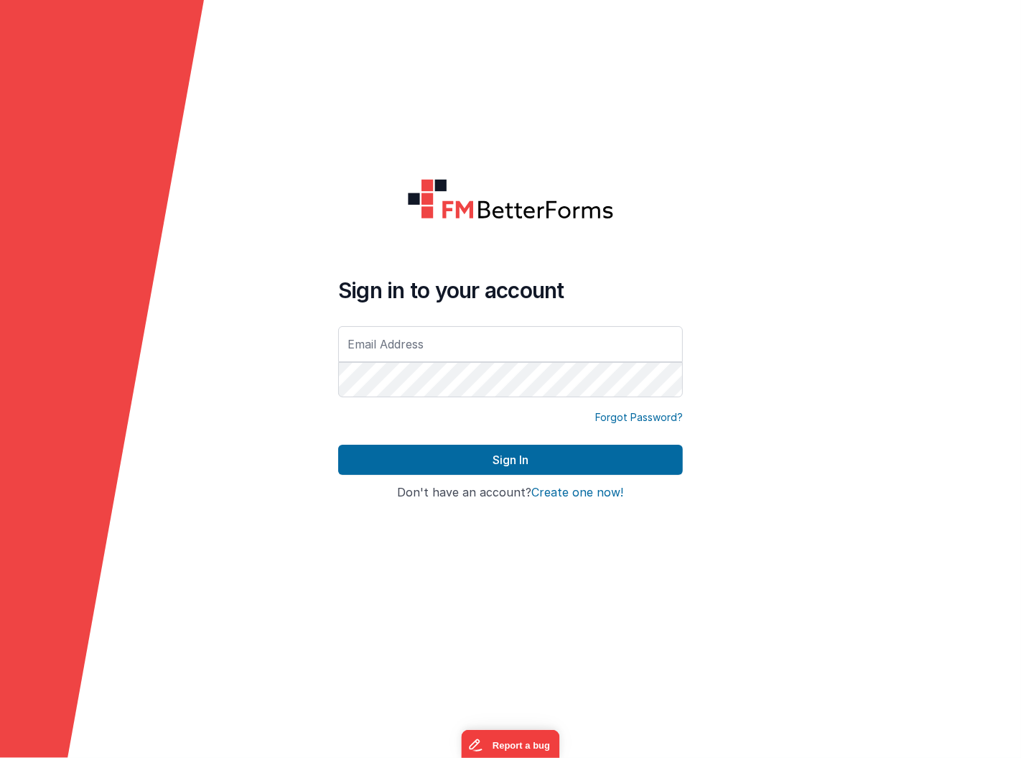
click at [263, 558] on form "Sign in to your account Forgot Password? Sign In Sign in with Google Don't have…" at bounding box center [510, 379] width 1021 height 758
click at [251, 326] on form "Sign in to your account Forgot Password? Sign In Sign in with Google Don't have…" at bounding box center [510, 379] width 1021 height 758
click at [396, 332] on input "text" at bounding box center [510, 344] width 345 height 36
type input "[PERSON_NAME][EMAIL_ADDRESS][PERSON_NAME][DOMAIN_NAME]"
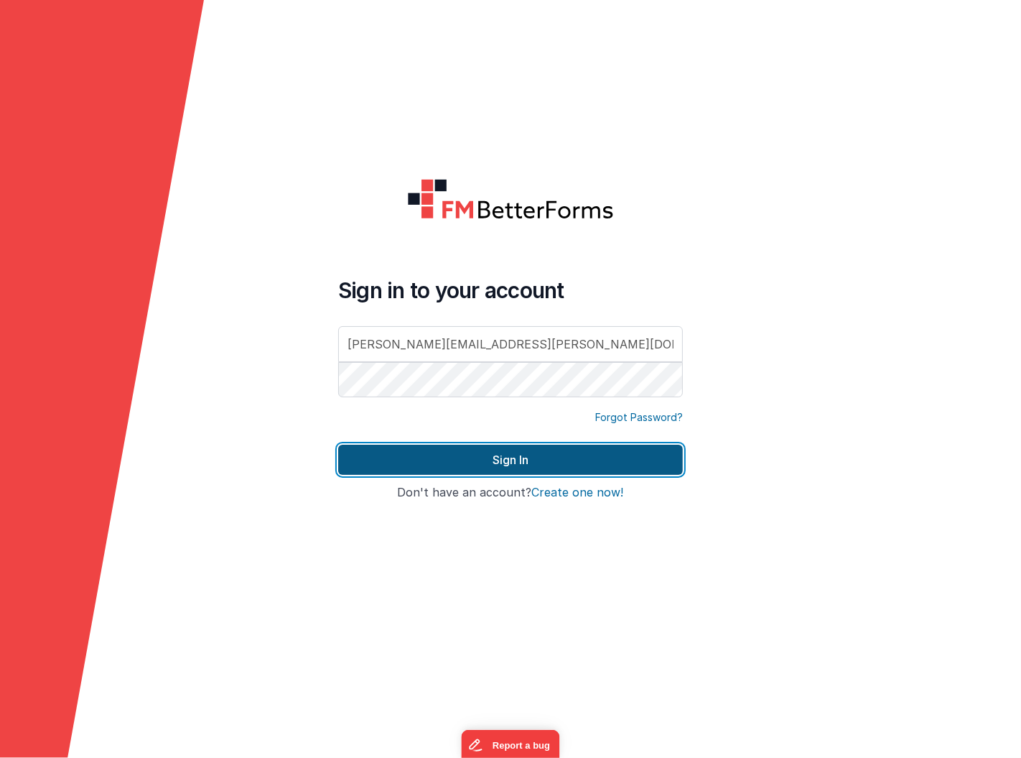
click at [494, 453] on button "Sign In" at bounding box center [510, 460] width 345 height 30
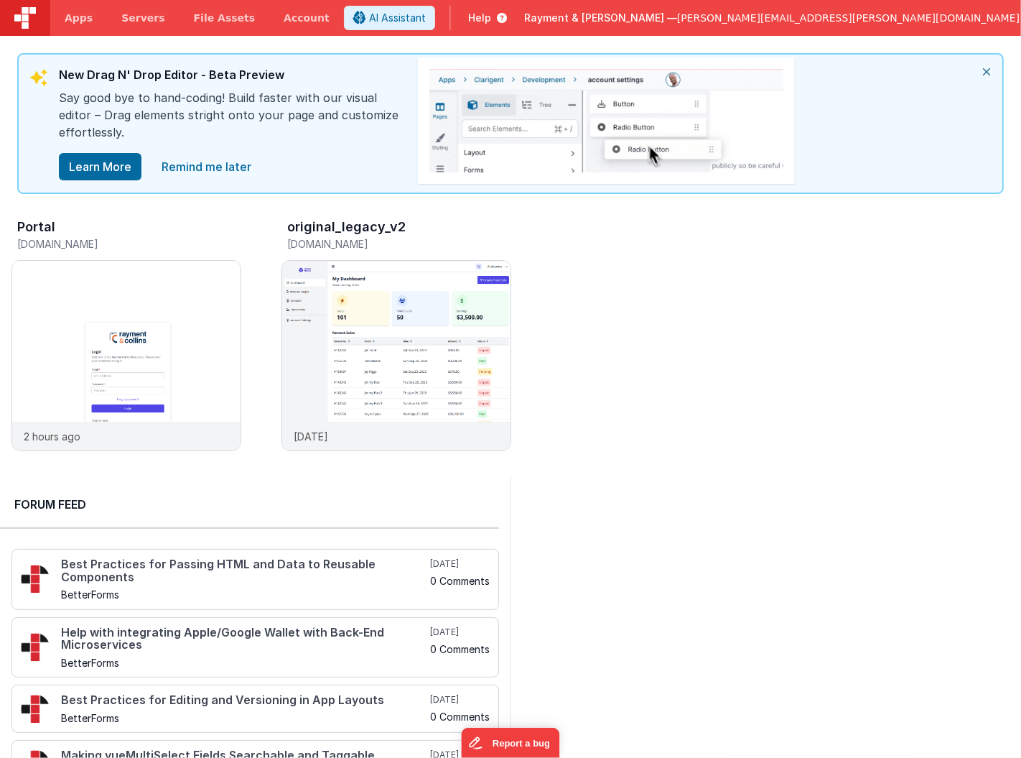
click at [991, 62] on icon "close" at bounding box center [987, 72] width 32 height 34
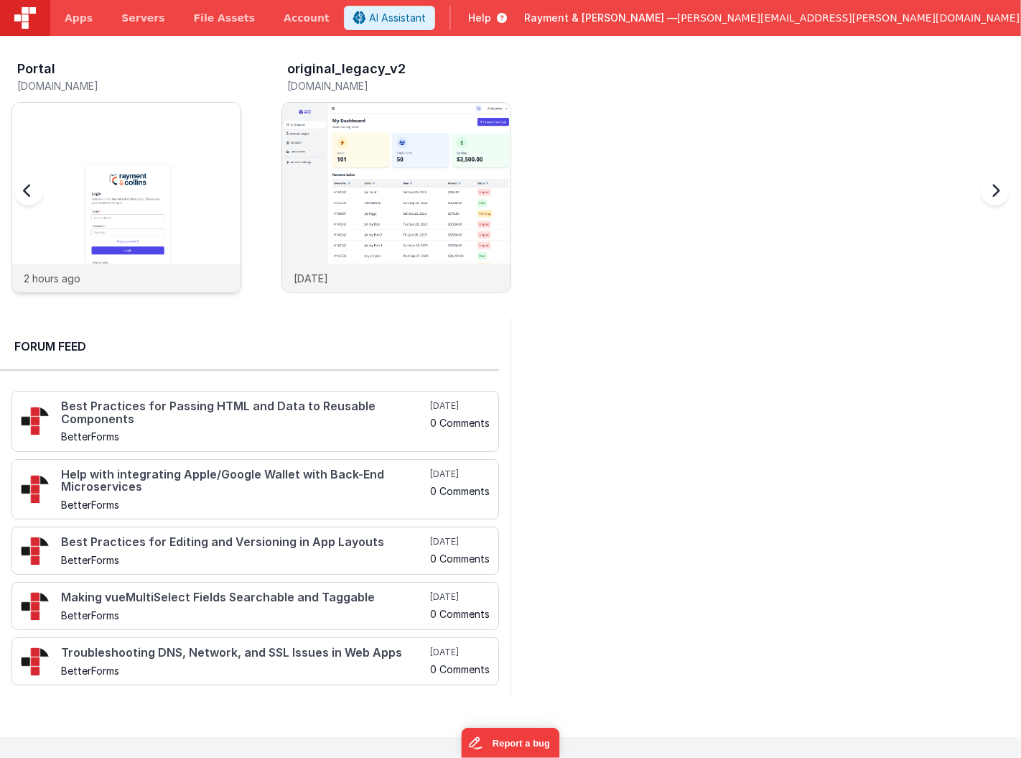
click at [238, 169] on img at bounding box center [126, 217] width 228 height 228
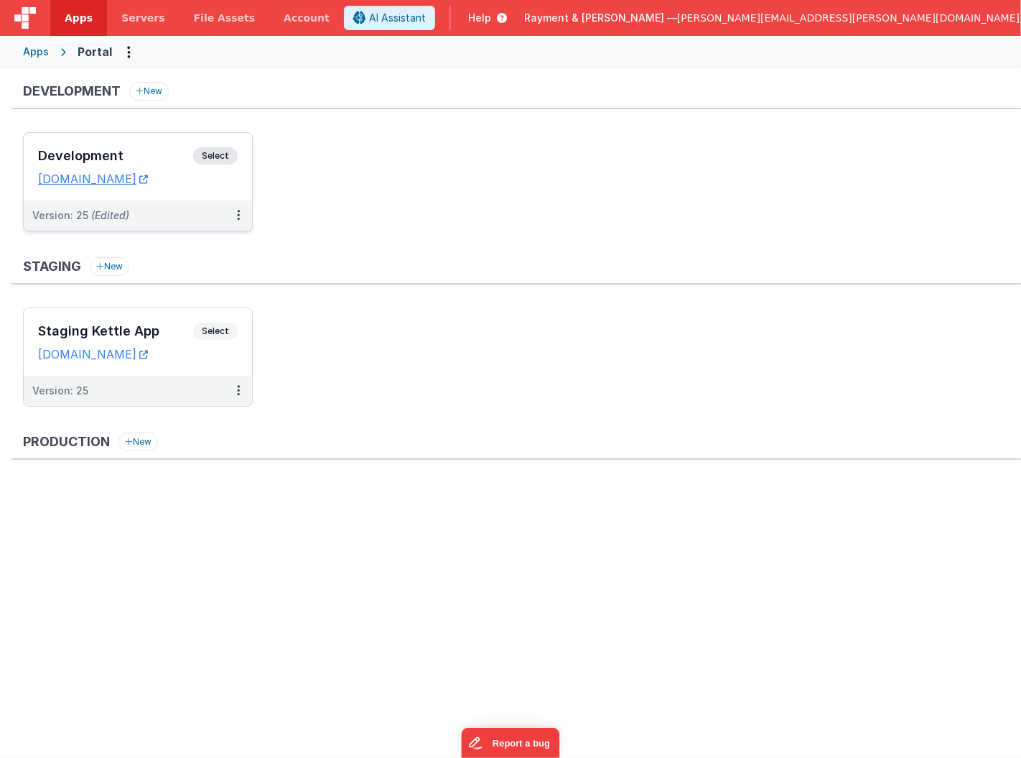
click at [147, 147] on div "Development Select" at bounding box center [138, 159] width 200 height 24
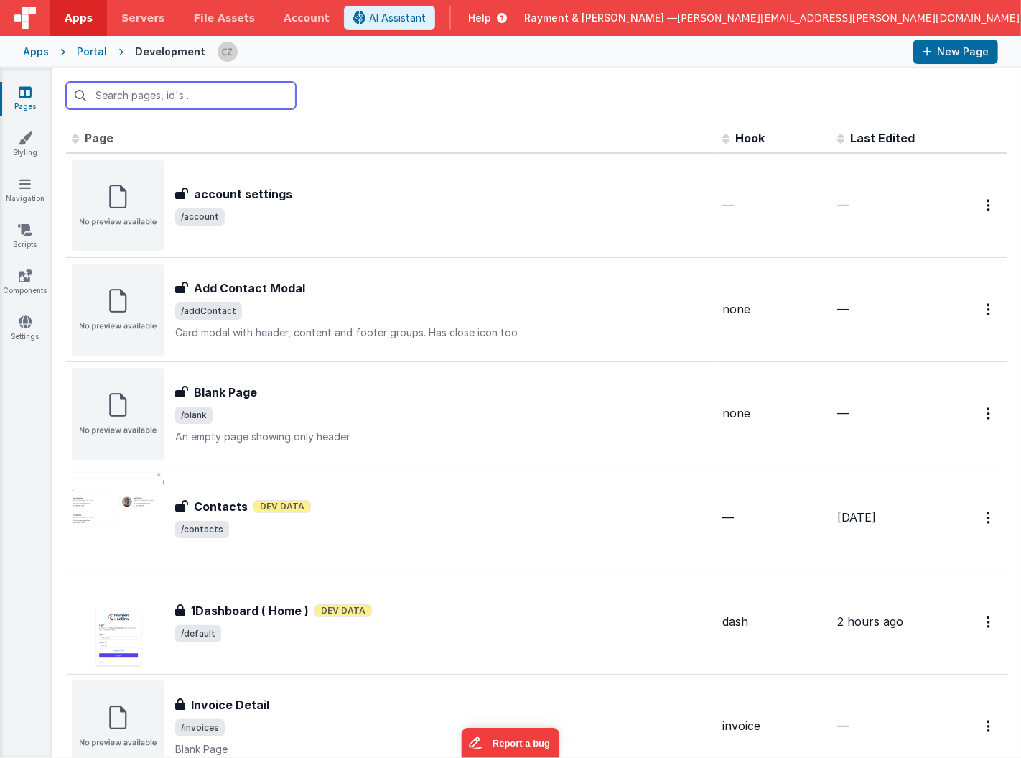
click at [148, 92] on input "text" at bounding box center [181, 95] width 230 height 27
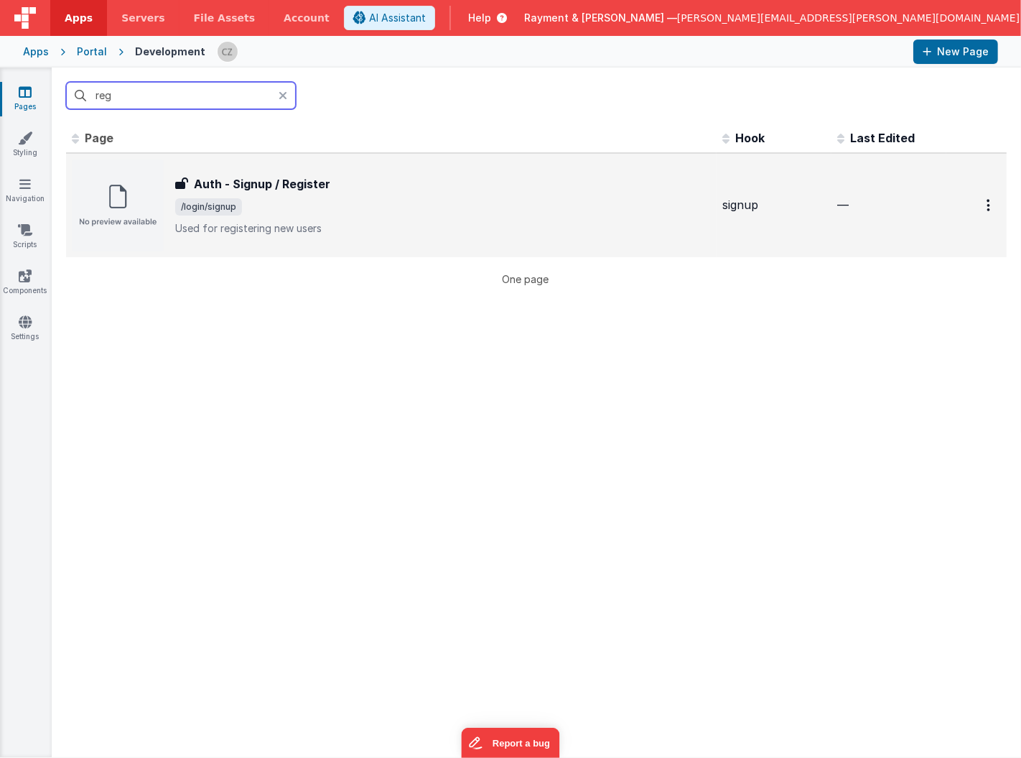
type input "reg"
click at [320, 194] on div "Auth - Signup / Register Auth - Signup / Register /login/signup Used for regist…" at bounding box center [443, 205] width 536 height 60
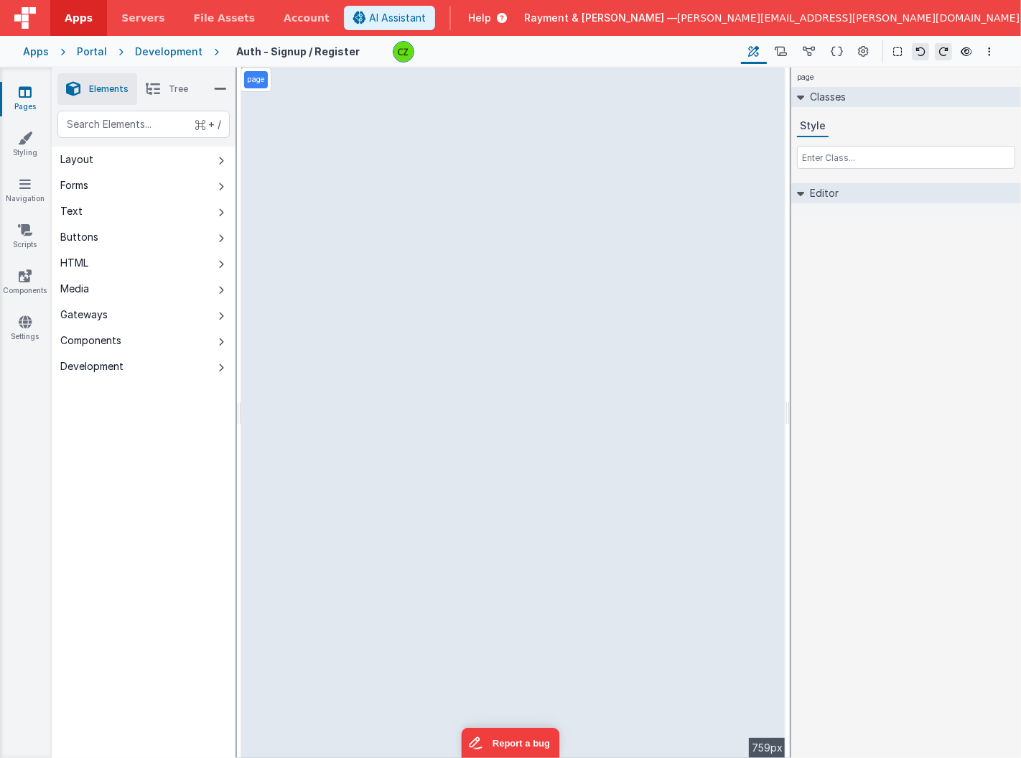
click at [845, 332] on div "page Classes Style Editor DEV: Focus DEV: builderToggleConditionalCSS DEV: Remo…" at bounding box center [906, 413] width 230 height 690
select select "email"
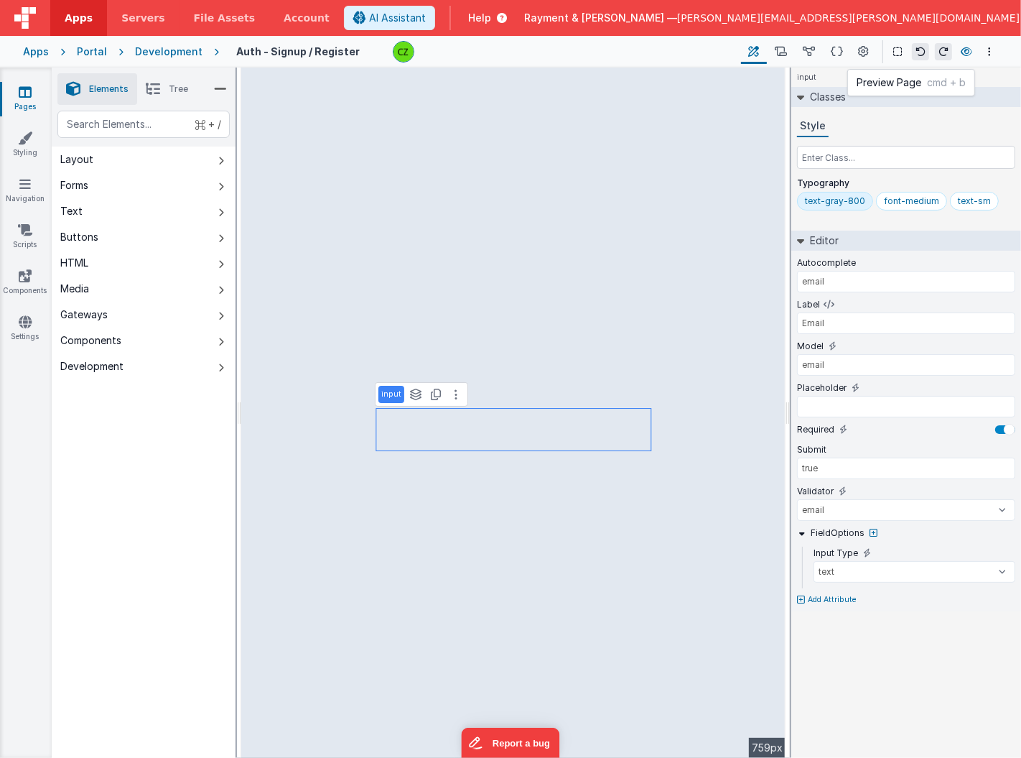
click at [963, 51] on icon at bounding box center [966, 52] width 11 height 10
click at [29, 89] on icon at bounding box center [25, 92] width 13 height 14
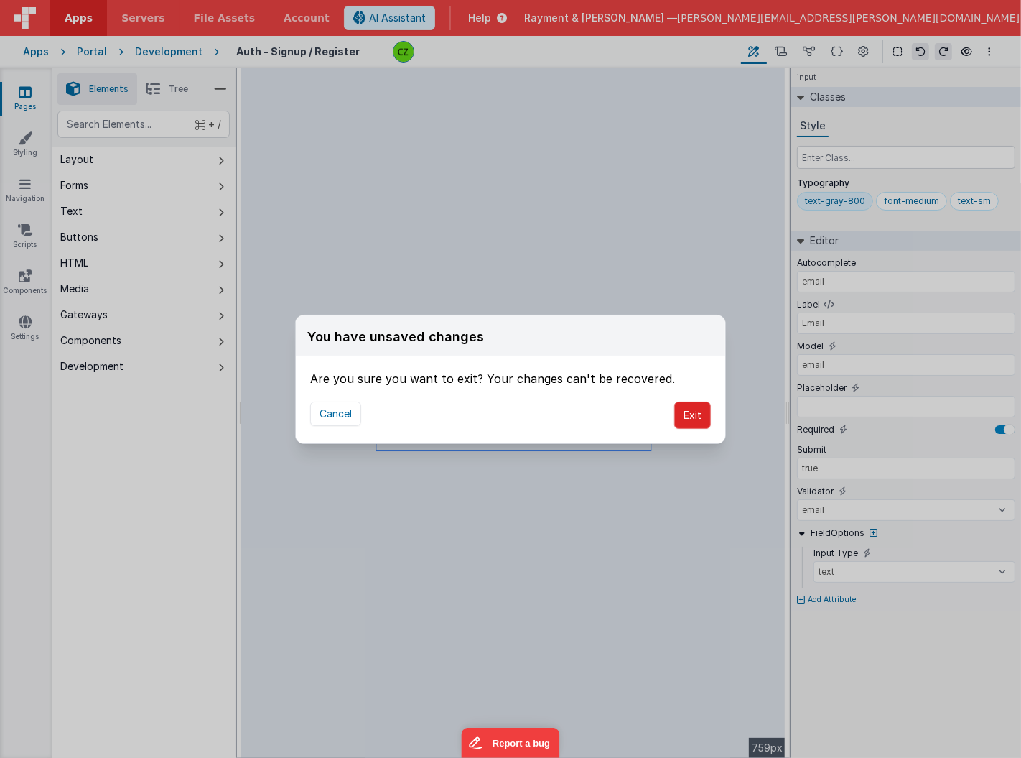
click at [692, 411] on button "Exit" at bounding box center [692, 414] width 37 height 27
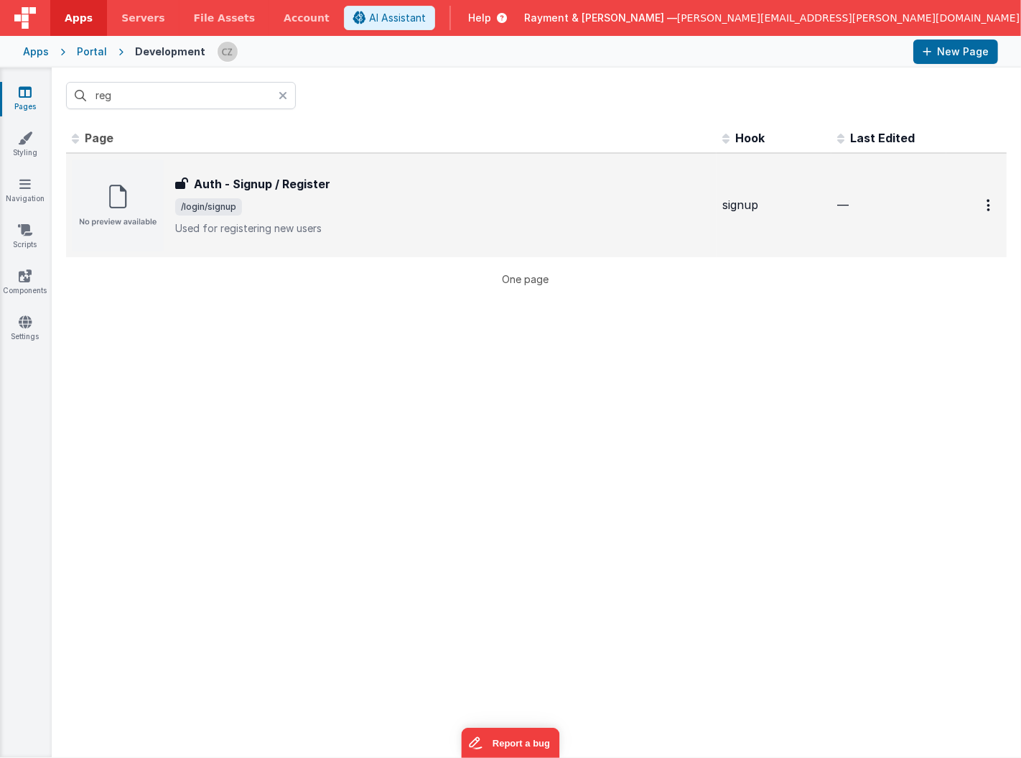
click at [330, 201] on span "/login/signup" at bounding box center [443, 206] width 536 height 17
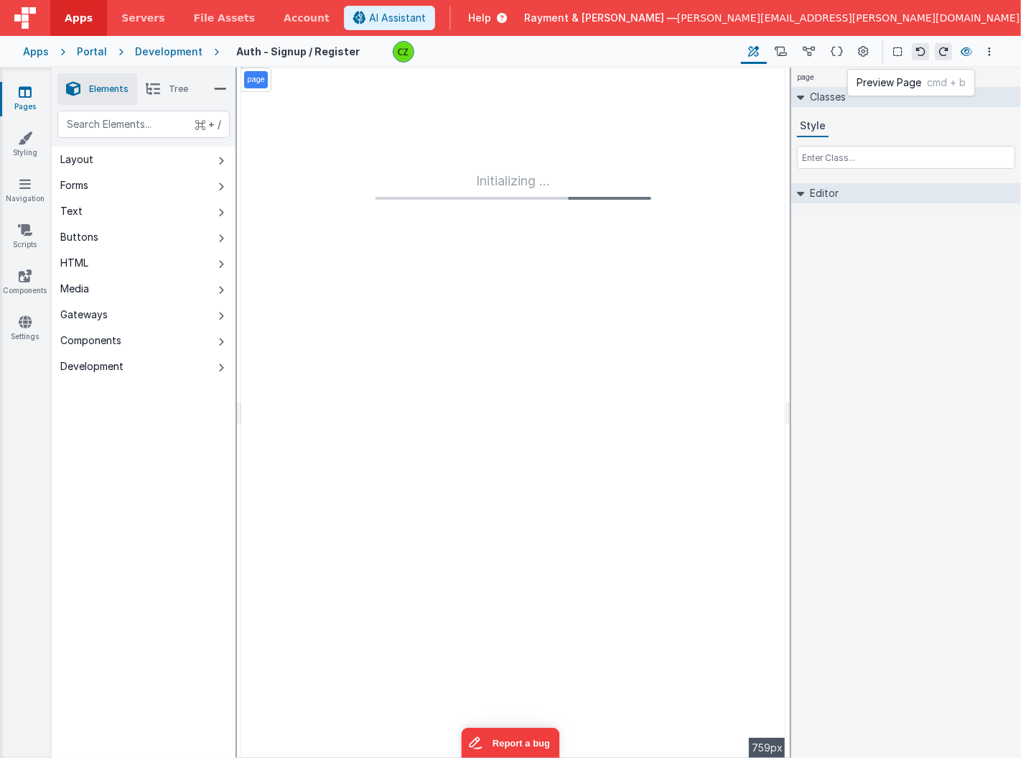
click at [968, 49] on icon at bounding box center [966, 52] width 11 height 10
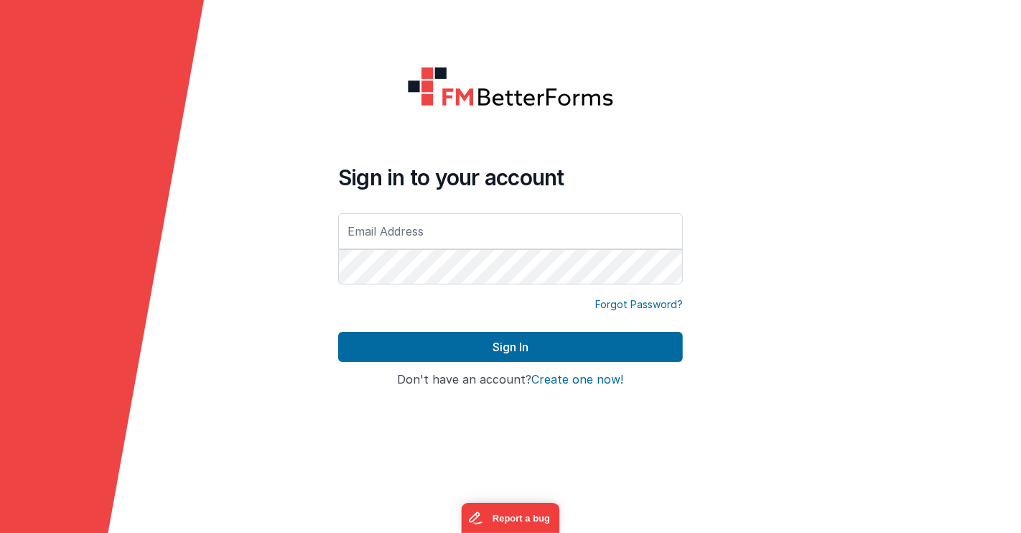
click at [170, 437] on icon at bounding box center [102, 266] width 204 height 533
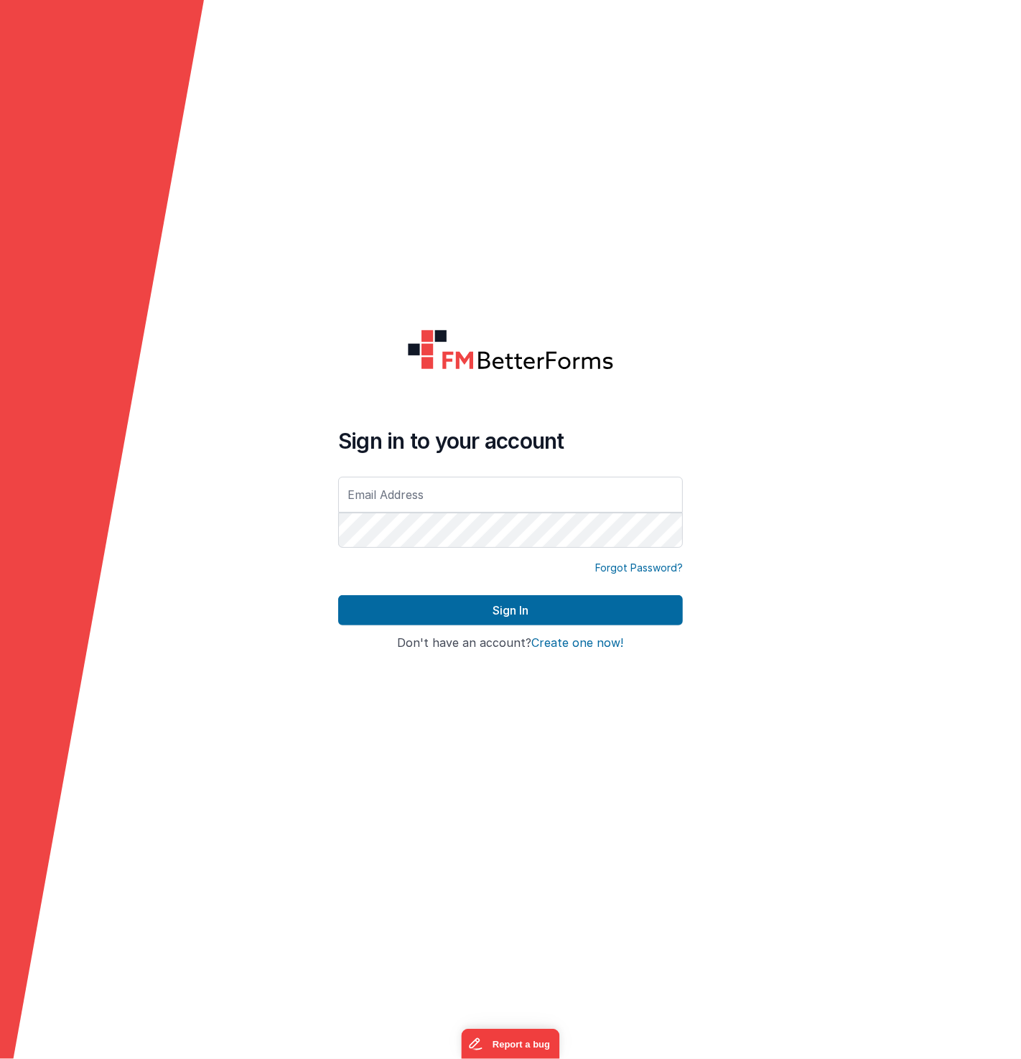
click at [212, 261] on form "Sign in to your account Forgot Password? Sign In Sign in with Google Don't have…" at bounding box center [510, 529] width 1021 height 1059
click at [226, 542] on form "Sign in to your account Forgot Password? Sign In Sign in with Google Don't have…" at bounding box center [510, 529] width 1021 height 1059
click at [389, 501] on input "text" at bounding box center [510, 495] width 345 height 36
type input "[PERSON_NAME][EMAIL_ADDRESS][PERSON_NAME][DOMAIN_NAME]"
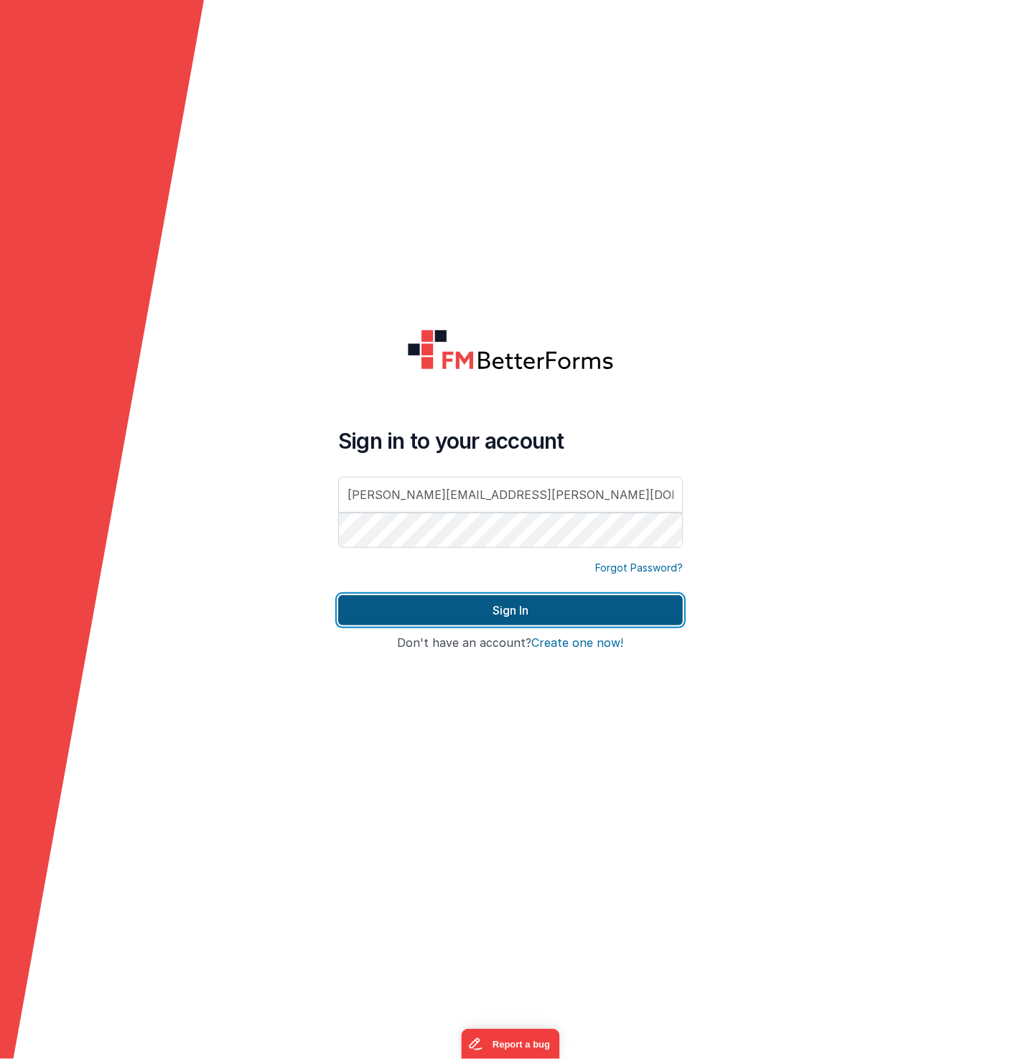
click at [498, 611] on button "Sign In" at bounding box center [510, 610] width 345 height 30
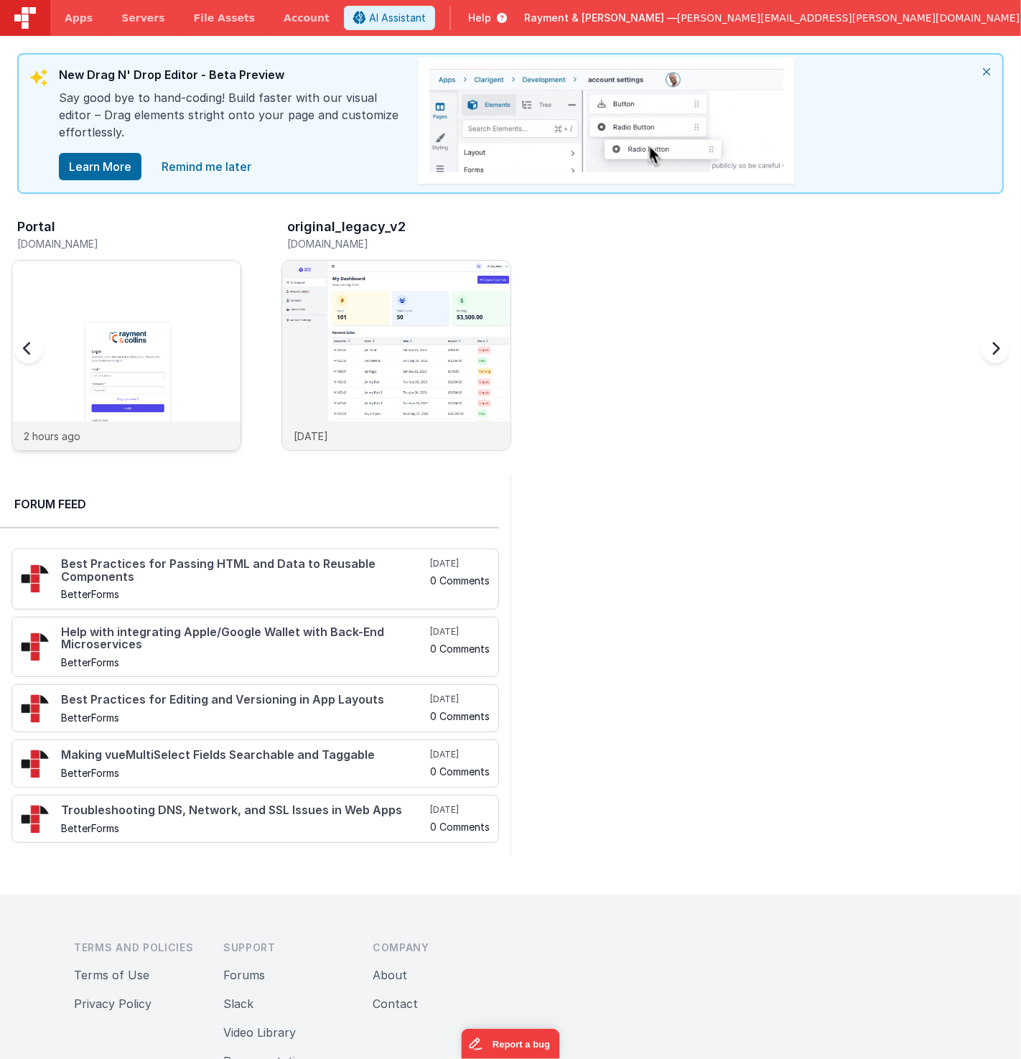
click at [73, 284] on img at bounding box center [126, 375] width 228 height 228
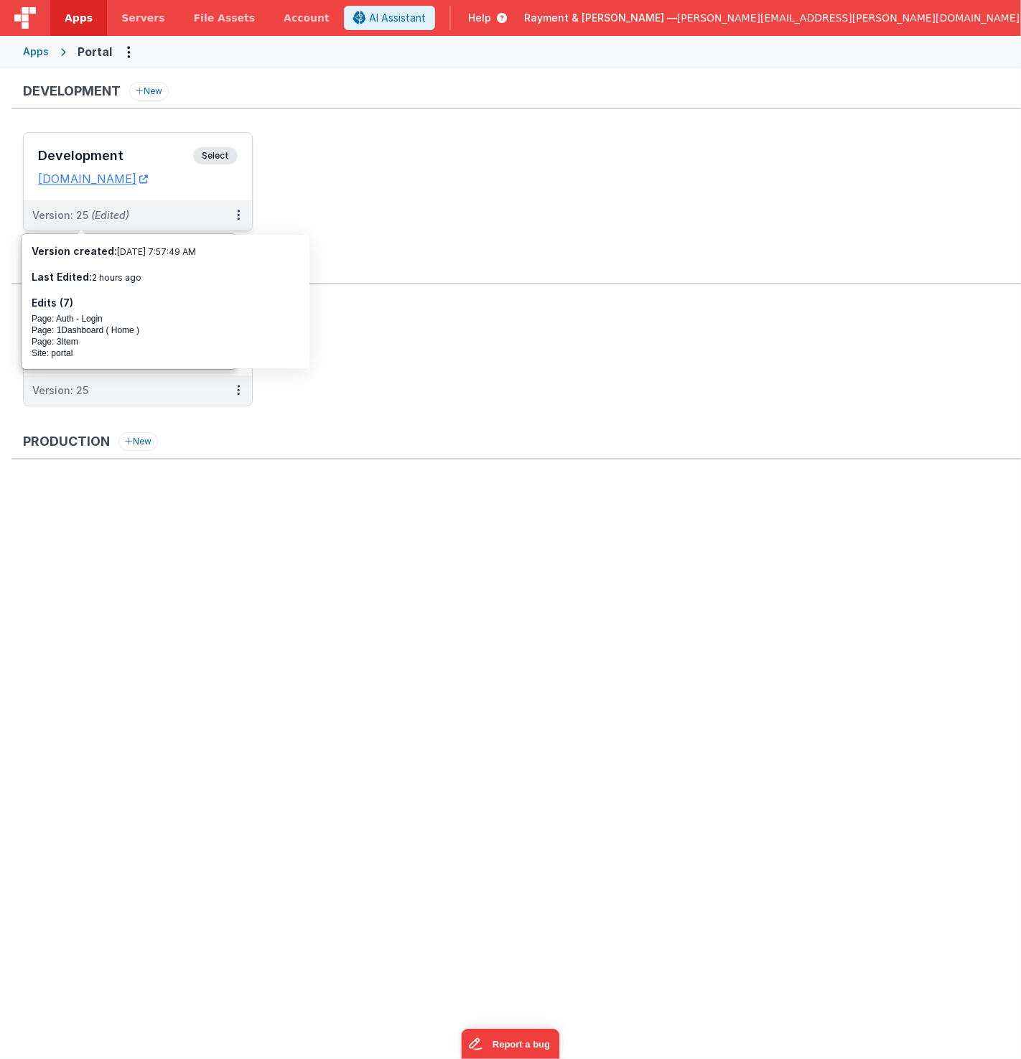
click at [147, 151] on h3 "Development" at bounding box center [115, 156] width 155 height 14
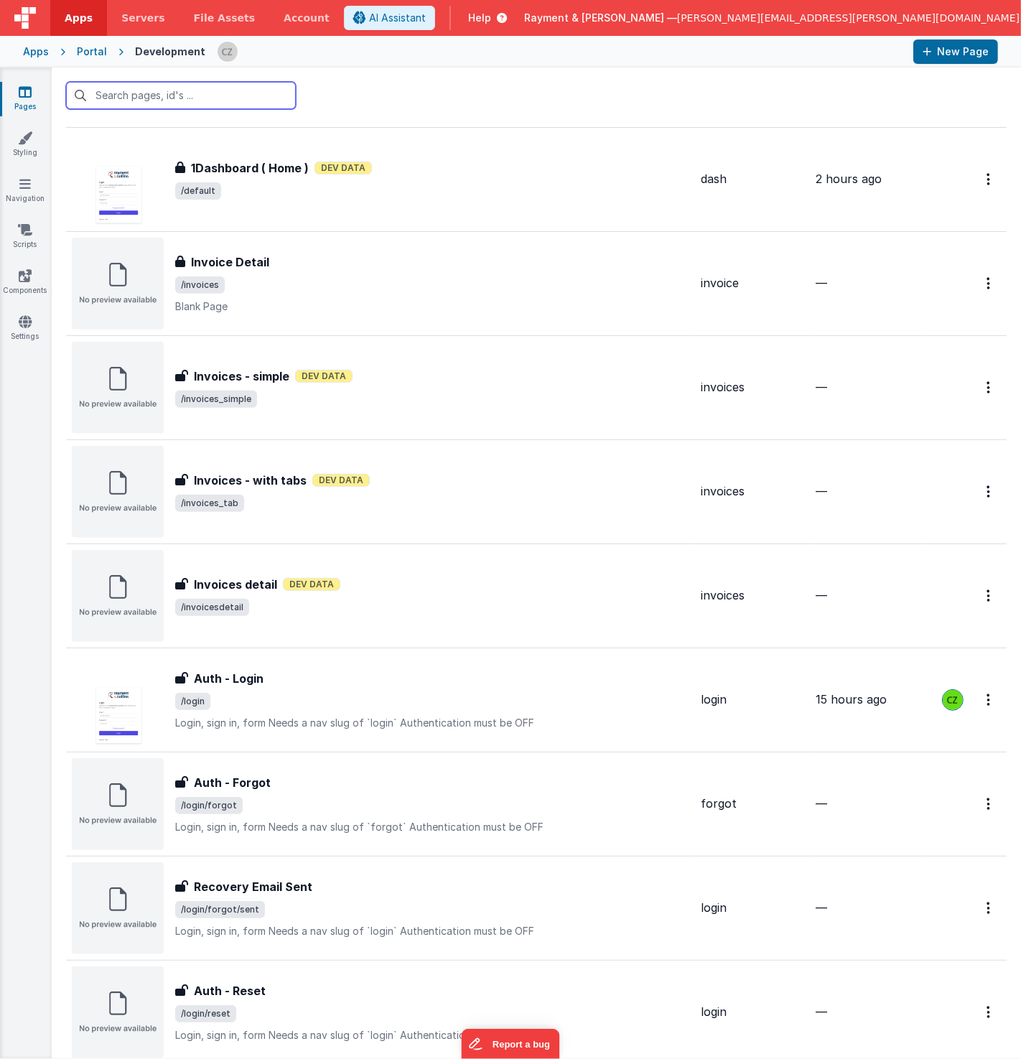
scroll to position [755, 0]
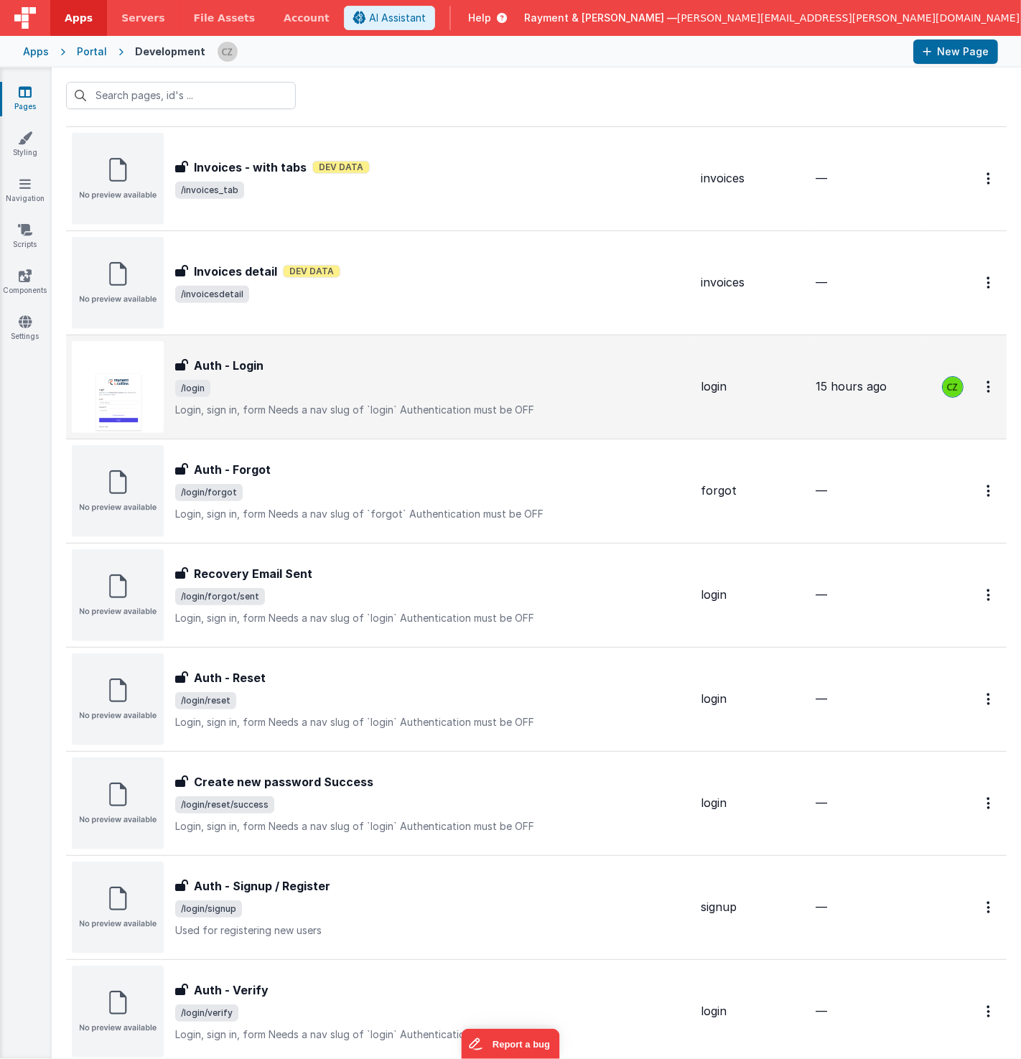
click at [513, 358] on div "Auth - Login" at bounding box center [432, 365] width 514 height 17
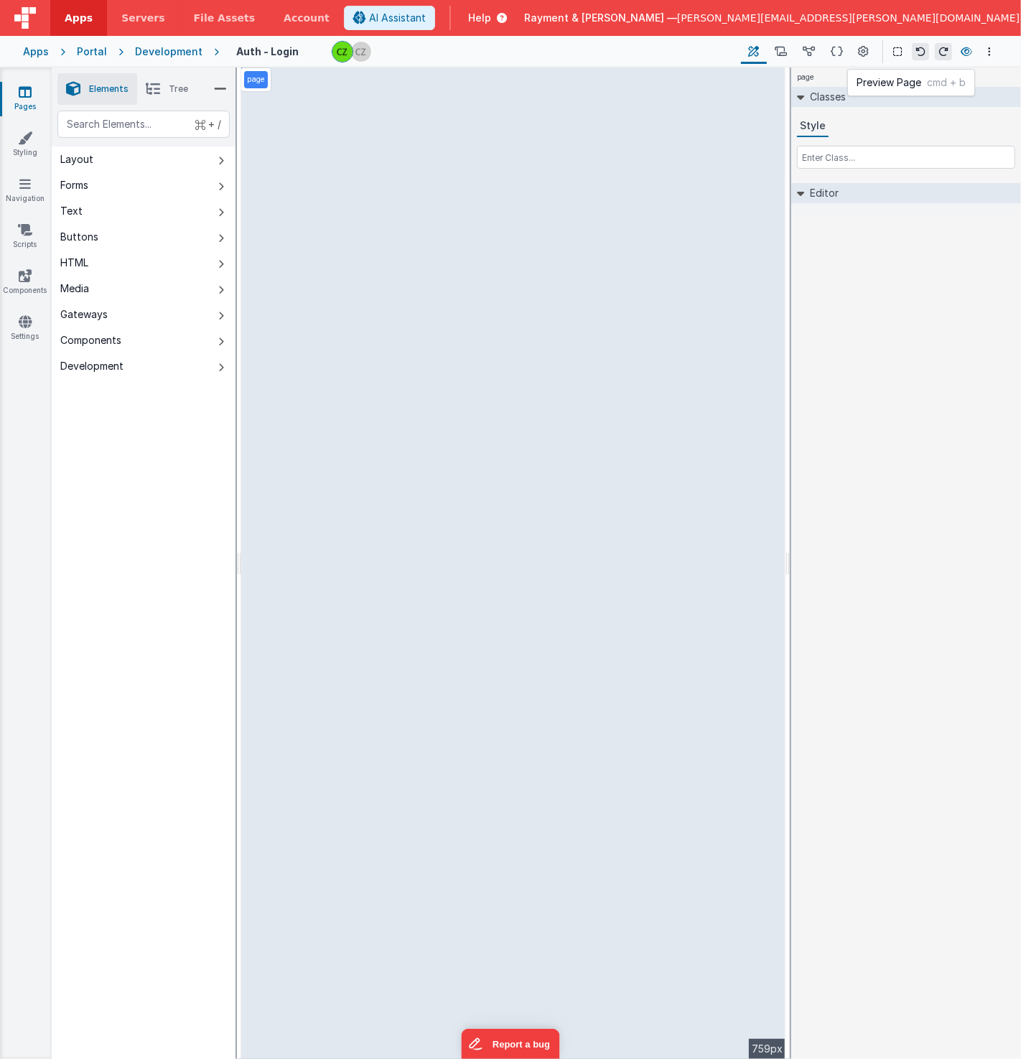
click at [967, 51] on icon at bounding box center [966, 52] width 11 height 10
click at [24, 92] on icon at bounding box center [25, 92] width 13 height 14
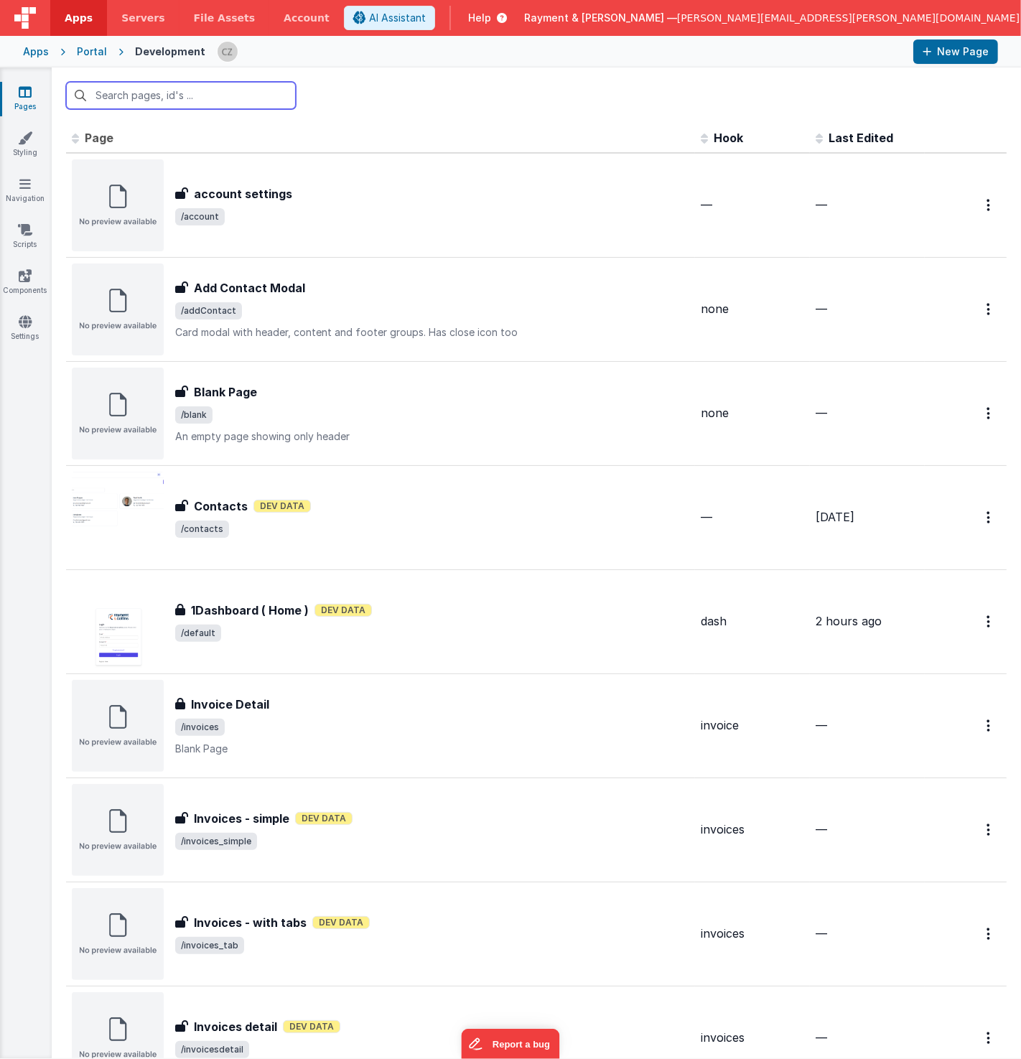
click at [191, 98] on input "text" at bounding box center [181, 95] width 230 height 27
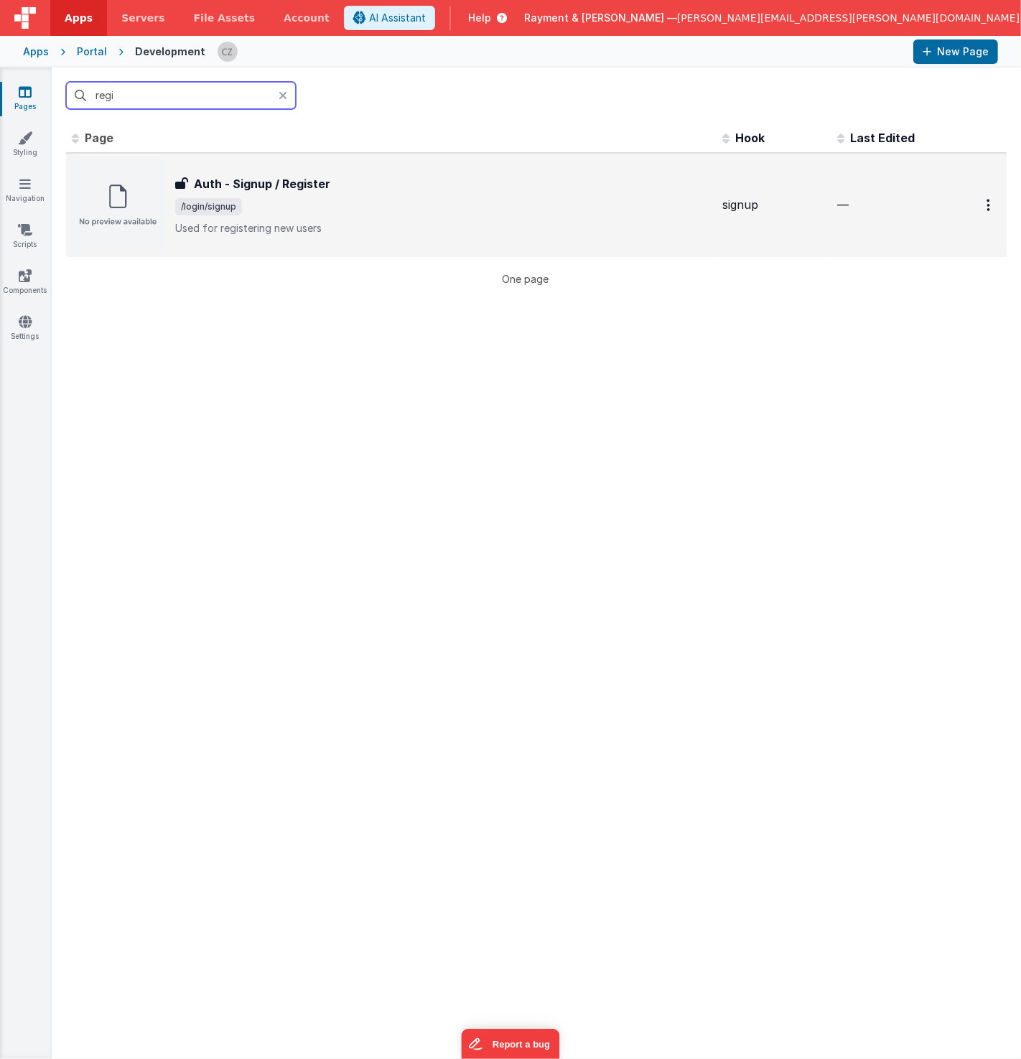
type input "regi"
click at [289, 189] on h3 "Auth - Signup / Register" at bounding box center [262, 183] width 136 height 17
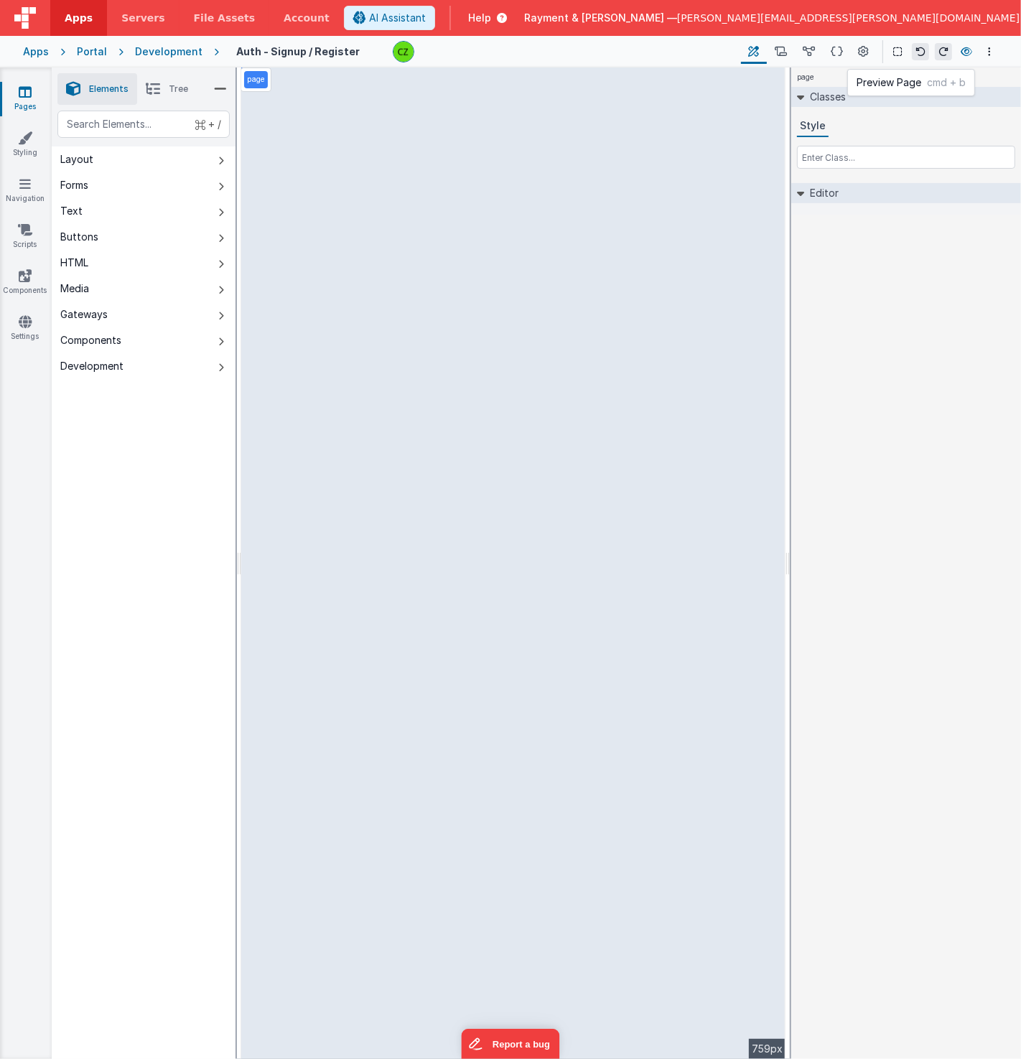
click at [968, 52] on icon at bounding box center [966, 52] width 11 height 10
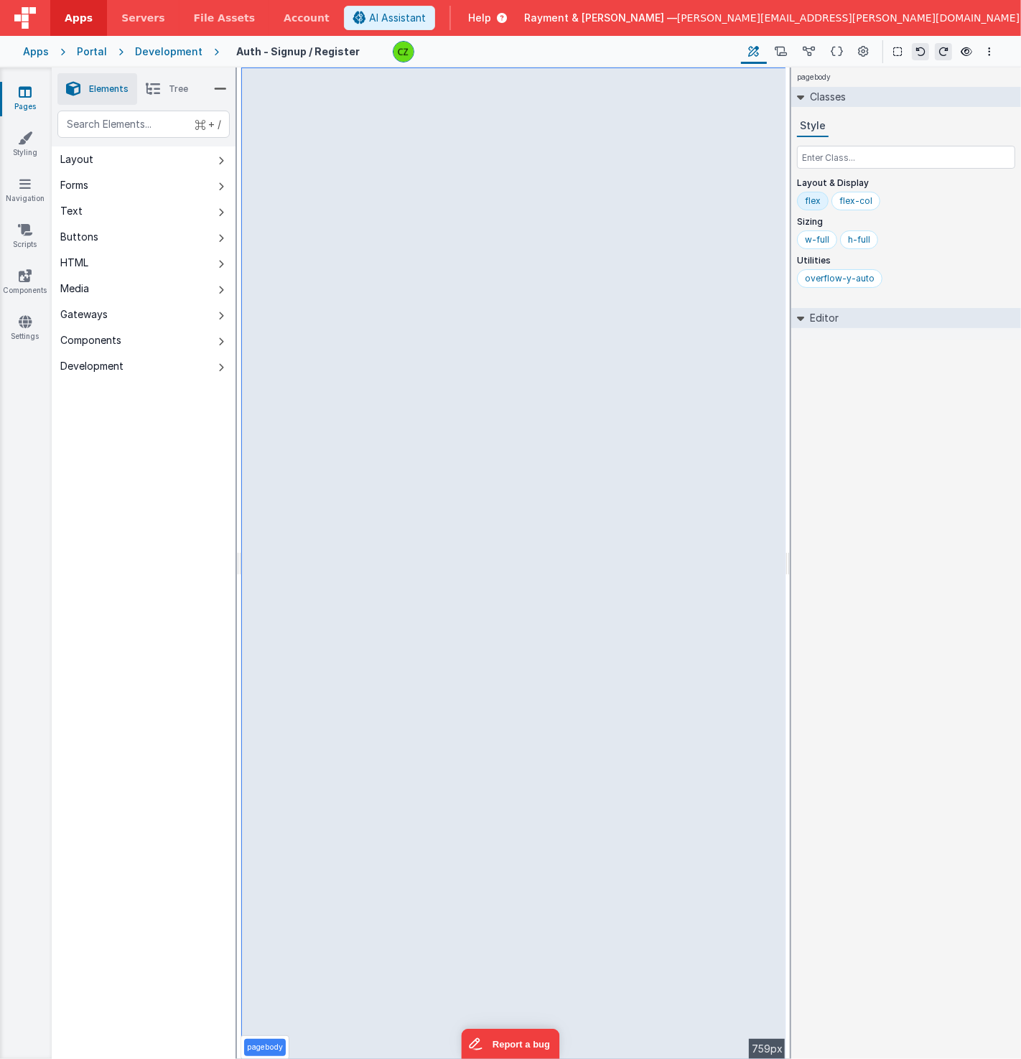
click at [15, 83] on div "Pages Styling Navigation Scripts Components Settings" at bounding box center [26, 564] width 52 height 992
click at [25, 88] on icon at bounding box center [25, 92] width 13 height 14
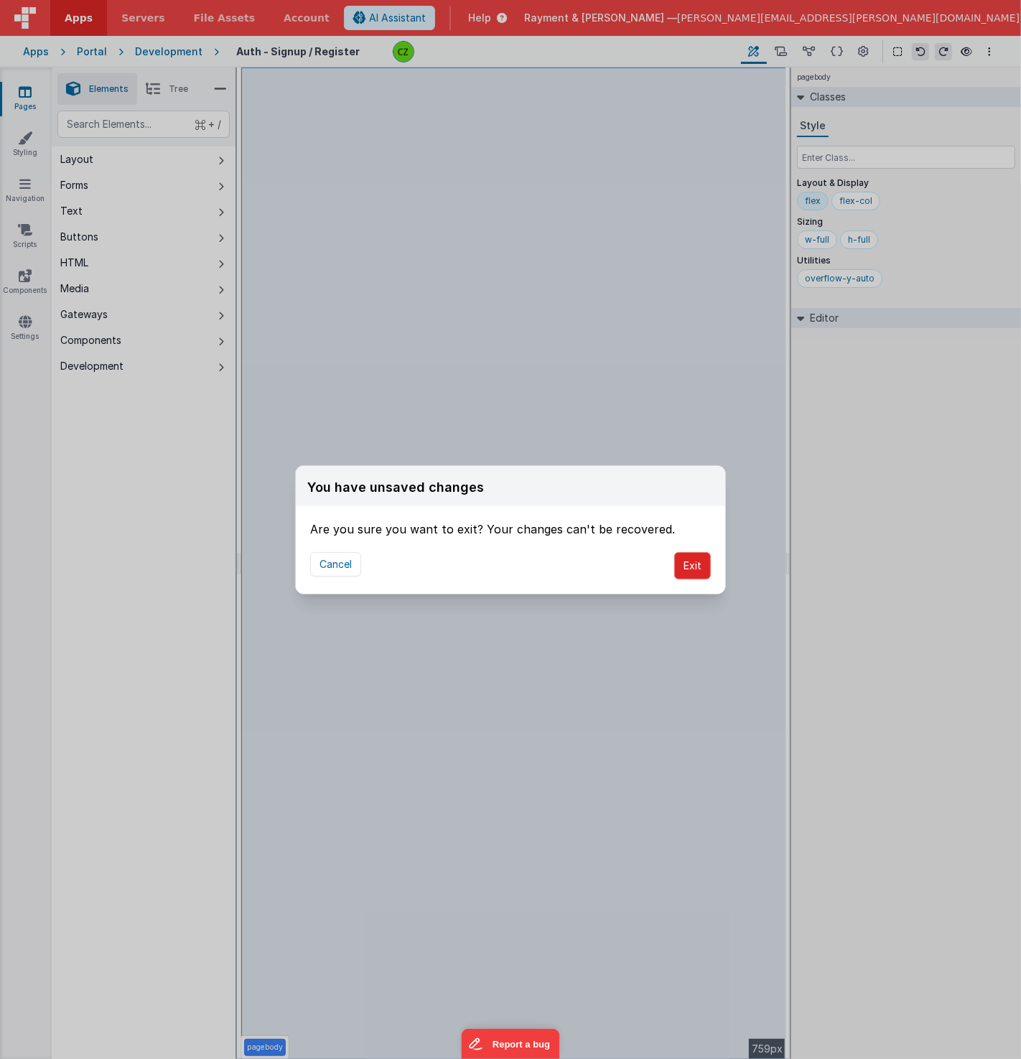
click at [710, 567] on button "Exit" at bounding box center [692, 565] width 37 height 27
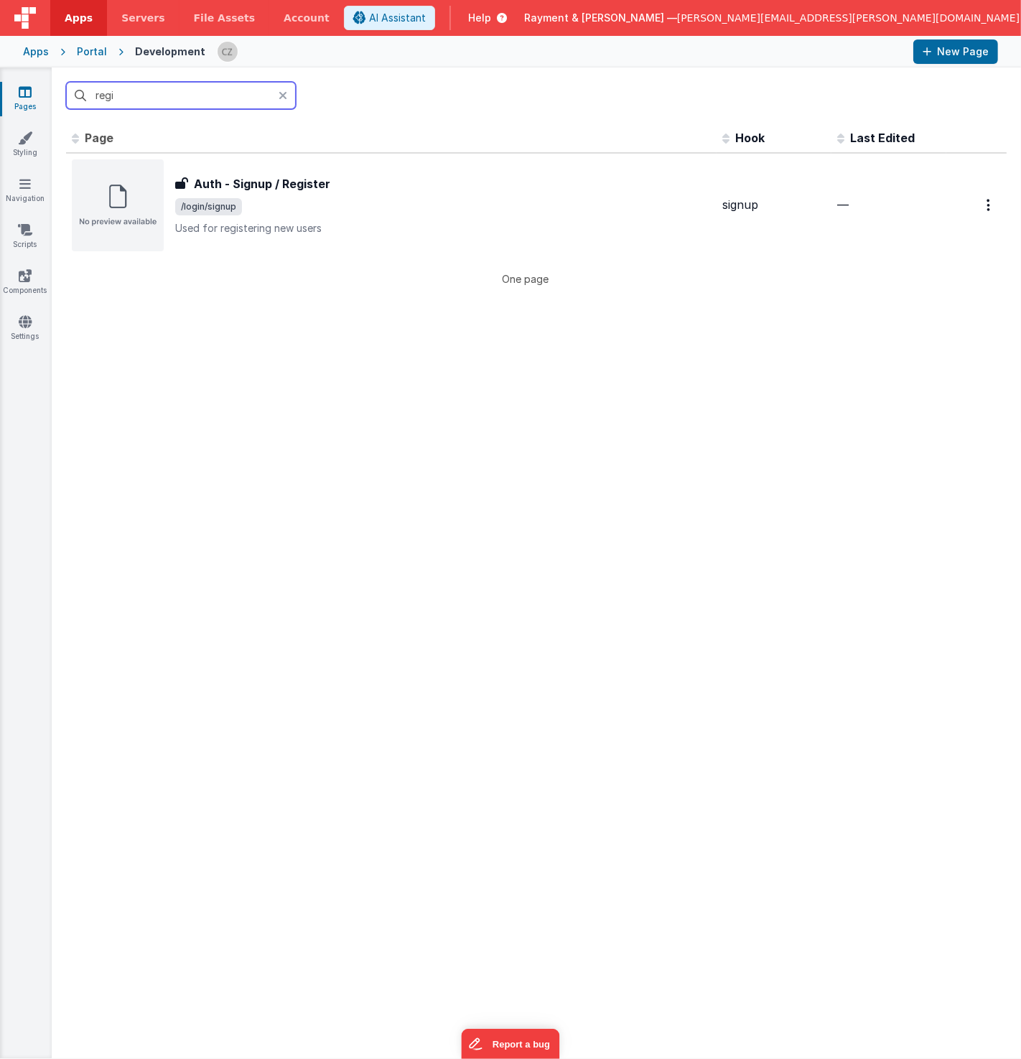
click at [182, 90] on input "regi" at bounding box center [181, 95] width 230 height 27
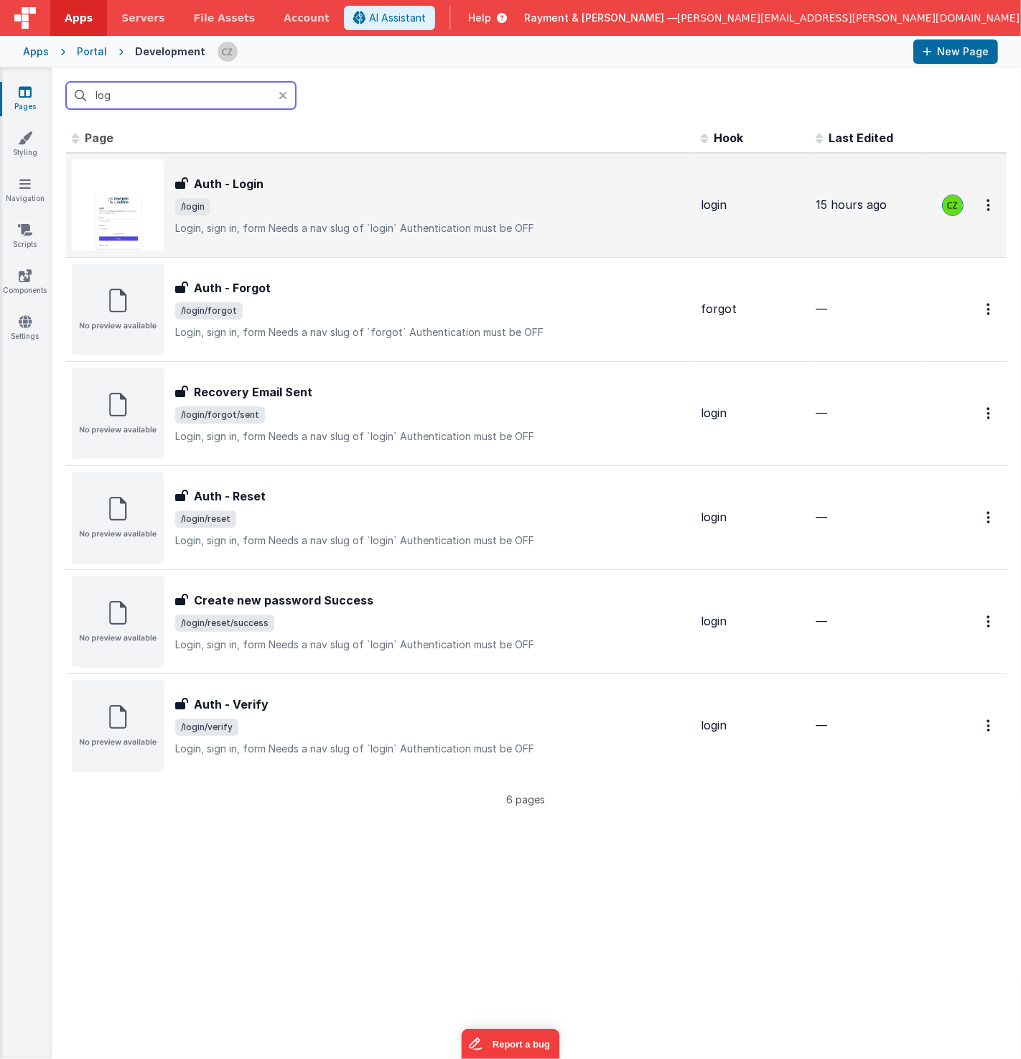
type input "log"
click at [276, 190] on div "Auth - Login" at bounding box center [432, 183] width 514 height 17
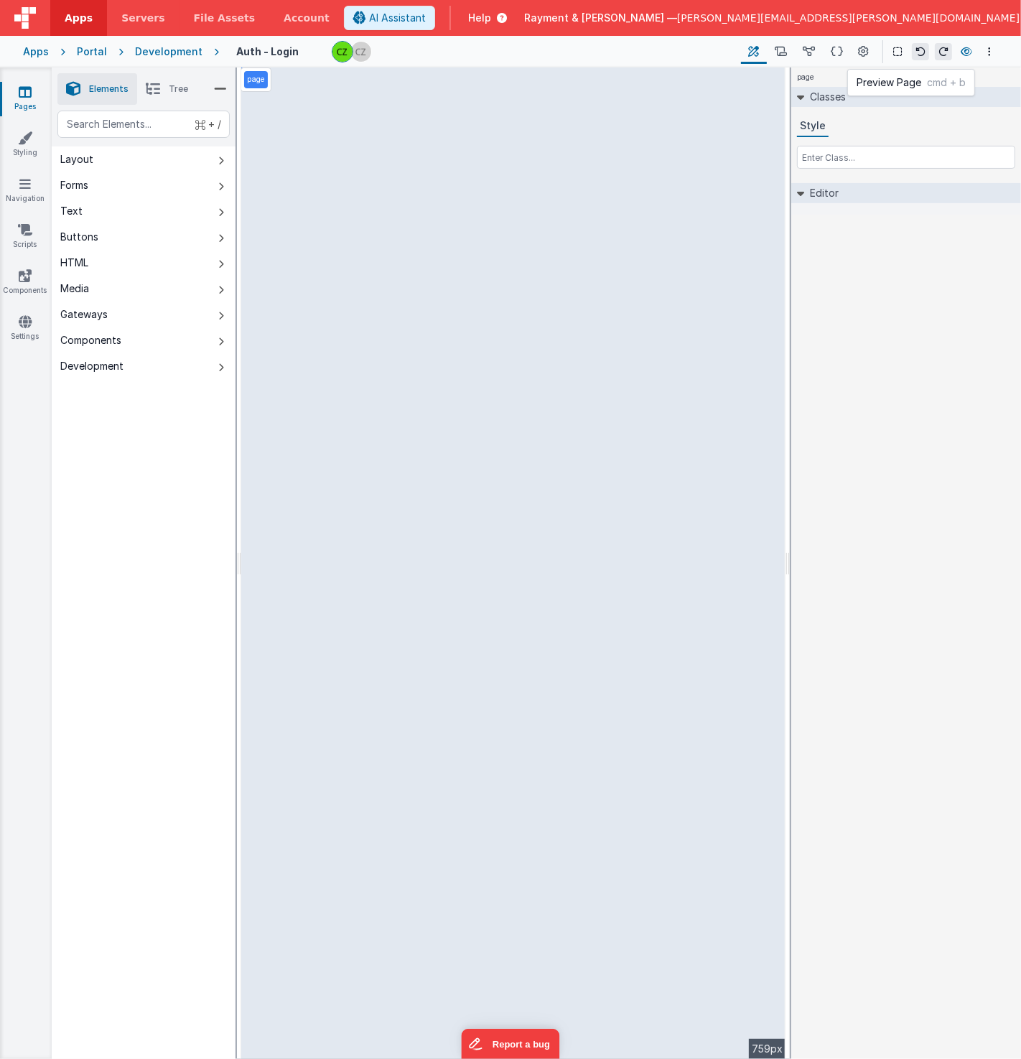
click at [967, 49] on icon at bounding box center [966, 52] width 11 height 10
click at [783, 47] on icon at bounding box center [781, 52] width 12 height 15
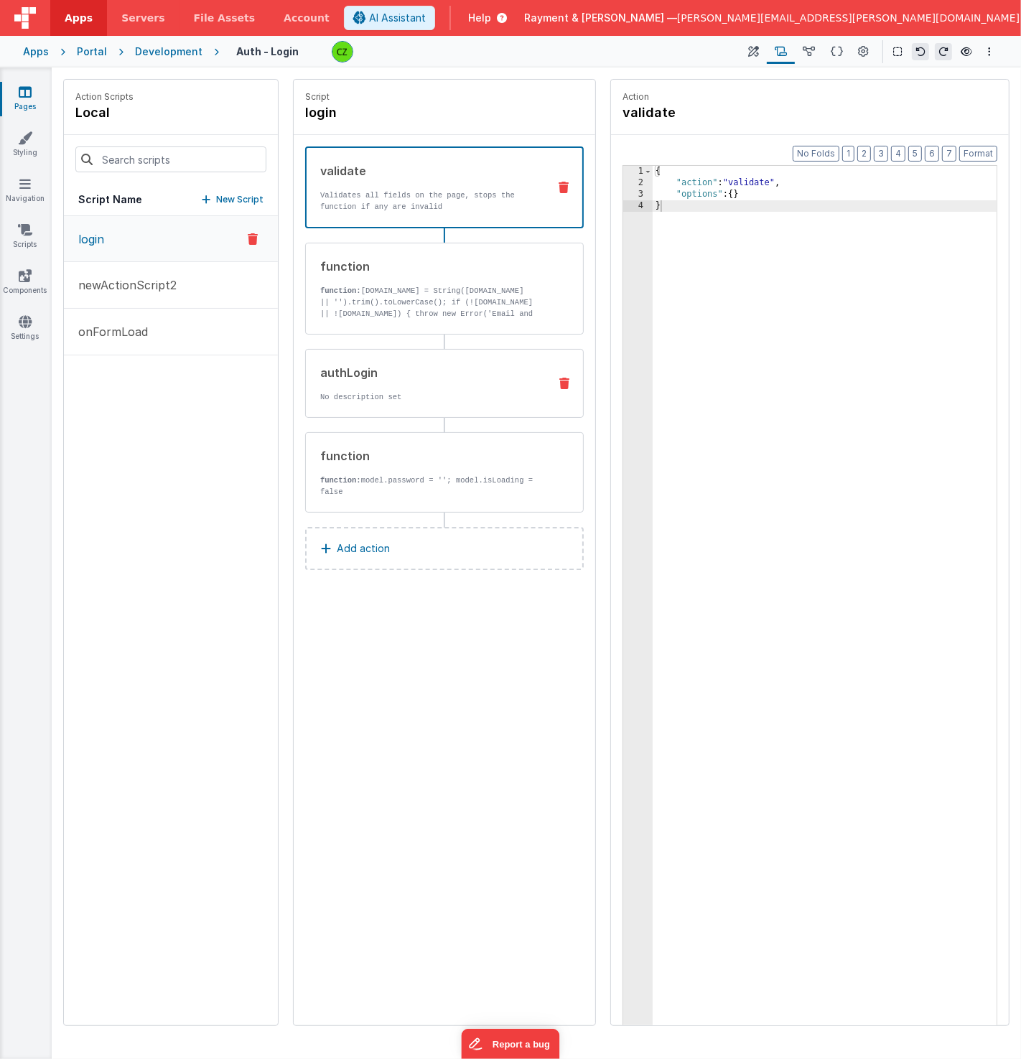
click at [389, 366] on div "authLogin" at bounding box center [428, 372] width 217 height 17
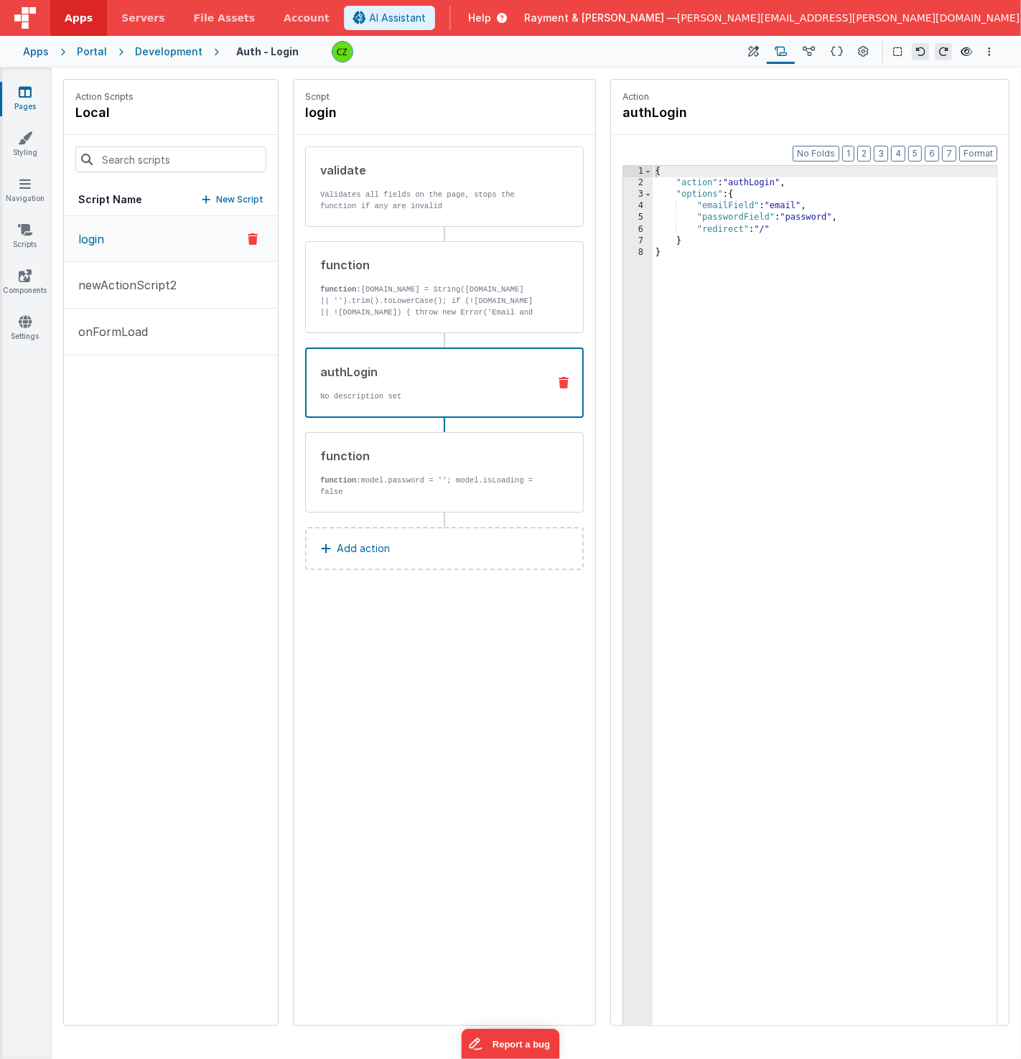
click at [713, 240] on div "{ "action" : "authLogin" , "options" : { "emailField" : "email" , "passwordFiel…" at bounding box center [825, 630] width 345 height 929
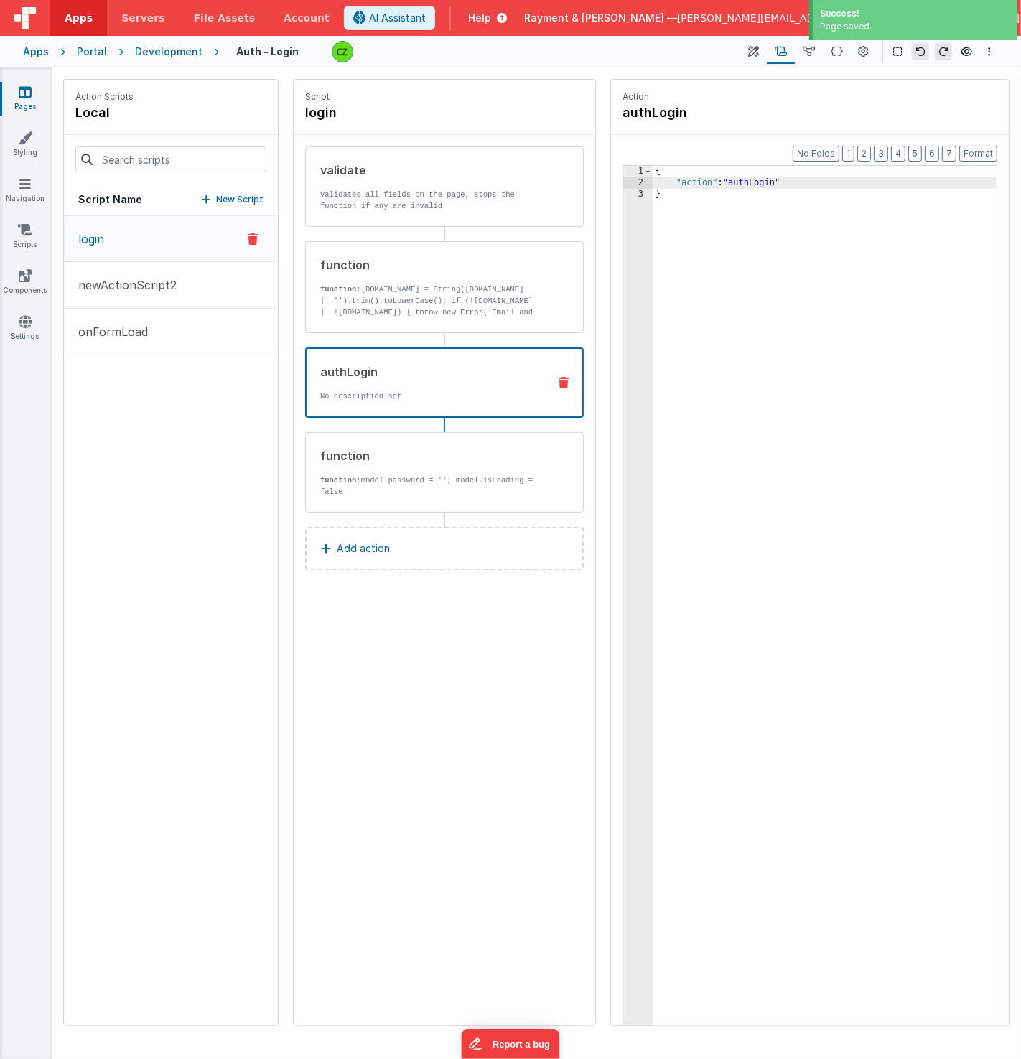
click at [396, 661] on div "Script login validate Validates all fields on the page, stops the function if a…" at bounding box center [445, 553] width 302 height 946
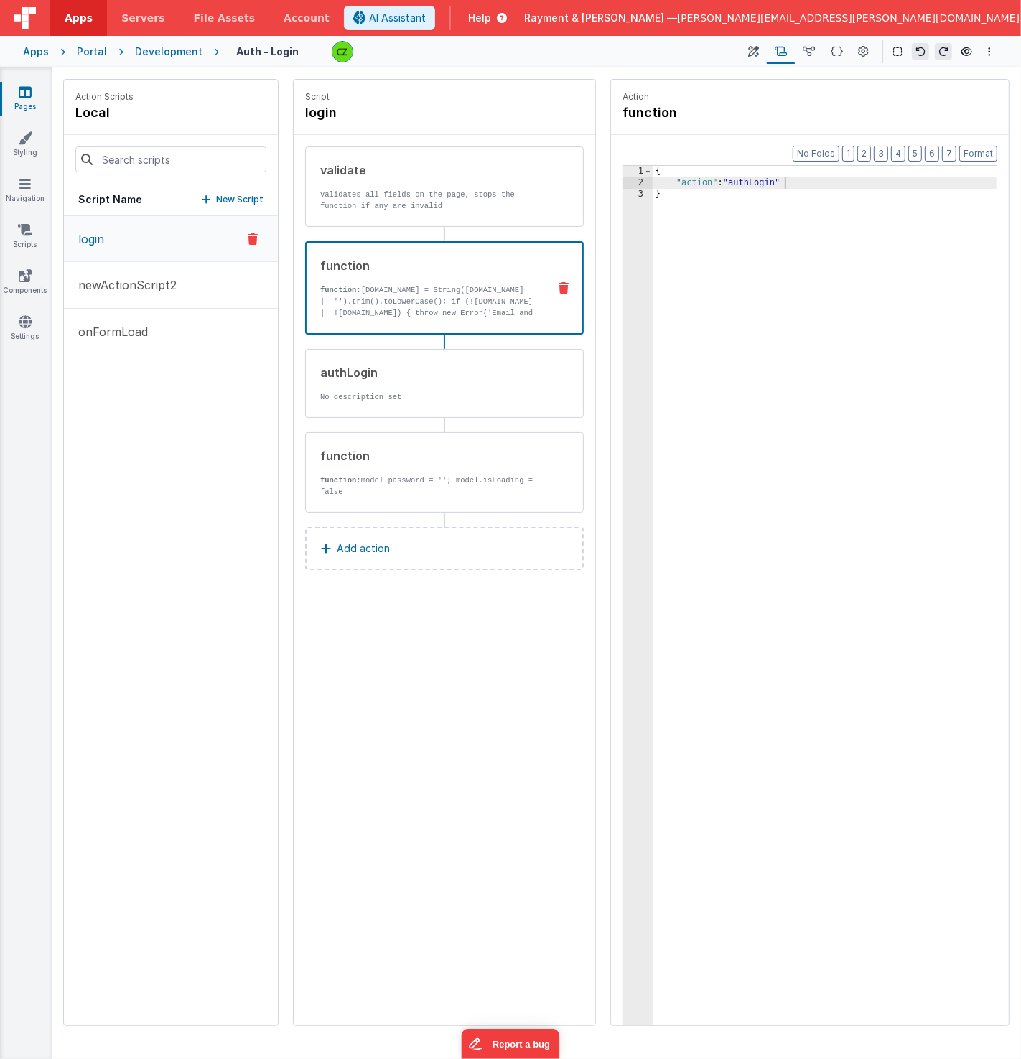
click at [387, 280] on div "function function: model.email = String(model.email || '').trim().toLowerCase()…" at bounding box center [422, 288] width 230 height 62
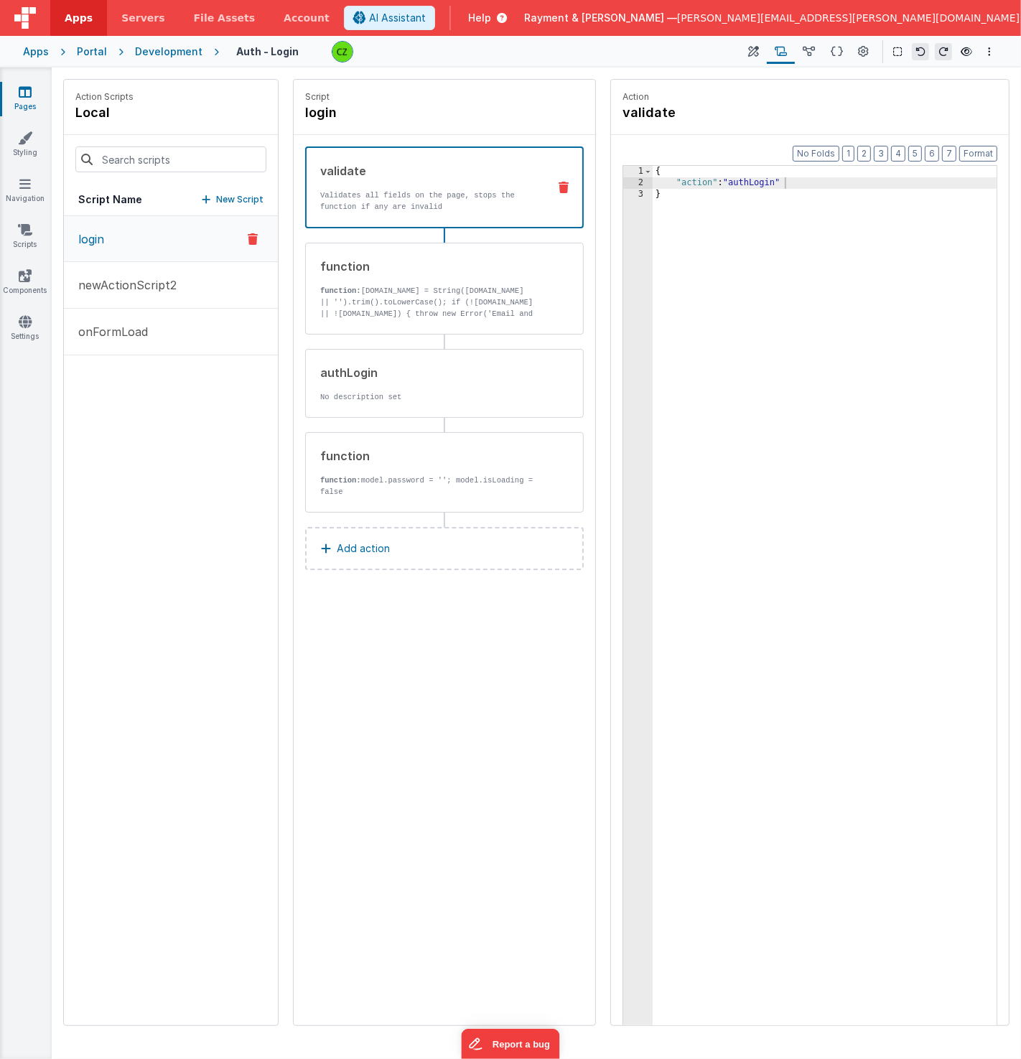
click at [439, 192] on p "Validates all fields on the page, stops the function if any are invalid" at bounding box center [428, 201] width 216 height 23
click at [407, 601] on div "Script login validate Validates all fields on the page, stops the function if a…" at bounding box center [445, 553] width 302 height 946
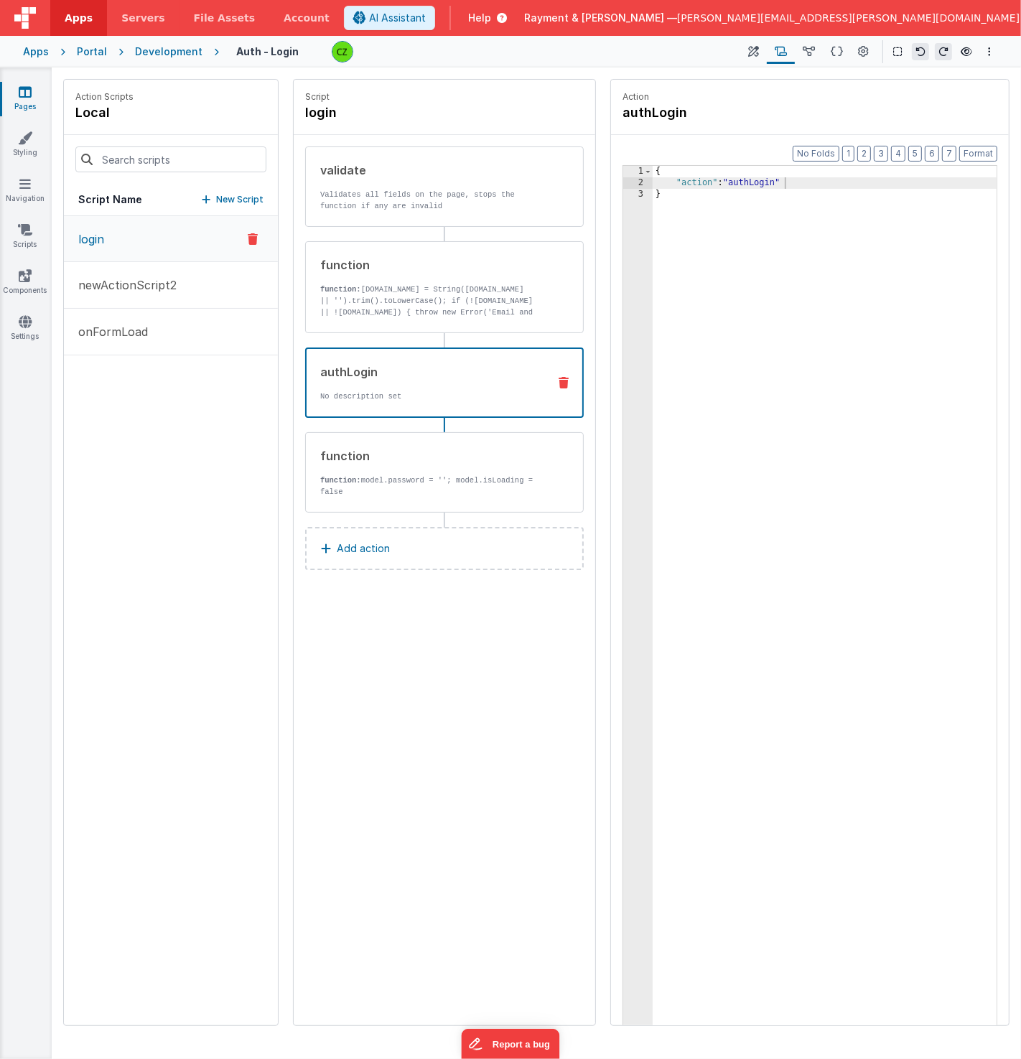
click at [402, 358] on div "authLogin No description set" at bounding box center [444, 383] width 279 height 70
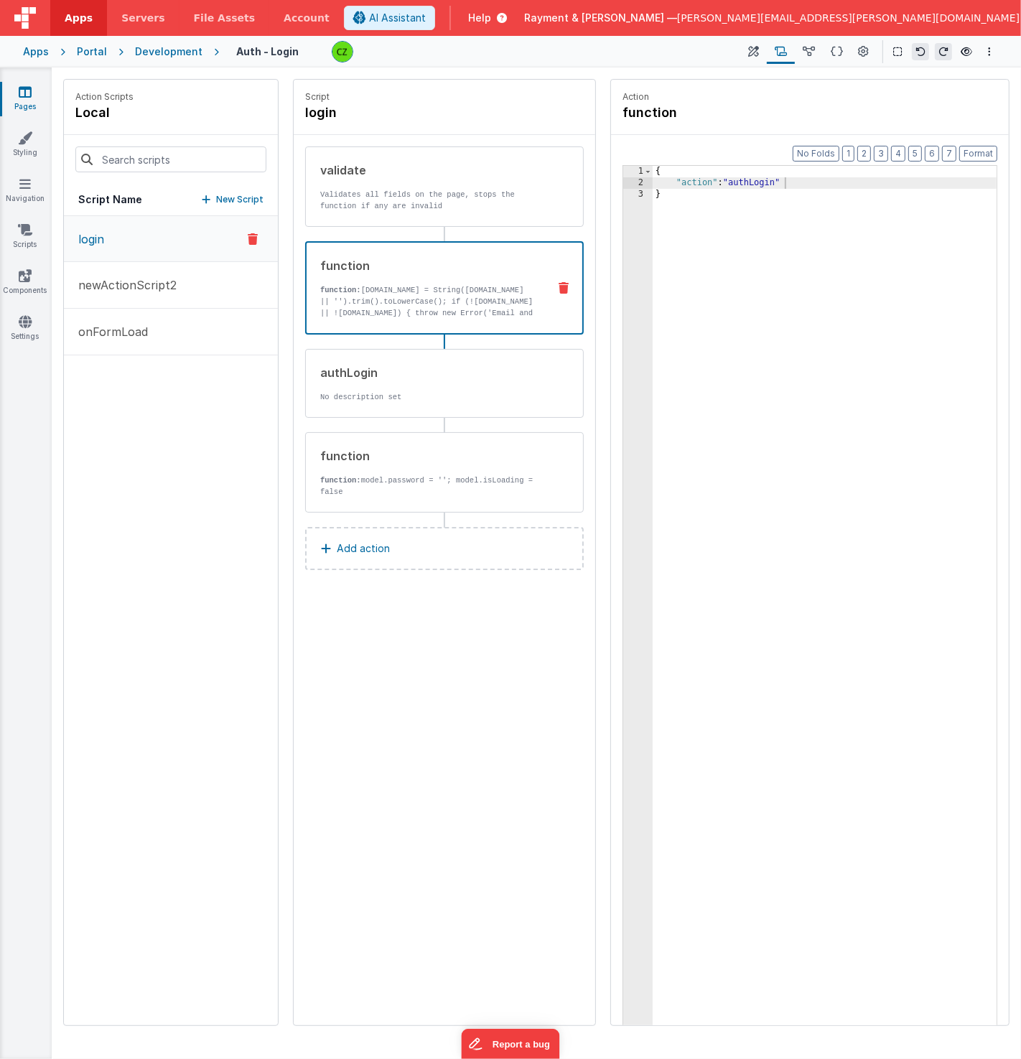
click at [396, 303] on p "function: model.email = String(model.email || '').trim().toLowerCase(); if (!mo…" at bounding box center [428, 312] width 216 height 57
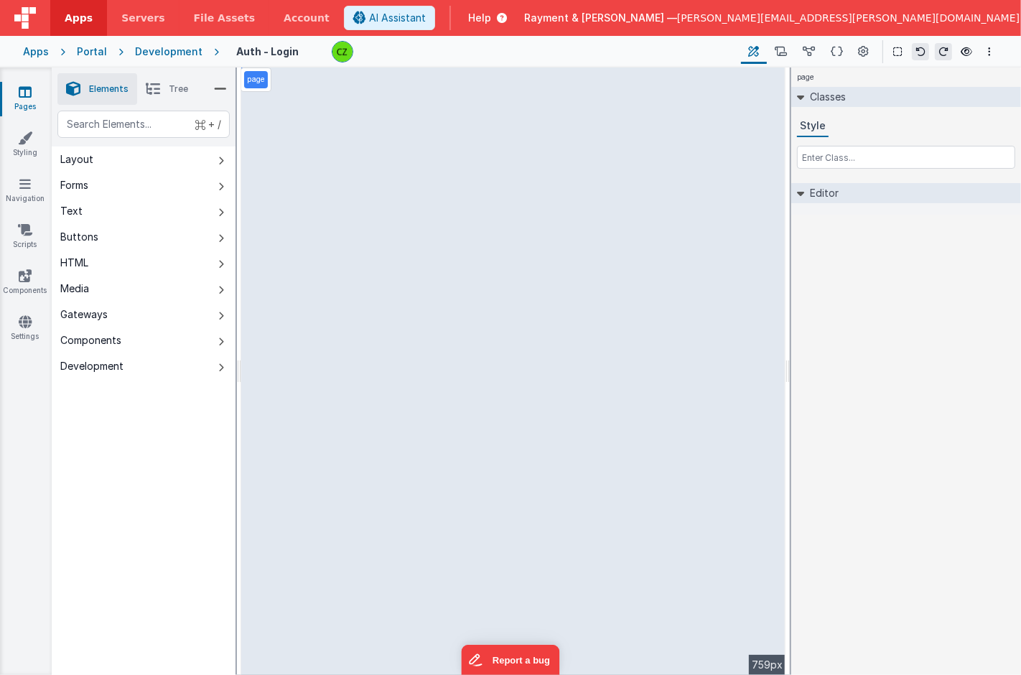
click at [507, 20] on icon at bounding box center [499, 18] width 16 height 14
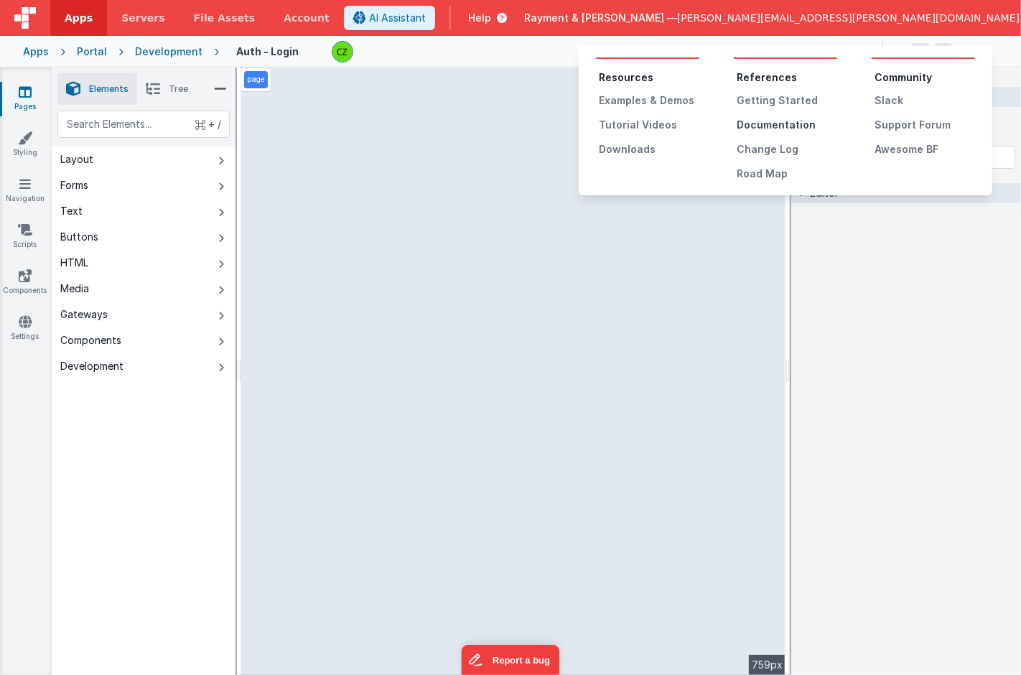
click at [755, 121] on div "Documentation" at bounding box center [787, 125] width 101 height 14
